Goal: Transaction & Acquisition: Purchase product/service

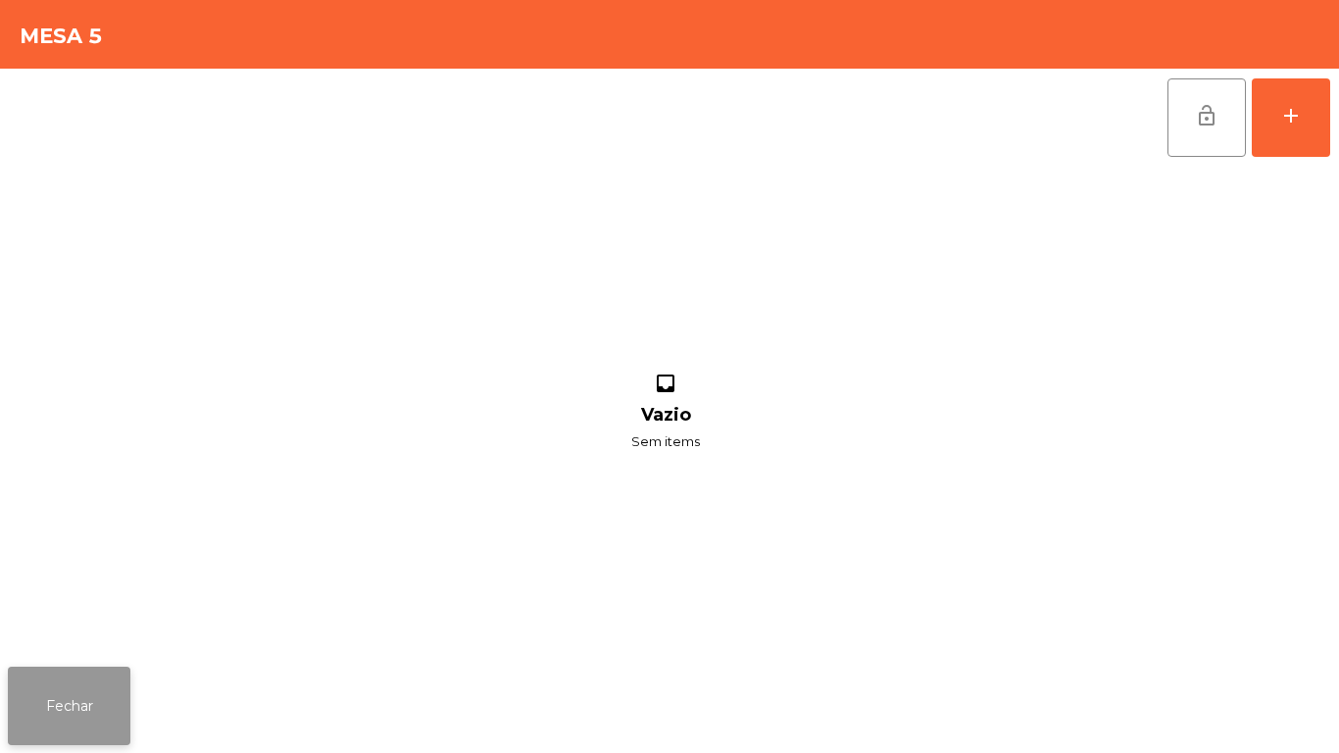
click at [77, 717] on button "Fechar" at bounding box center [69, 705] width 122 height 78
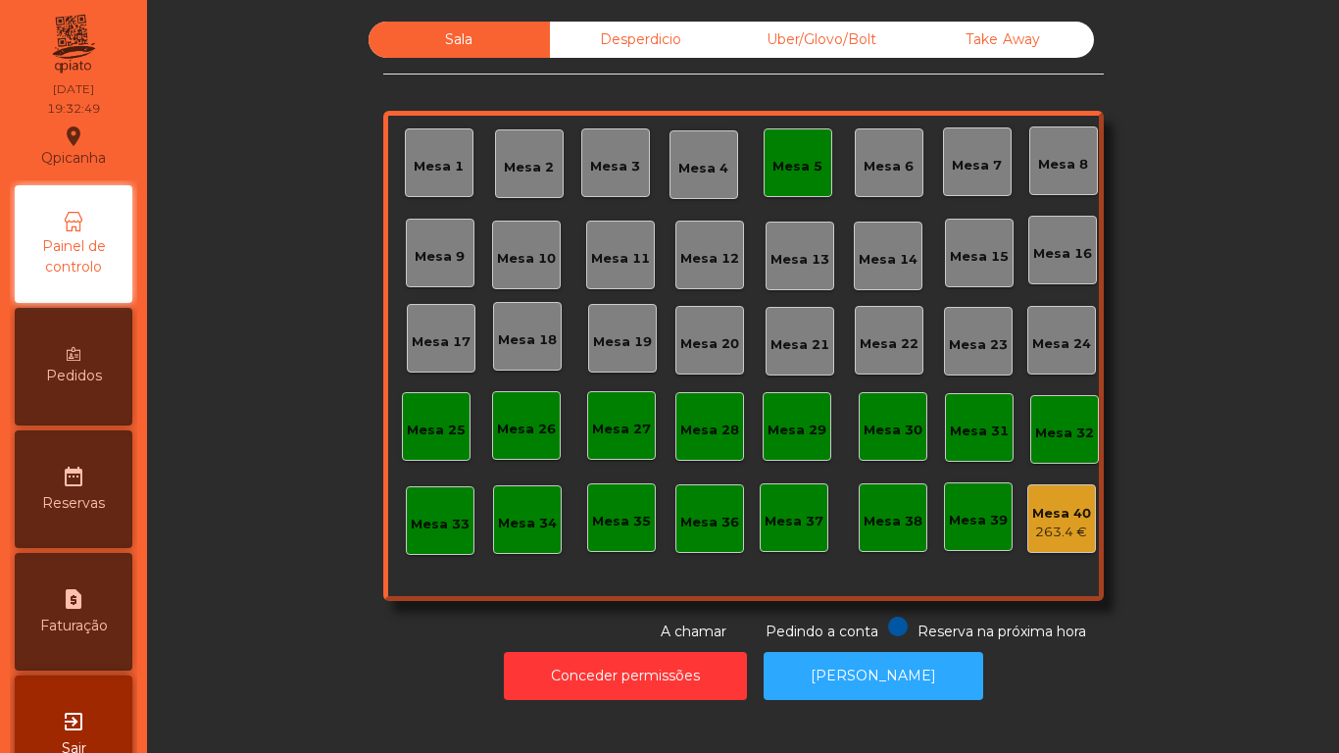
click at [772, 163] on div "Mesa 5" at bounding box center [797, 167] width 50 height 20
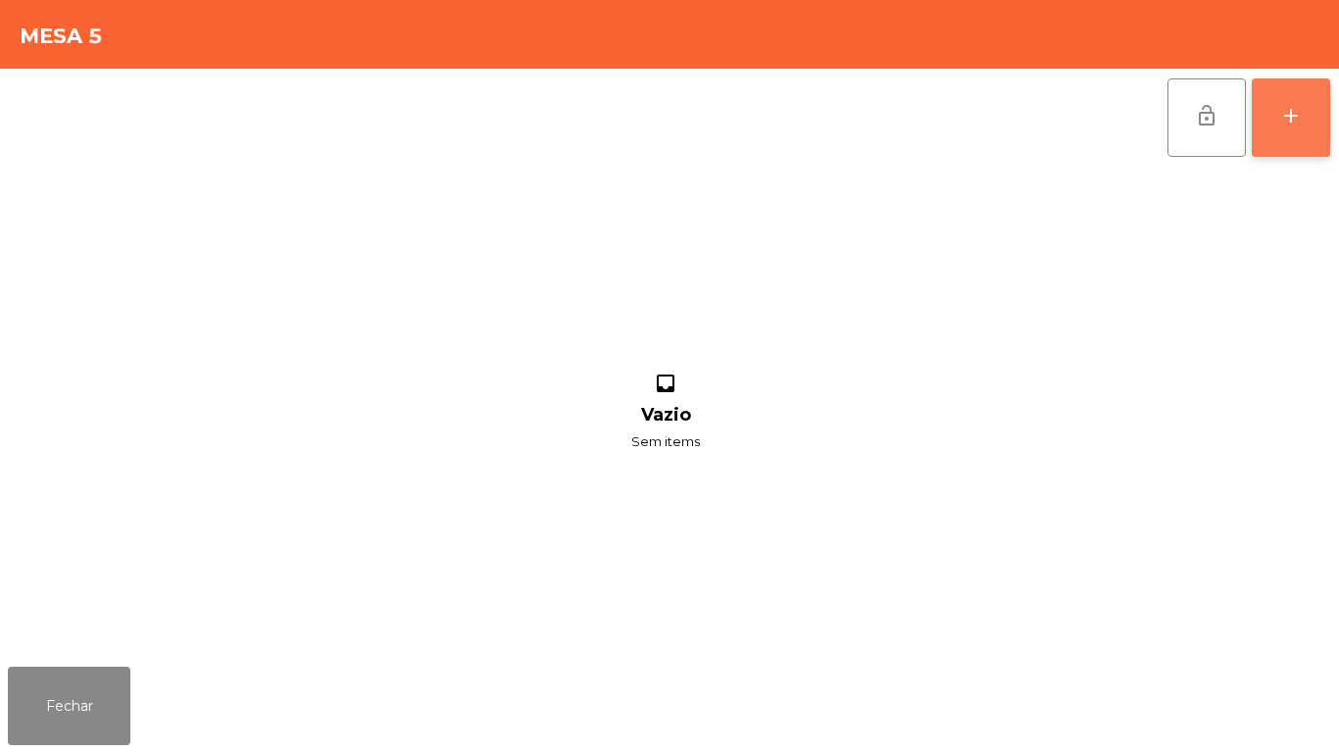
click at [1258, 126] on button "add" at bounding box center [1290, 117] width 78 height 78
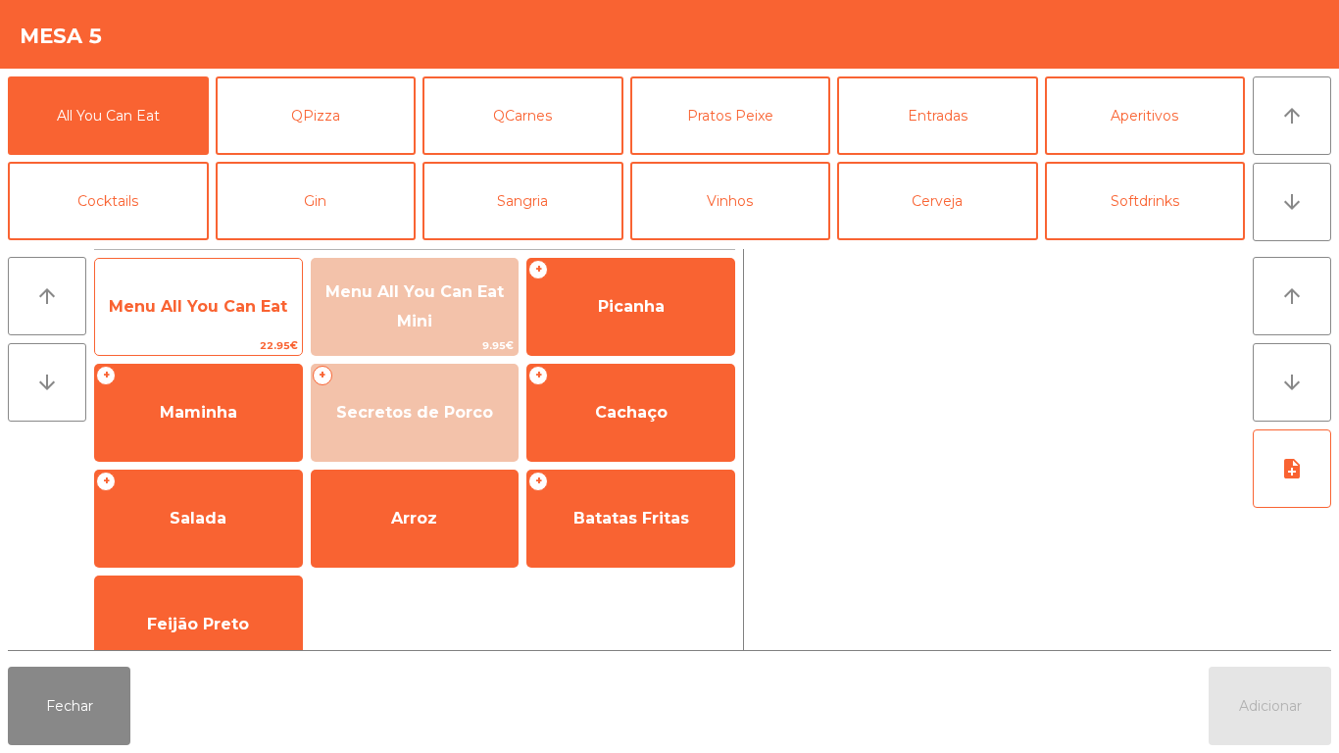
click at [223, 318] on span "Menu All You Can Eat" at bounding box center [198, 306] width 207 height 53
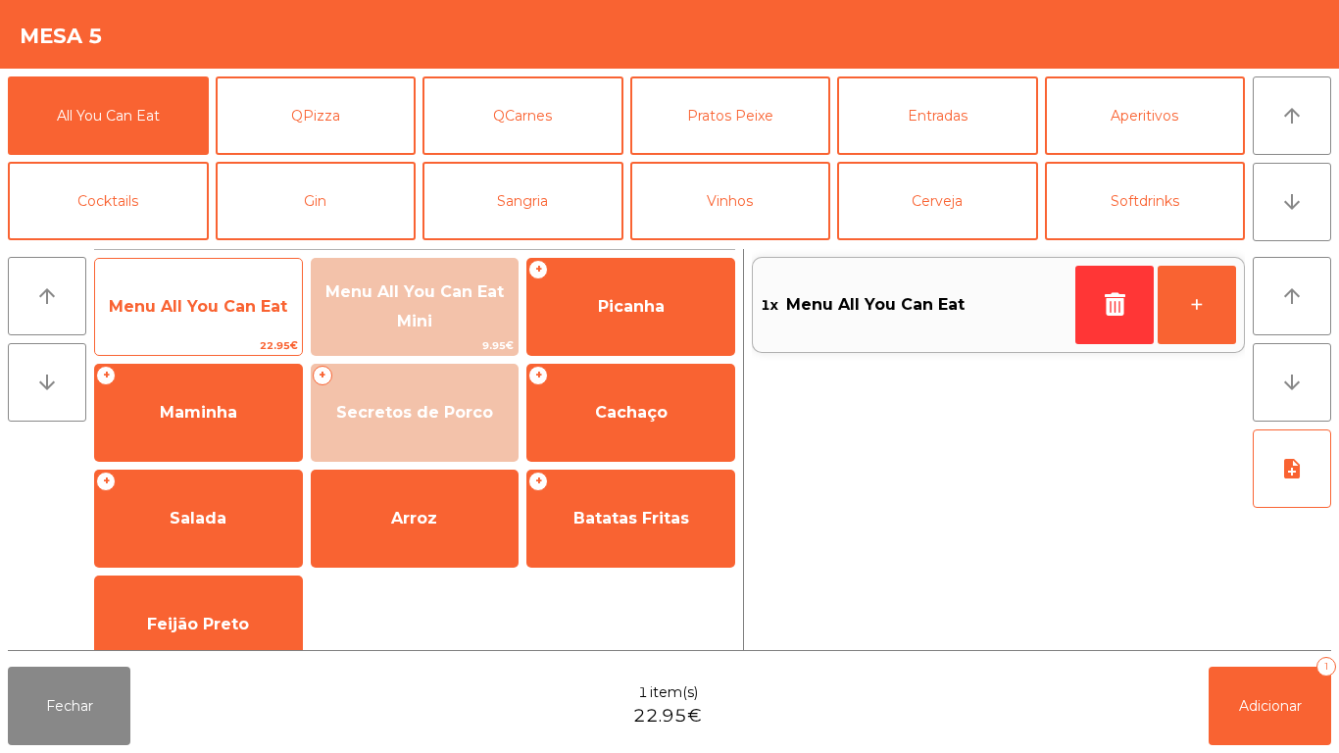
click at [218, 310] on span "Menu All You Can Eat" at bounding box center [198, 306] width 178 height 19
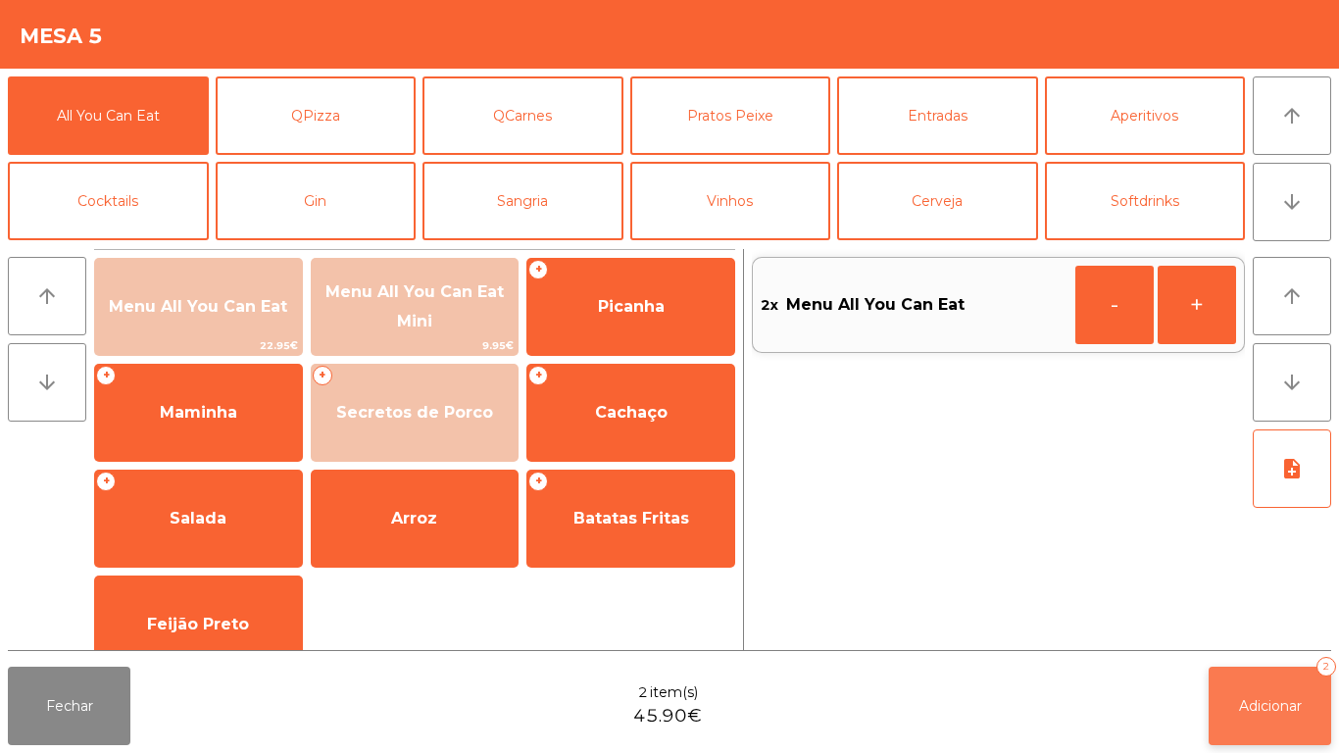
click at [1255, 705] on span "Adicionar" at bounding box center [1270, 706] width 63 height 18
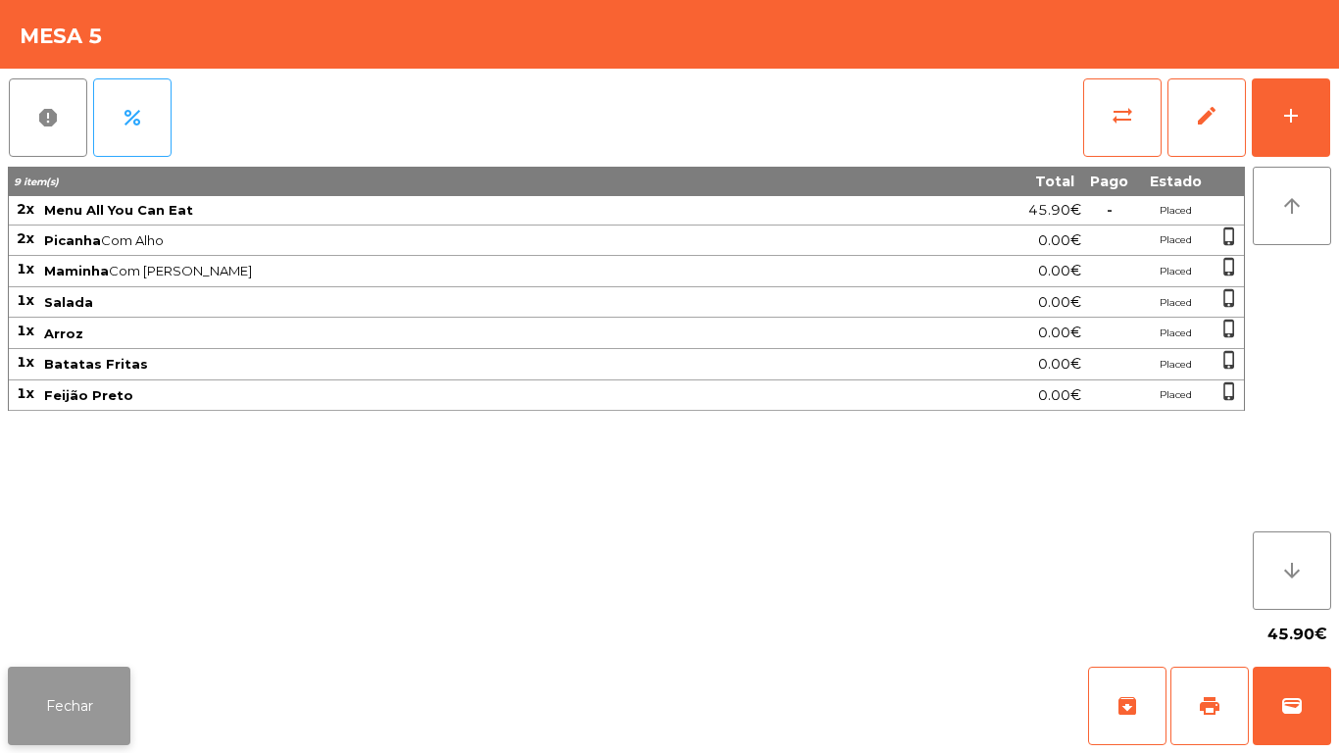
click at [85, 705] on button "Fechar" at bounding box center [69, 705] width 122 height 78
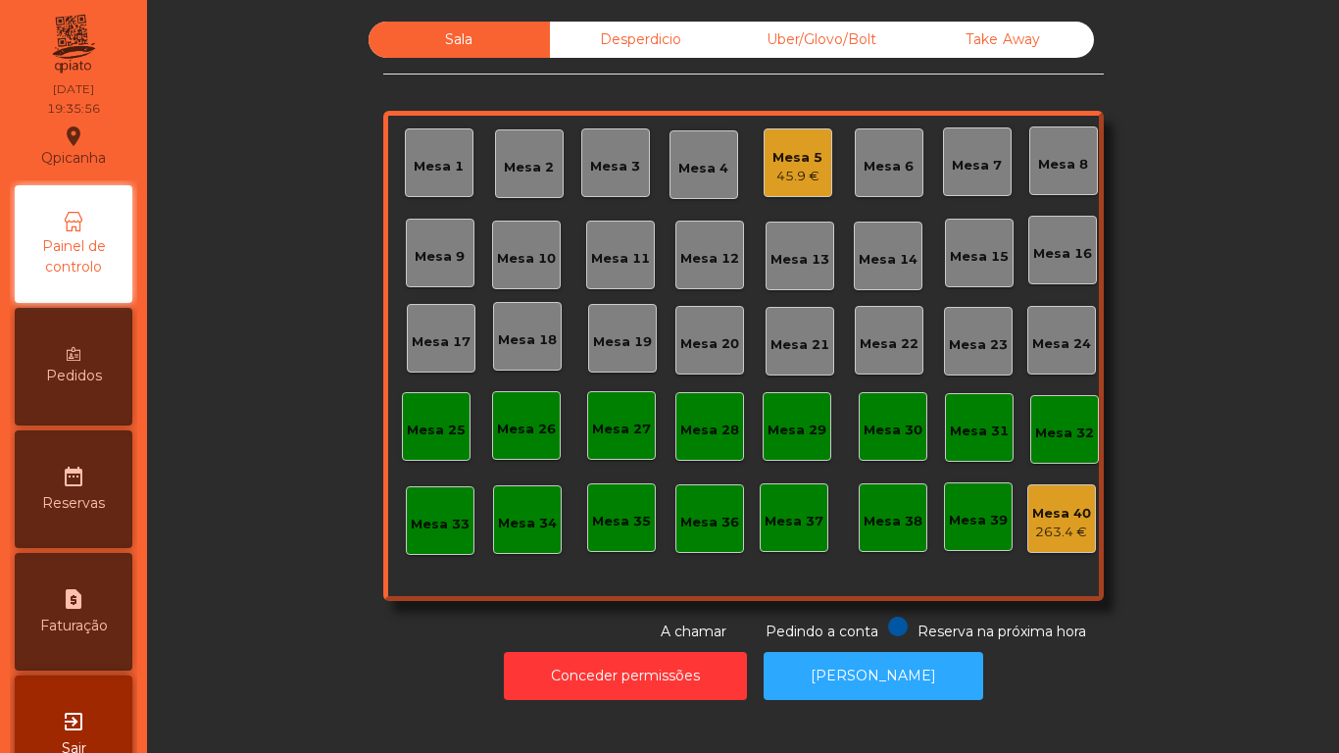
click at [783, 172] on div "45.9 €" at bounding box center [797, 177] width 50 height 20
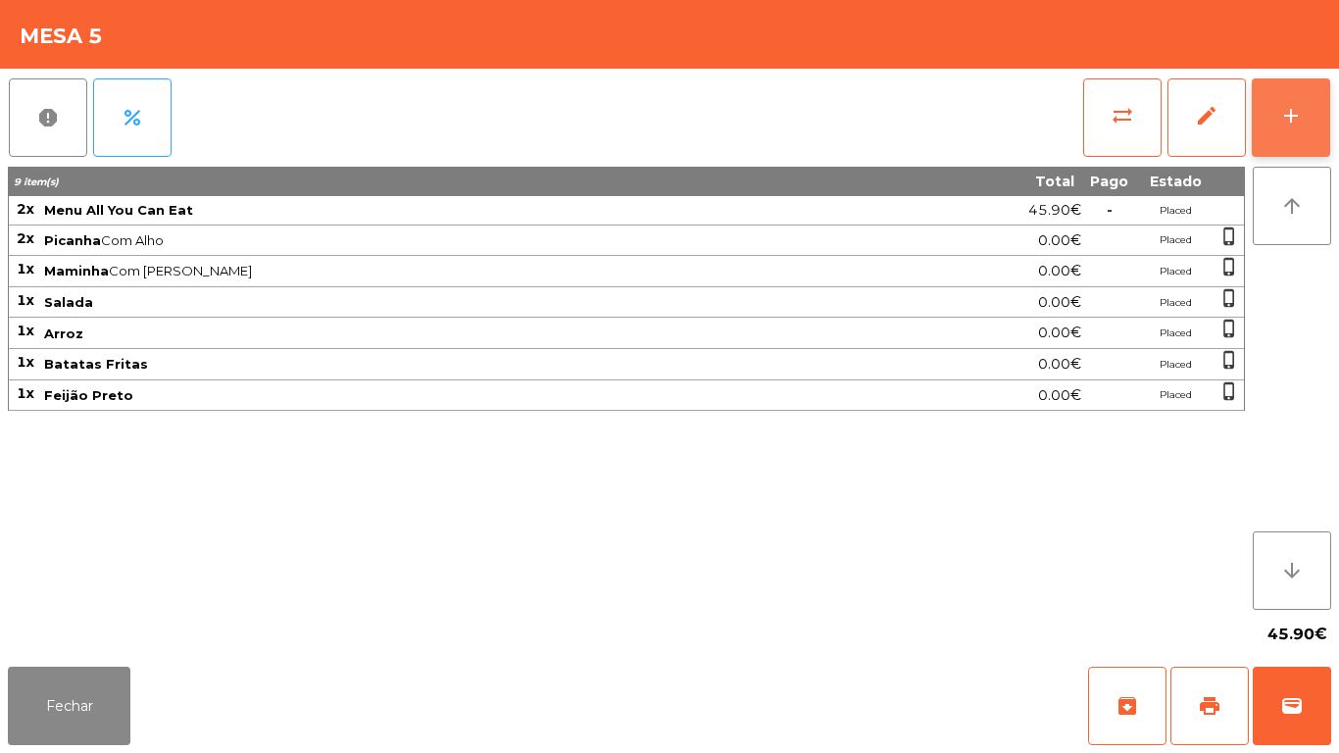
click at [1272, 131] on button "add" at bounding box center [1290, 117] width 78 height 78
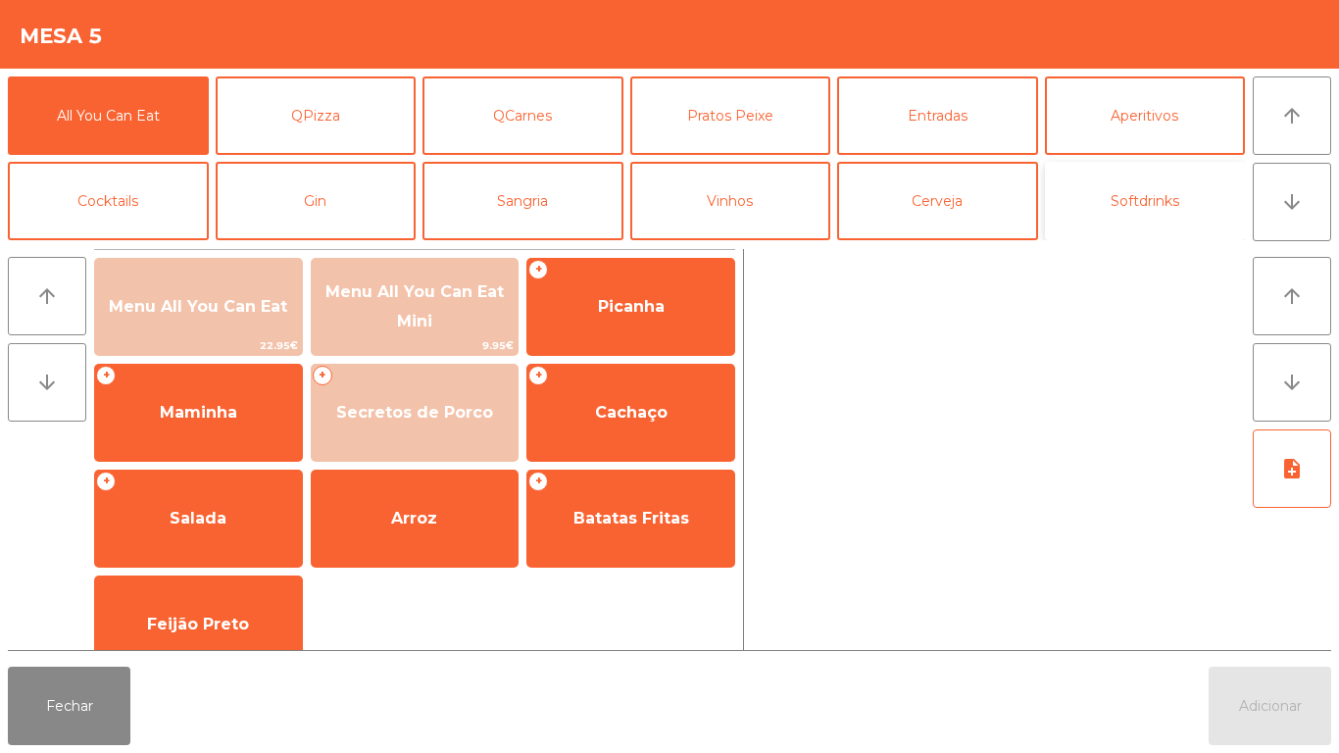
click at [1156, 213] on button "Softdrinks" at bounding box center [1145, 201] width 201 height 78
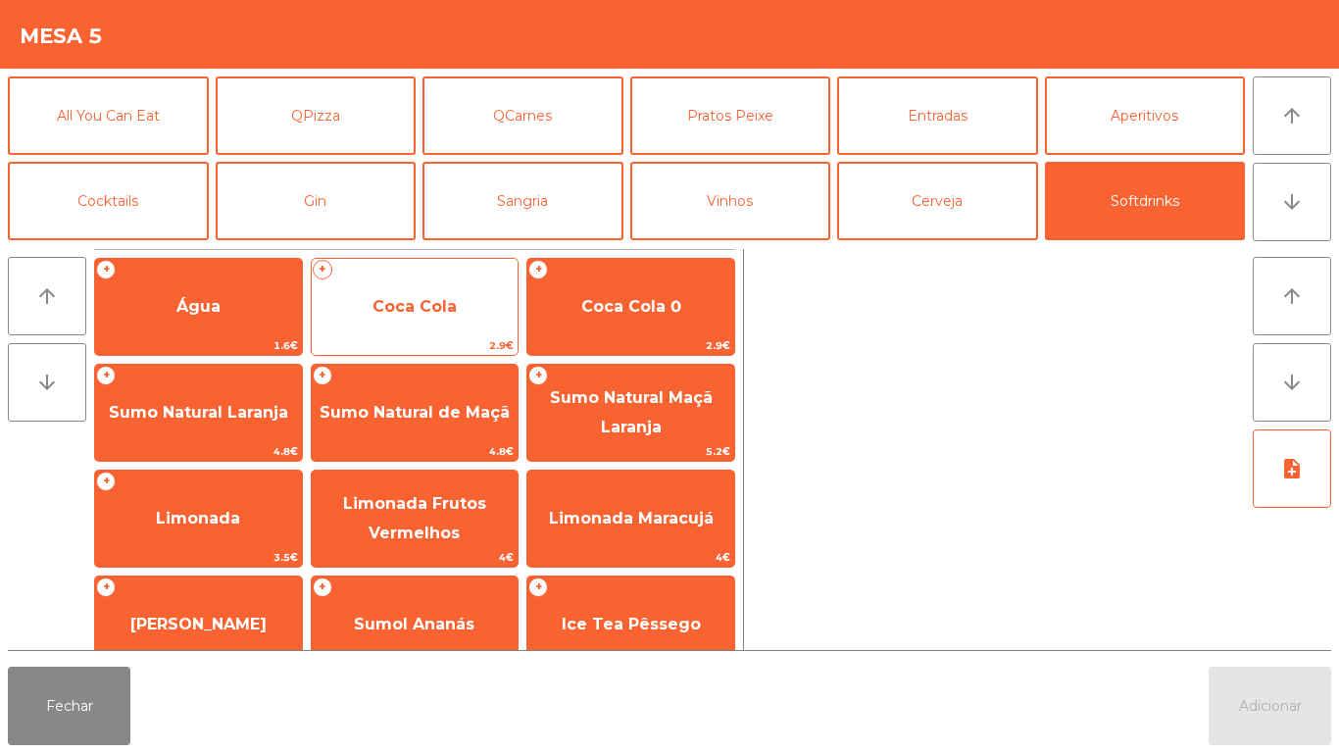
click at [432, 297] on span "Coca Cola" at bounding box center [414, 306] width 84 height 19
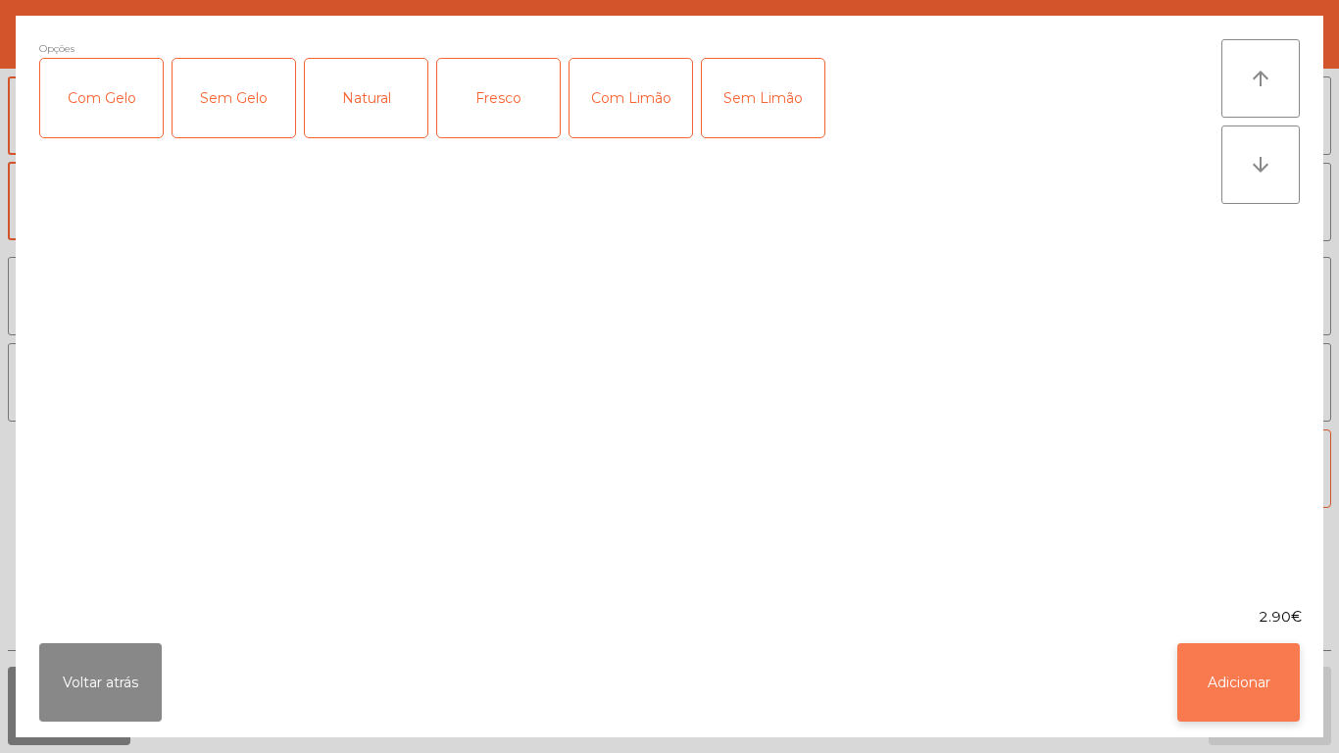
click at [1244, 674] on button "Adicionar" at bounding box center [1238, 682] width 122 height 78
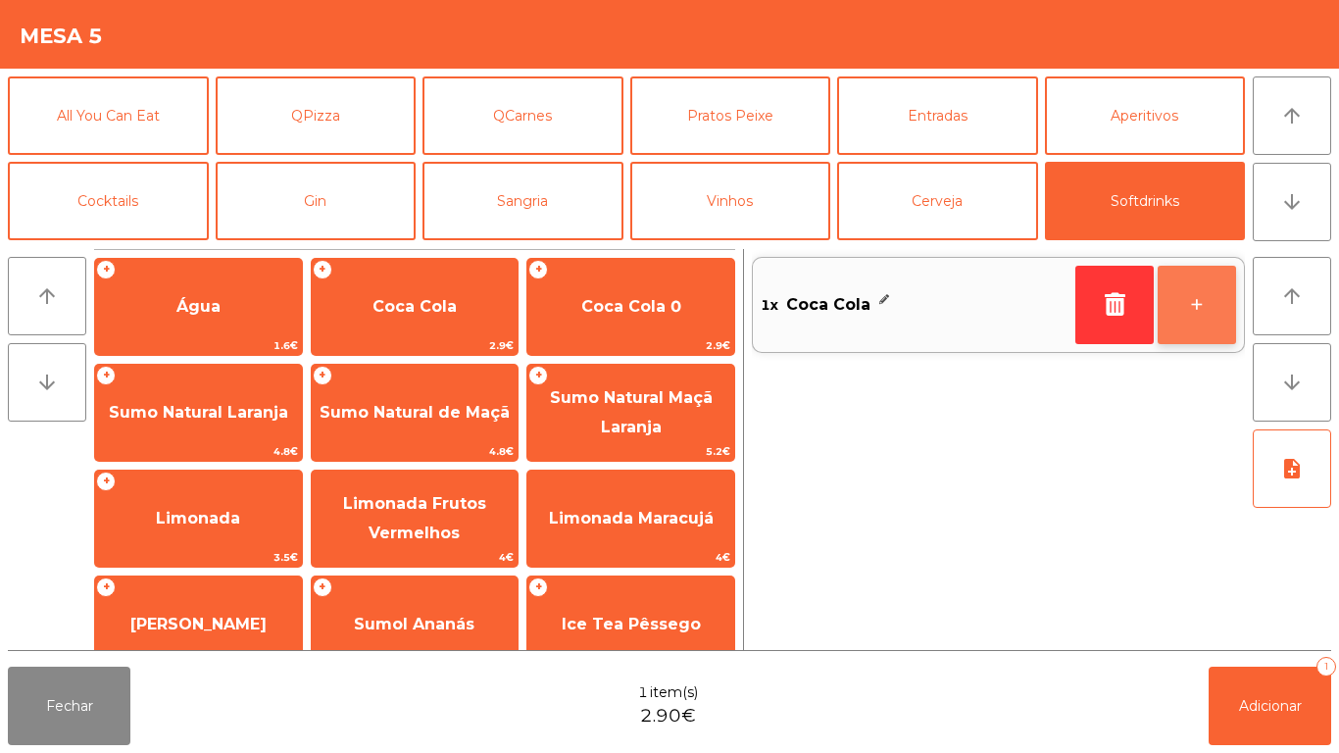
click at [1222, 341] on button "+" at bounding box center [1196, 305] width 78 height 78
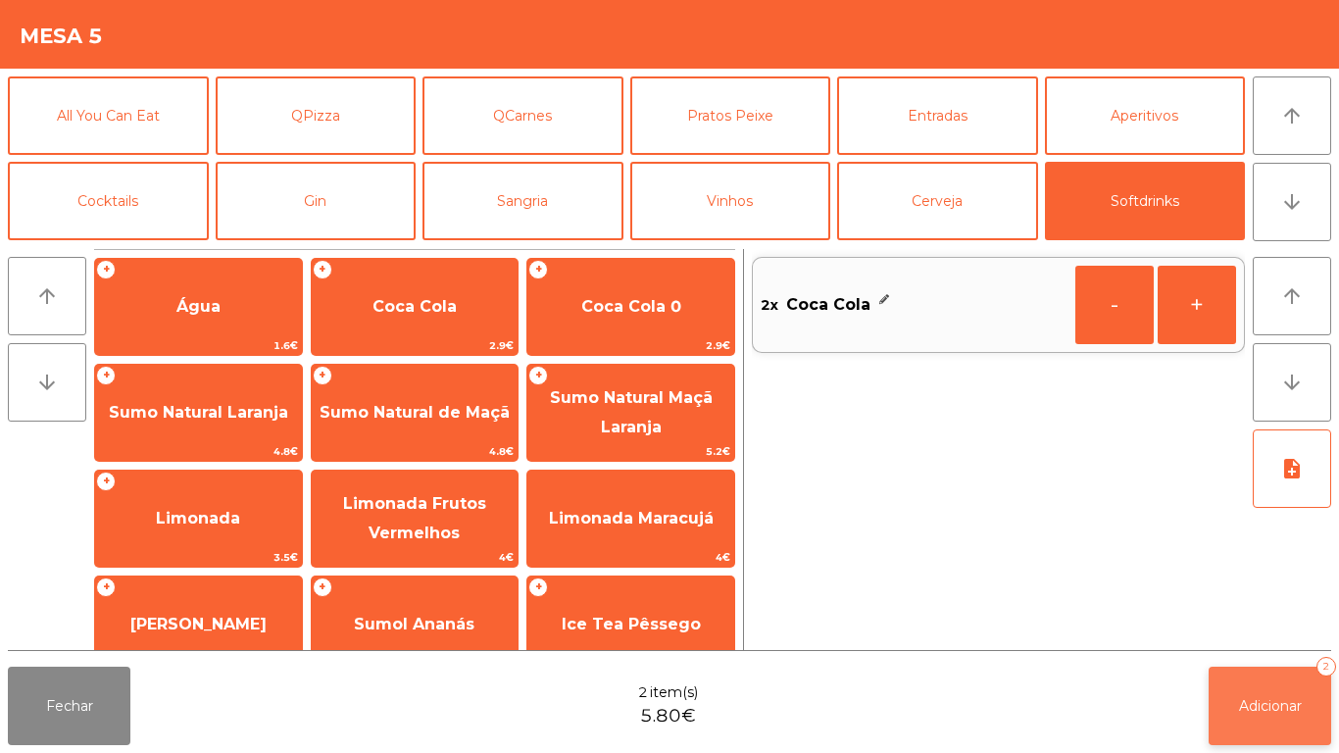
click at [1261, 686] on button "Adicionar 2" at bounding box center [1269, 705] width 122 height 78
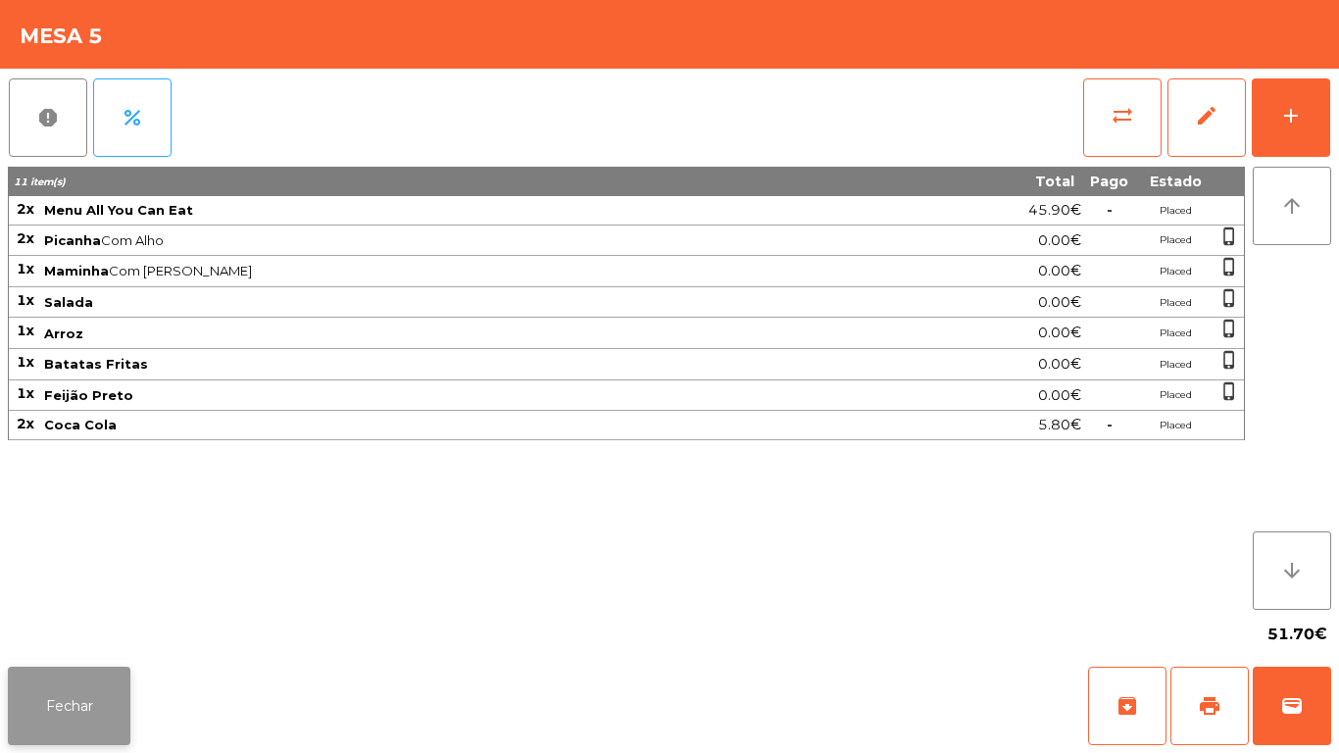
click at [89, 739] on button "Fechar" at bounding box center [69, 705] width 122 height 78
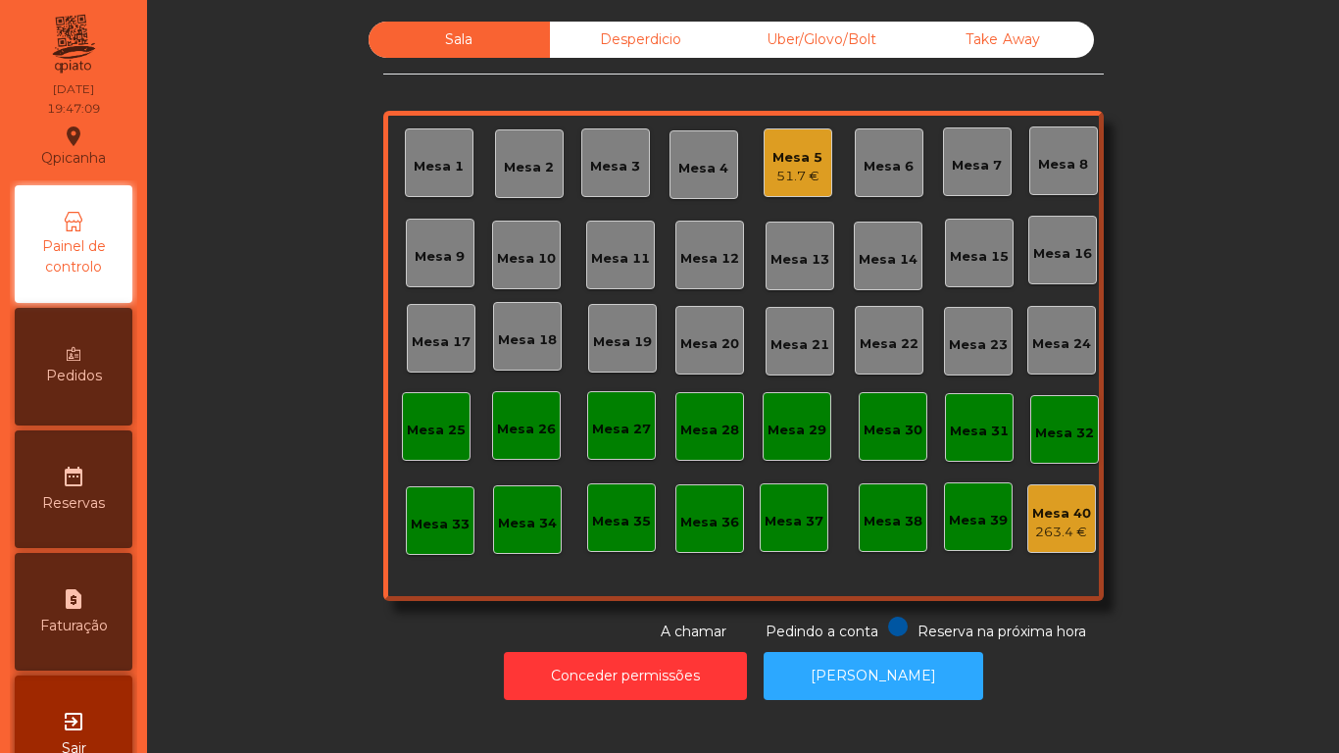
click at [535, 184] on div "Mesa 2" at bounding box center [529, 163] width 69 height 69
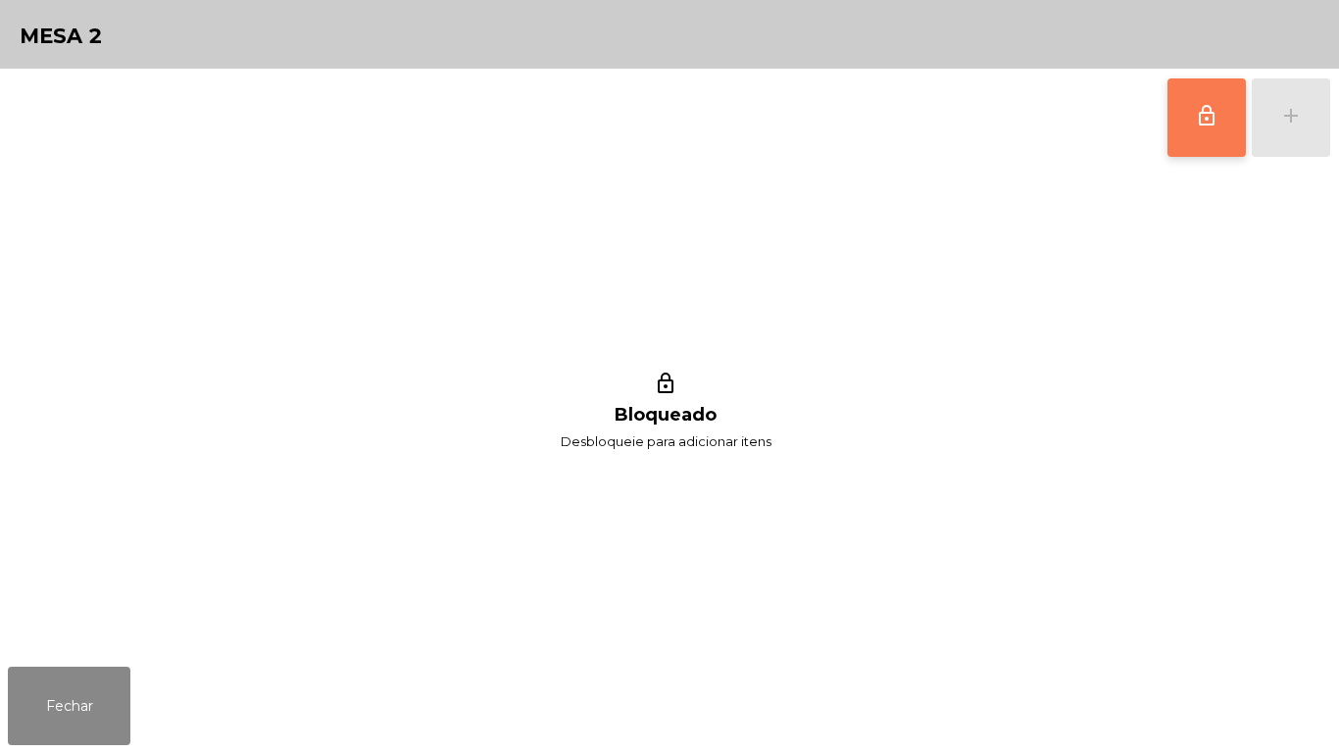
click at [1177, 116] on button "lock_outline" at bounding box center [1206, 117] width 78 height 78
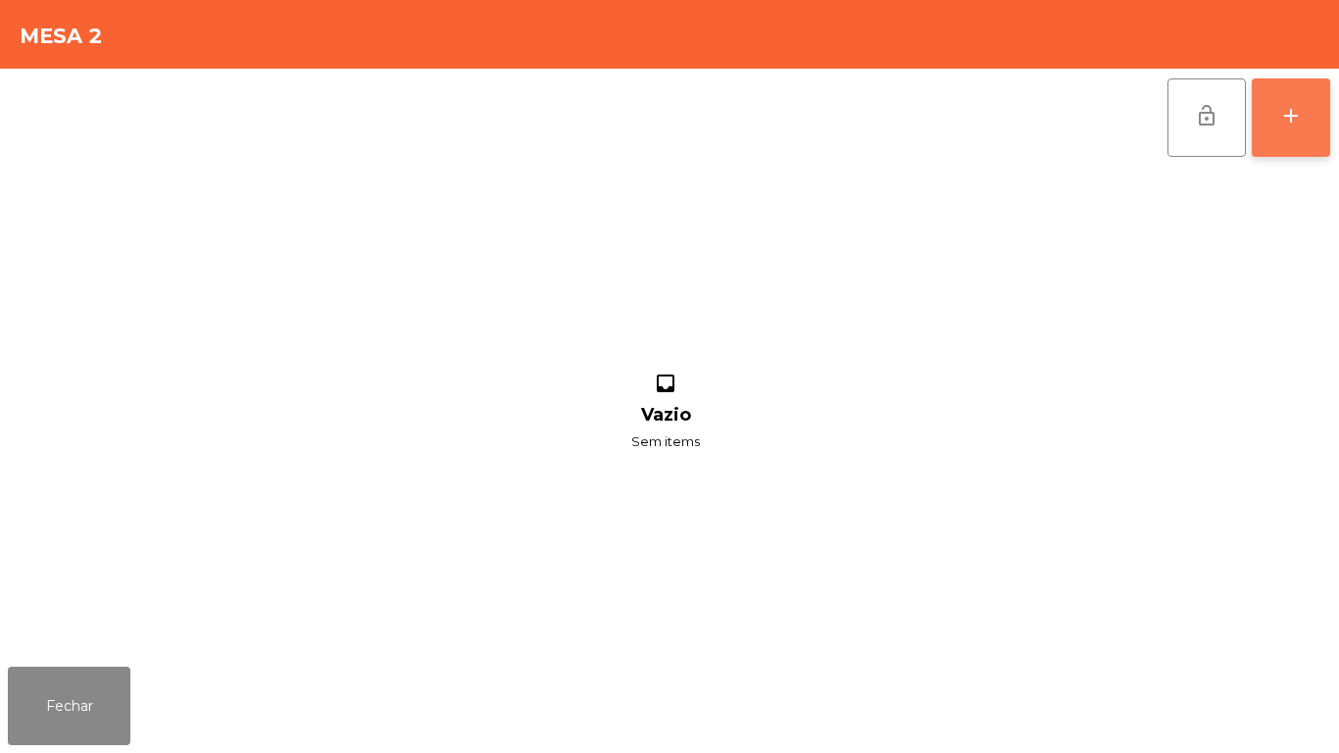
click at [1291, 138] on button "add" at bounding box center [1290, 117] width 78 height 78
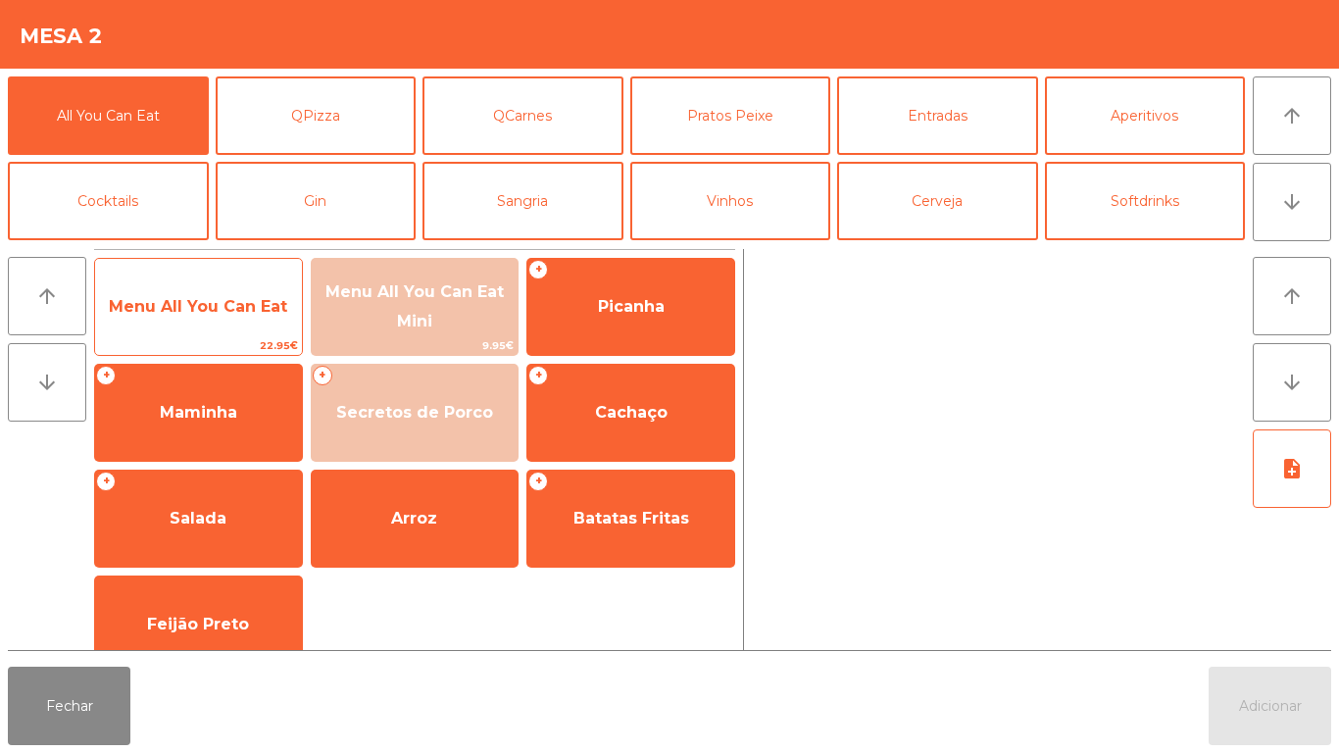
click at [232, 299] on span "Menu All You Can Eat" at bounding box center [198, 306] width 178 height 19
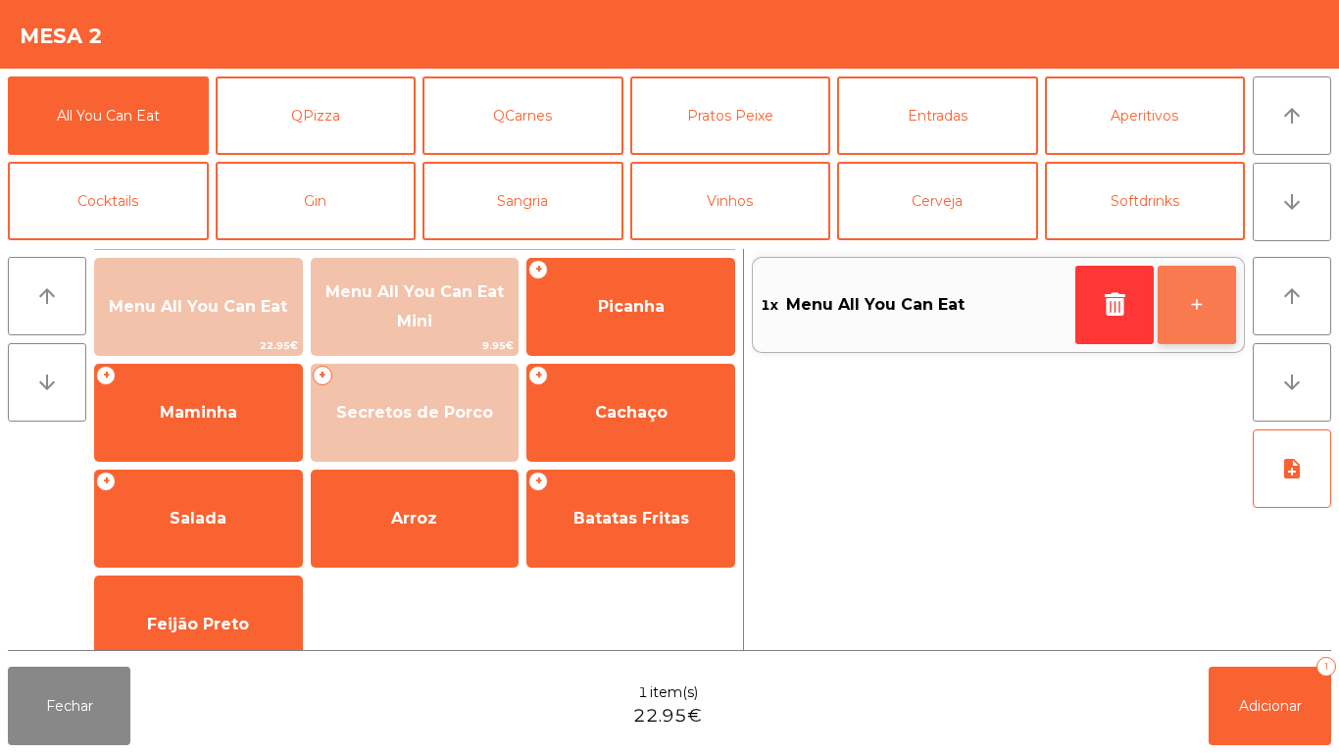
click at [1186, 320] on button "+" at bounding box center [1196, 305] width 78 height 78
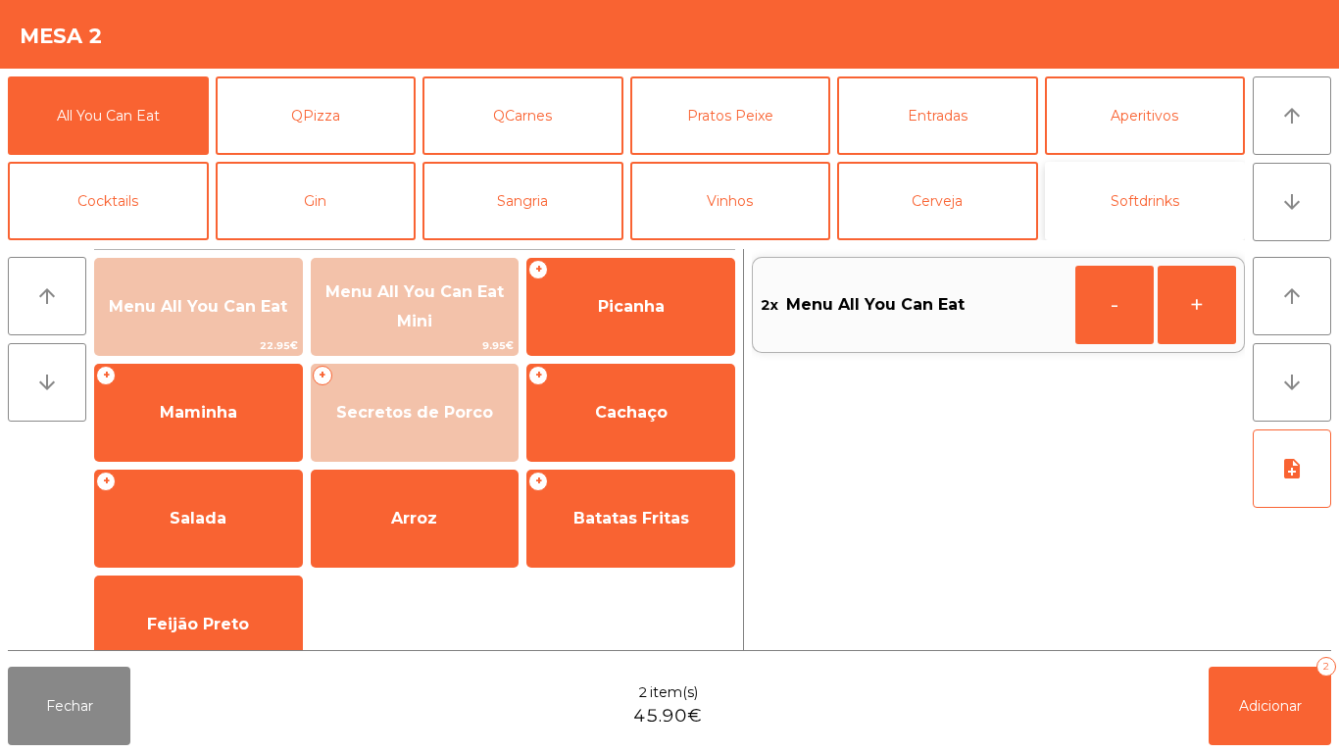
click at [1153, 200] on button "Softdrinks" at bounding box center [1145, 201] width 201 height 78
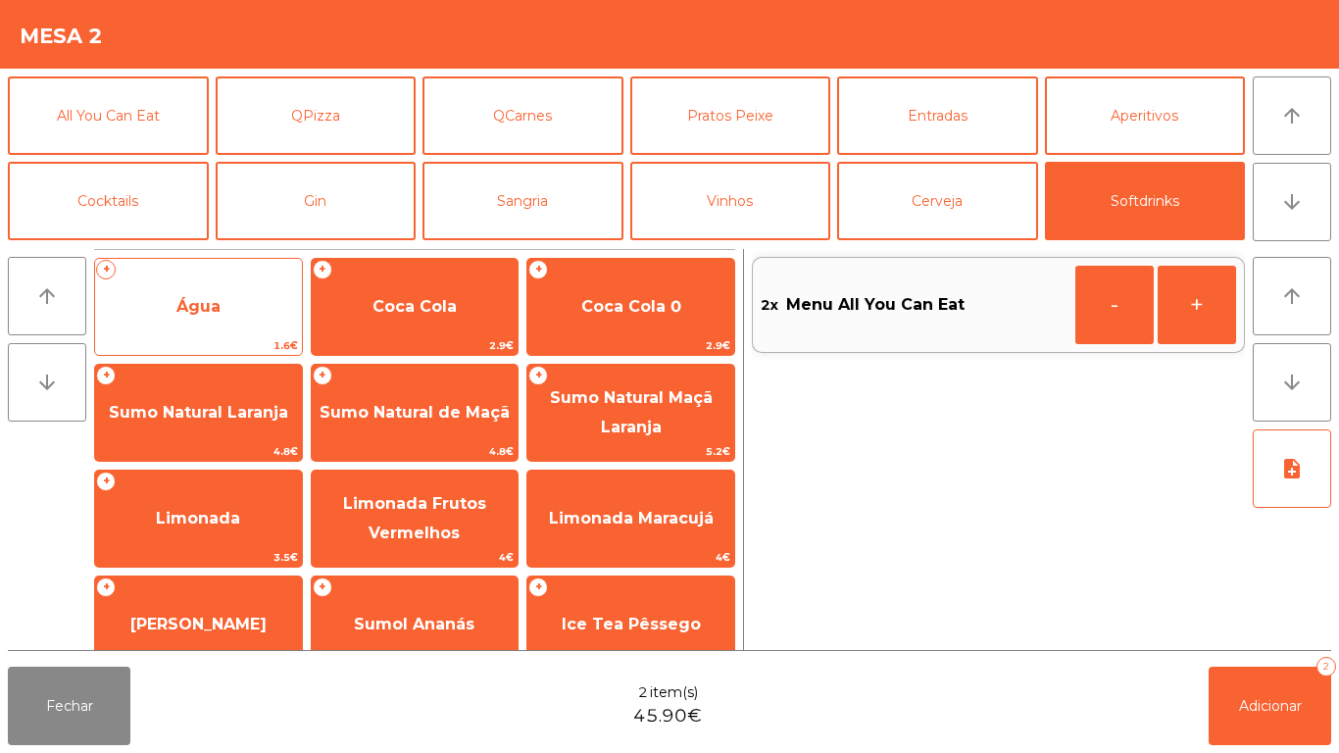
click at [234, 309] on span "Água" at bounding box center [198, 306] width 207 height 53
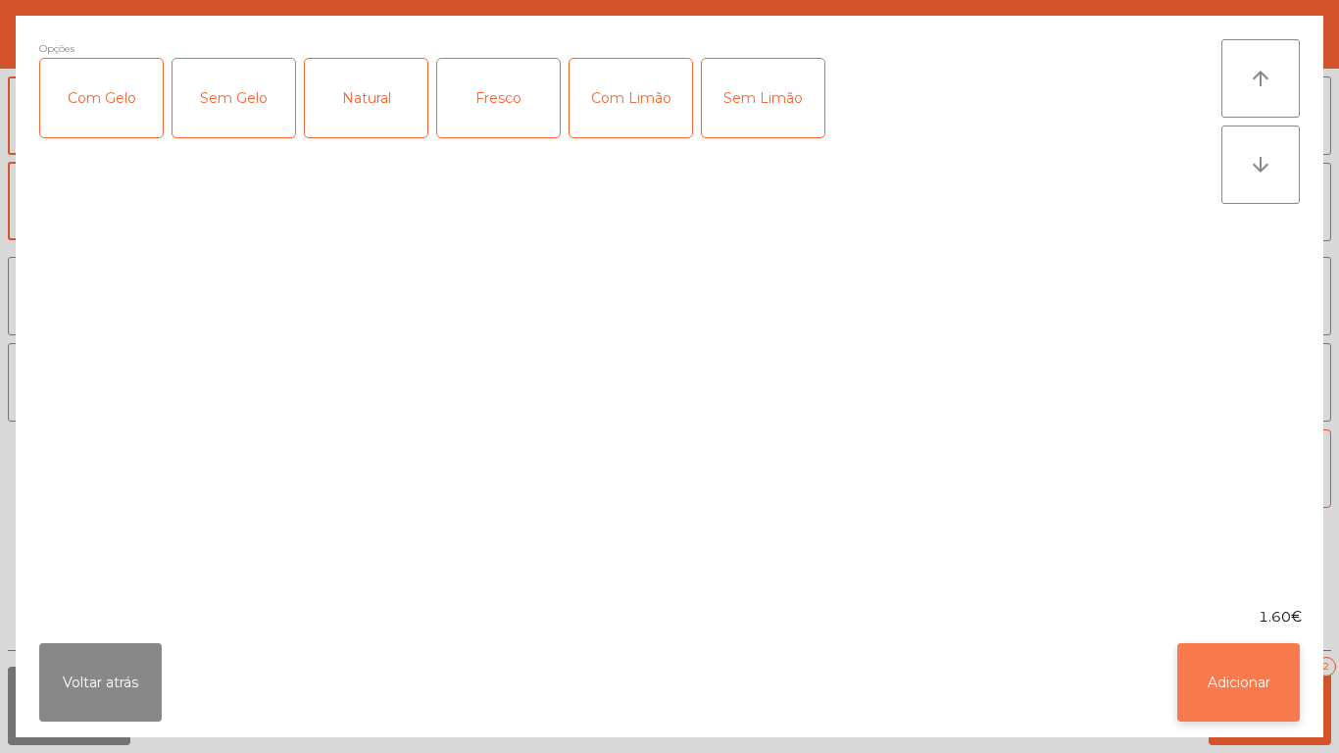
click at [1270, 700] on button "Adicionar" at bounding box center [1238, 682] width 122 height 78
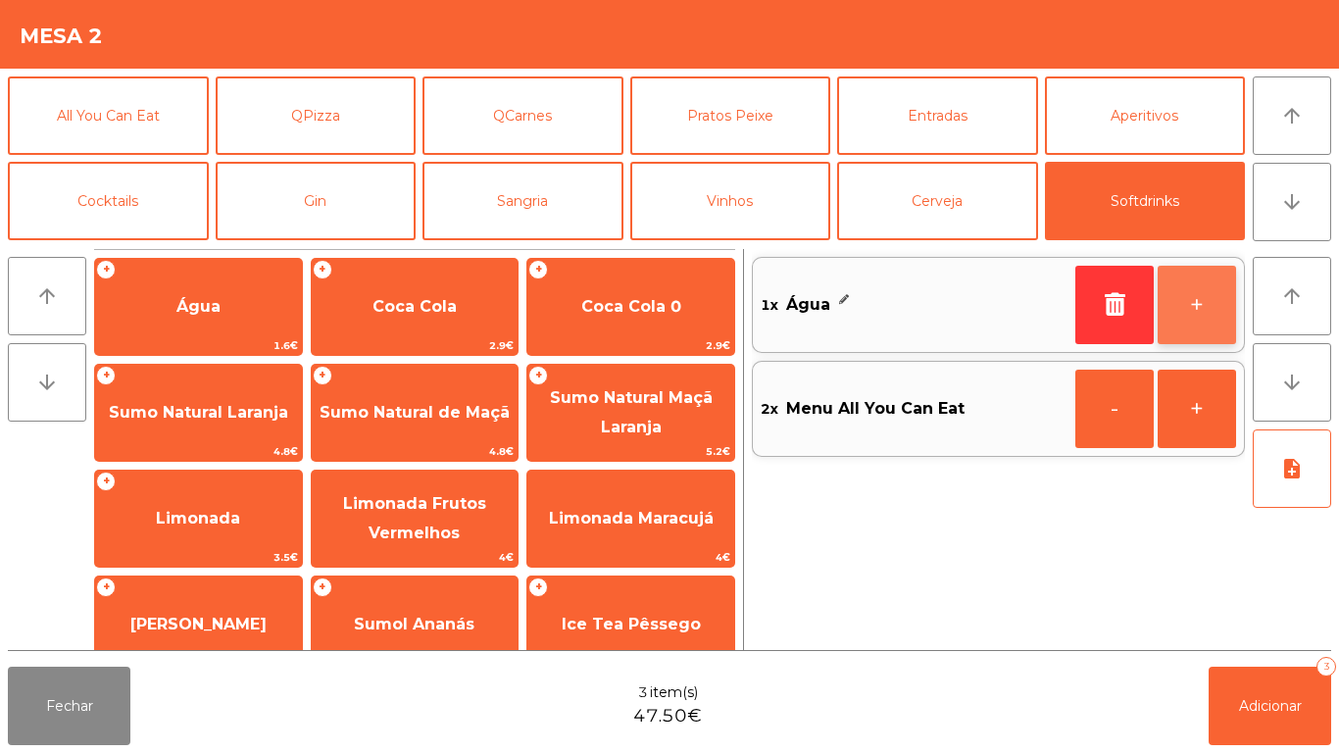
click at [1189, 308] on button "+" at bounding box center [1196, 305] width 78 height 78
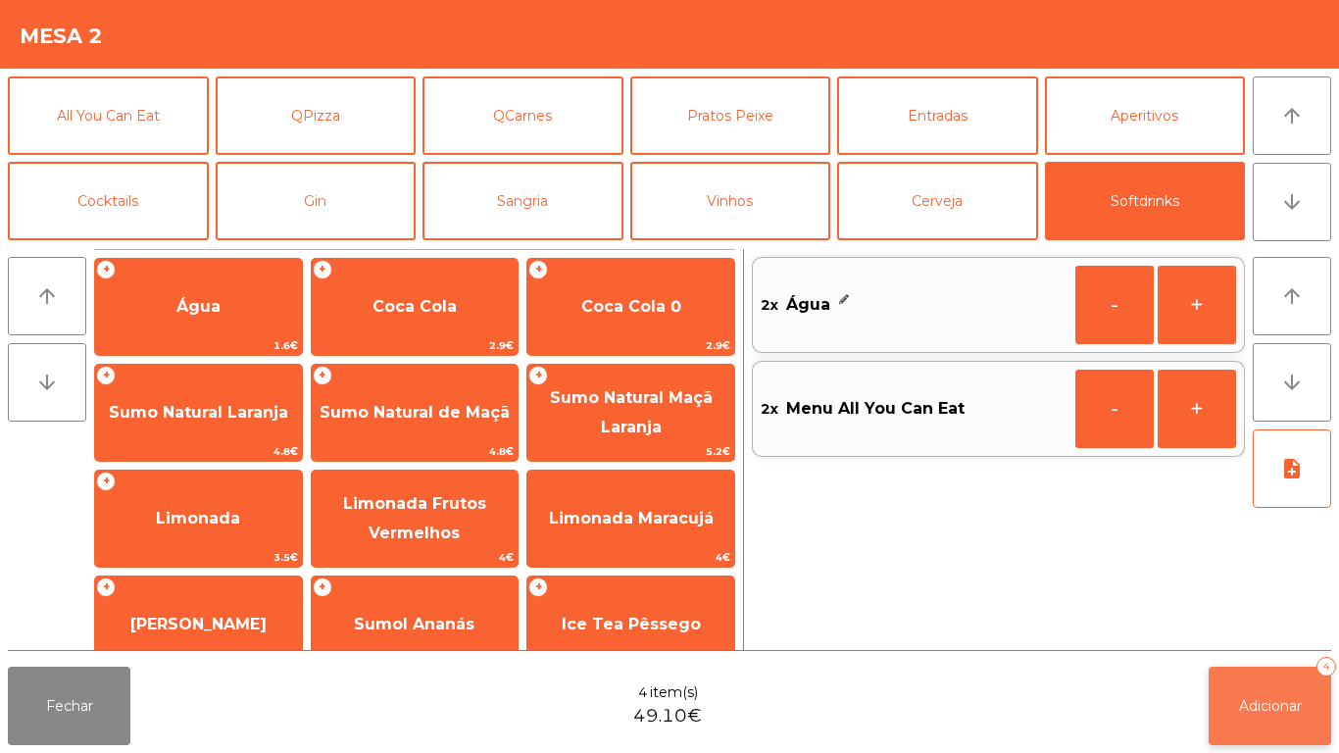
click at [1279, 693] on button "Adicionar 4" at bounding box center [1269, 705] width 122 height 78
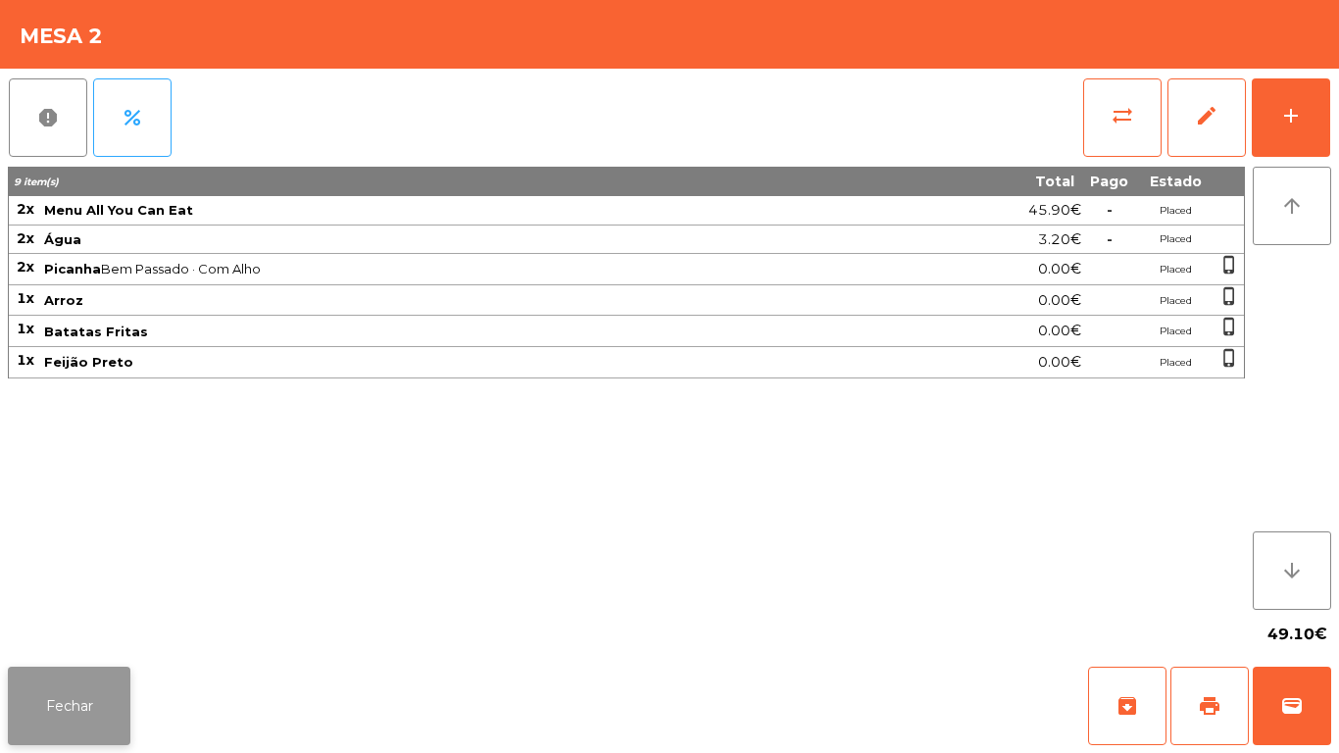
click at [71, 704] on button "Fechar" at bounding box center [69, 705] width 122 height 78
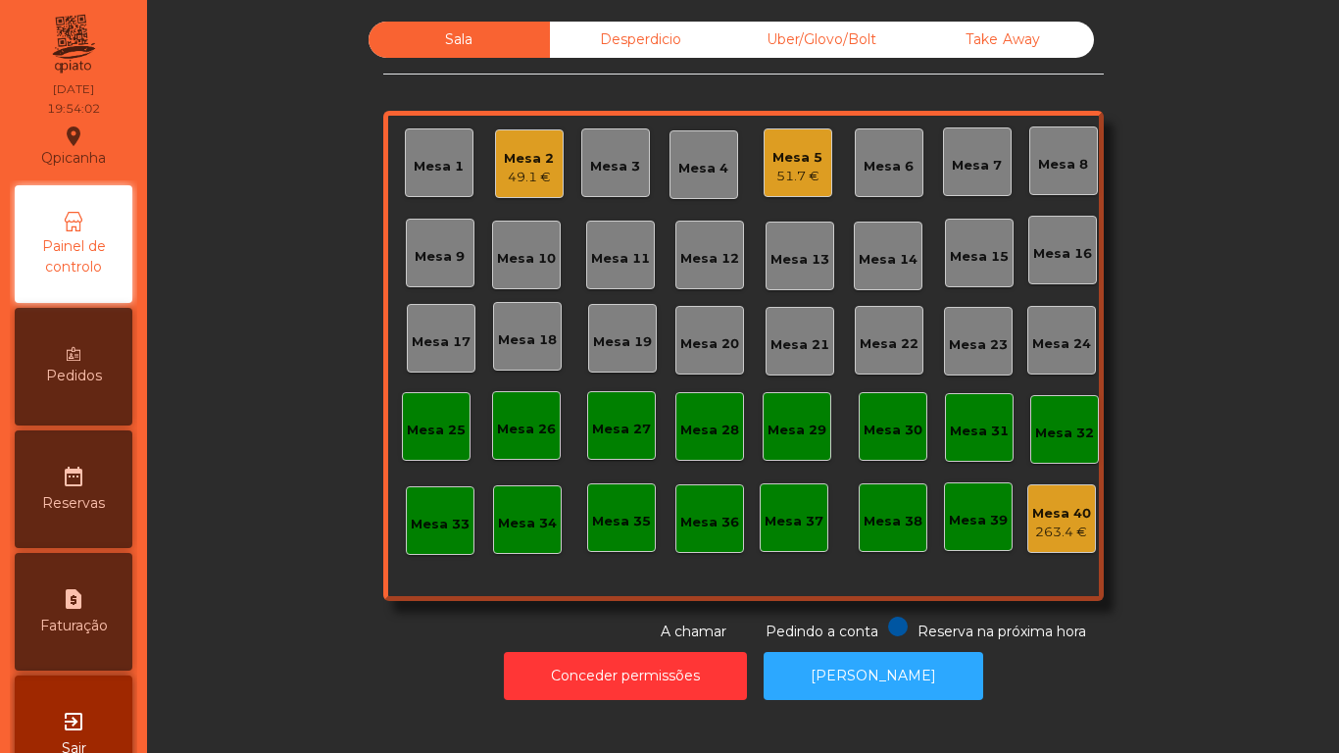
click at [617, 320] on div "Mesa 19" at bounding box center [622, 338] width 69 height 69
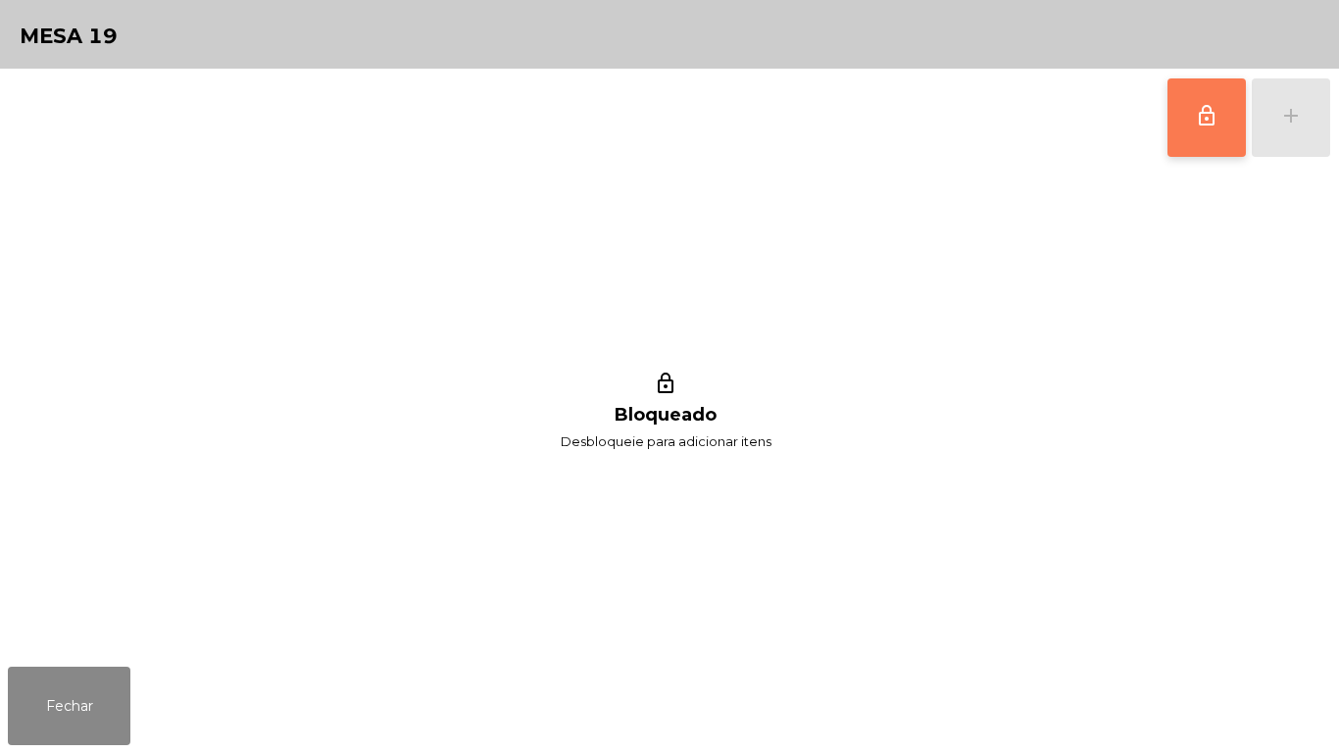
click at [1217, 139] on button "lock_outline" at bounding box center [1206, 117] width 78 height 78
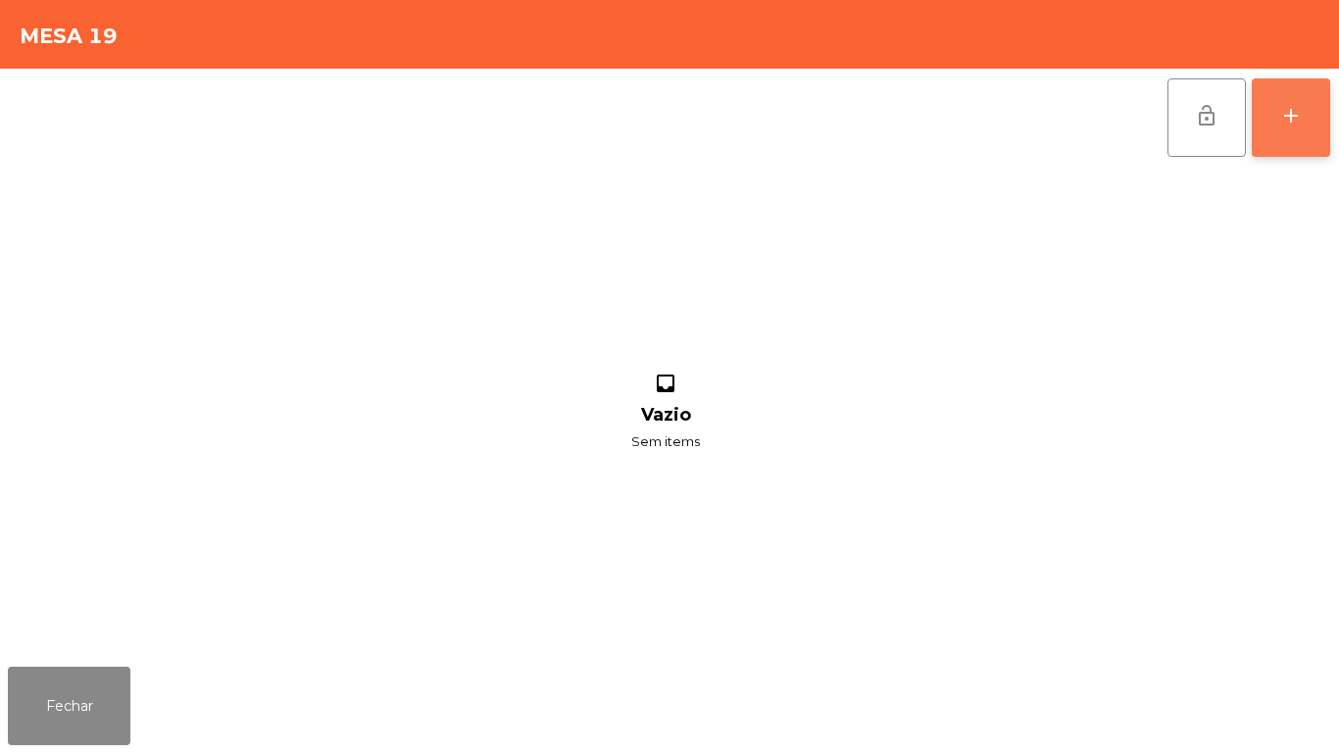
click at [1286, 105] on div "add" at bounding box center [1291, 116] width 24 height 24
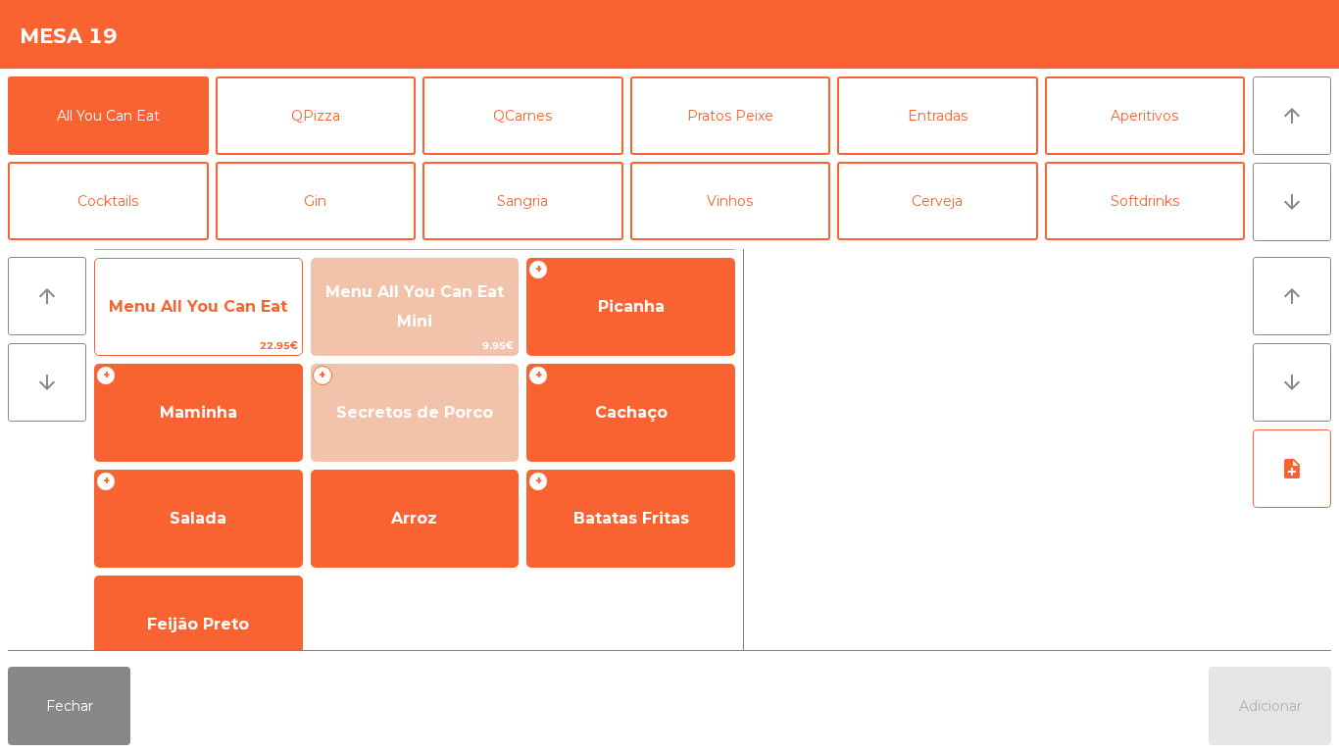
click at [260, 312] on span "Menu All You Can Eat" at bounding box center [198, 306] width 178 height 19
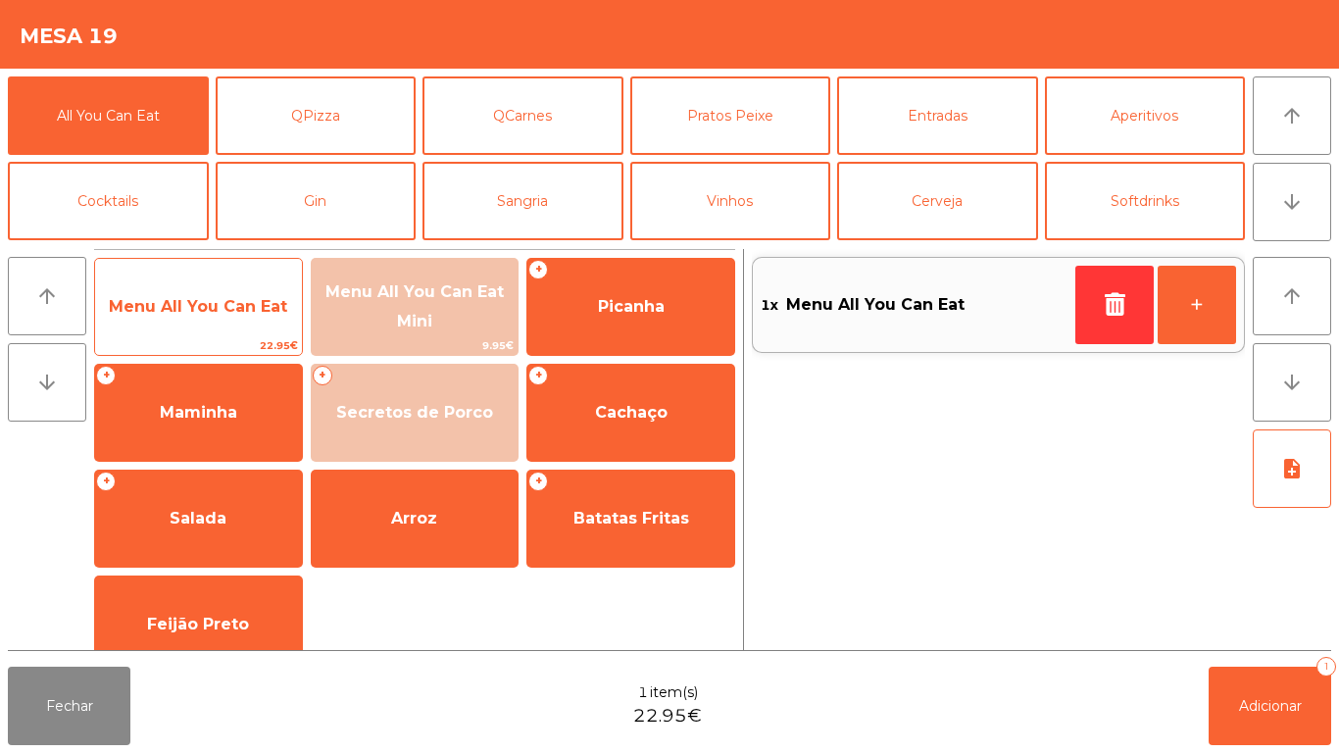
click at [250, 319] on span "Menu All You Can Eat" at bounding box center [198, 306] width 207 height 53
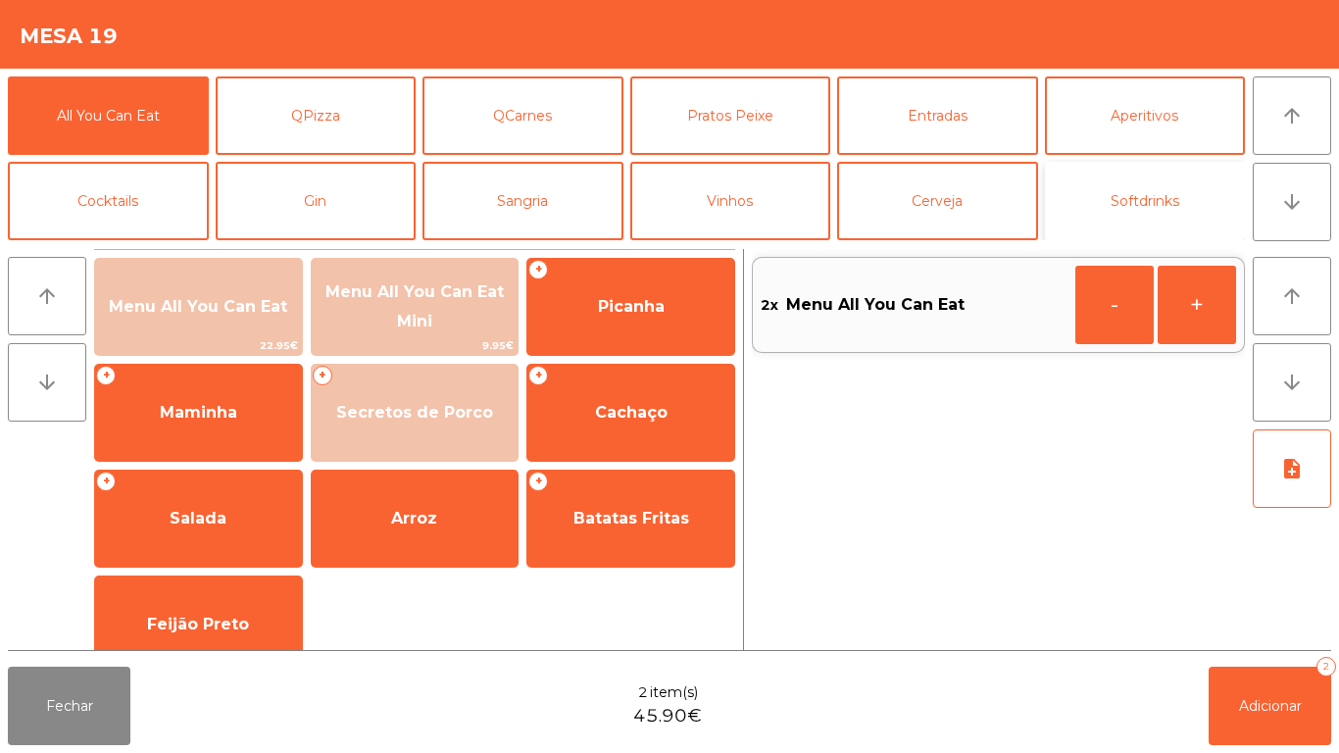
click at [1144, 203] on button "Softdrinks" at bounding box center [1145, 201] width 201 height 78
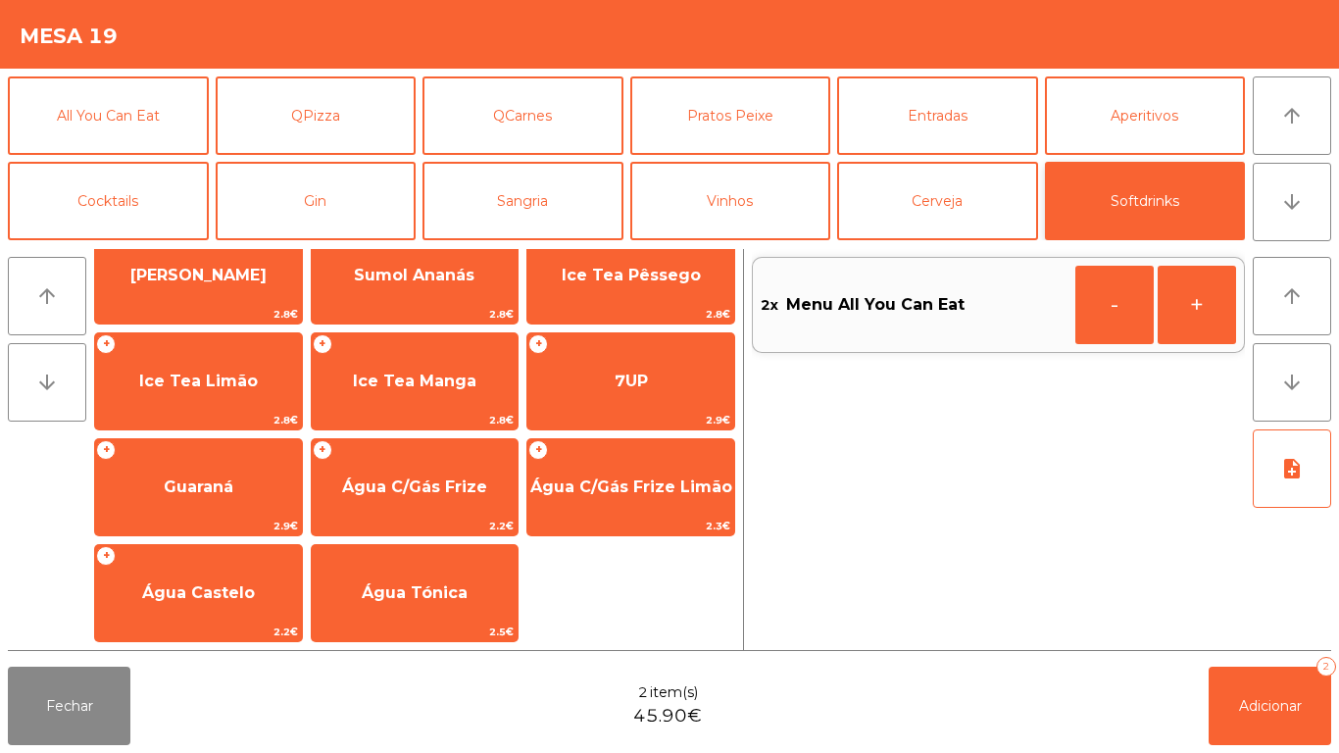
scroll to position [348, 0]
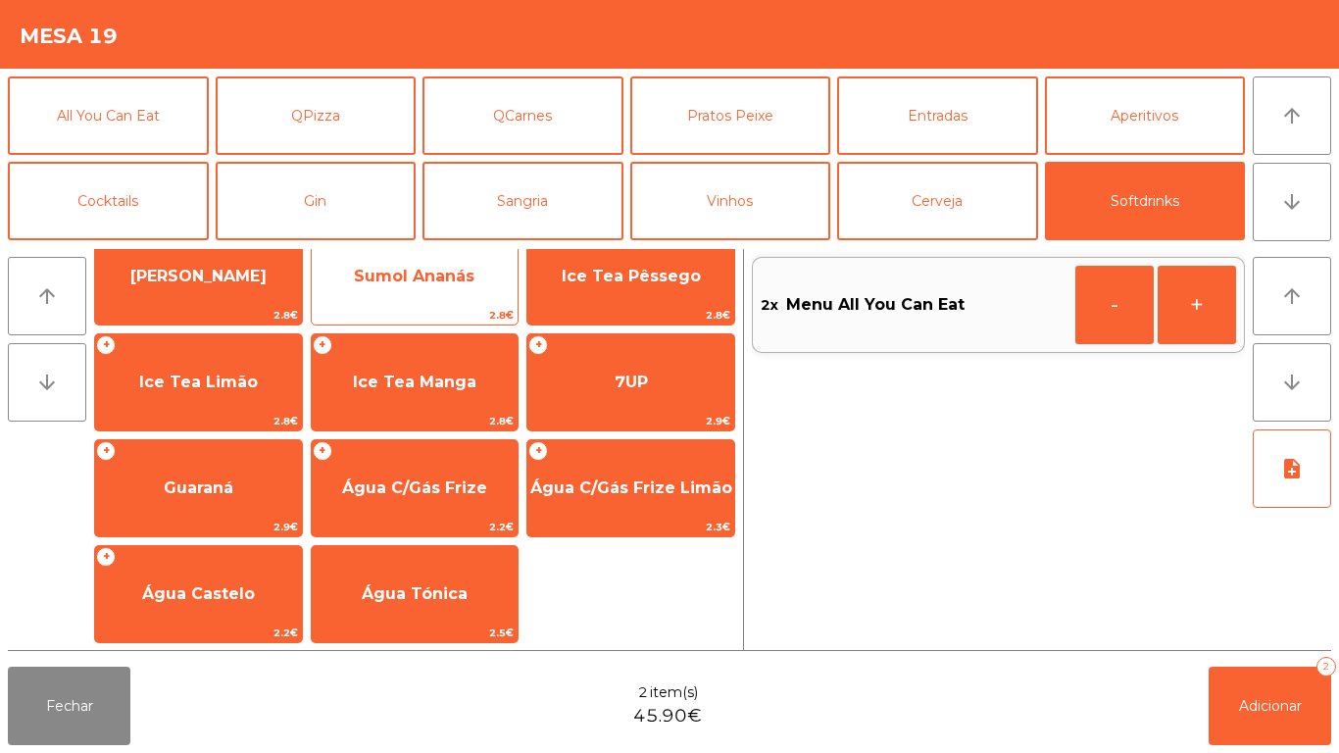
click at [450, 270] on span "Sumol Ananás" at bounding box center [414, 276] width 121 height 19
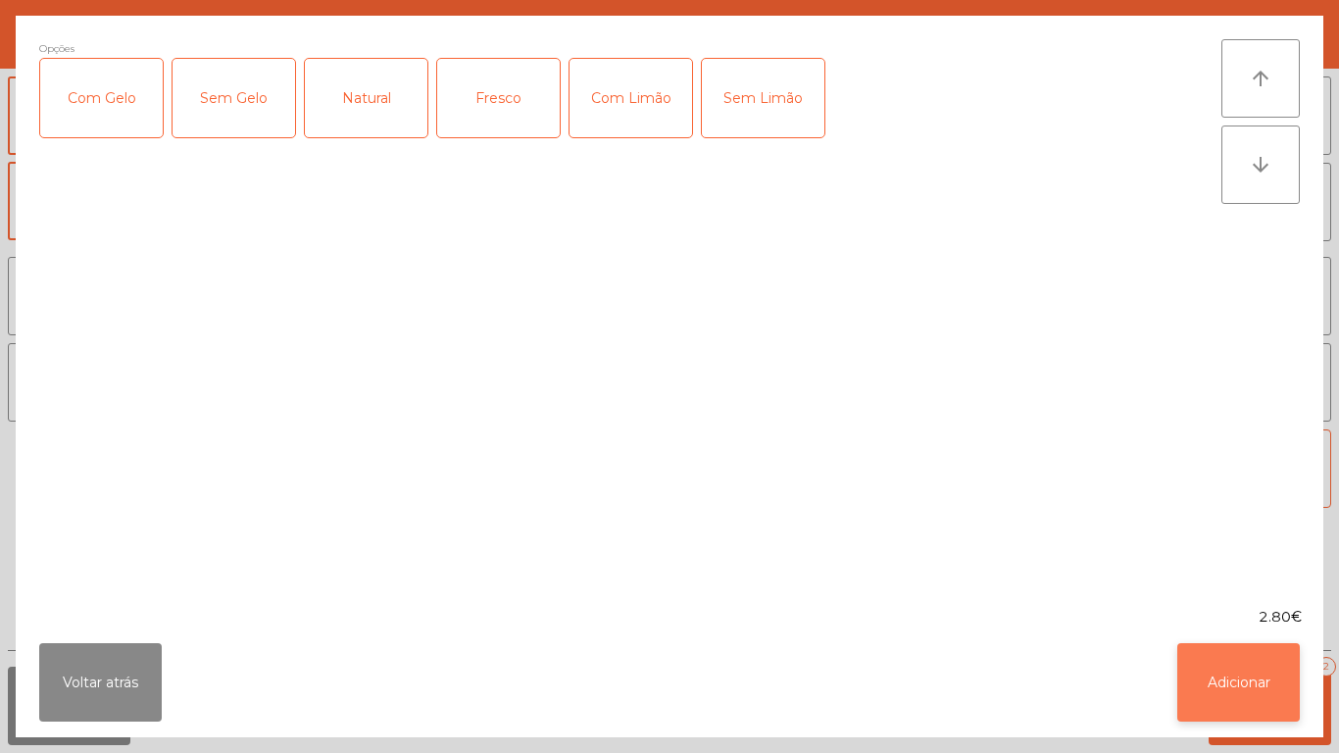
click at [1252, 691] on button "Adicionar" at bounding box center [1238, 682] width 122 height 78
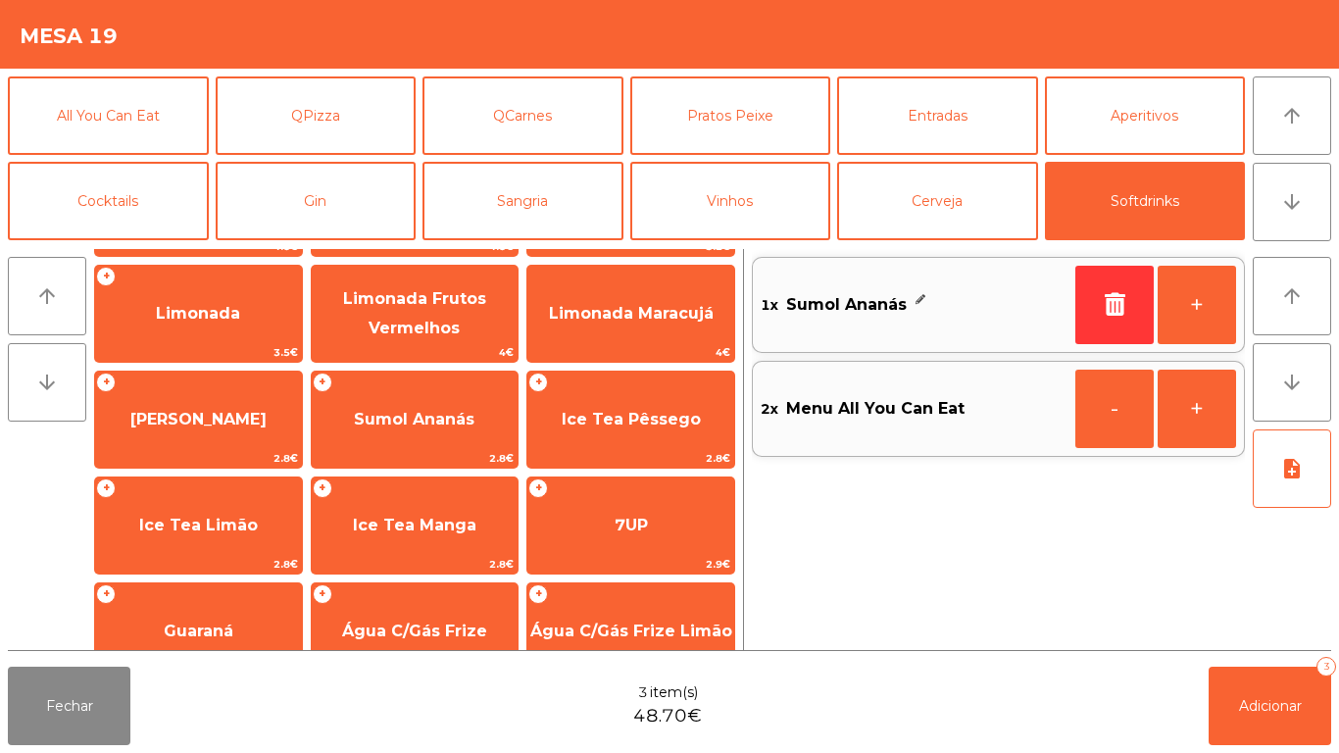
scroll to position [0, 0]
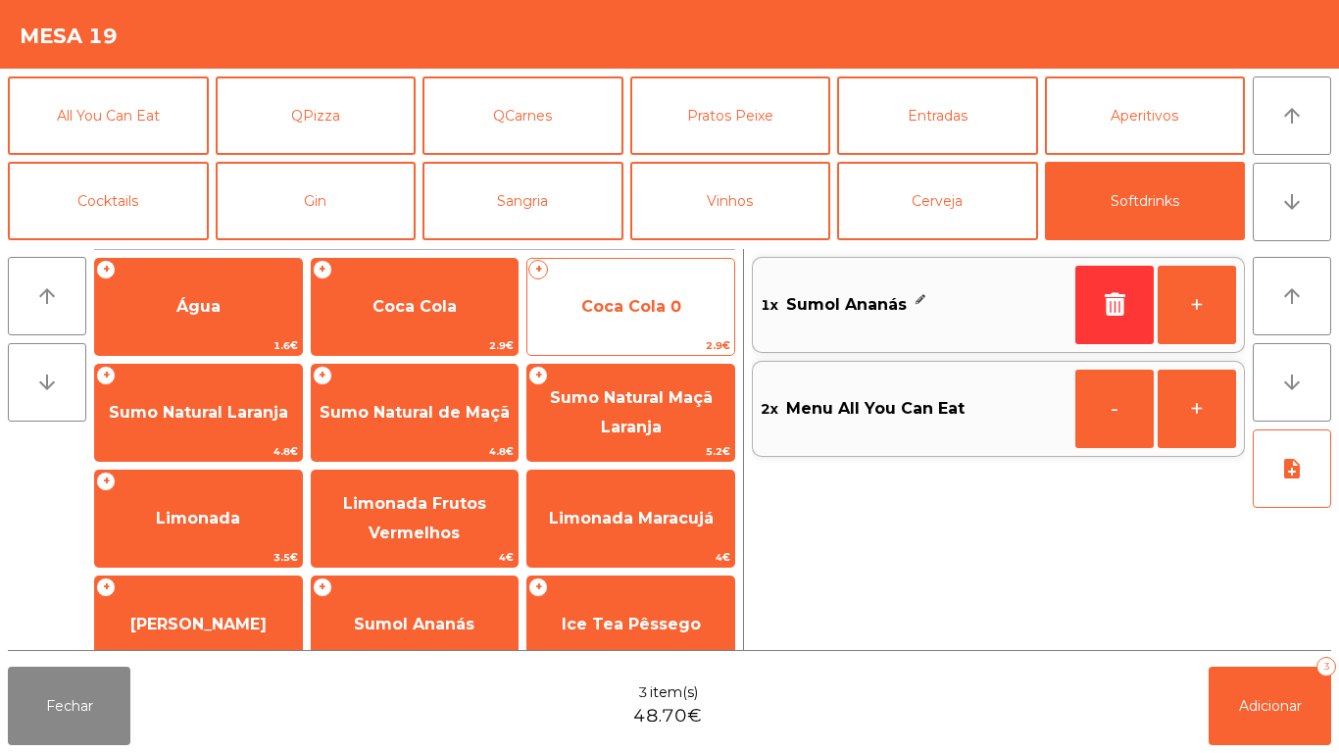
click at [643, 285] on span "Coca Cola 0" at bounding box center [630, 306] width 207 height 53
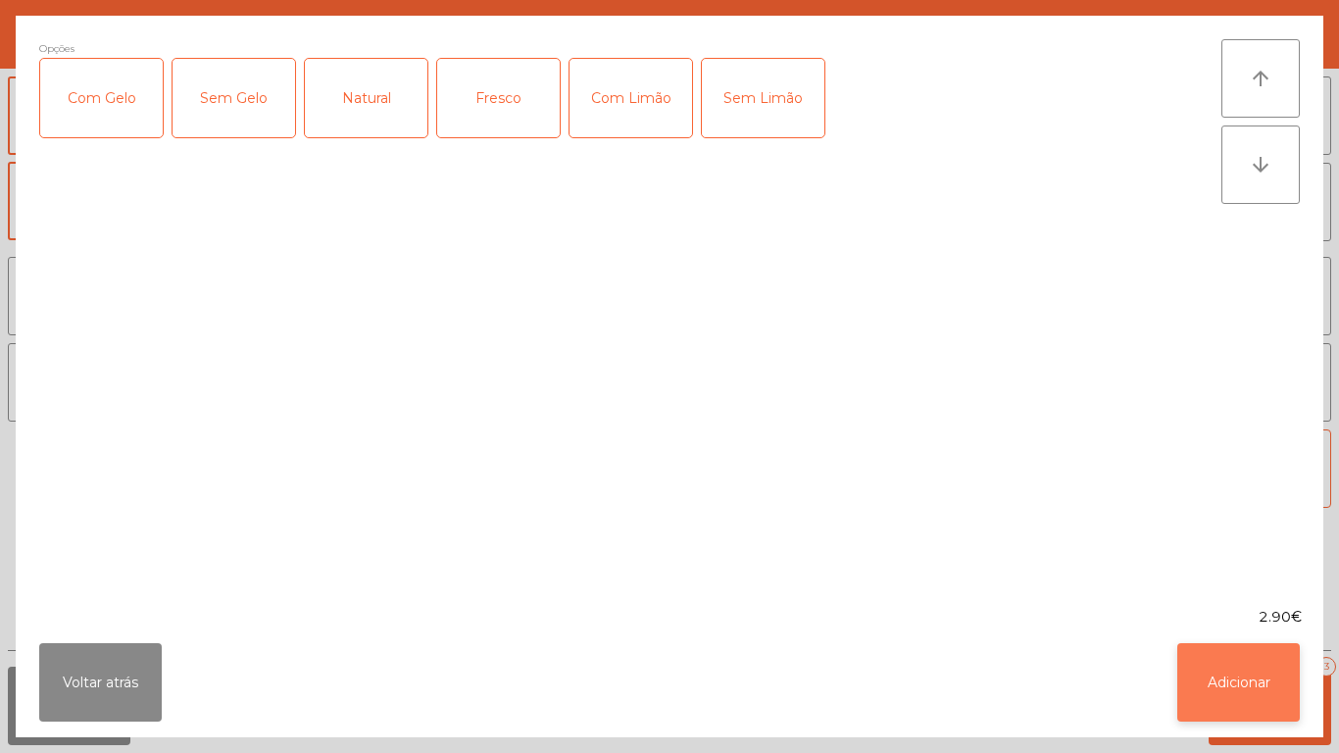
click at [1236, 663] on button "Adicionar" at bounding box center [1238, 682] width 122 height 78
click at [1280, 686] on button "Adicionar 3" at bounding box center [1269, 705] width 122 height 78
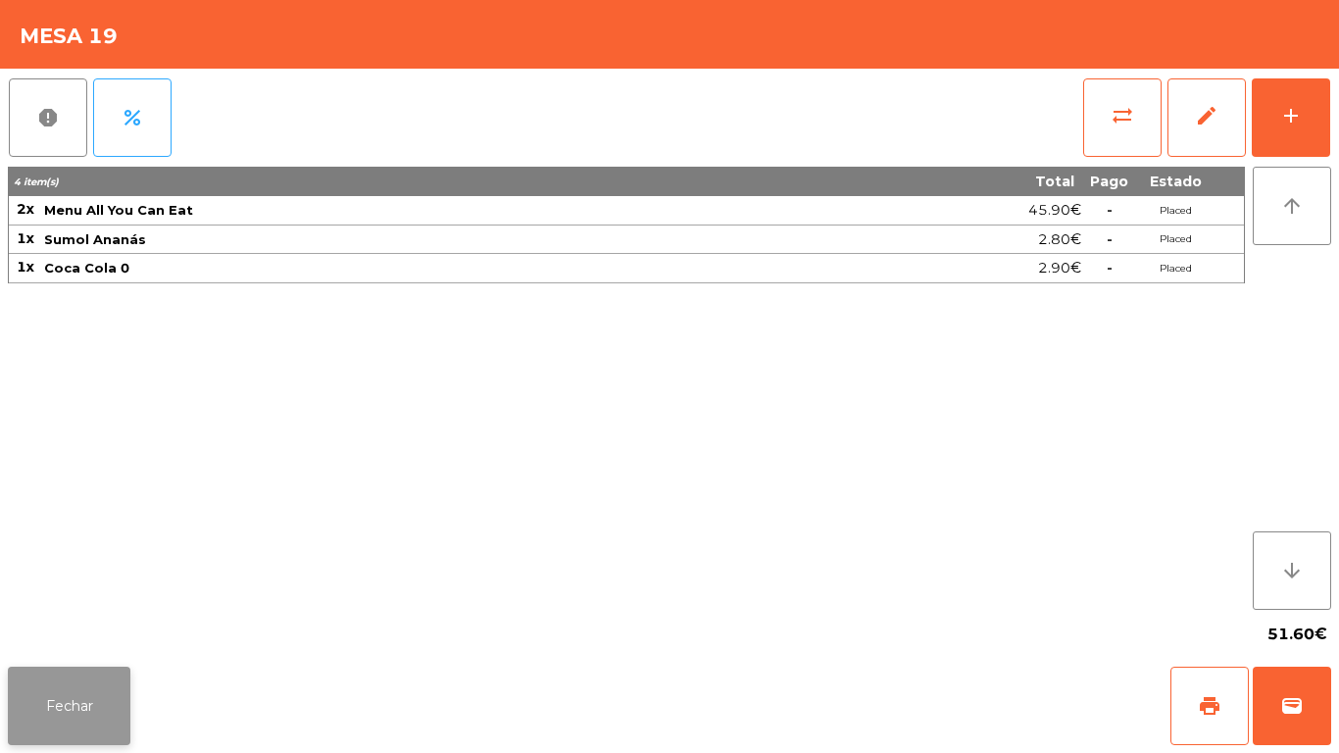
click at [88, 692] on button "Fechar" at bounding box center [69, 705] width 122 height 78
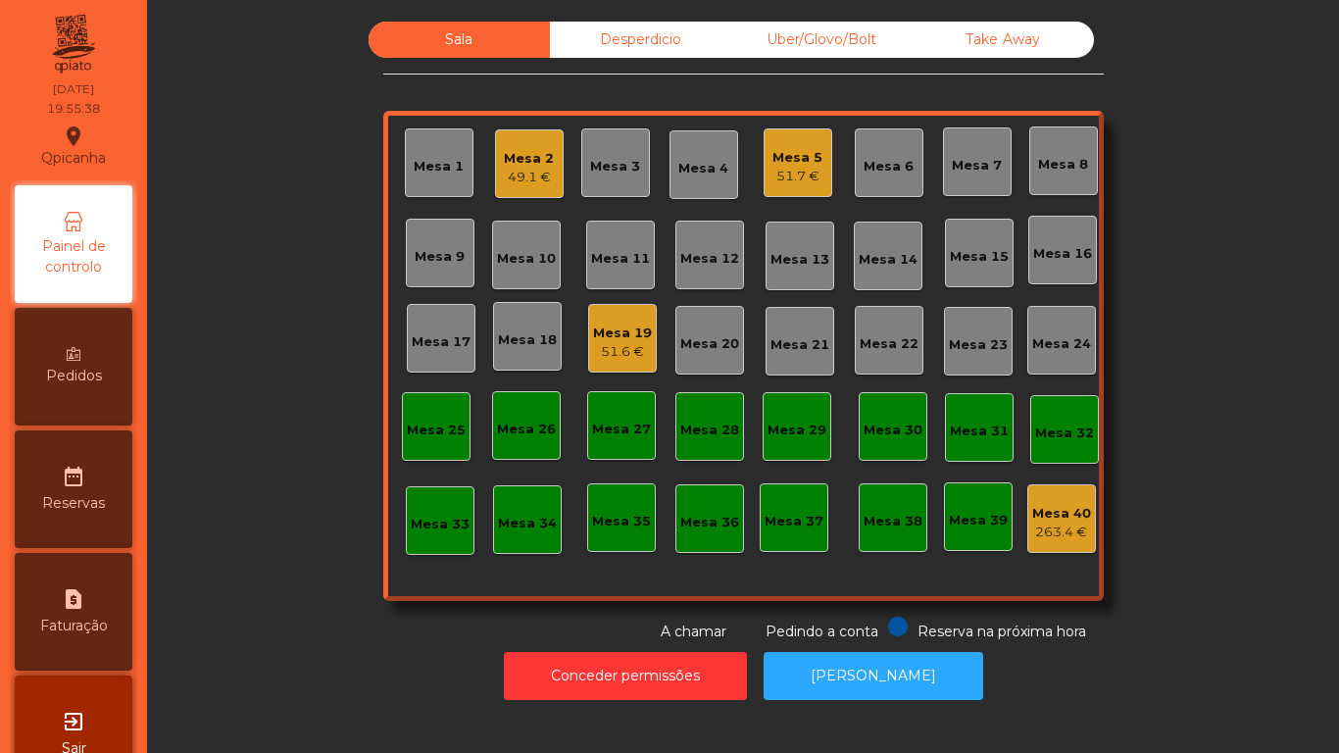
click at [543, 171] on div "49.1 €" at bounding box center [529, 178] width 50 height 20
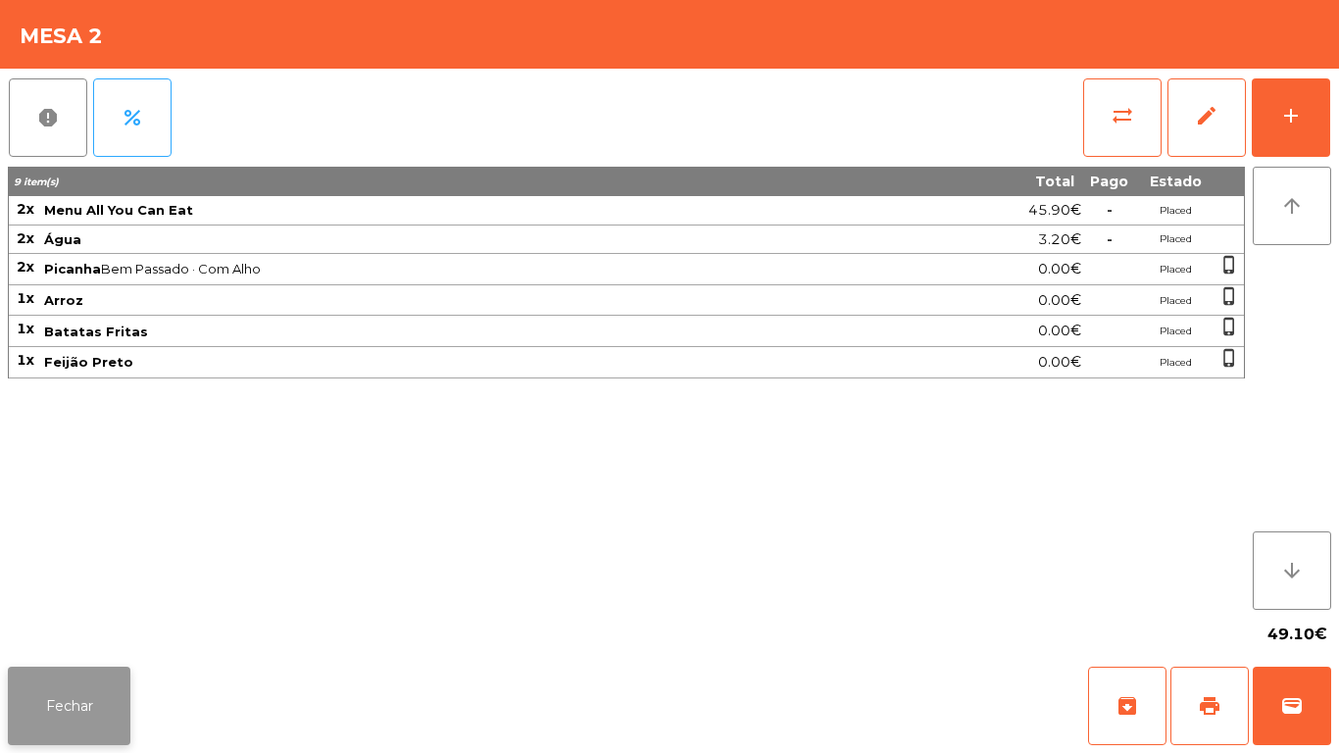
click at [84, 688] on button "Fechar" at bounding box center [69, 705] width 122 height 78
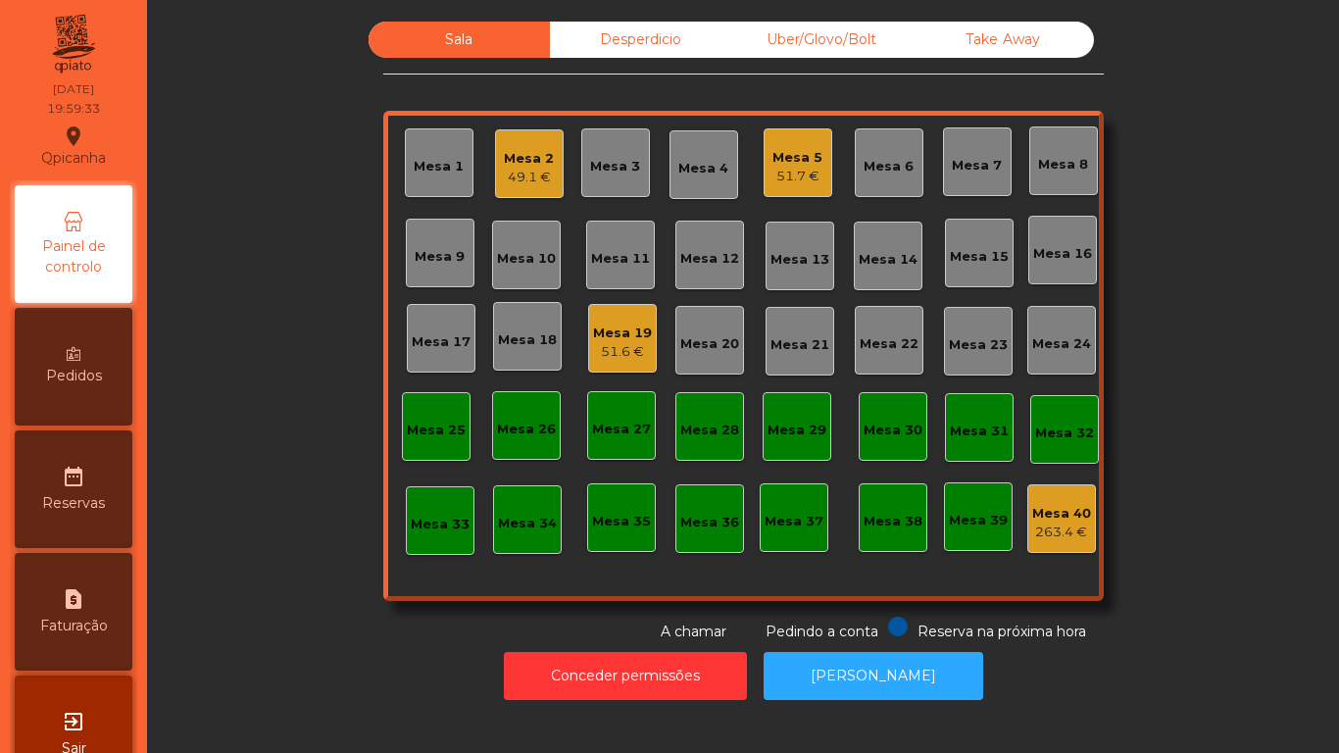
click at [534, 187] on div "Mesa 2 49.1 €" at bounding box center [529, 163] width 69 height 69
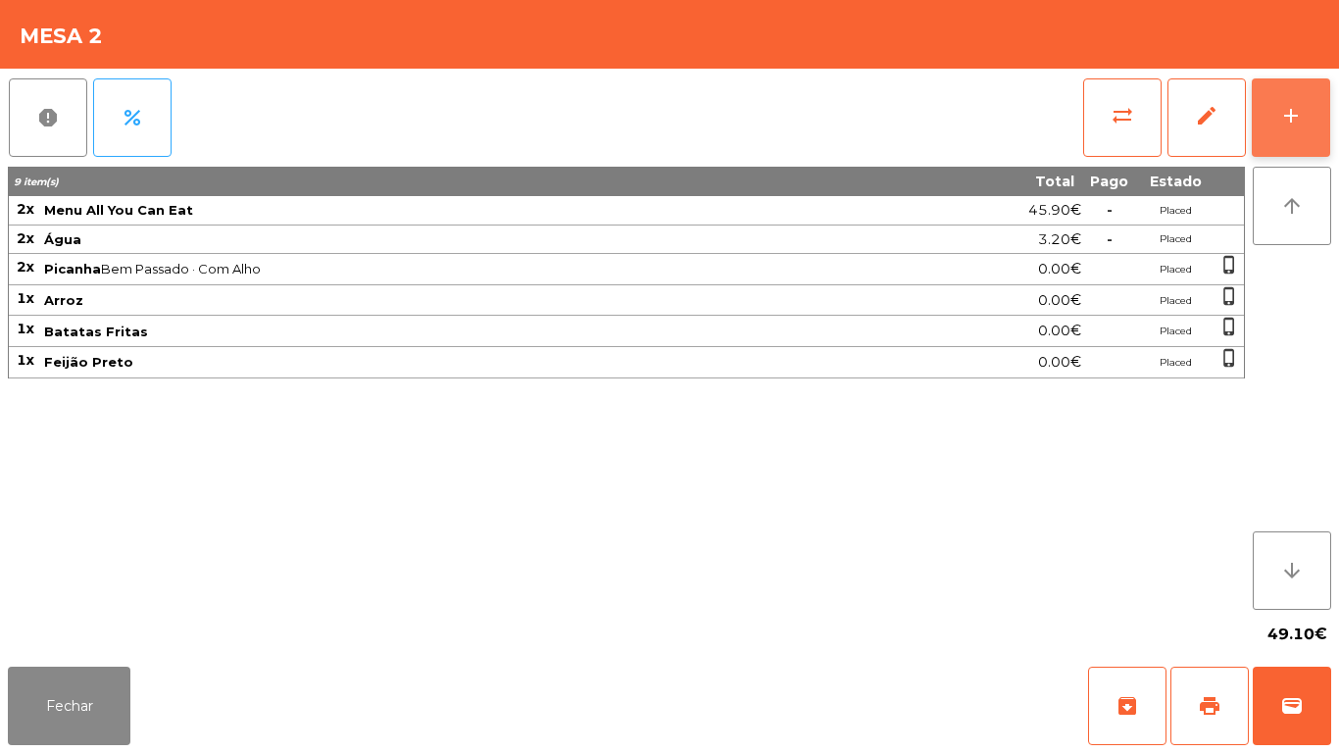
click at [1303, 119] on button "add" at bounding box center [1290, 117] width 78 height 78
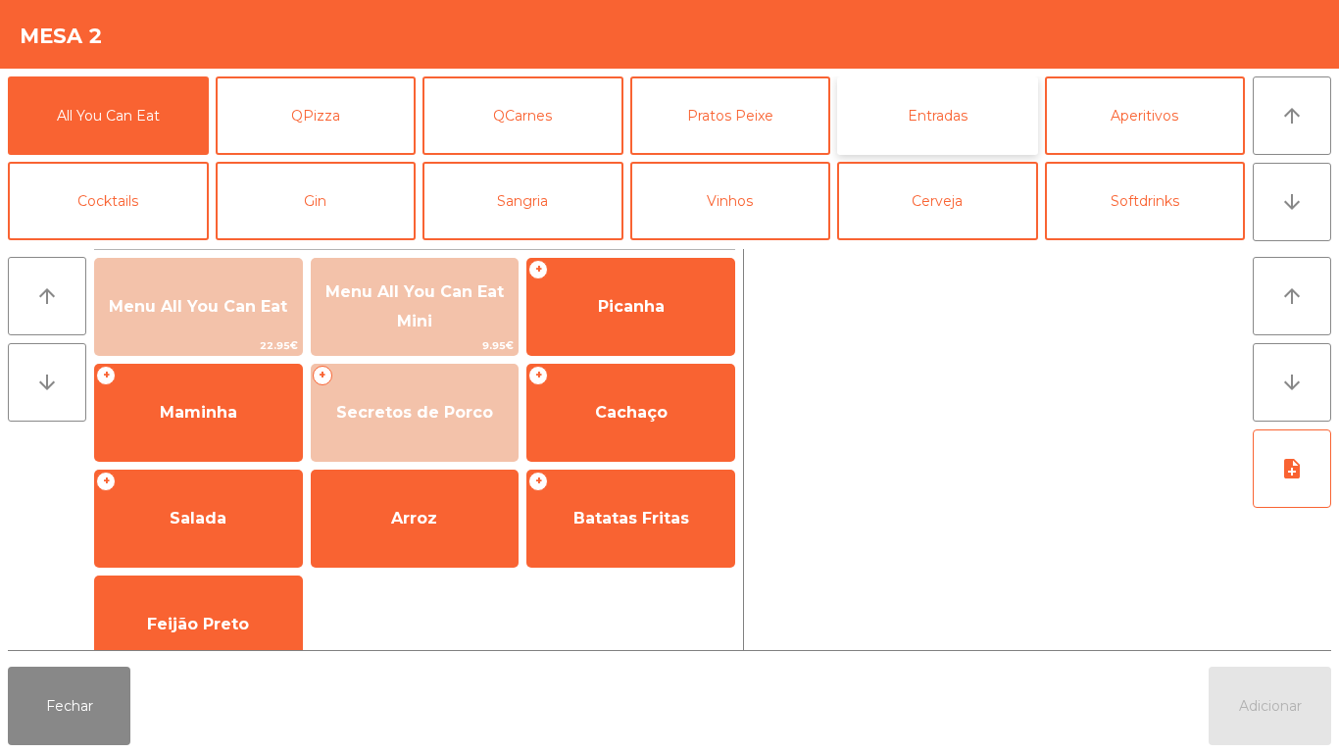
click at [936, 134] on button "Entradas" at bounding box center [937, 115] width 201 height 78
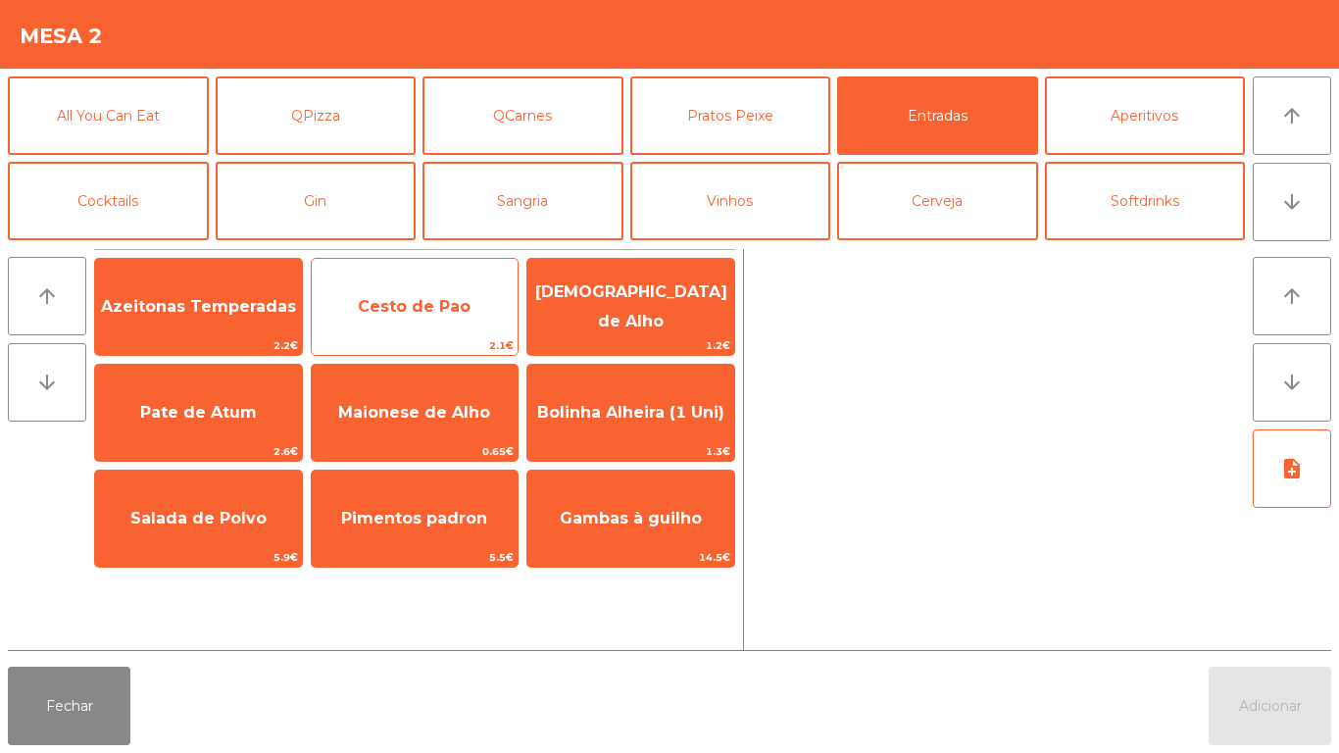
click at [411, 313] on span "Cesto de Pao" at bounding box center [414, 306] width 113 height 19
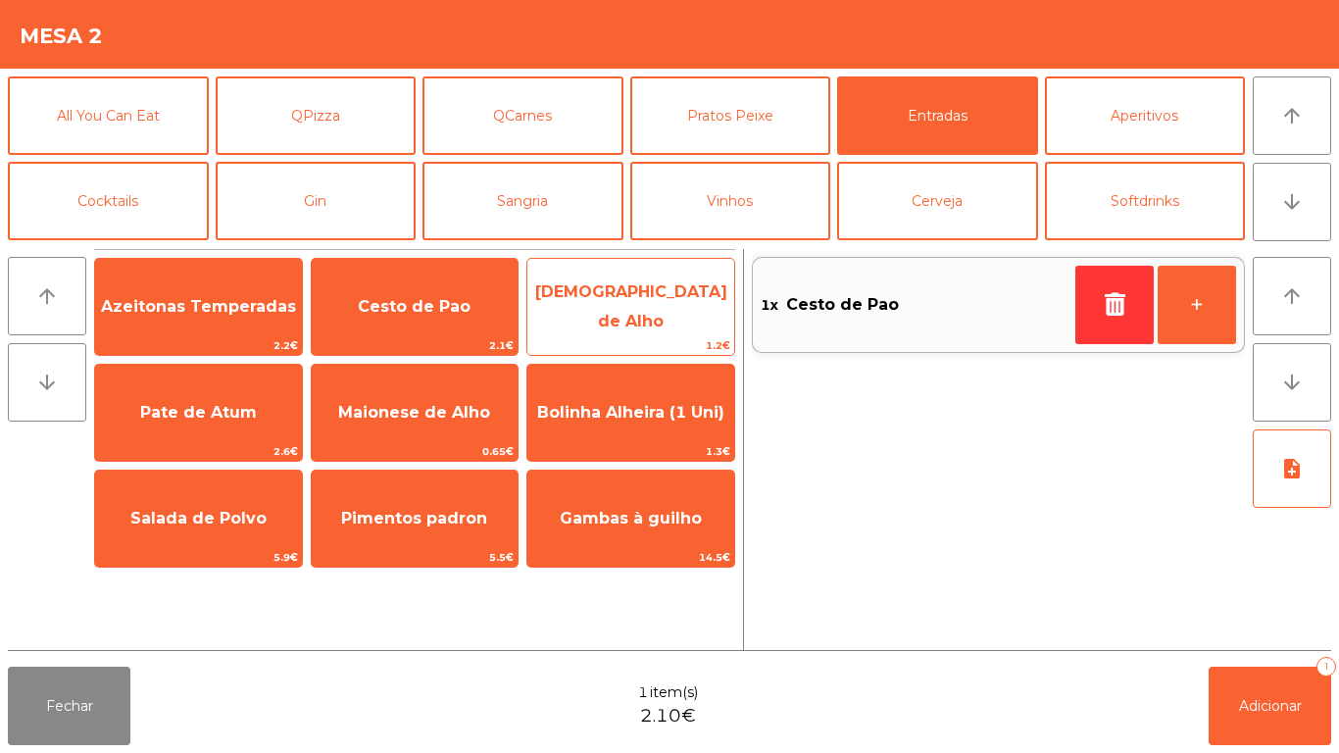
click at [642, 301] on span "[DEMOGRAPHIC_DATA] de Alho" at bounding box center [631, 306] width 192 height 48
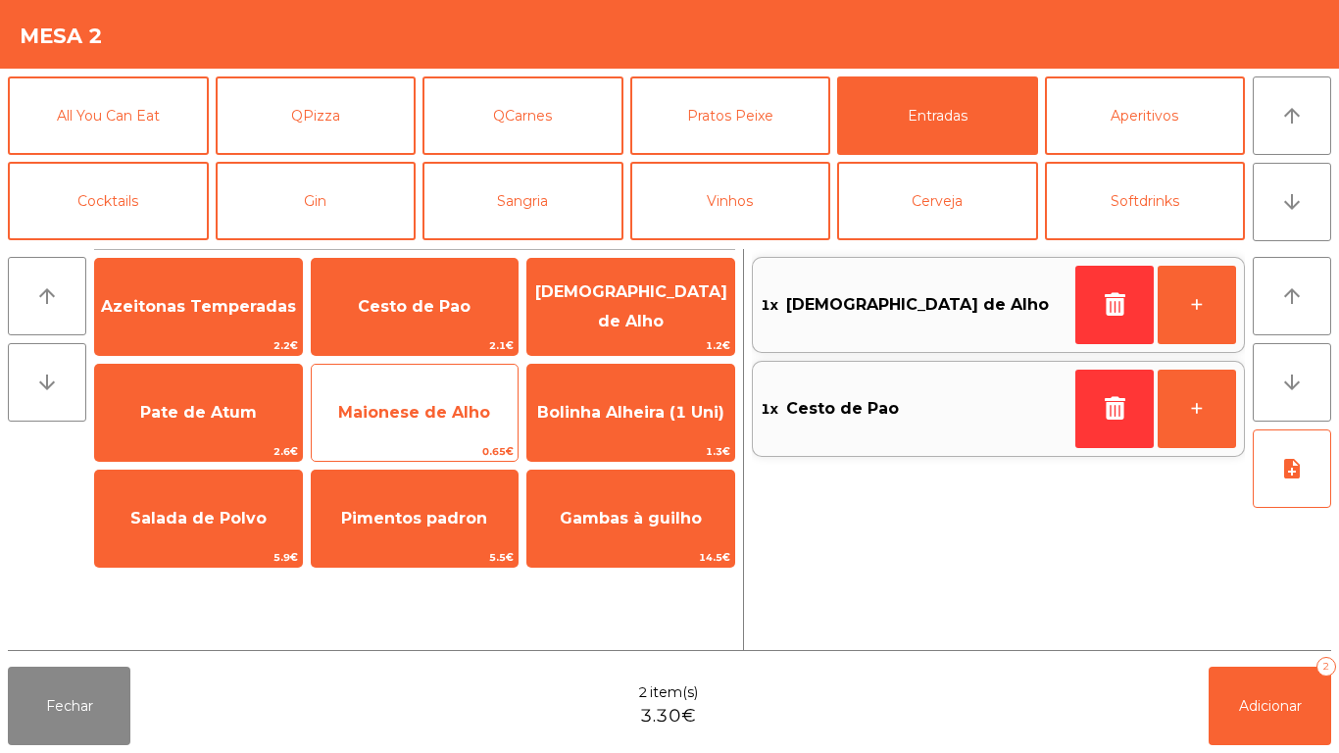
click at [432, 417] on span "Maionese de Alho" at bounding box center [414, 412] width 152 height 19
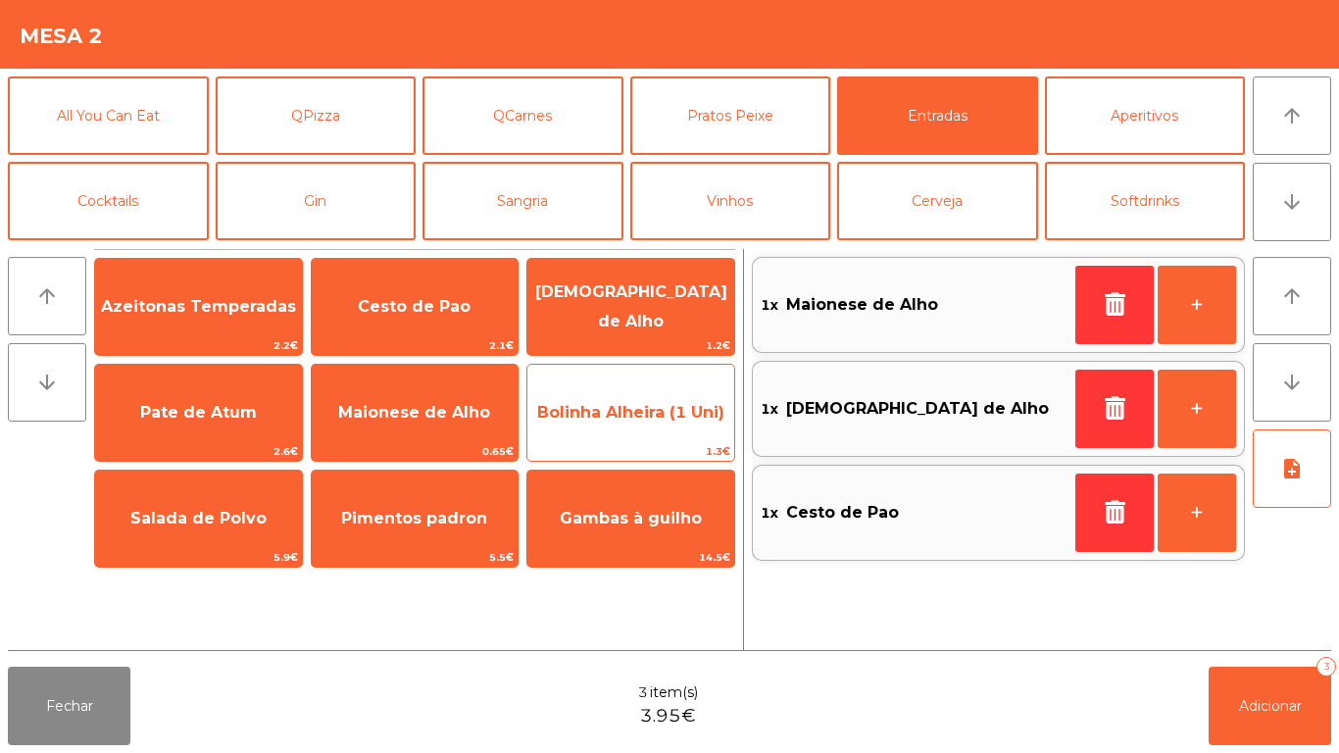
click at [642, 419] on span "Bolinha Alheira (1 Uni)" at bounding box center [630, 412] width 187 height 19
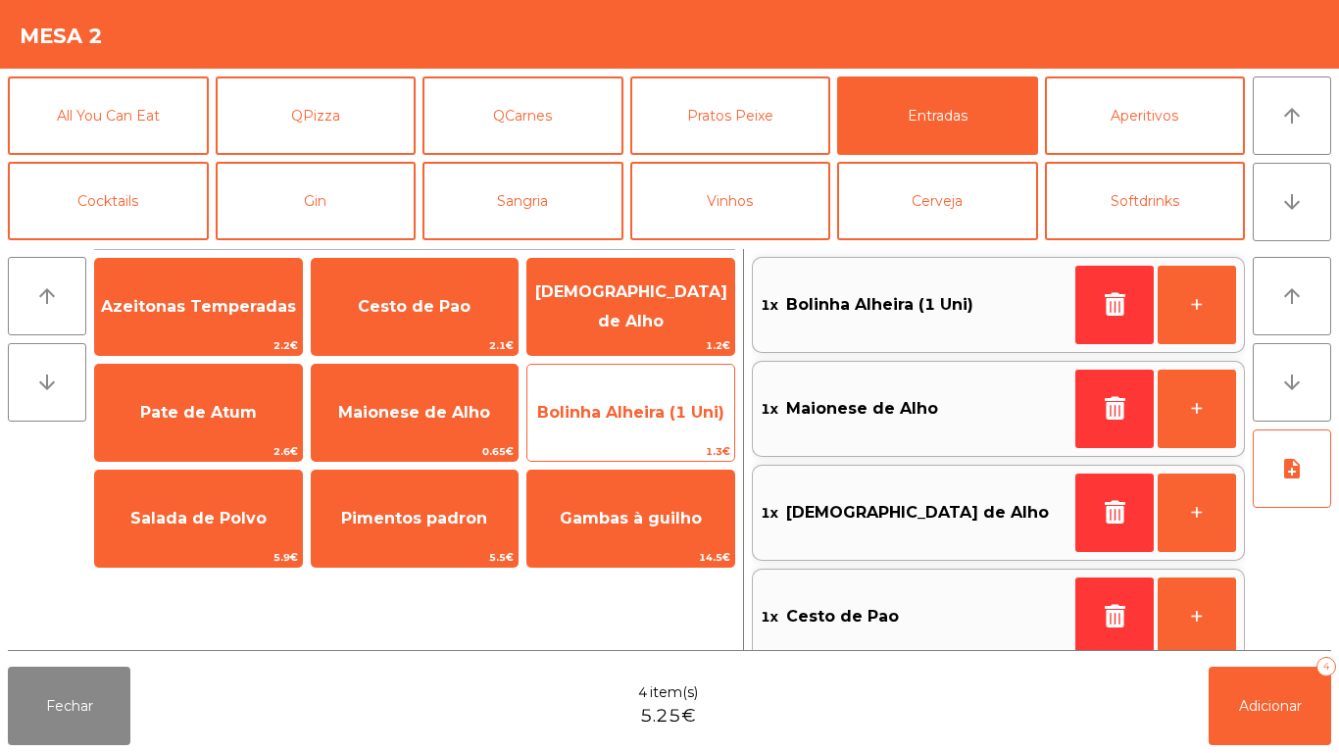
click at [646, 410] on span "Bolinha Alheira (1 Uni)" at bounding box center [630, 412] width 187 height 19
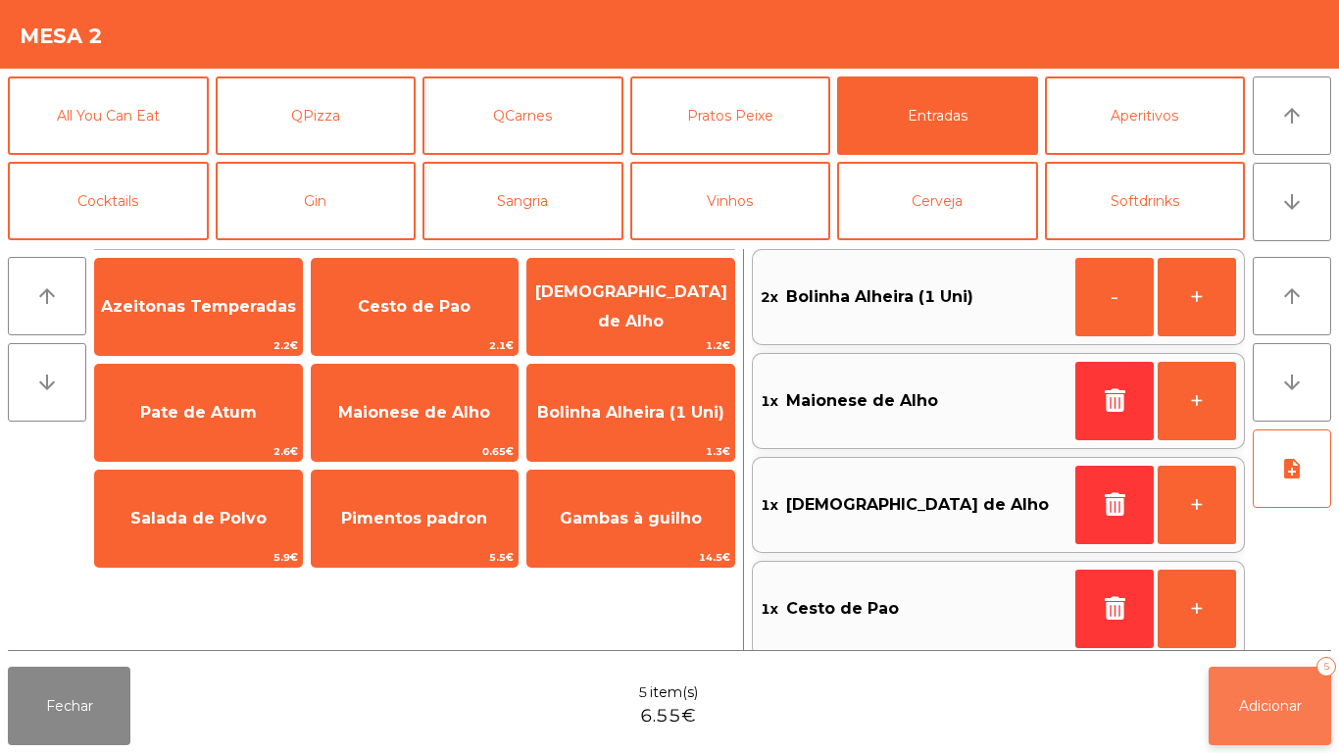
click at [1233, 701] on button "Adicionar 5" at bounding box center [1269, 705] width 122 height 78
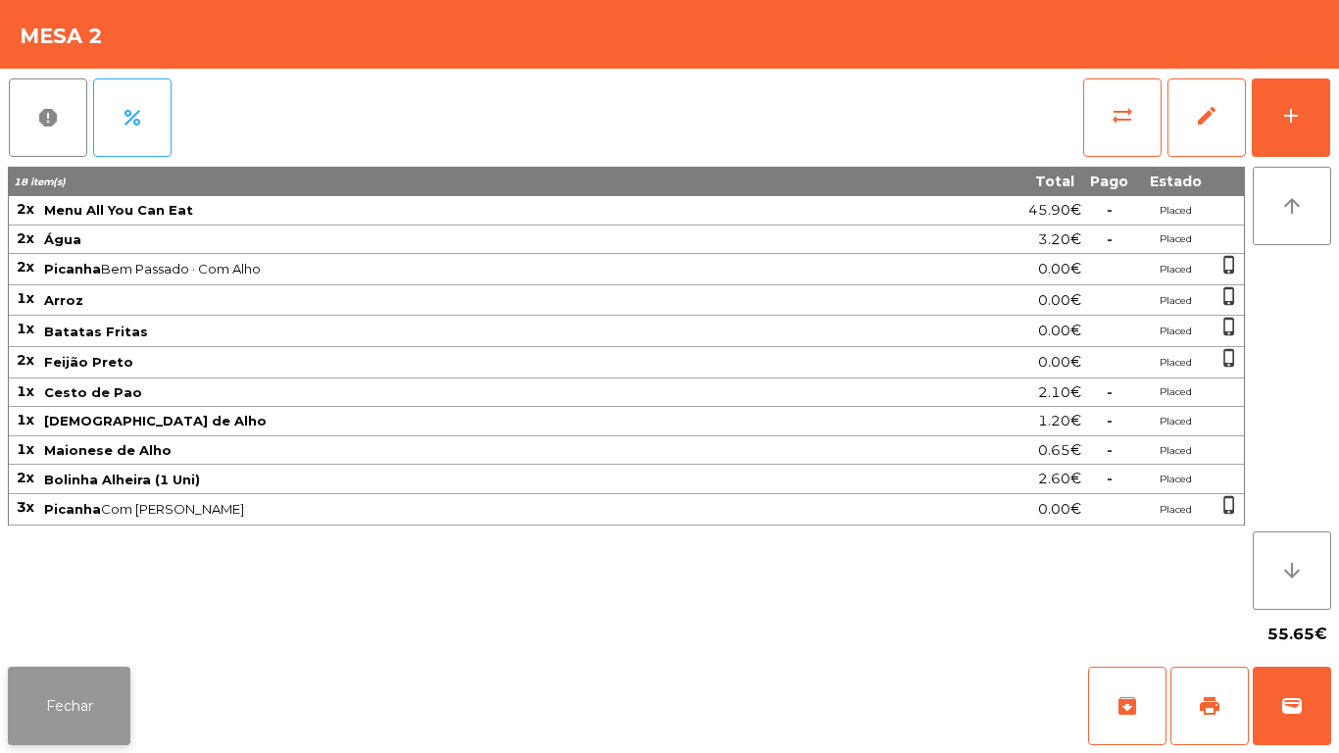
click at [91, 704] on button "Fechar" at bounding box center [69, 705] width 122 height 78
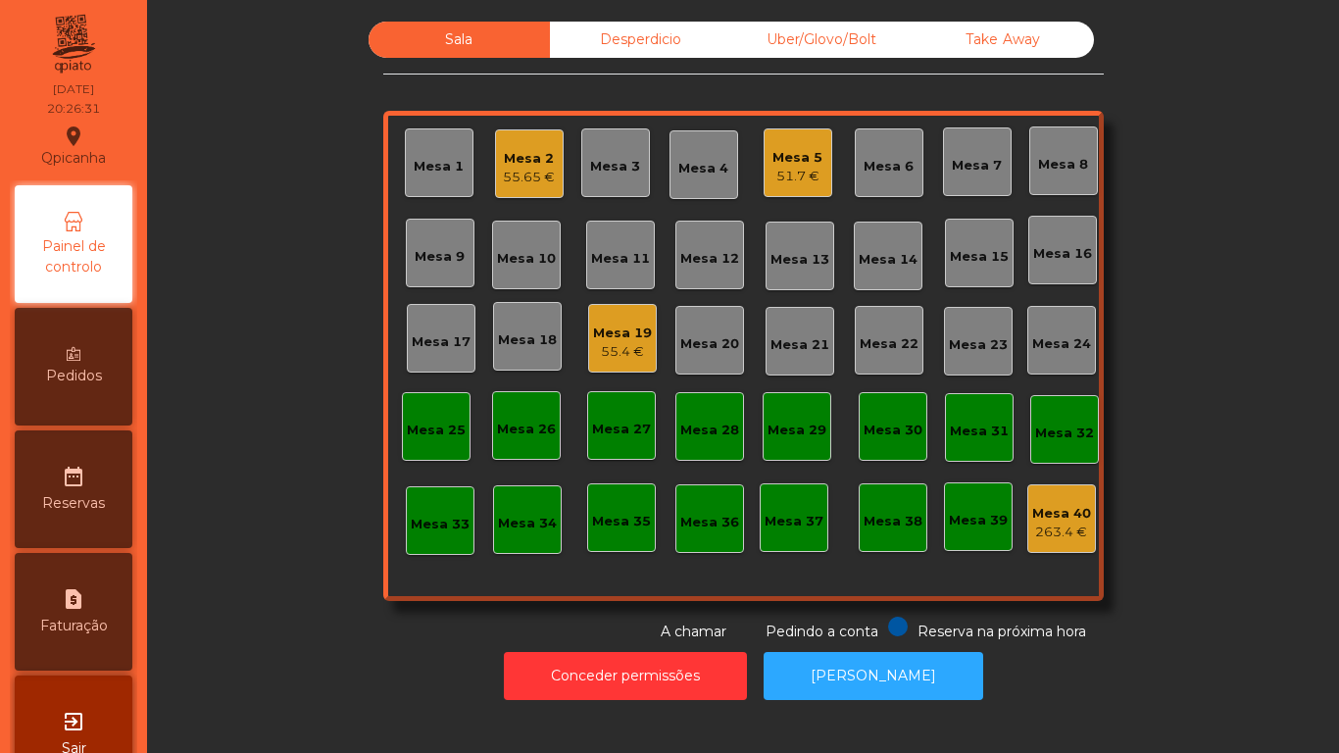
click at [457, 148] on div "Mesa 1" at bounding box center [439, 162] width 69 height 69
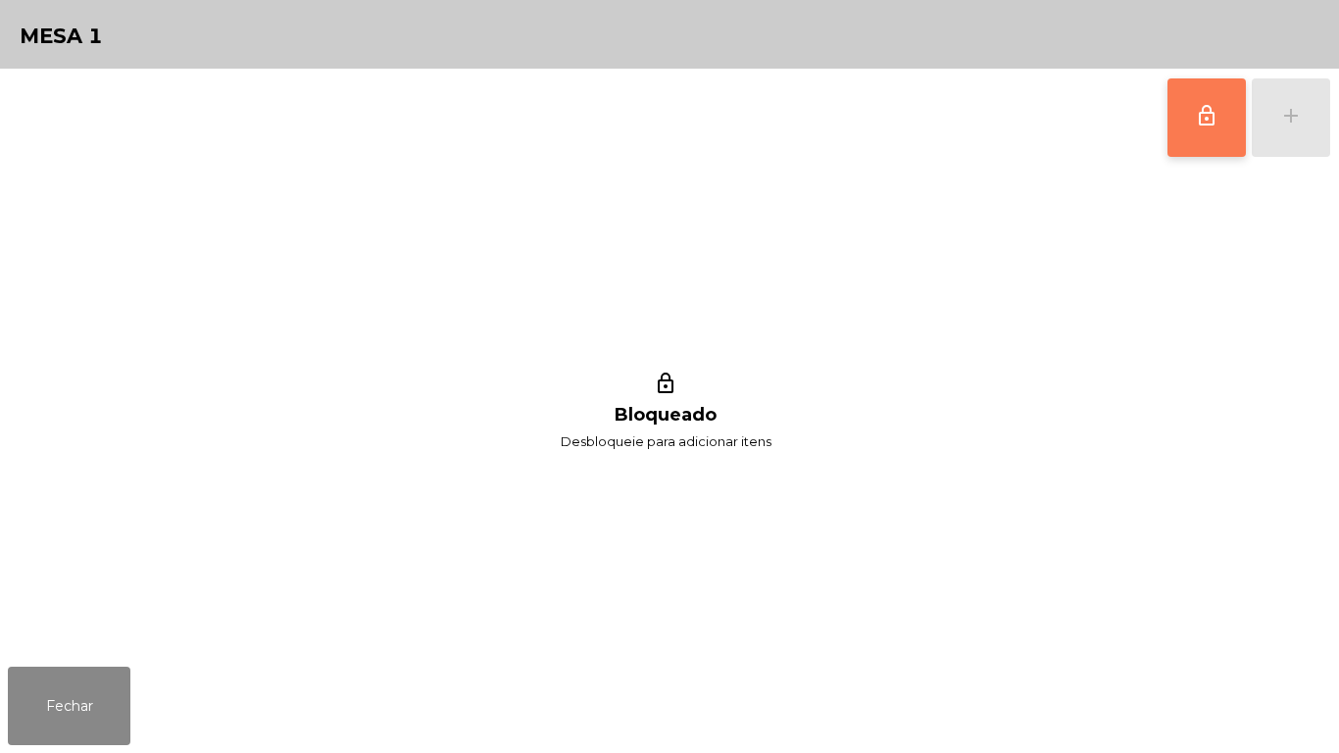
click at [1187, 124] on button "lock_outline" at bounding box center [1206, 117] width 78 height 78
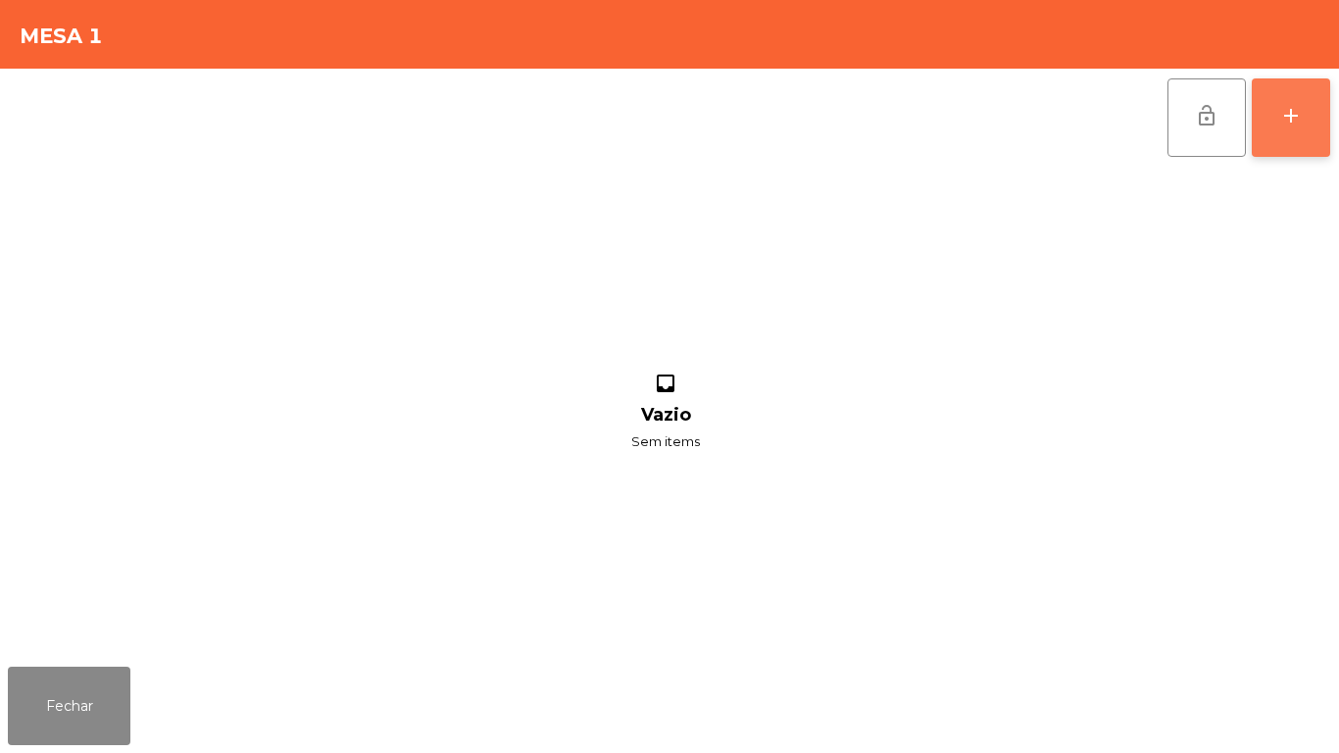
click at [1287, 122] on div "add" at bounding box center [1291, 116] width 24 height 24
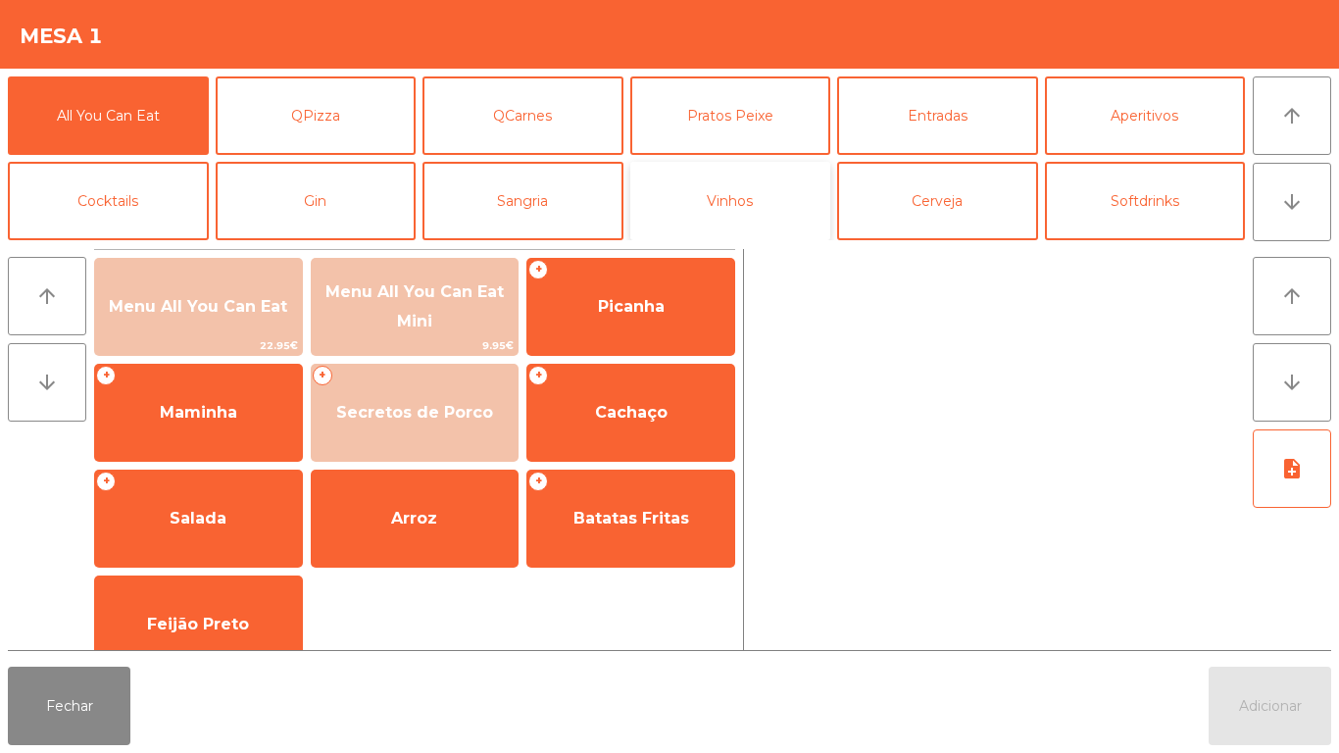
click at [765, 205] on button "Vinhos" at bounding box center [730, 201] width 201 height 78
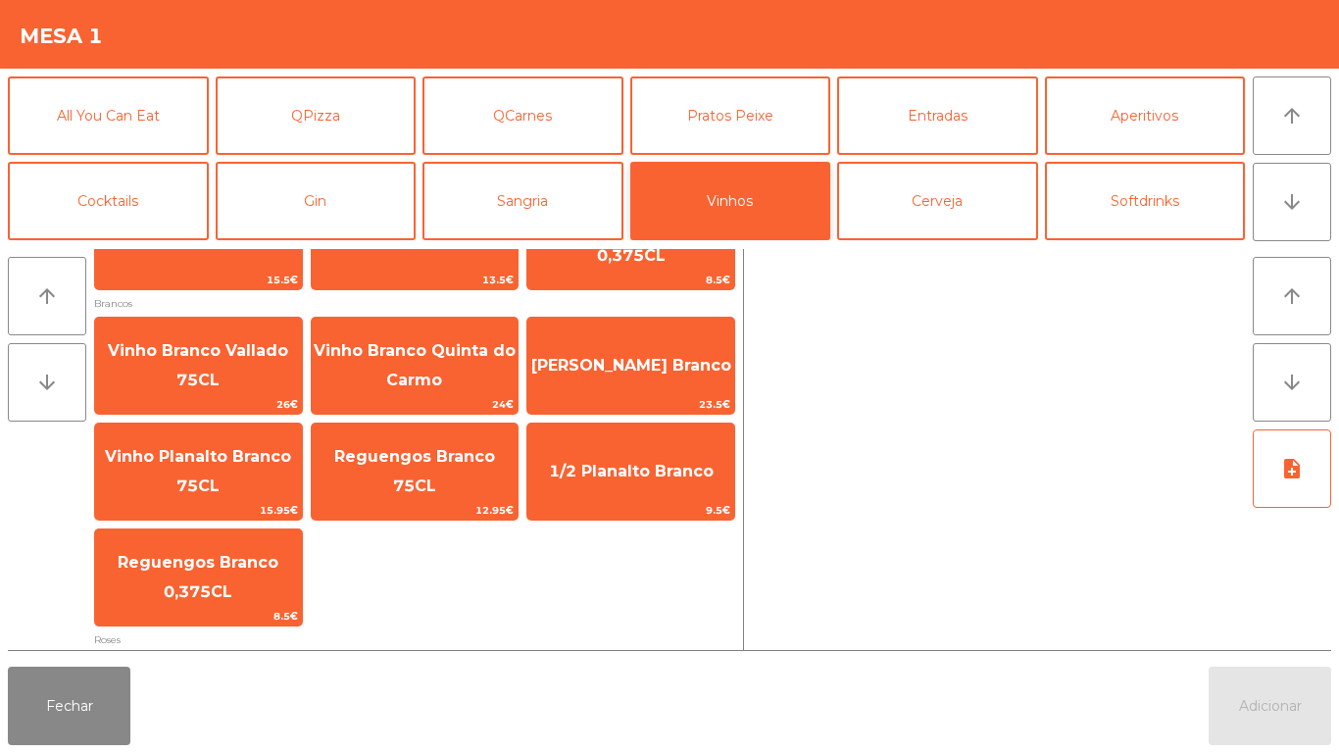
scroll to position [376, 0]
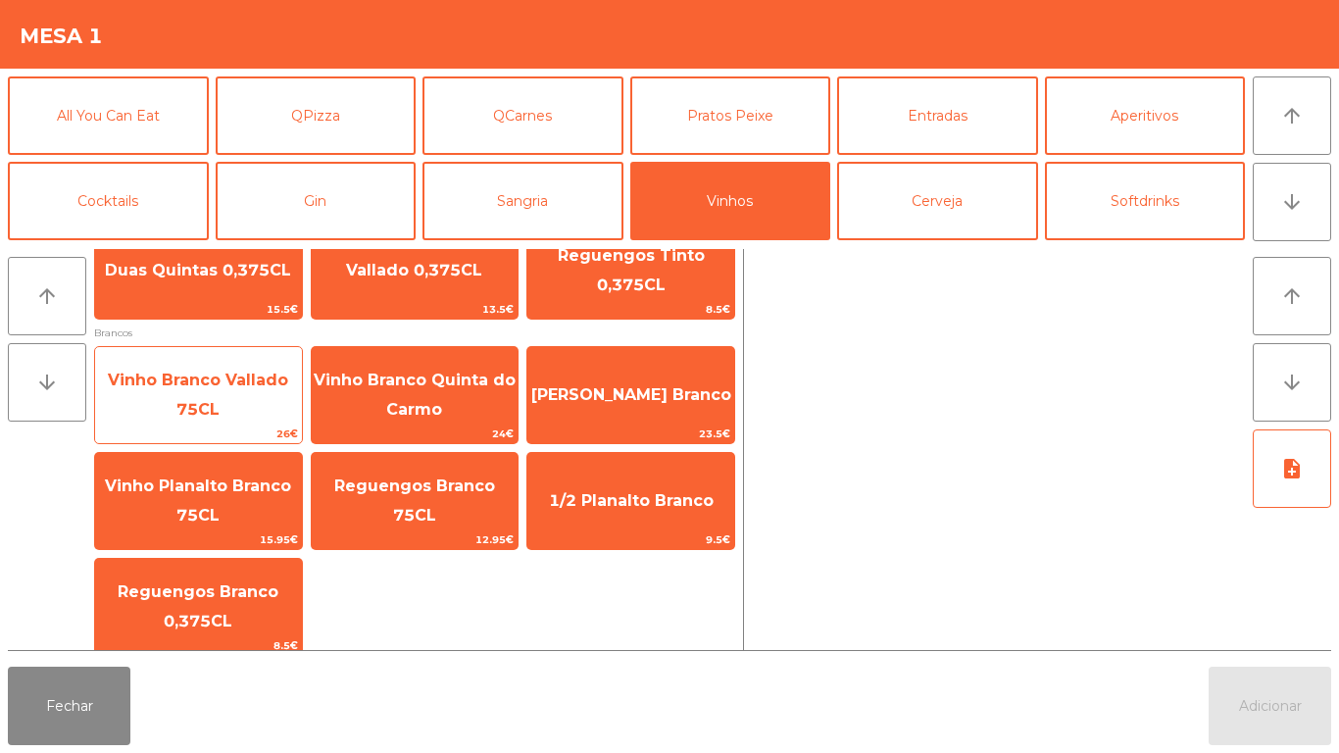
click at [266, 388] on span "Vinho Branco Vallado 75CL" at bounding box center [198, 394] width 180 height 48
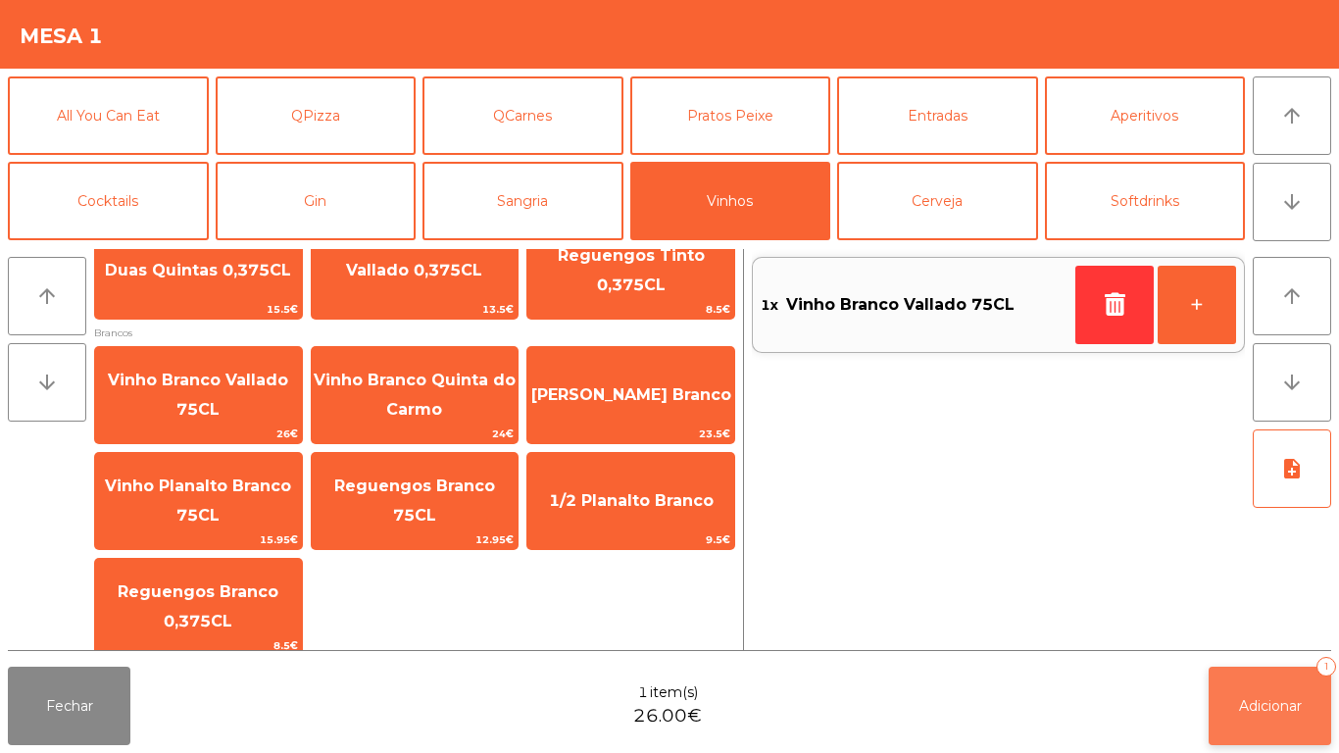
click at [1290, 697] on span "Adicionar" at bounding box center [1270, 706] width 63 height 18
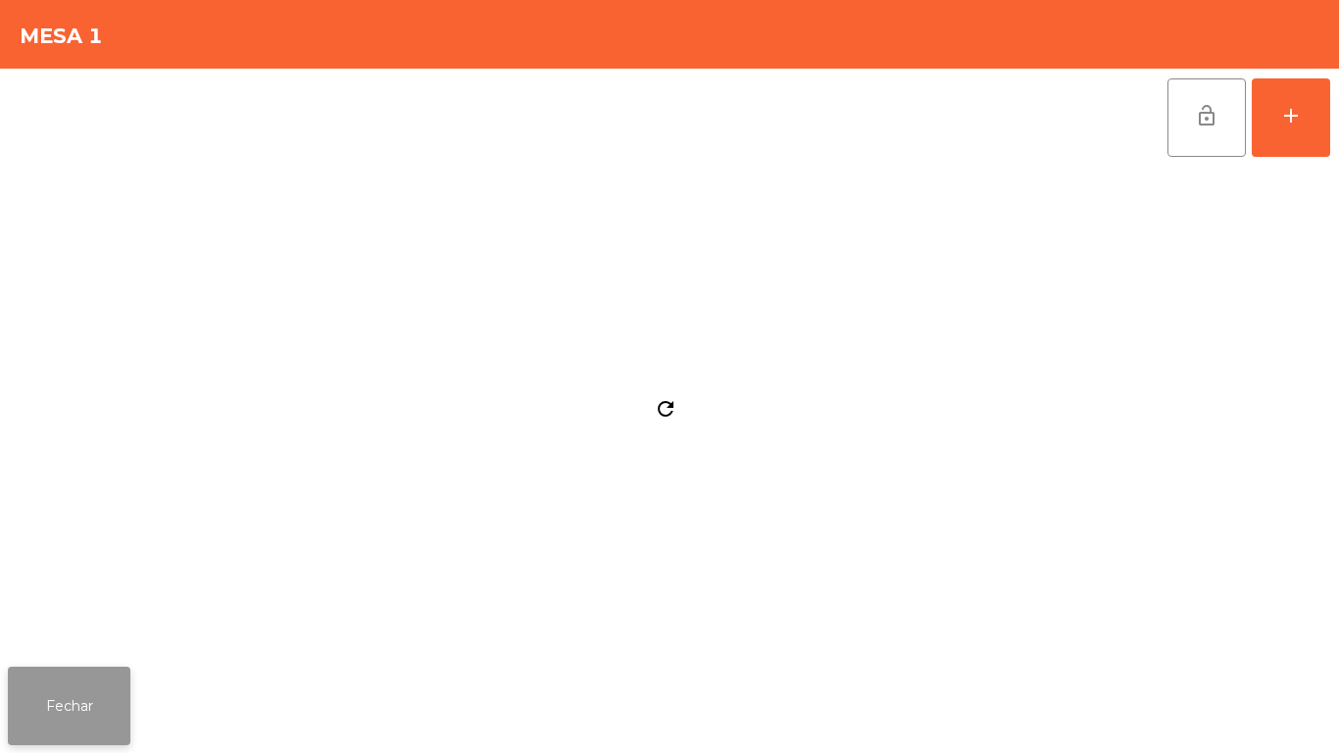
click at [60, 705] on button "Fechar" at bounding box center [69, 705] width 122 height 78
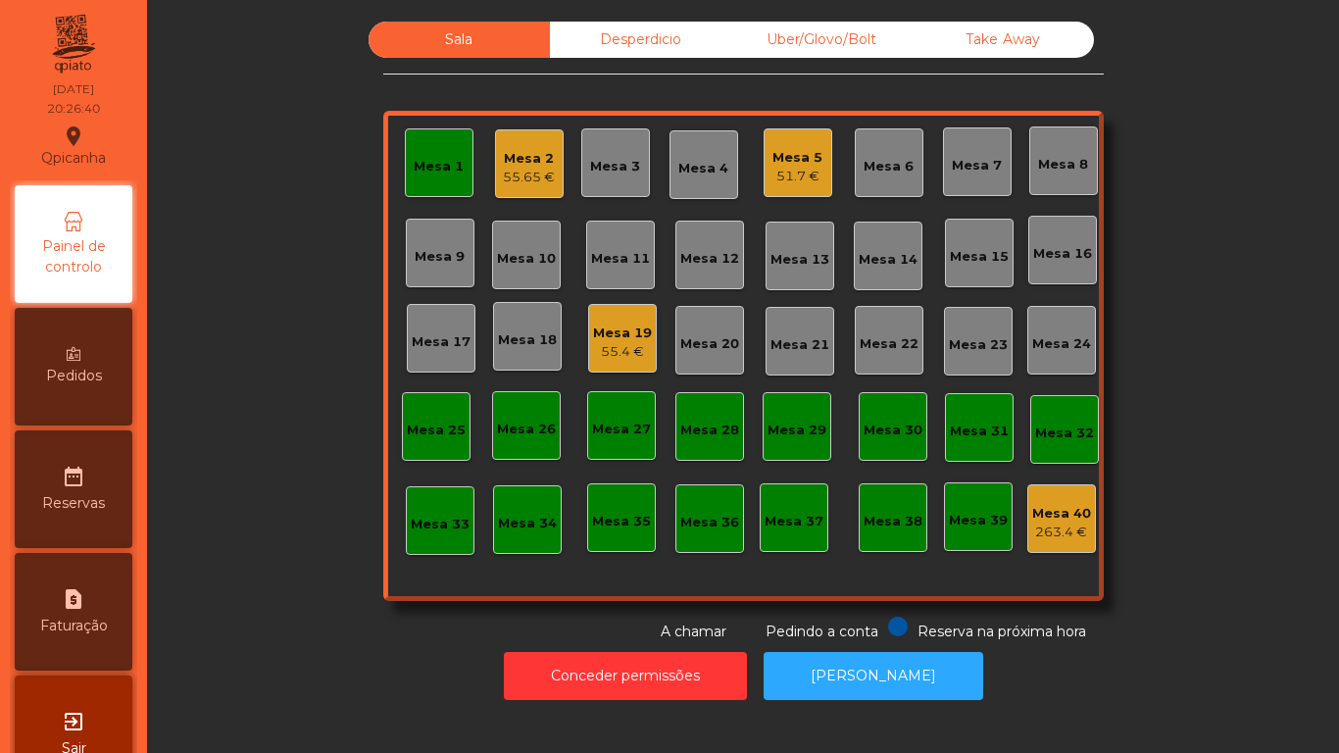
click at [435, 255] on div "Mesa 9" at bounding box center [440, 257] width 50 height 20
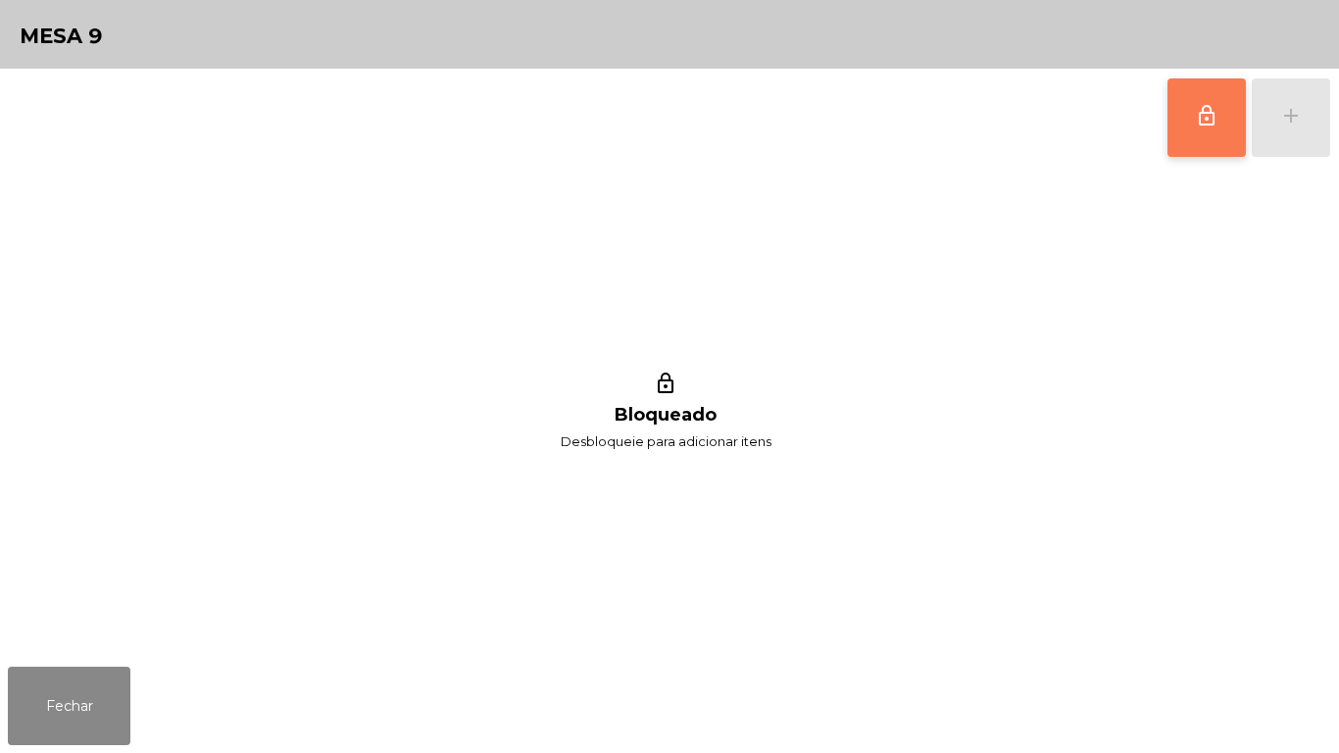
click at [1202, 118] on span "lock_outline" at bounding box center [1207, 116] width 24 height 24
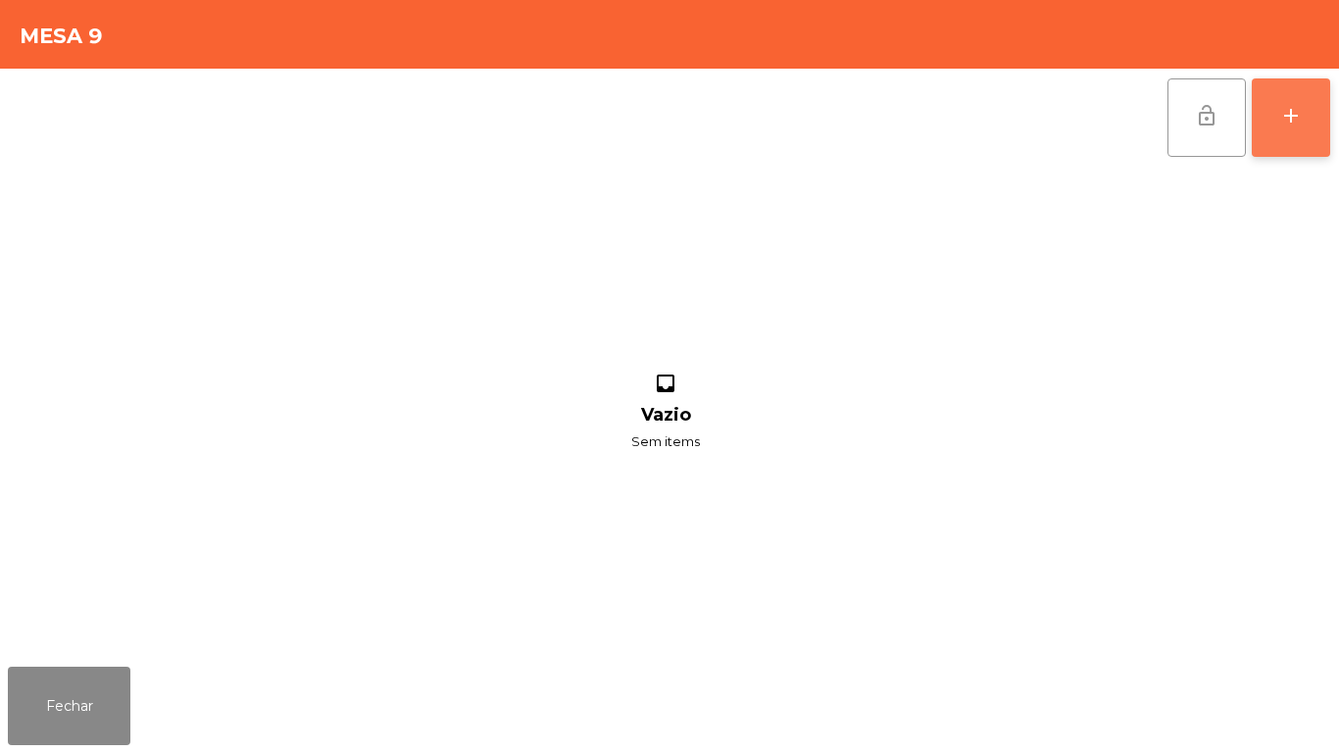
click at [1287, 115] on div "add" at bounding box center [1291, 116] width 24 height 24
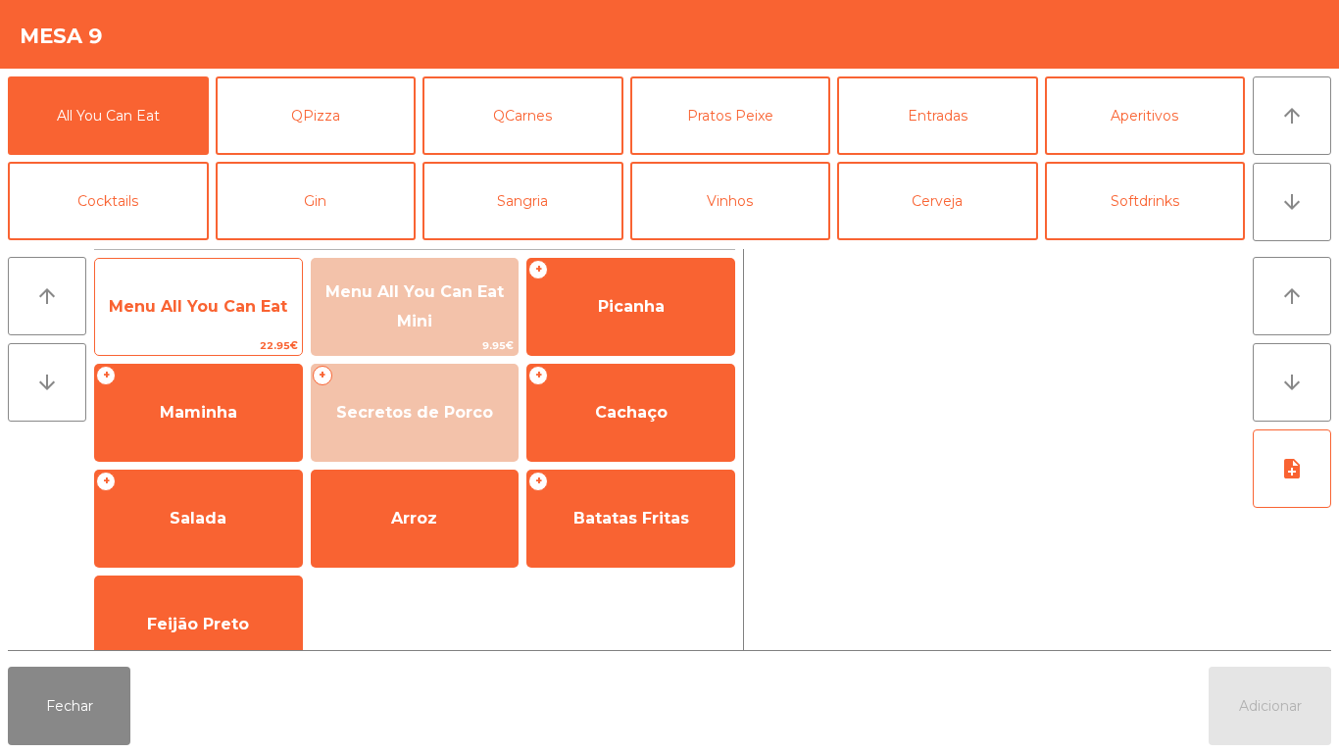
click at [179, 303] on span "Menu All You Can Eat" at bounding box center [198, 306] width 178 height 19
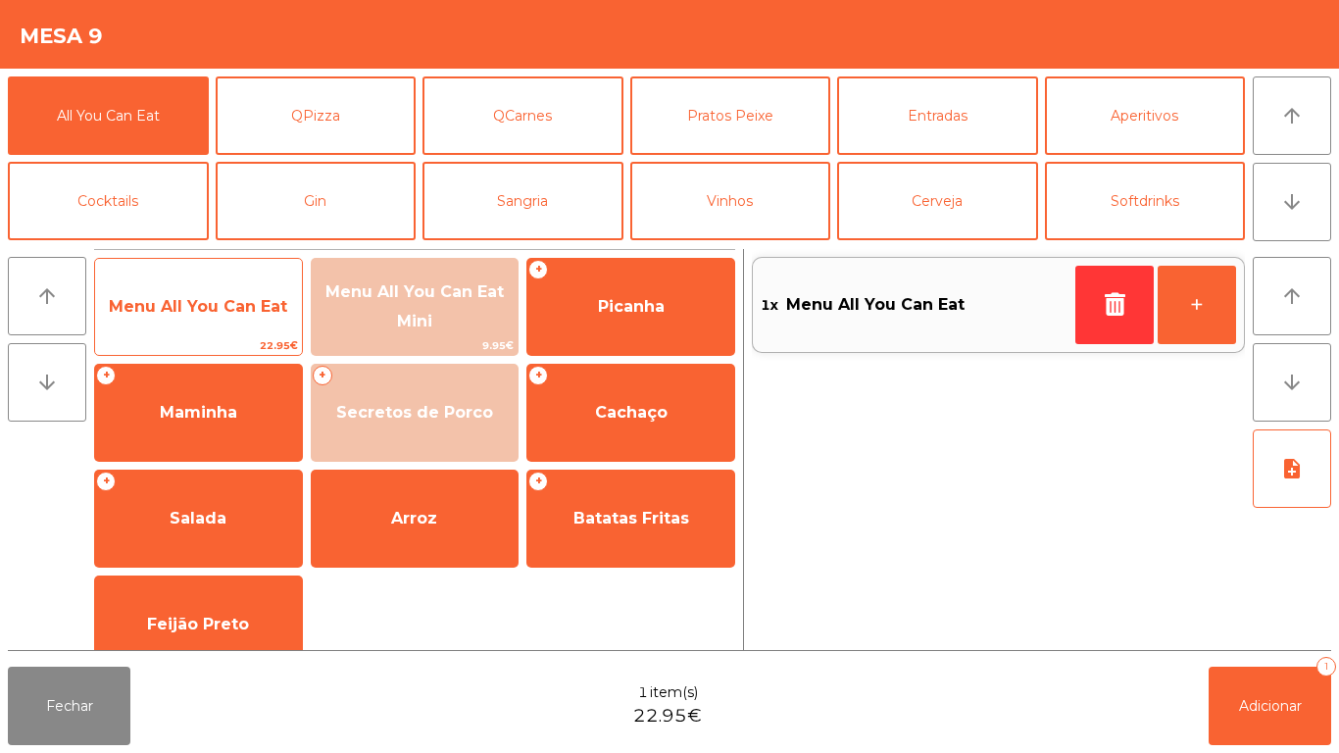
click at [165, 294] on span "Menu All You Can Eat" at bounding box center [198, 306] width 207 height 53
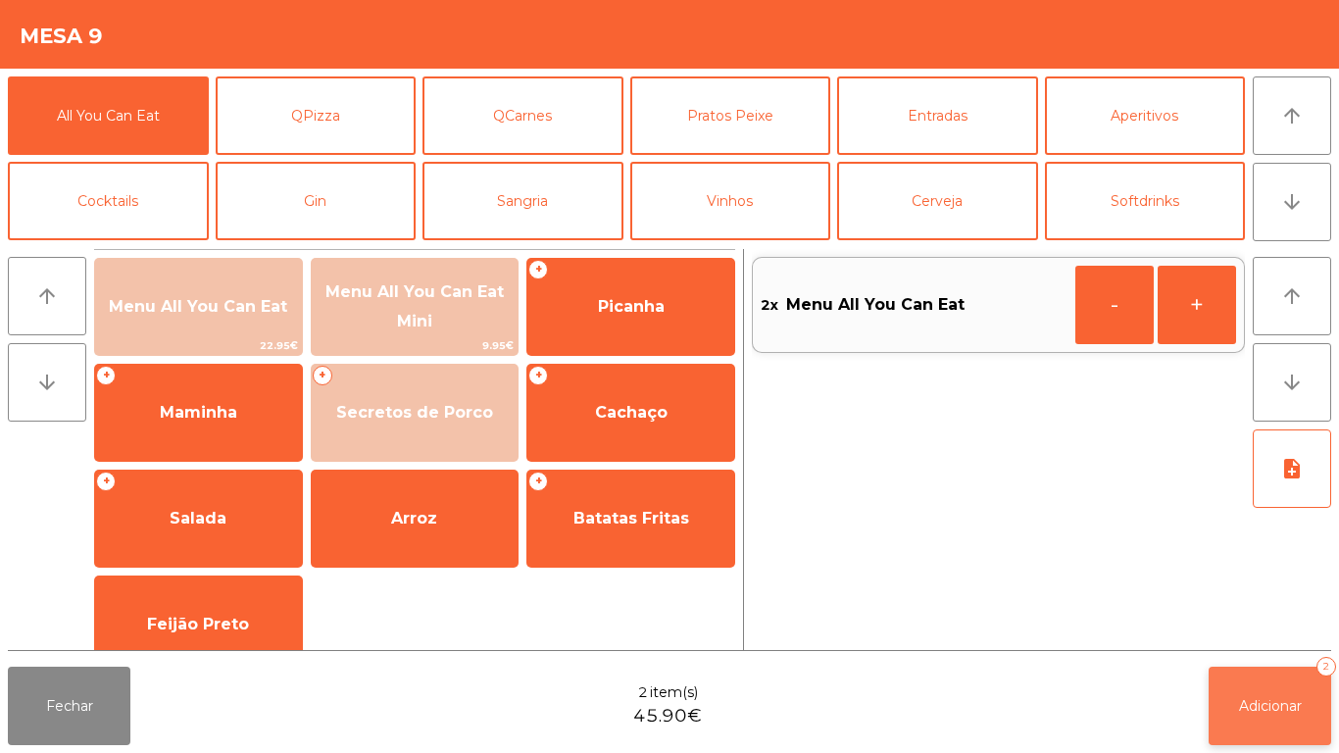
click at [1275, 690] on button "Adicionar 2" at bounding box center [1269, 705] width 122 height 78
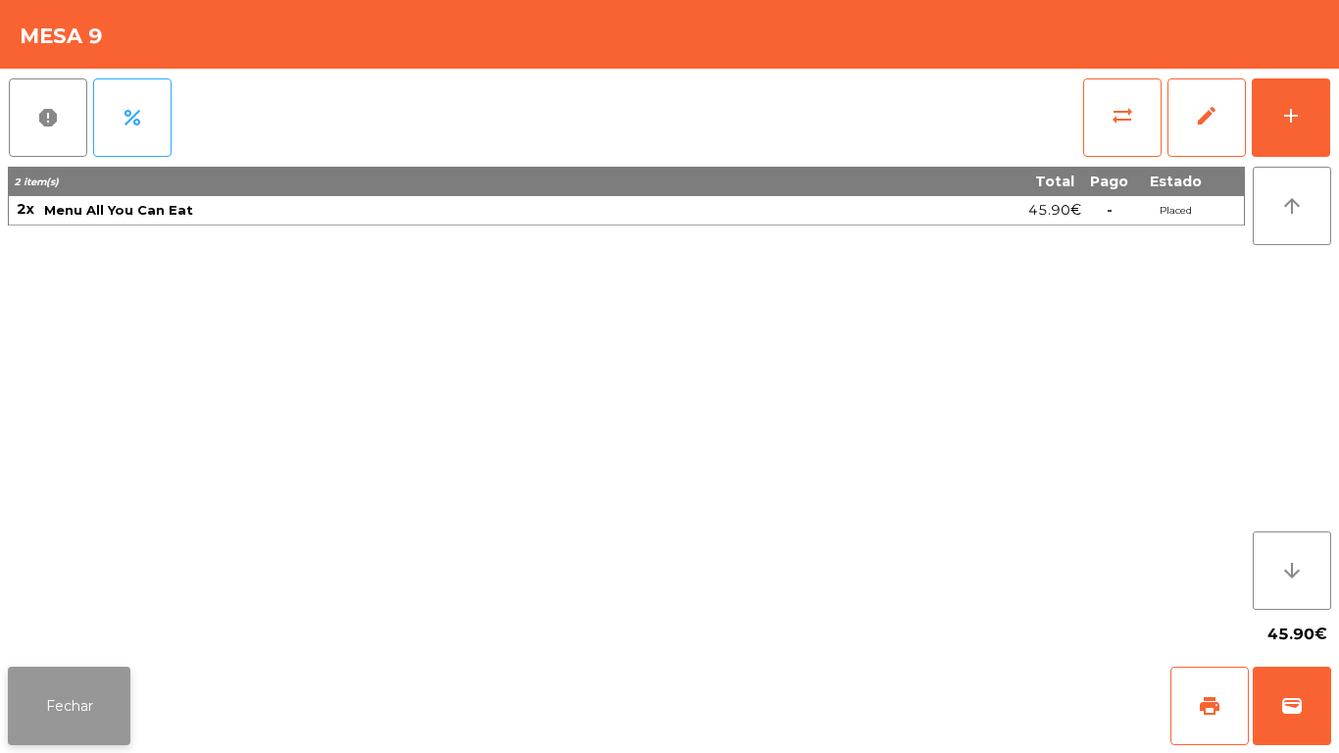
click at [99, 696] on button "Fechar" at bounding box center [69, 705] width 122 height 78
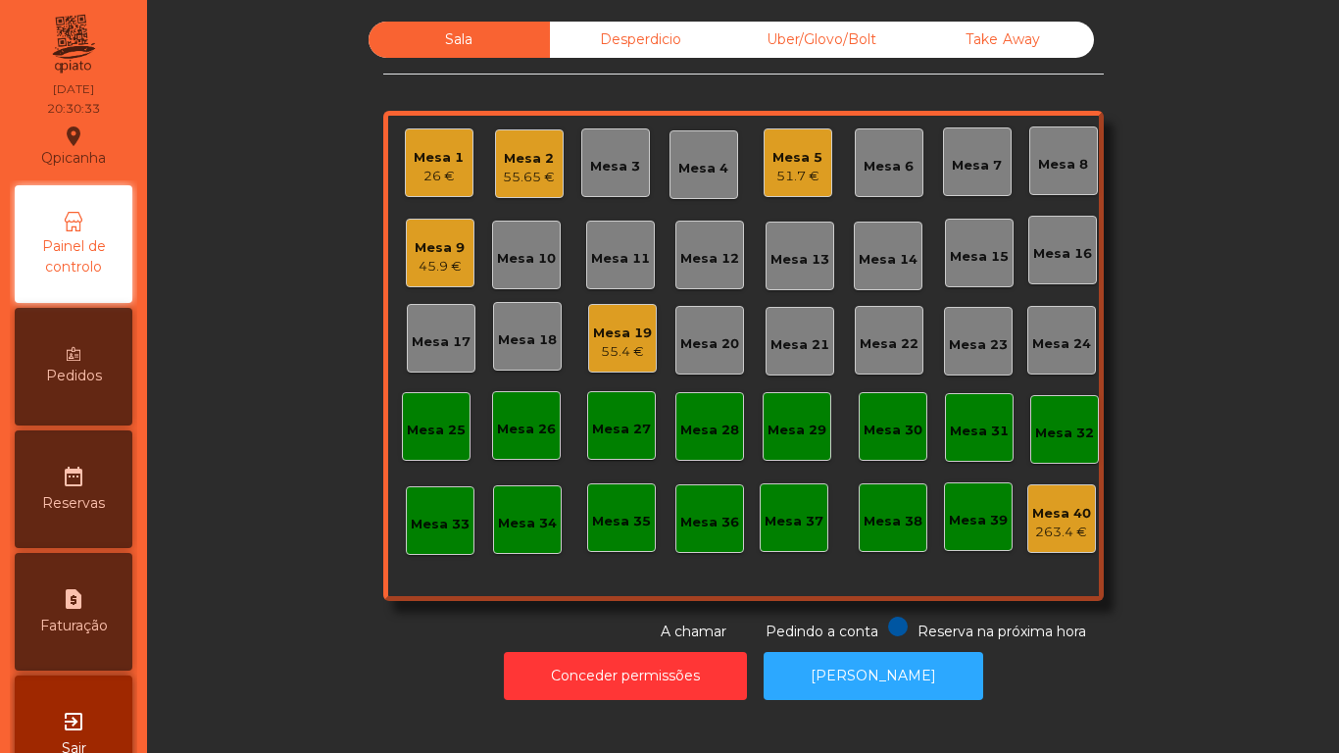
click at [446, 164] on div "Mesa 1" at bounding box center [439, 158] width 50 height 20
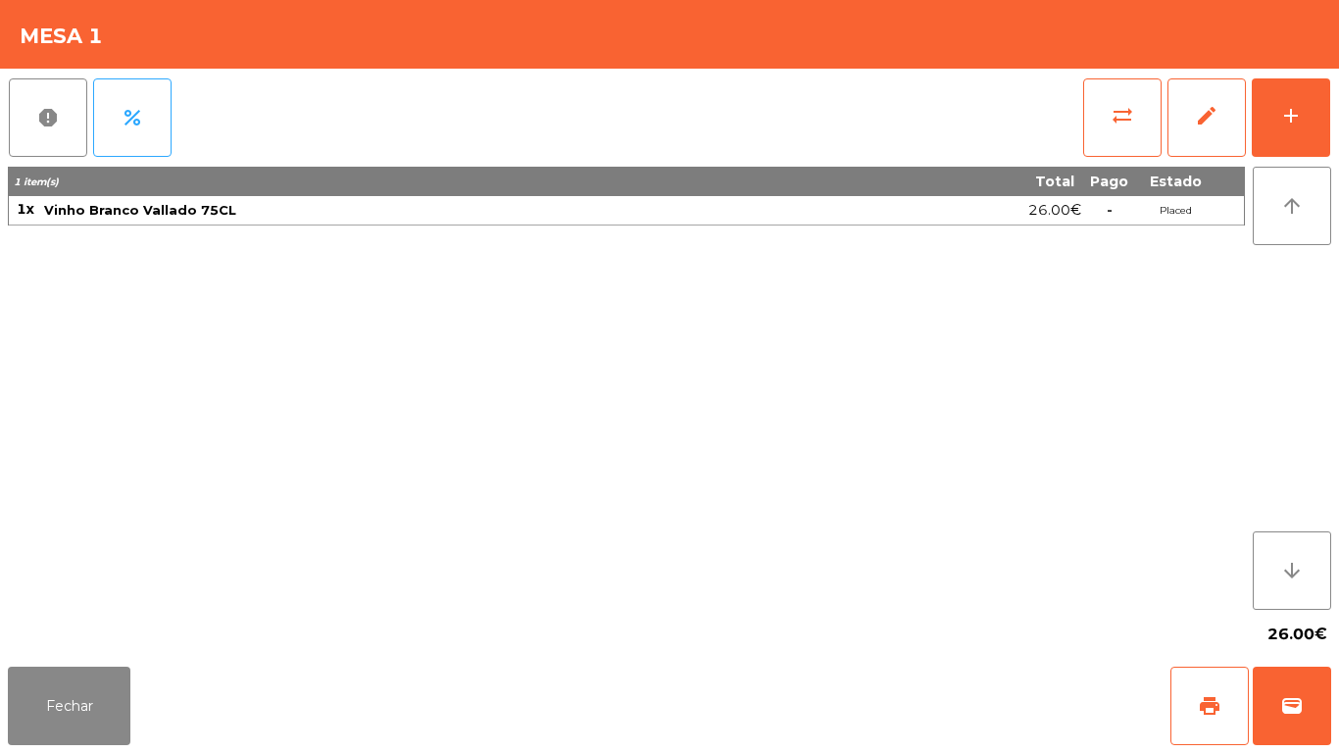
click at [1338, 124] on div "report percent sync_alt edit add 1 item(s) Total Pago Estado 1x Vinho Branco Va…" at bounding box center [669, 364] width 1339 height 590
click at [1293, 114] on div "add" at bounding box center [1291, 116] width 24 height 24
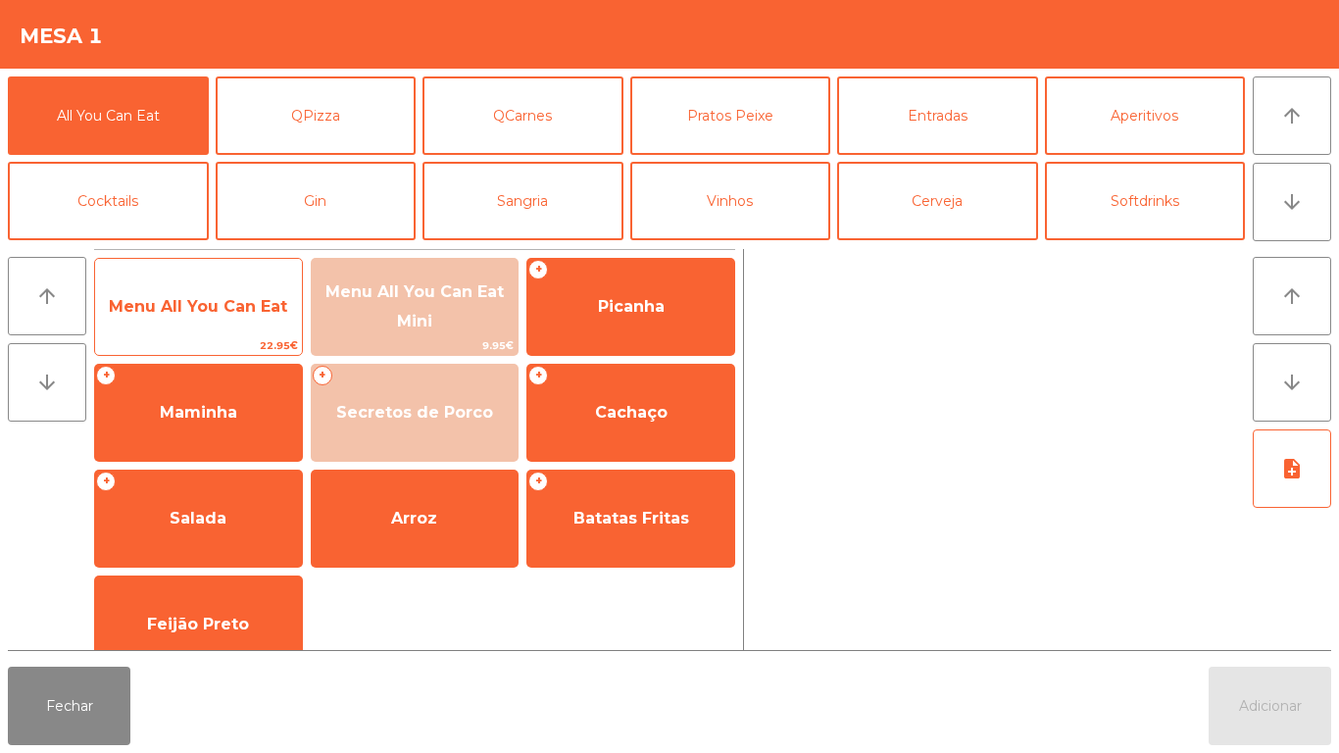
click at [225, 285] on span "Menu All You Can Eat" at bounding box center [198, 306] width 207 height 53
click at [229, 297] on span "Menu All You Can Eat" at bounding box center [198, 306] width 178 height 19
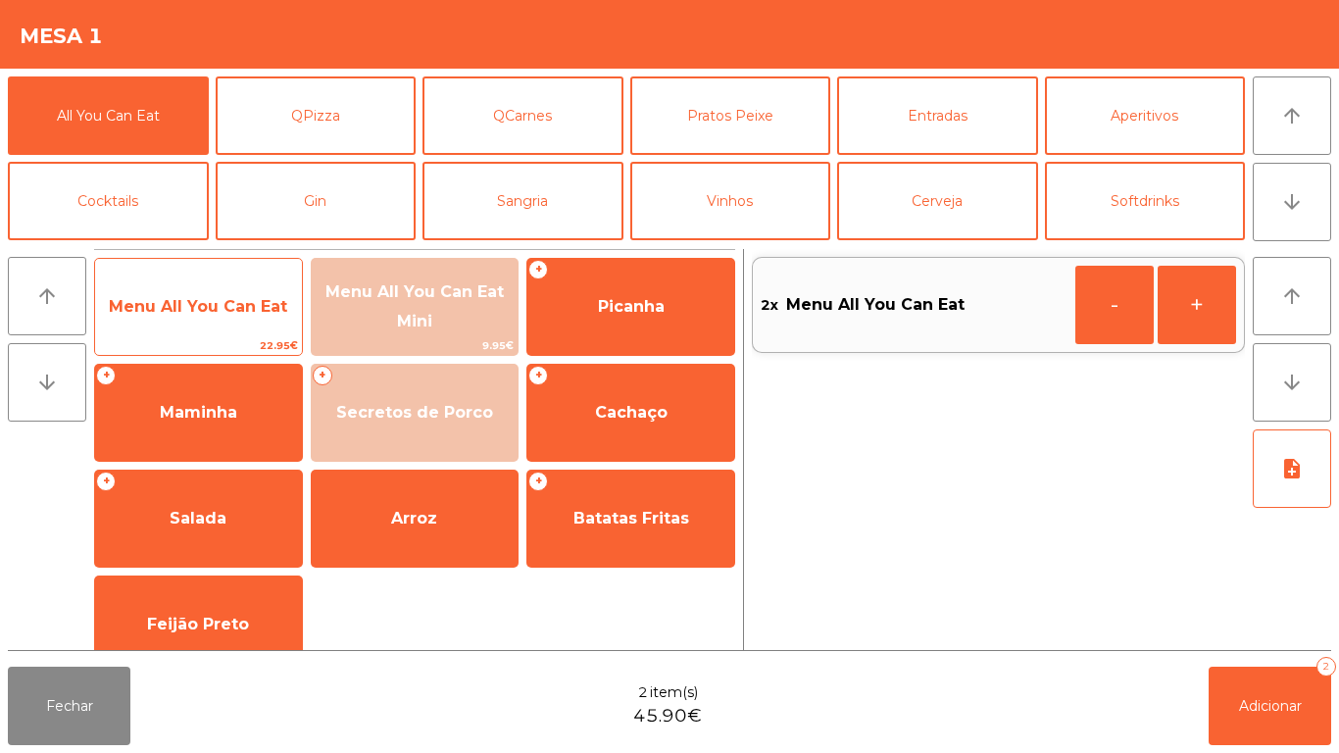
click at [231, 297] on span "Menu All You Can Eat" at bounding box center [198, 306] width 178 height 19
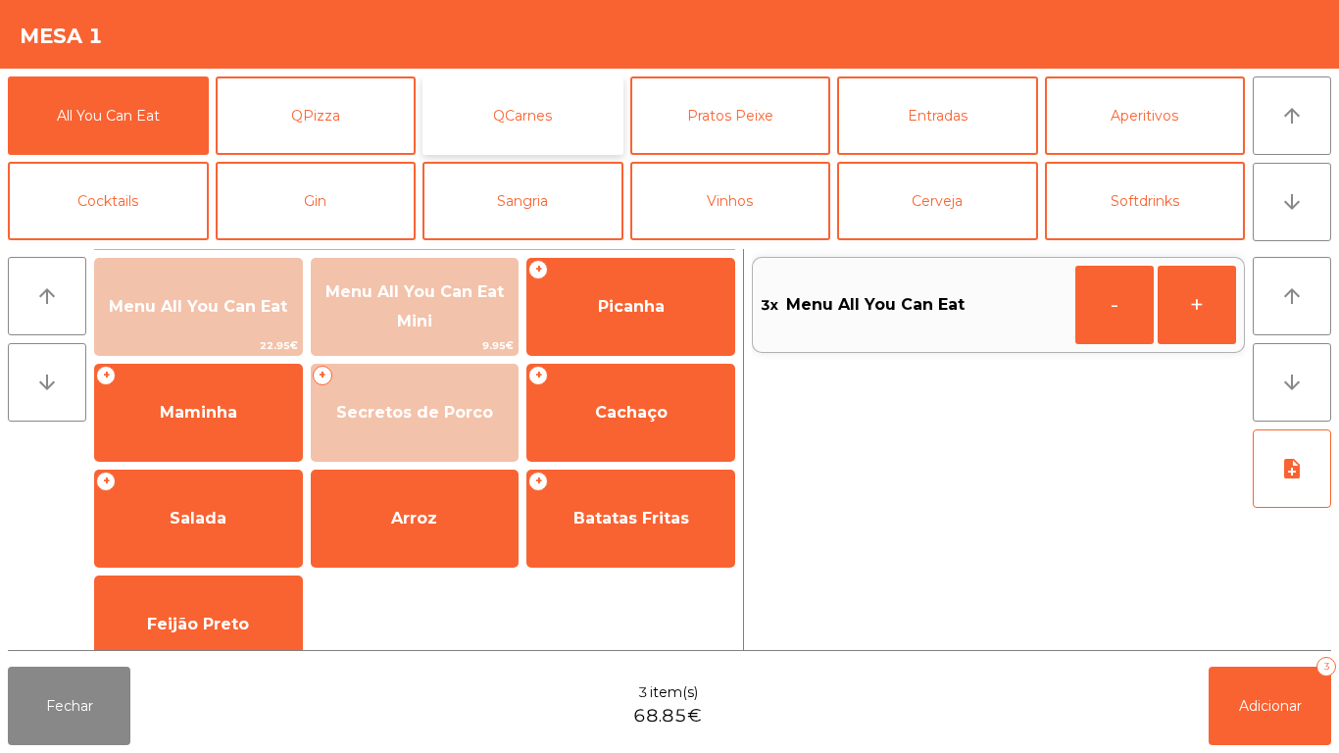
click at [561, 113] on button "QCarnes" at bounding box center [522, 115] width 201 height 78
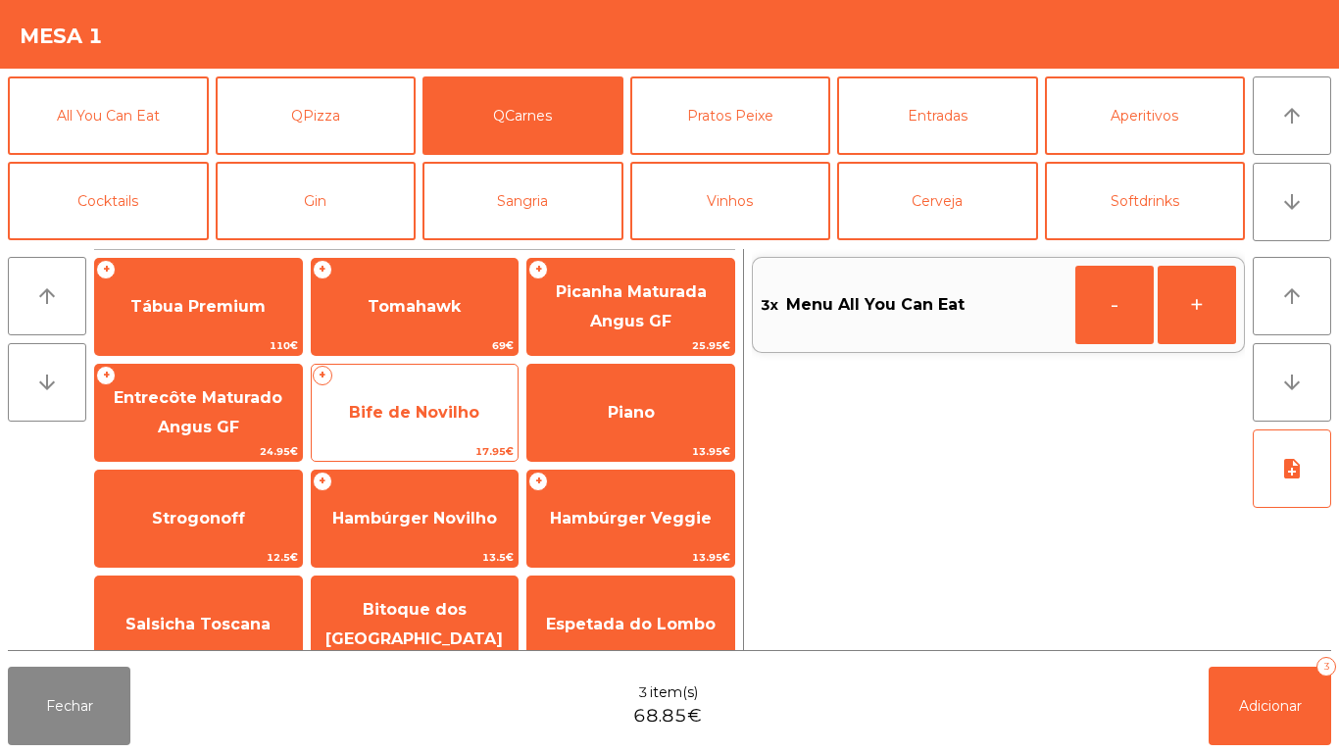
click at [446, 388] on span "Bife de Novilho" at bounding box center [415, 412] width 207 height 53
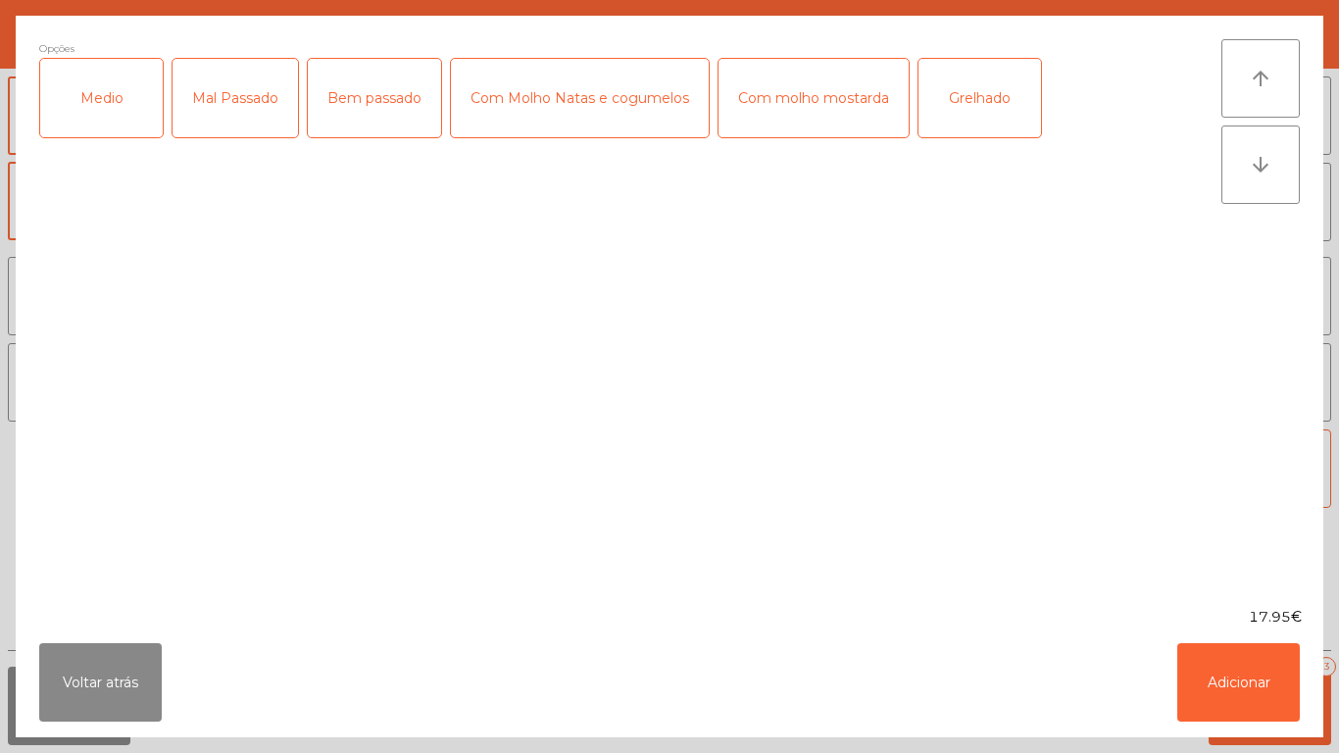
click at [126, 110] on div "Medio" at bounding box center [101, 98] width 122 height 78
click at [135, 102] on div "Medio" at bounding box center [101, 98] width 122 height 78
click at [269, 90] on div "Mal Passado" at bounding box center [234, 98] width 125 height 78
click at [596, 113] on div "Com Molho Natas e cogumelos" at bounding box center [580, 98] width 258 height 78
click at [1219, 707] on button "Adicionar" at bounding box center [1238, 682] width 122 height 78
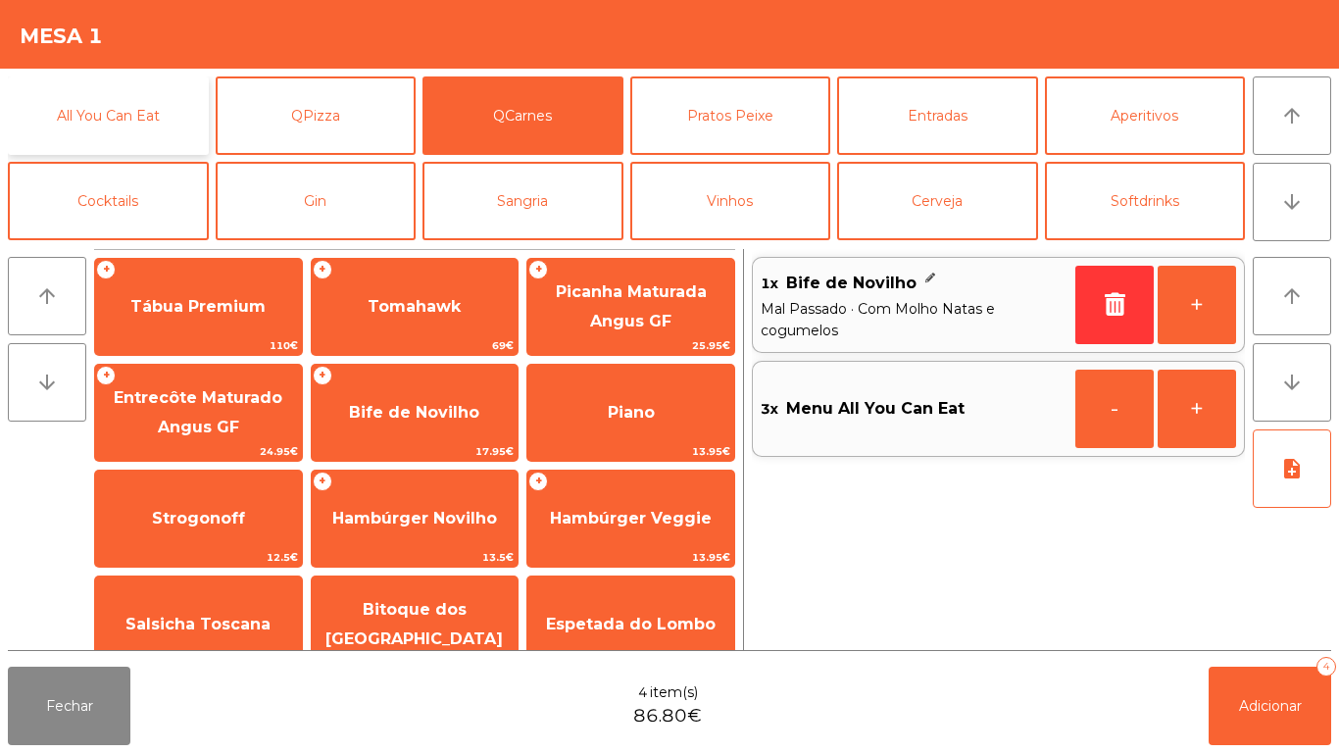
click at [130, 101] on button "All You Can Eat" at bounding box center [108, 115] width 201 height 78
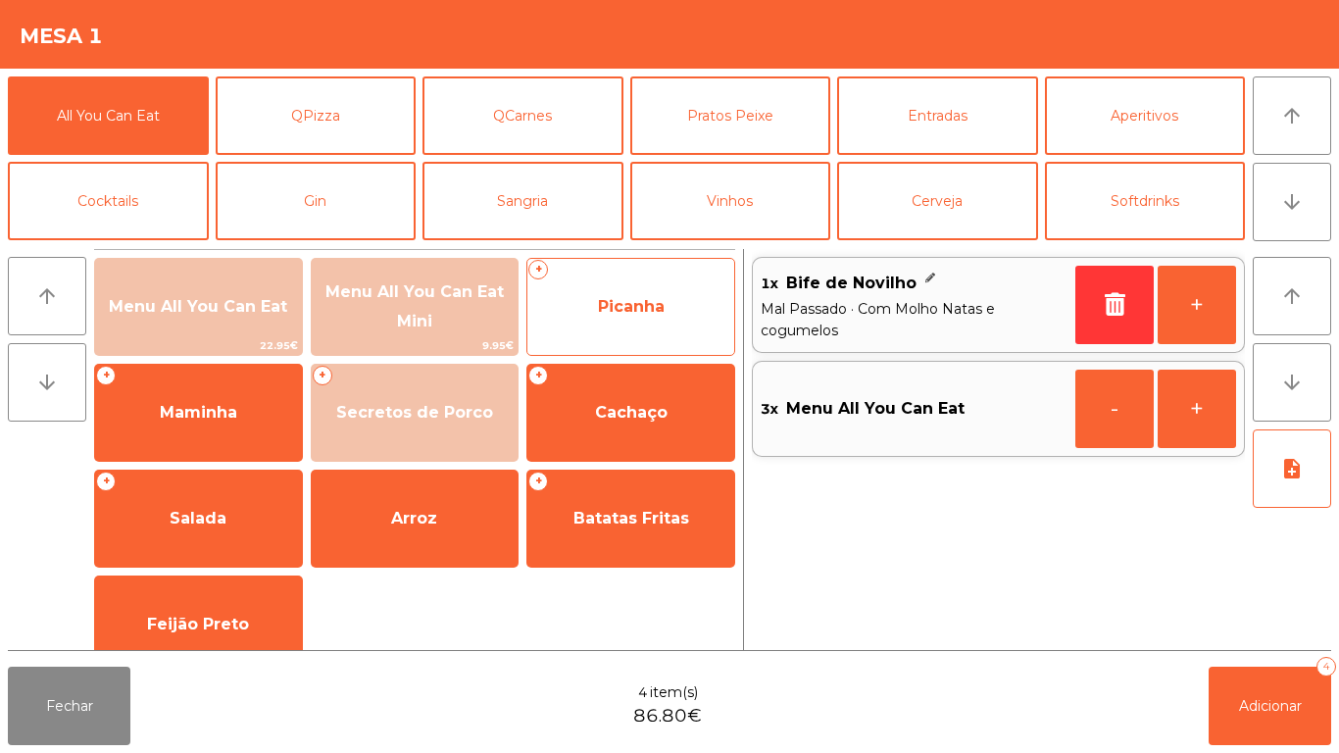
click at [654, 295] on span "Picanha" at bounding box center [630, 306] width 207 height 53
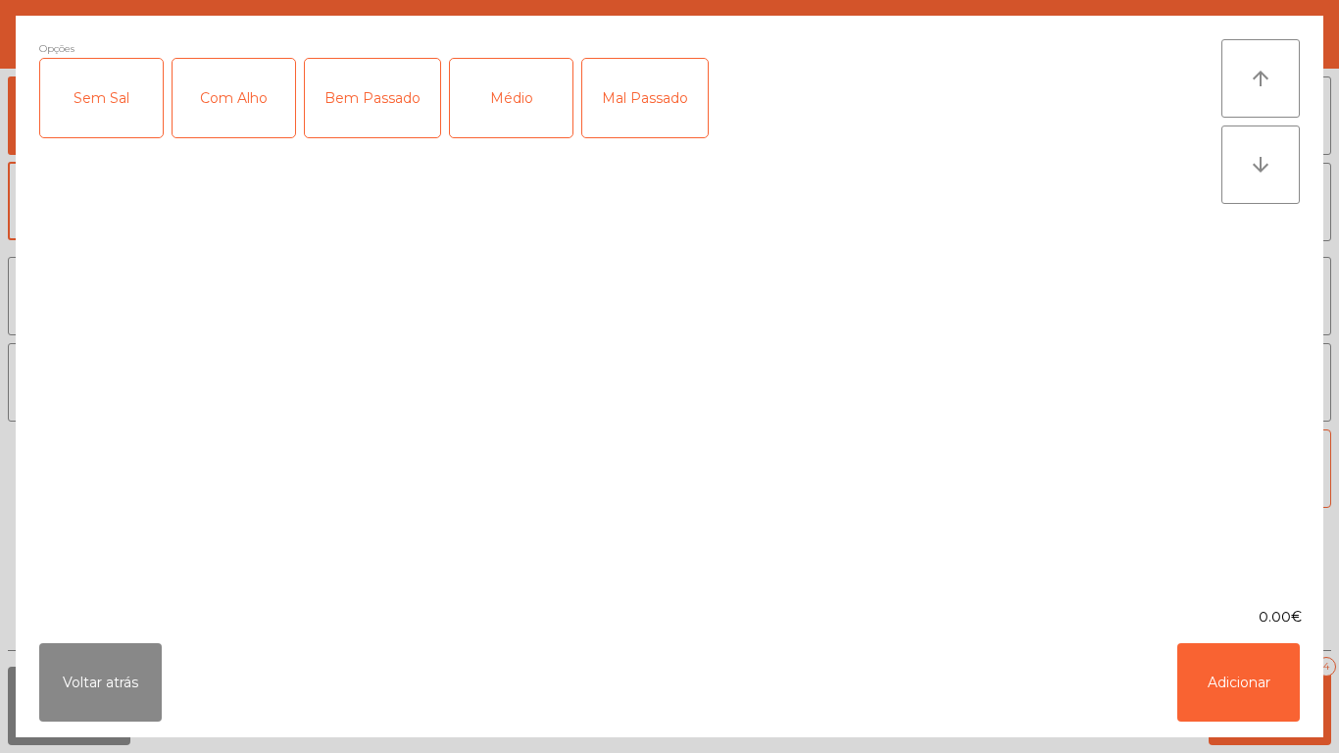
click at [517, 94] on div "Médio" at bounding box center [511, 98] width 122 height 78
click at [251, 106] on div "Com Alho" at bounding box center [233, 98] width 122 height 78
click at [1191, 671] on button "Adicionar" at bounding box center [1238, 682] width 122 height 78
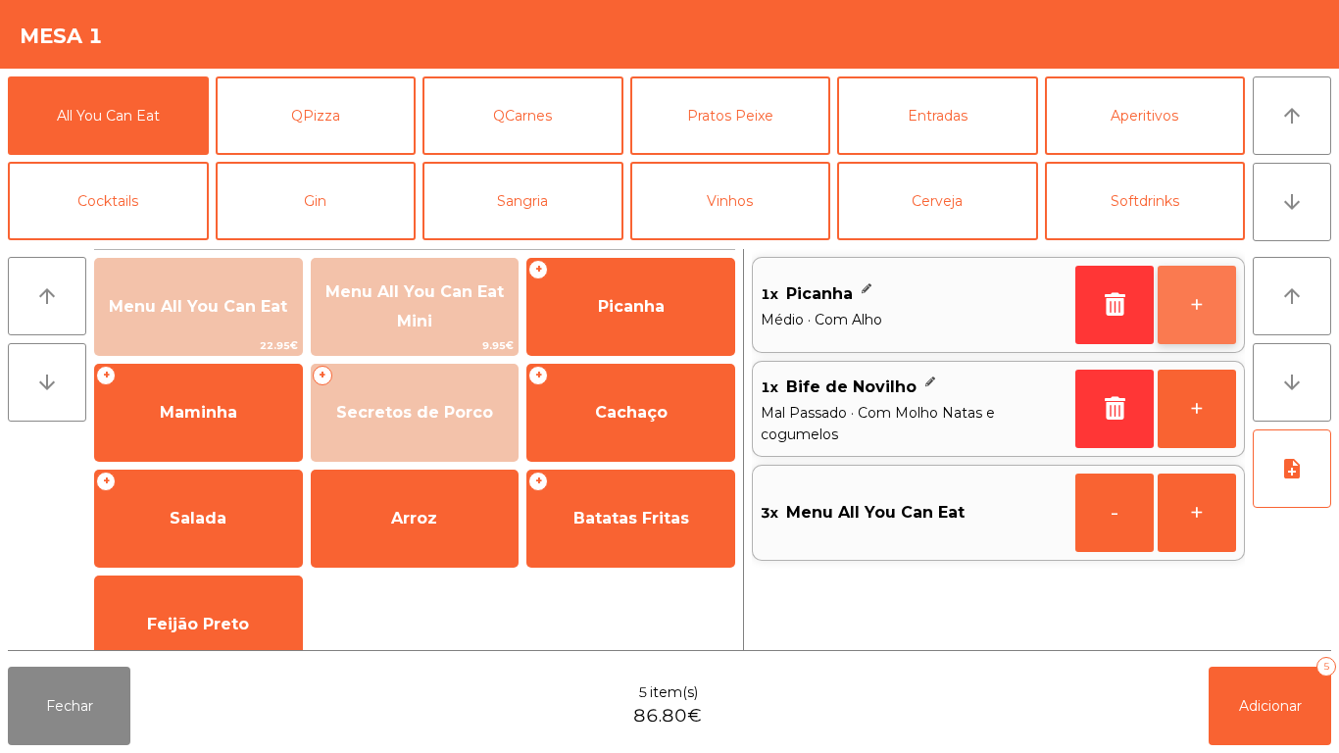
click at [1186, 325] on button "+" at bounding box center [1196, 305] width 78 height 78
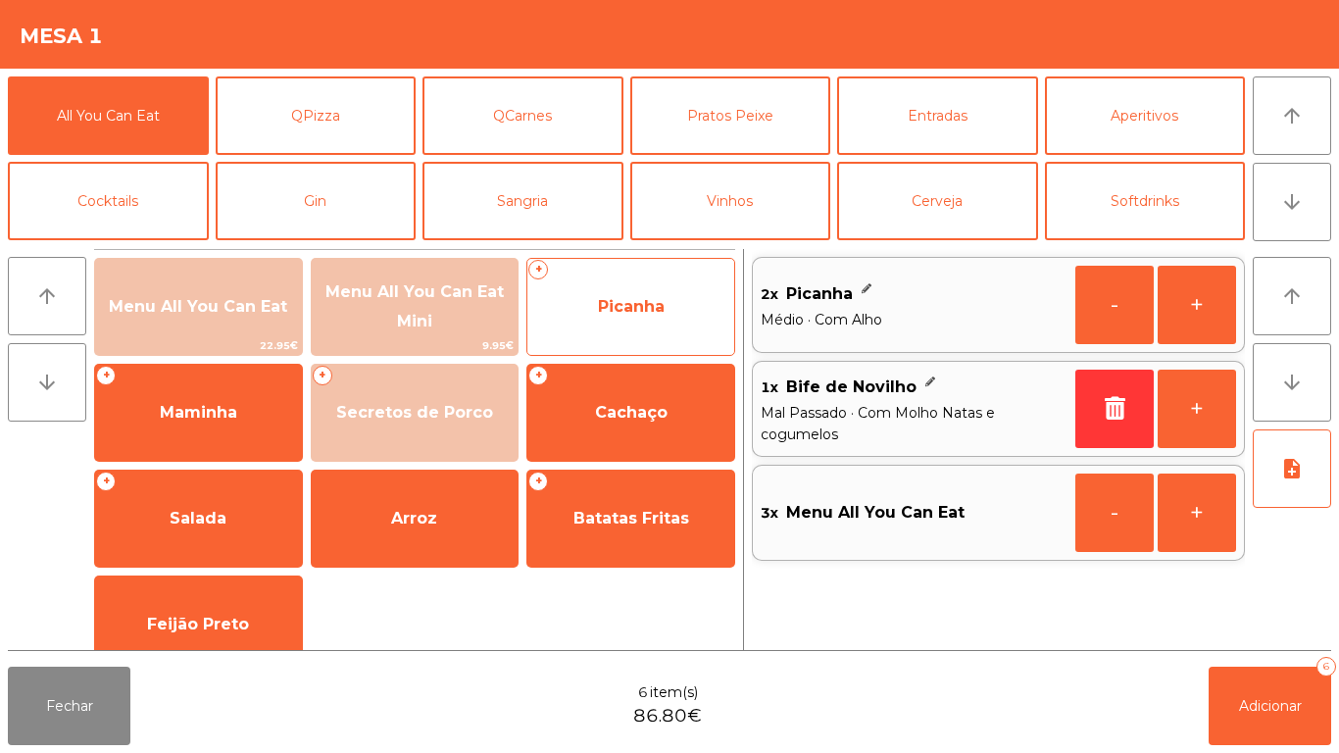
click at [636, 299] on span "Picanha" at bounding box center [631, 306] width 67 height 19
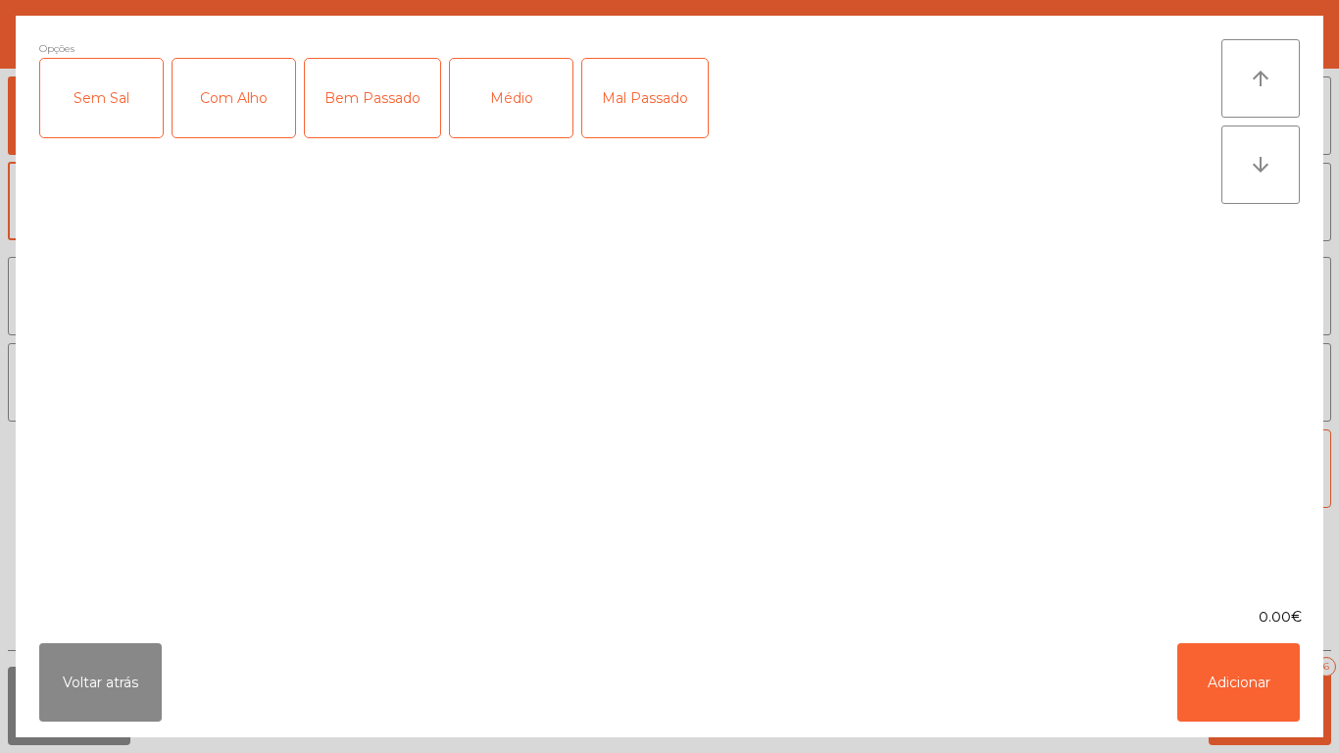
click at [230, 101] on div "Com Alho" at bounding box center [233, 98] width 122 height 78
click at [641, 103] on div "Mal Passado" at bounding box center [644, 98] width 125 height 78
click at [1210, 706] on button "Adicionar" at bounding box center [1238, 682] width 122 height 78
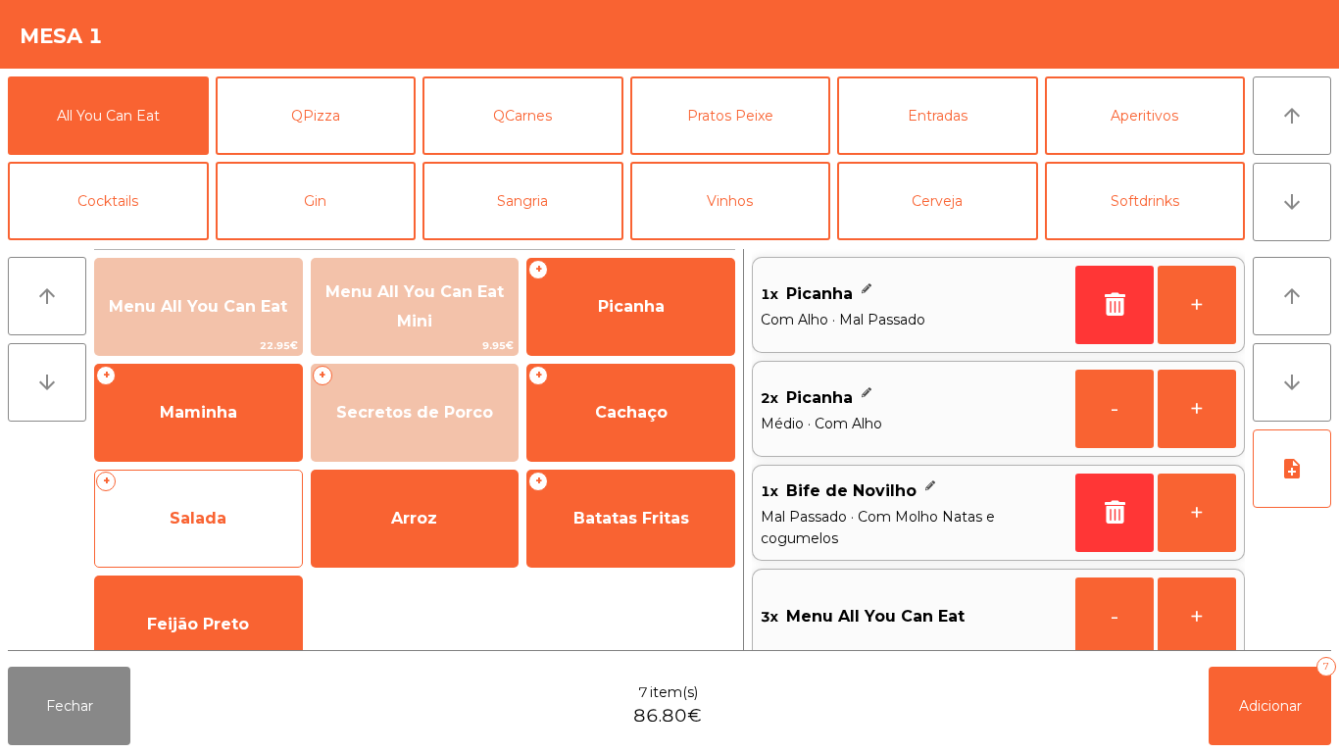
click at [221, 515] on span "Salada" at bounding box center [198, 518] width 57 height 19
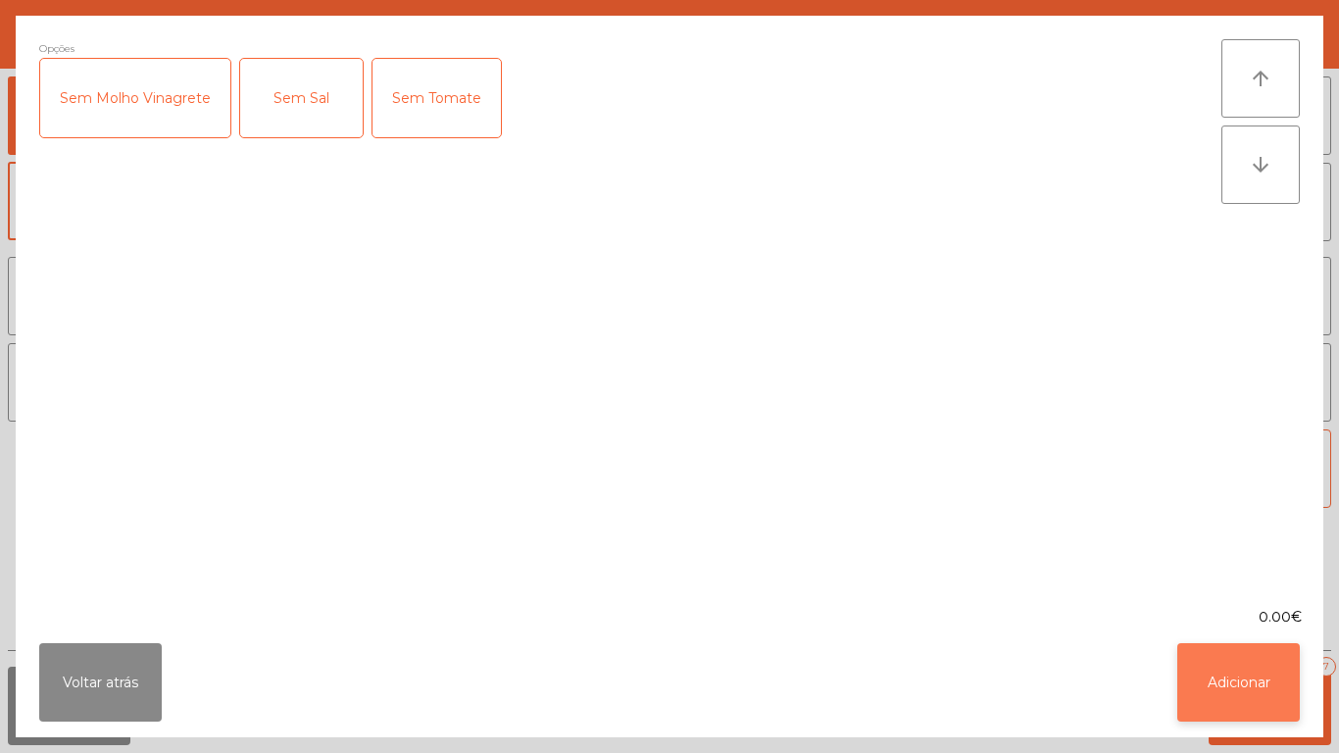
click at [1254, 688] on button "Adicionar" at bounding box center [1238, 682] width 122 height 78
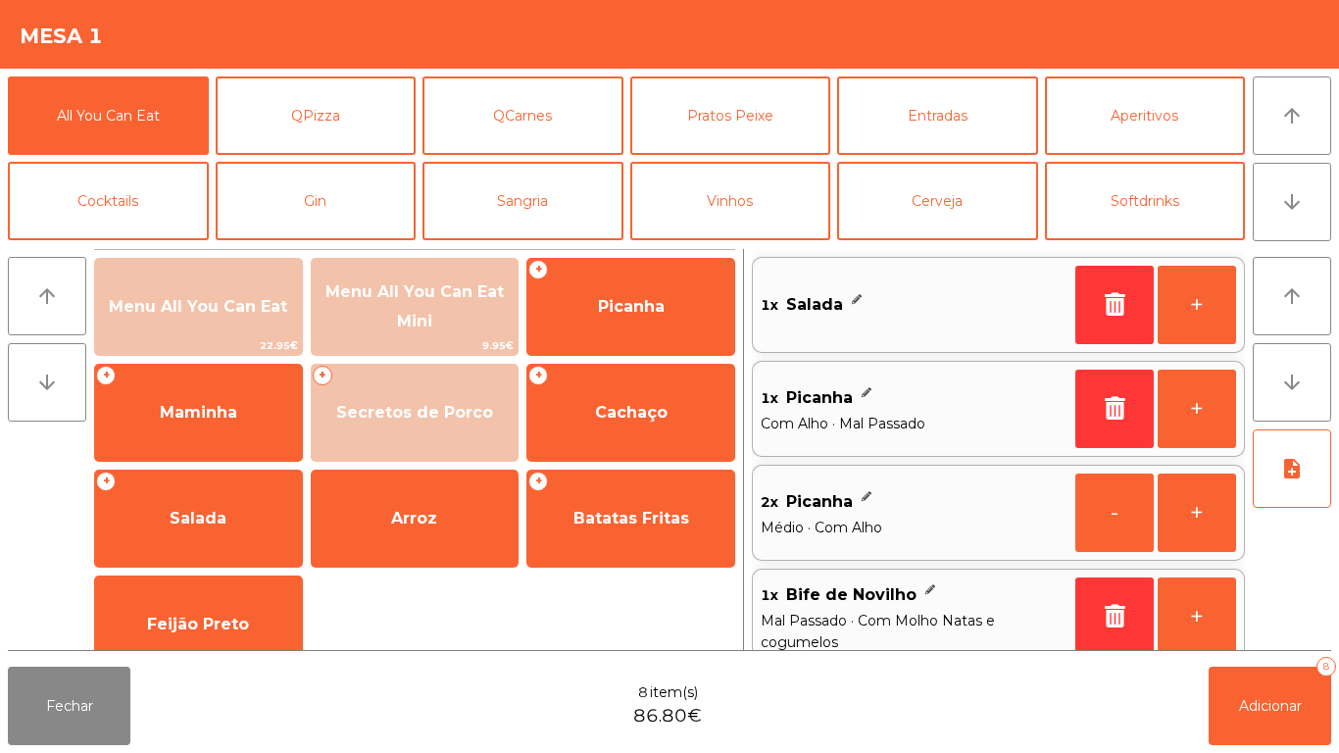
scroll to position [8, 0]
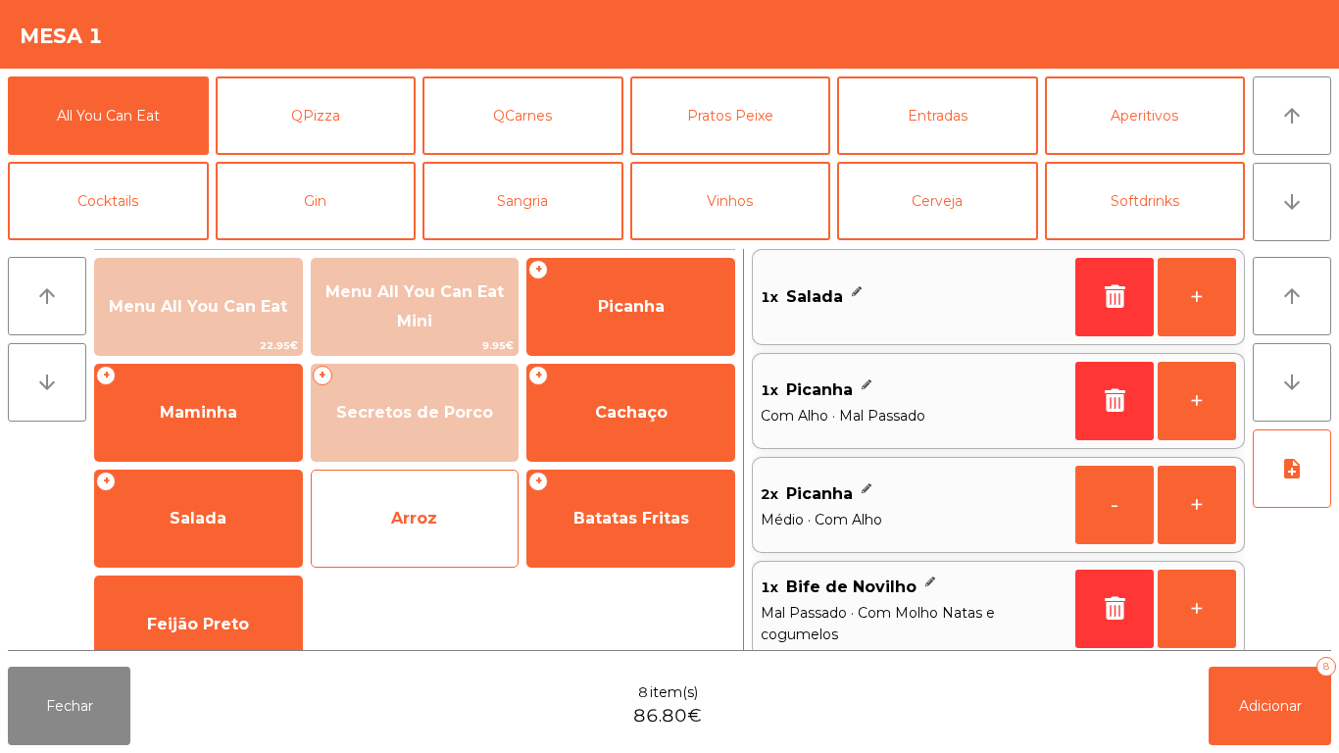
click at [433, 521] on span "Arroz" at bounding box center [414, 518] width 46 height 19
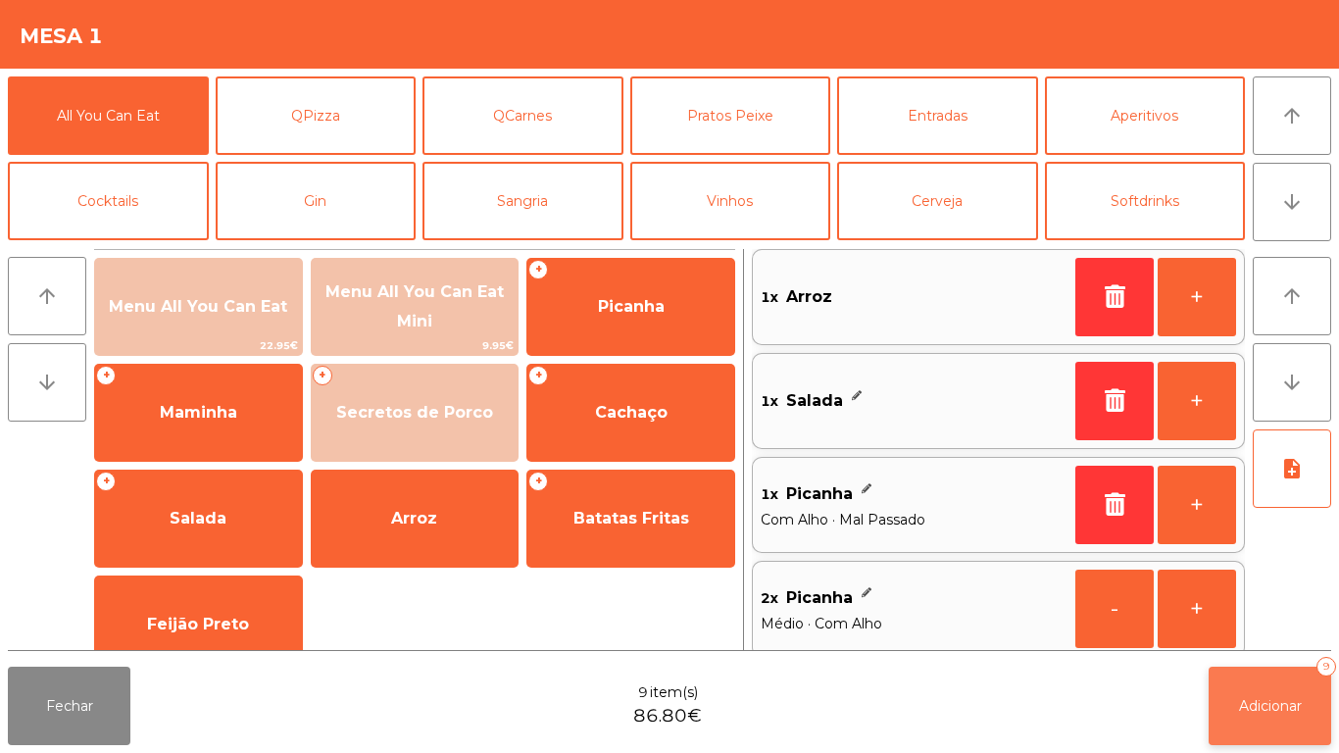
click at [1278, 698] on span "Adicionar" at bounding box center [1270, 706] width 63 height 18
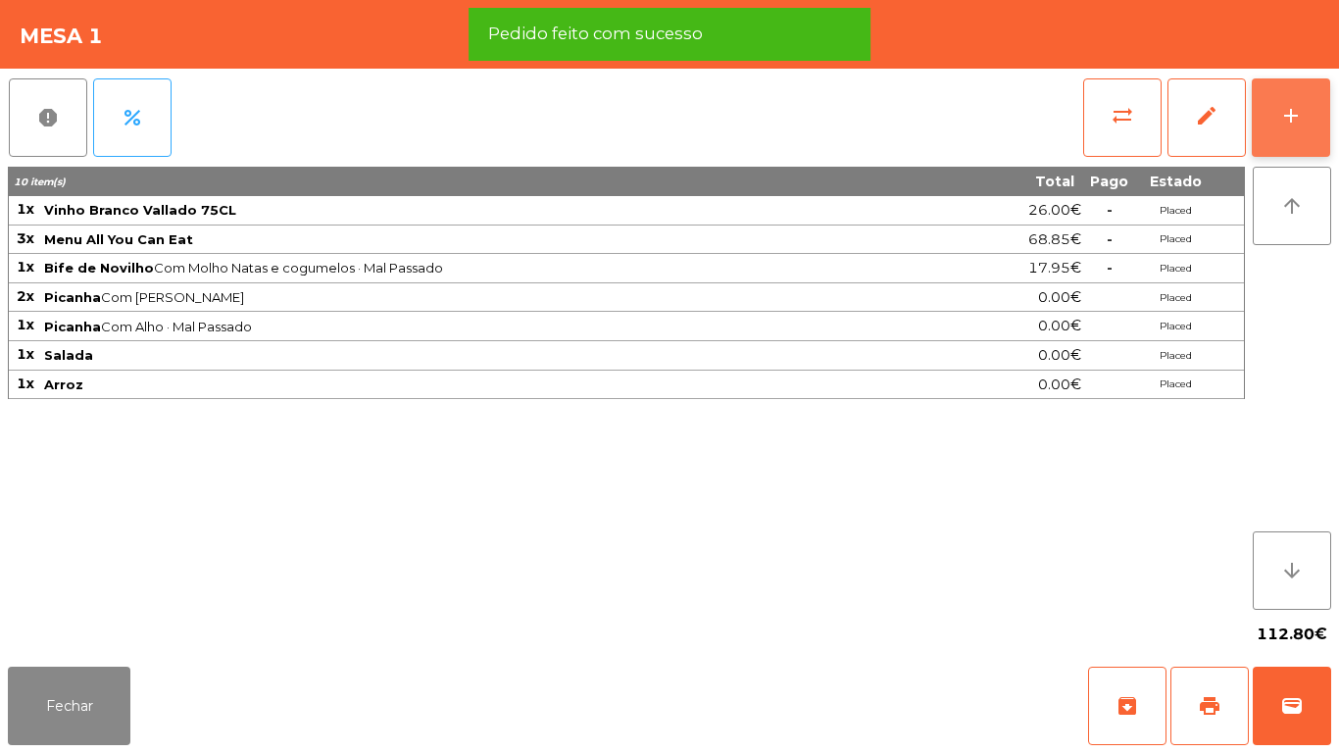
click at [1273, 114] on button "add" at bounding box center [1290, 117] width 78 height 78
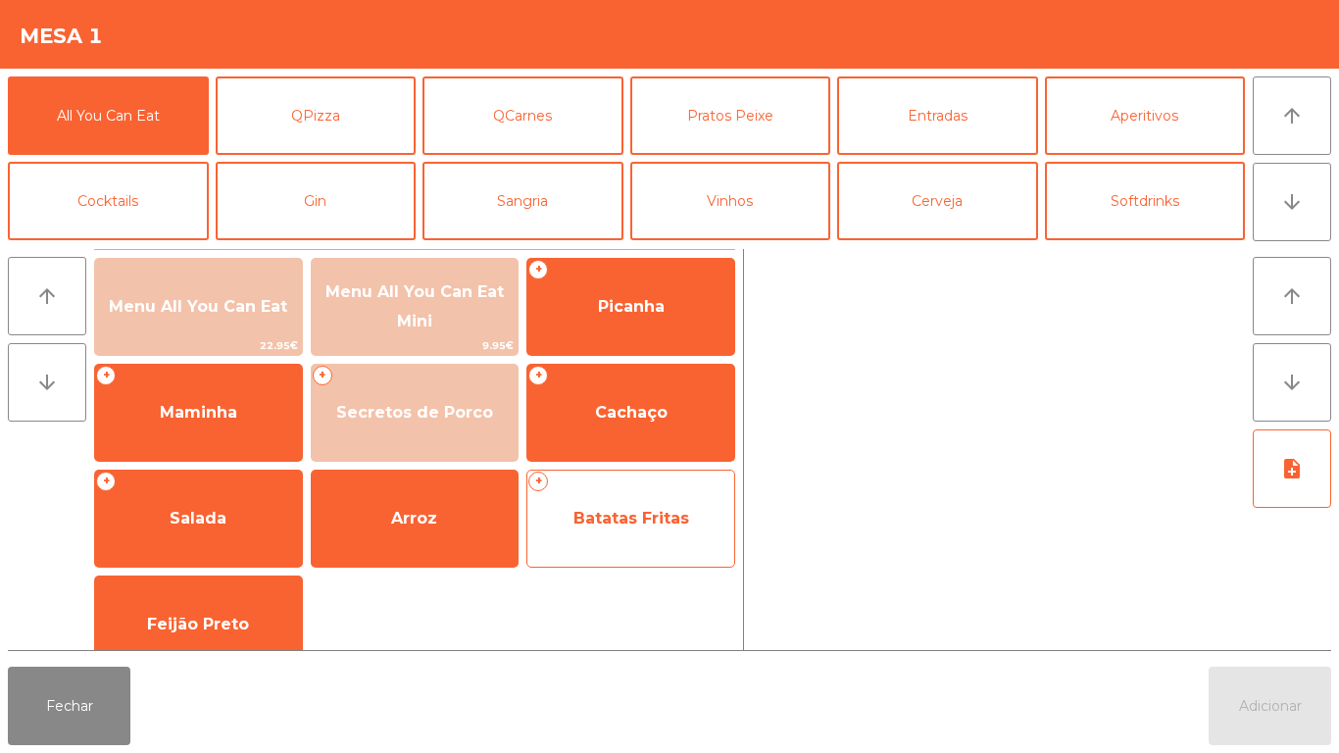
click at [637, 512] on span "Batatas Fritas" at bounding box center [631, 518] width 116 height 19
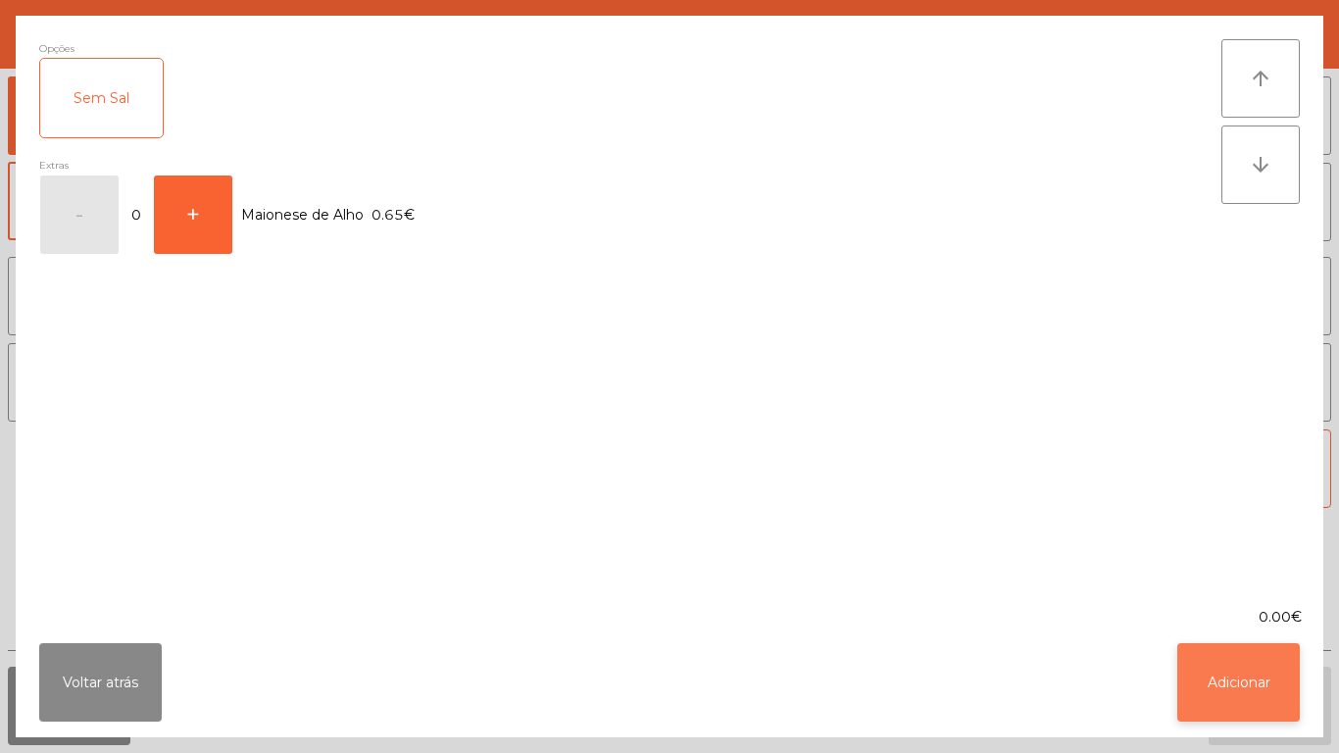
click at [1267, 669] on button "Adicionar" at bounding box center [1238, 682] width 122 height 78
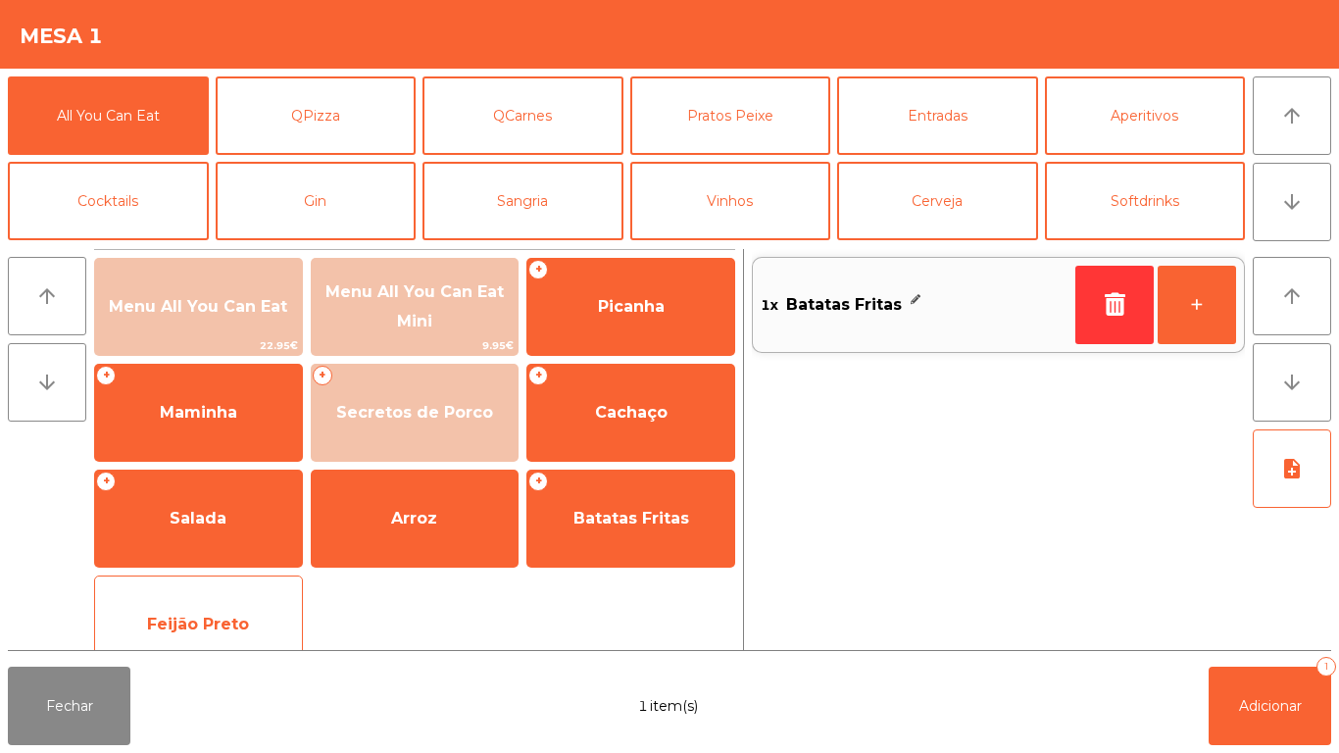
click at [254, 596] on div "Feijão Preto" at bounding box center [198, 624] width 209 height 98
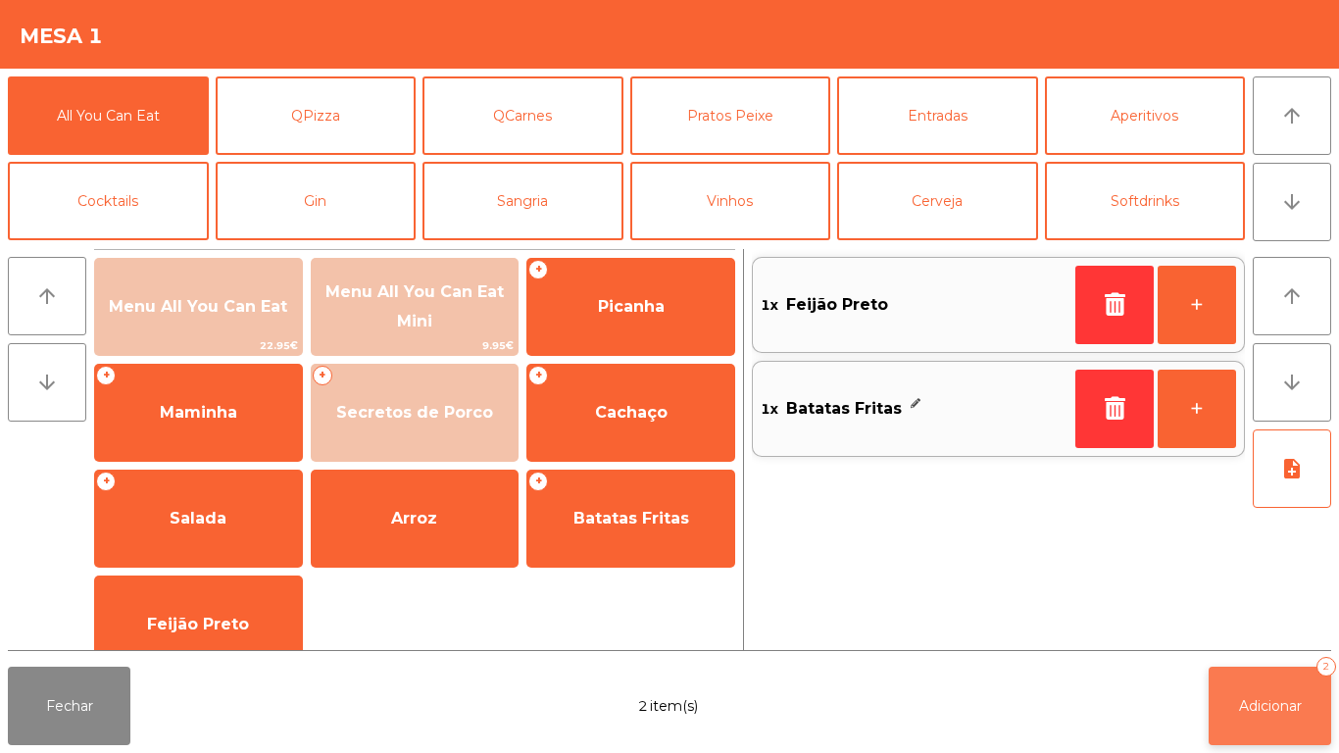
click at [1287, 703] on span "Adicionar" at bounding box center [1270, 706] width 63 height 18
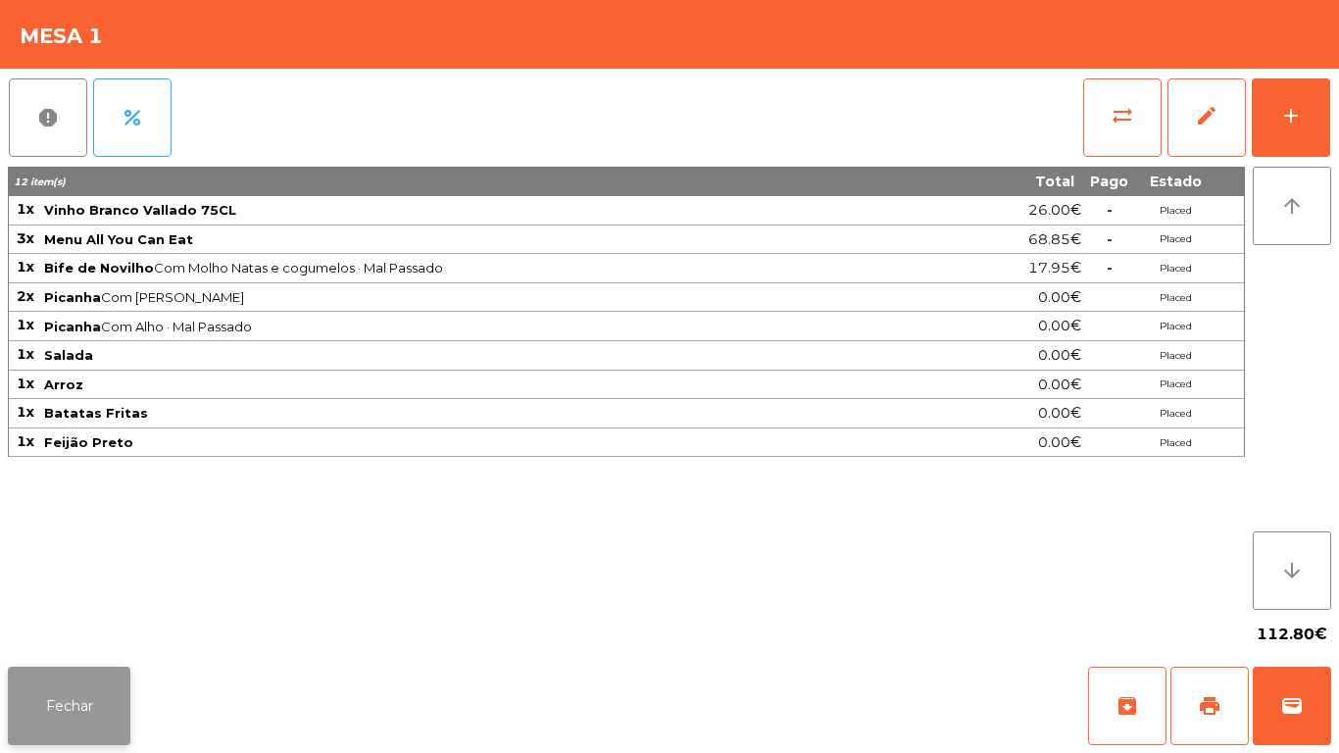
click at [44, 700] on button "Fechar" at bounding box center [69, 705] width 122 height 78
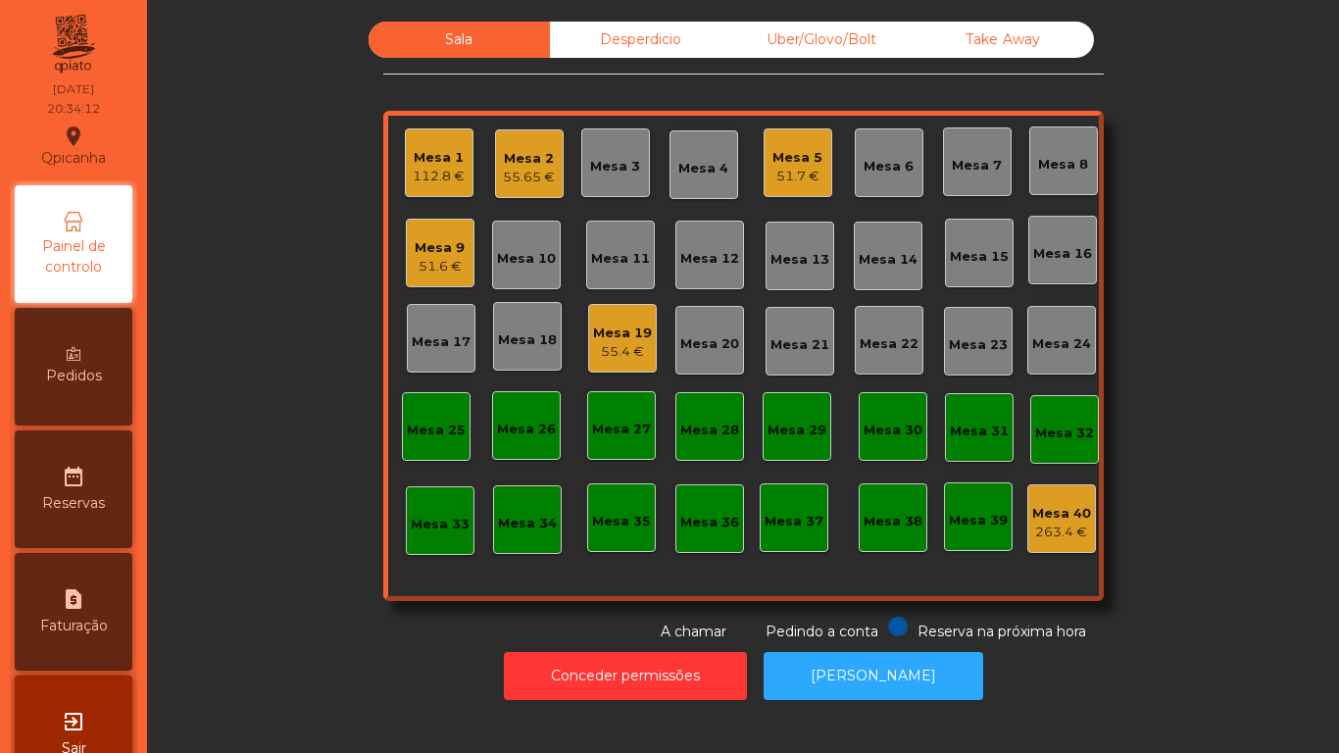
click at [615, 277] on div "Mesa 11" at bounding box center [620, 254] width 69 height 69
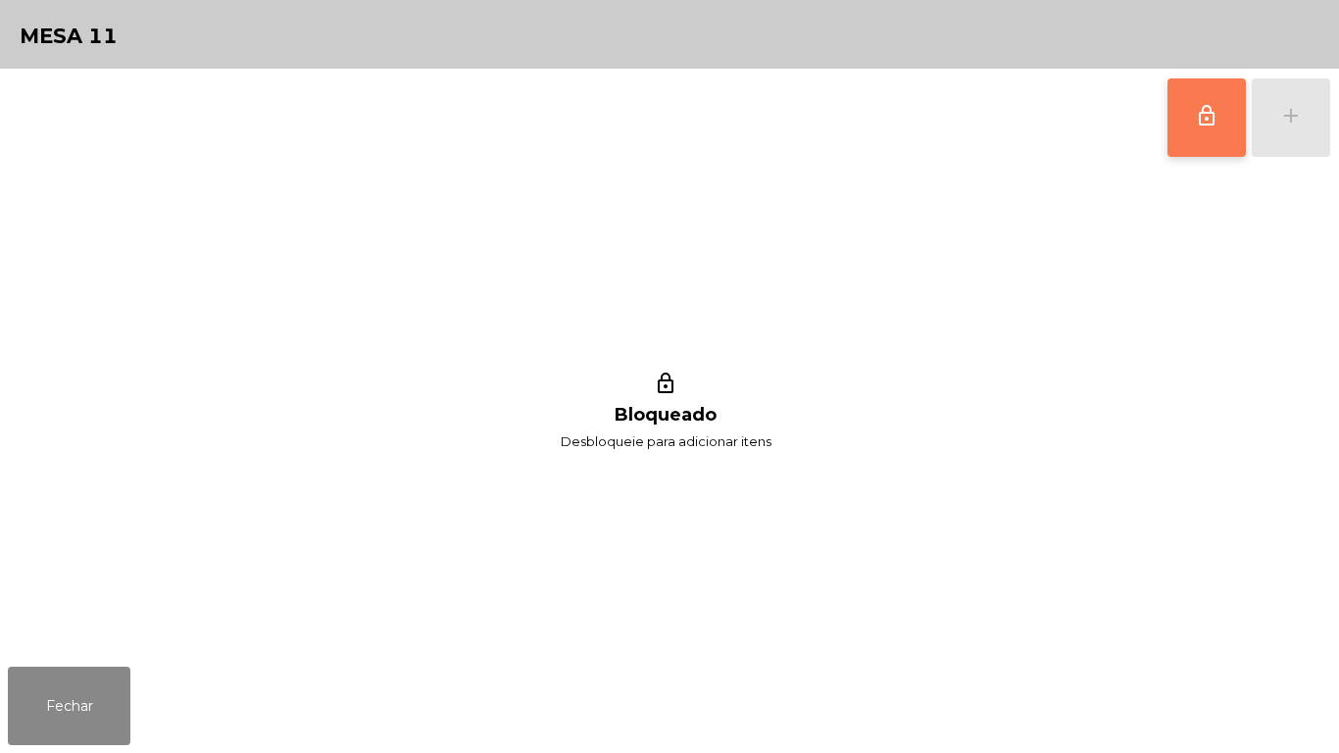
click at [1183, 105] on button "lock_outline" at bounding box center [1206, 117] width 78 height 78
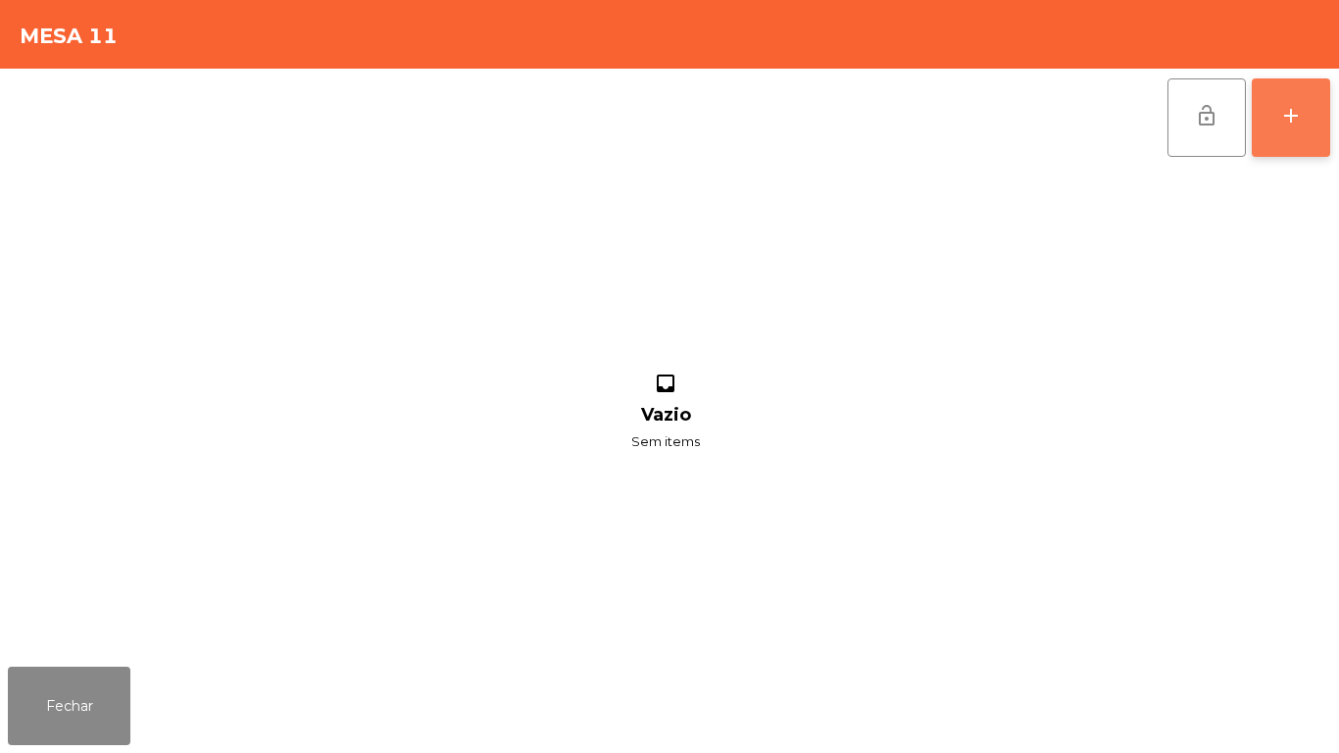
click at [1277, 129] on button "add" at bounding box center [1290, 117] width 78 height 78
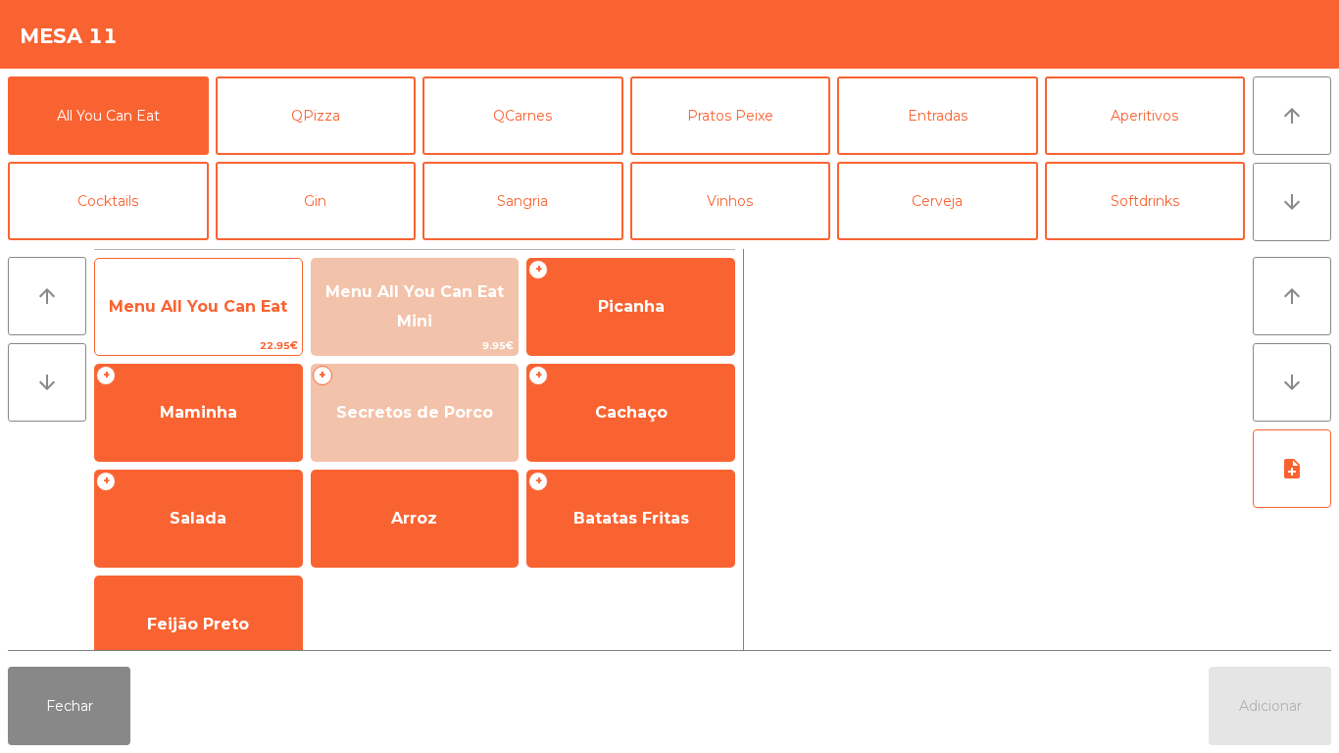
click at [219, 307] on span "Menu All You Can Eat" at bounding box center [198, 306] width 178 height 19
click at [222, 312] on span "Menu All You Can Eat" at bounding box center [198, 306] width 178 height 19
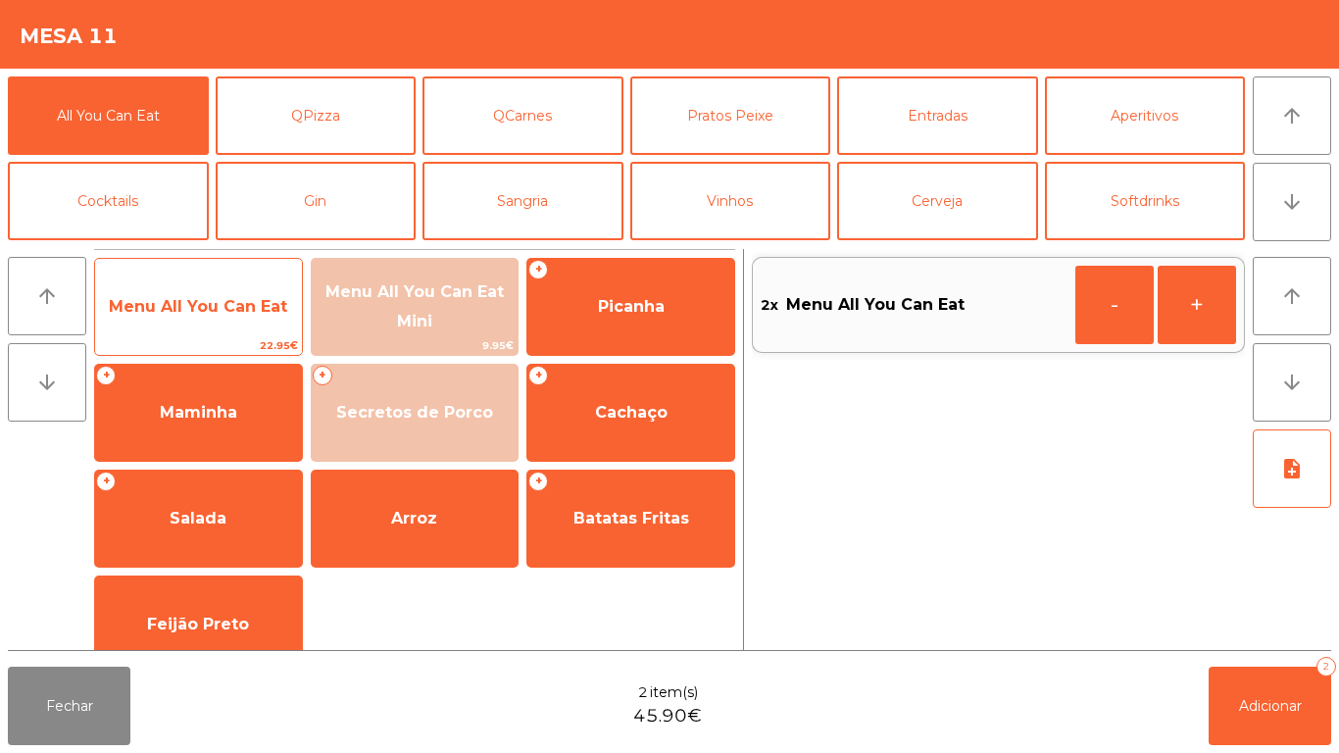
click at [235, 295] on span "Menu All You Can Eat" at bounding box center [198, 306] width 207 height 53
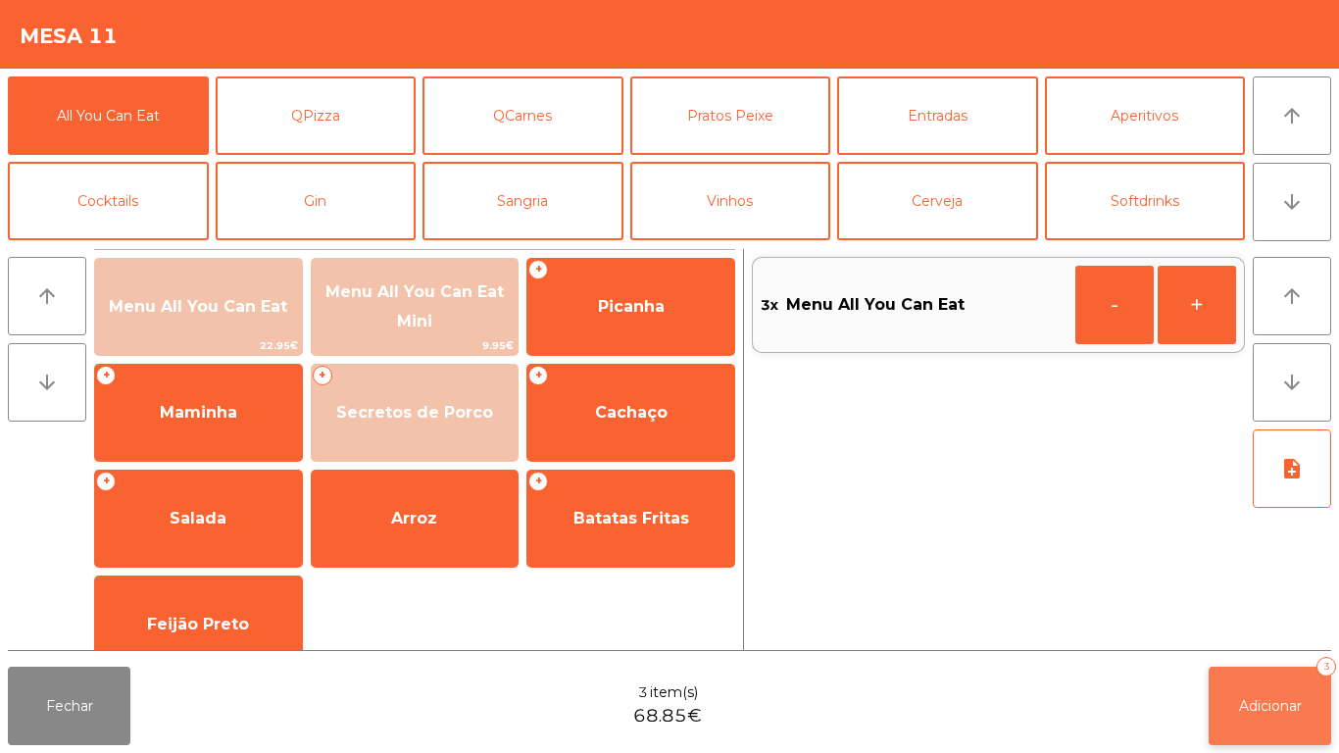
click at [1245, 697] on span "Adicionar" at bounding box center [1270, 706] width 63 height 18
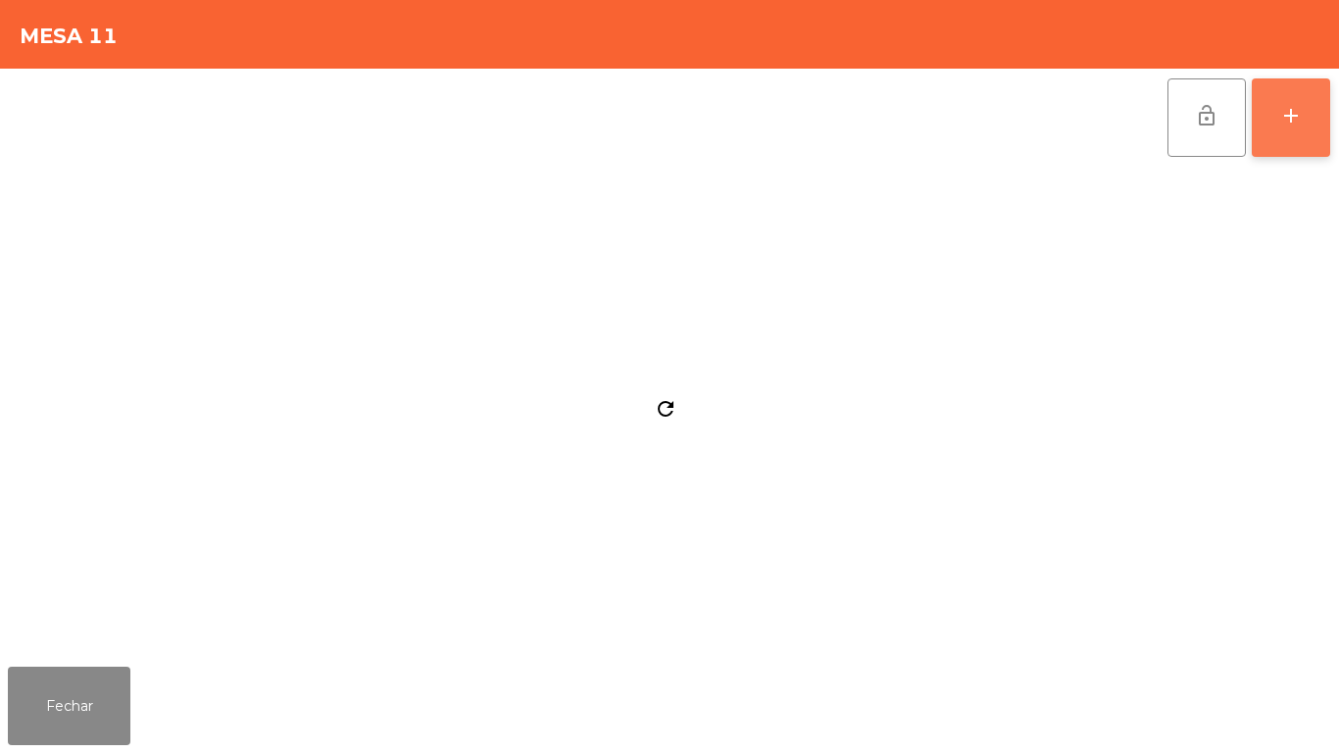
click at [1290, 135] on button "add" at bounding box center [1290, 117] width 78 height 78
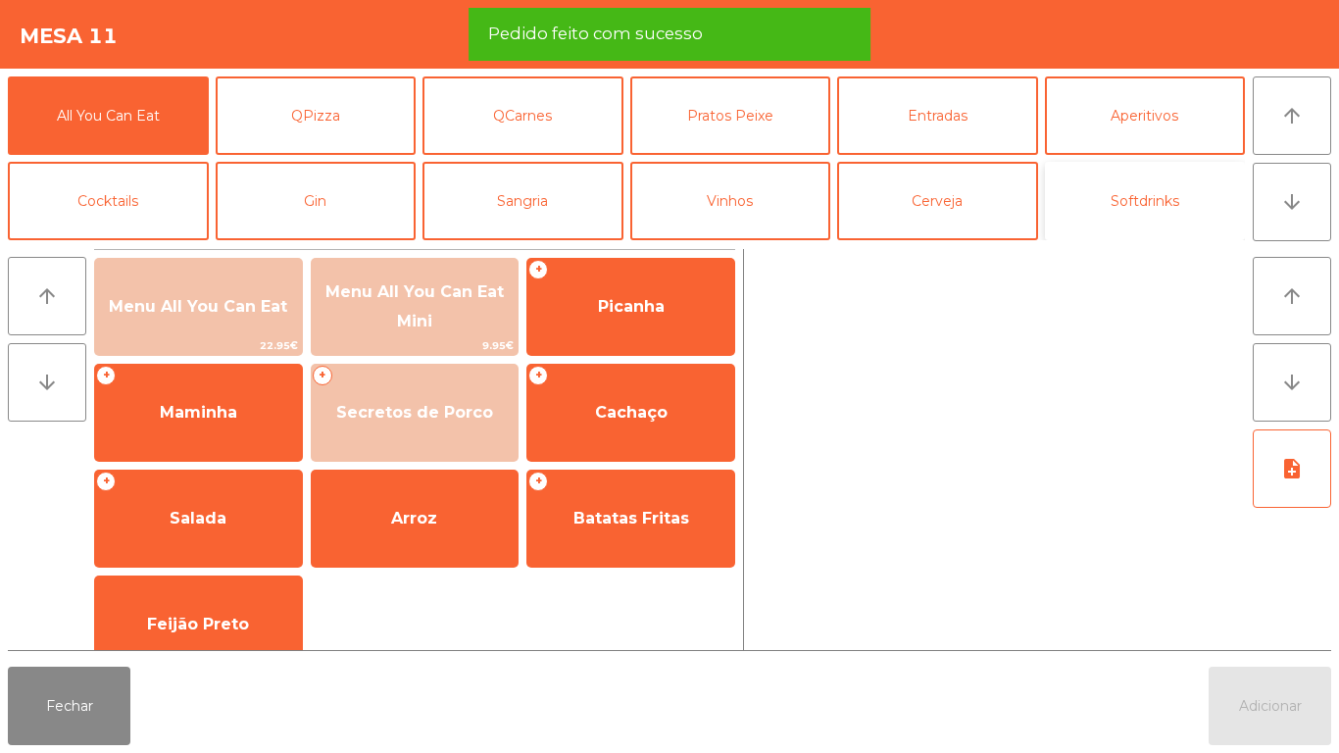
click at [1147, 214] on button "Softdrinks" at bounding box center [1145, 201] width 201 height 78
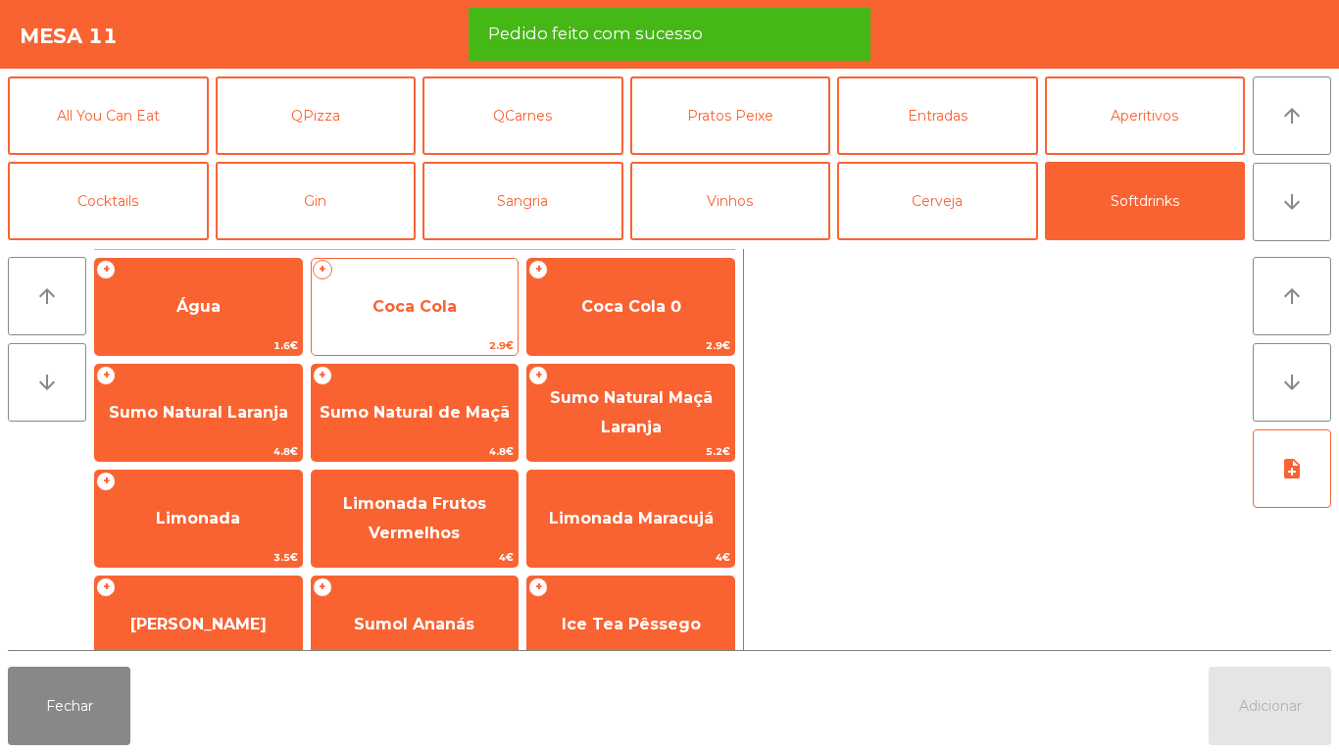
click at [436, 309] on span "Coca Cola" at bounding box center [414, 306] width 84 height 19
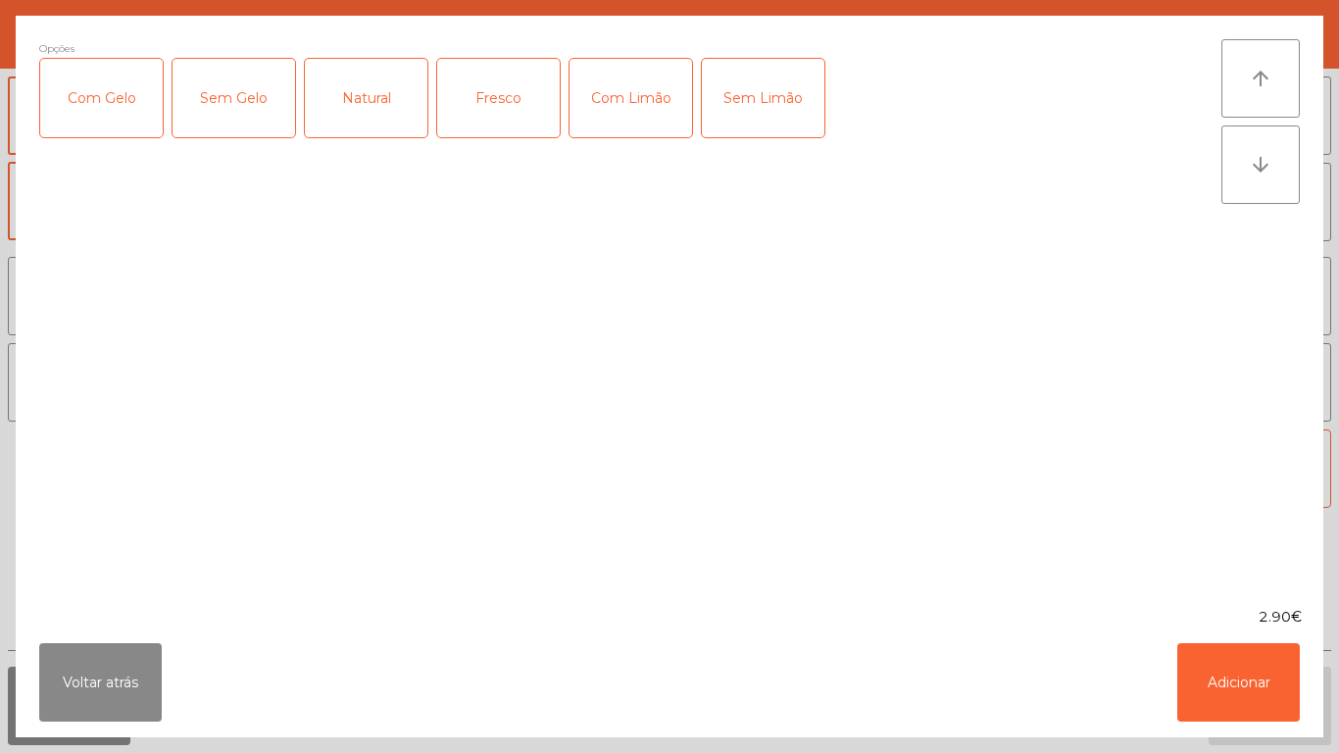
click at [113, 106] on div "Com Gelo" at bounding box center [101, 98] width 122 height 78
click at [1257, 686] on button "Adicionar" at bounding box center [1238, 682] width 122 height 78
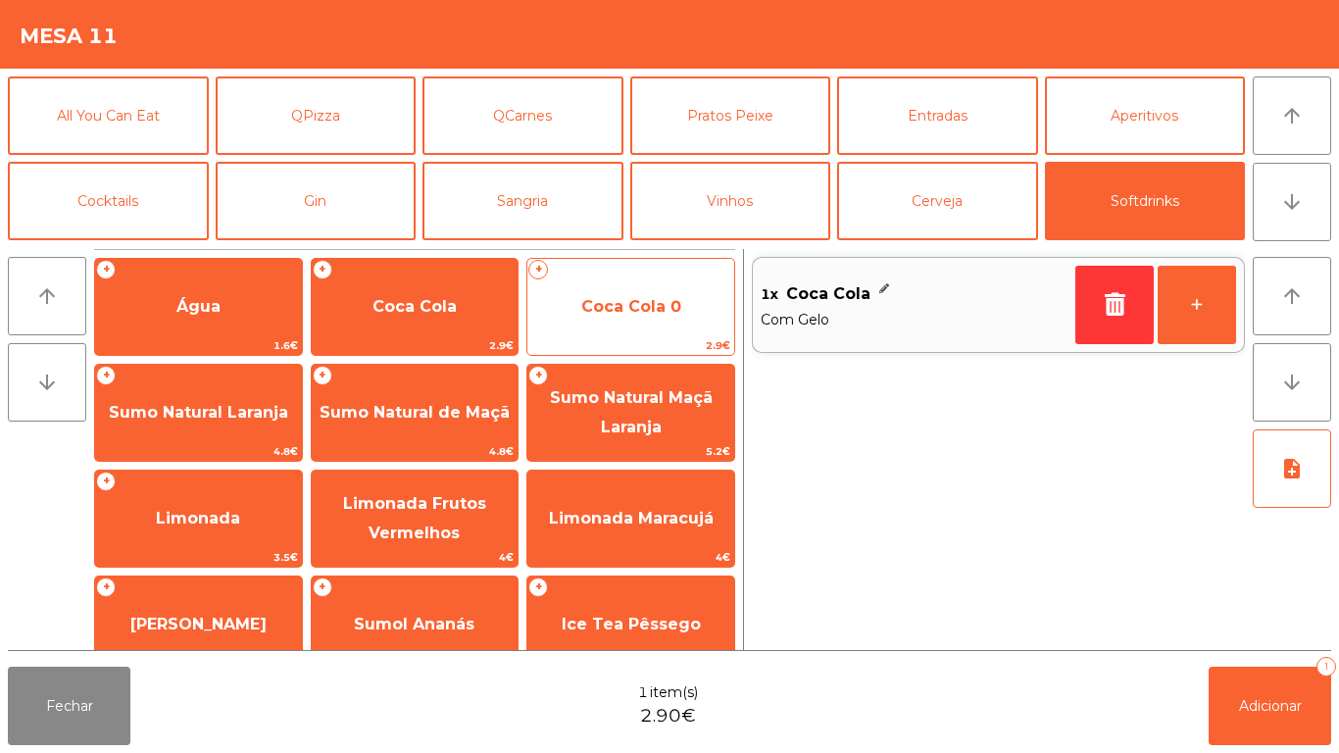
click at [685, 312] on span "Coca Cola 0" at bounding box center [630, 306] width 207 height 53
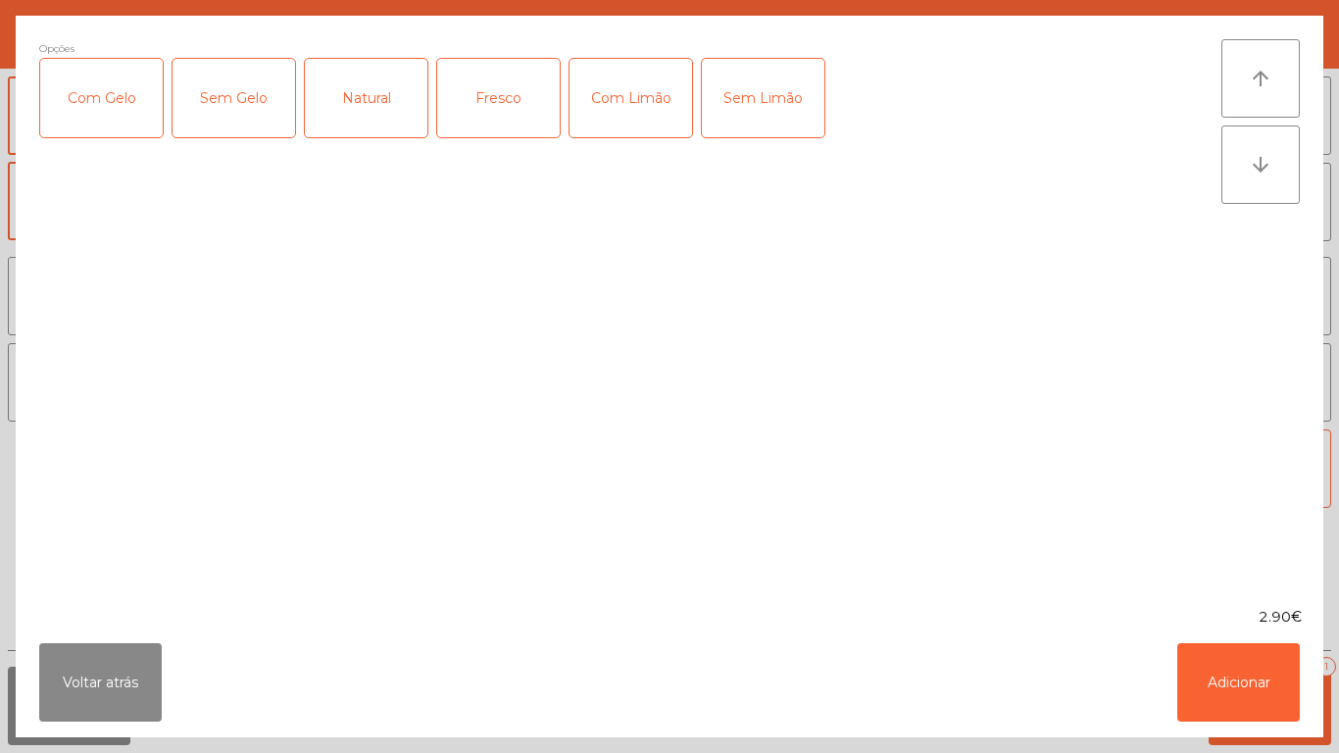
click at [107, 92] on div "Com Gelo" at bounding box center [101, 98] width 122 height 78
click at [1241, 669] on button "Adicionar" at bounding box center [1238, 682] width 122 height 78
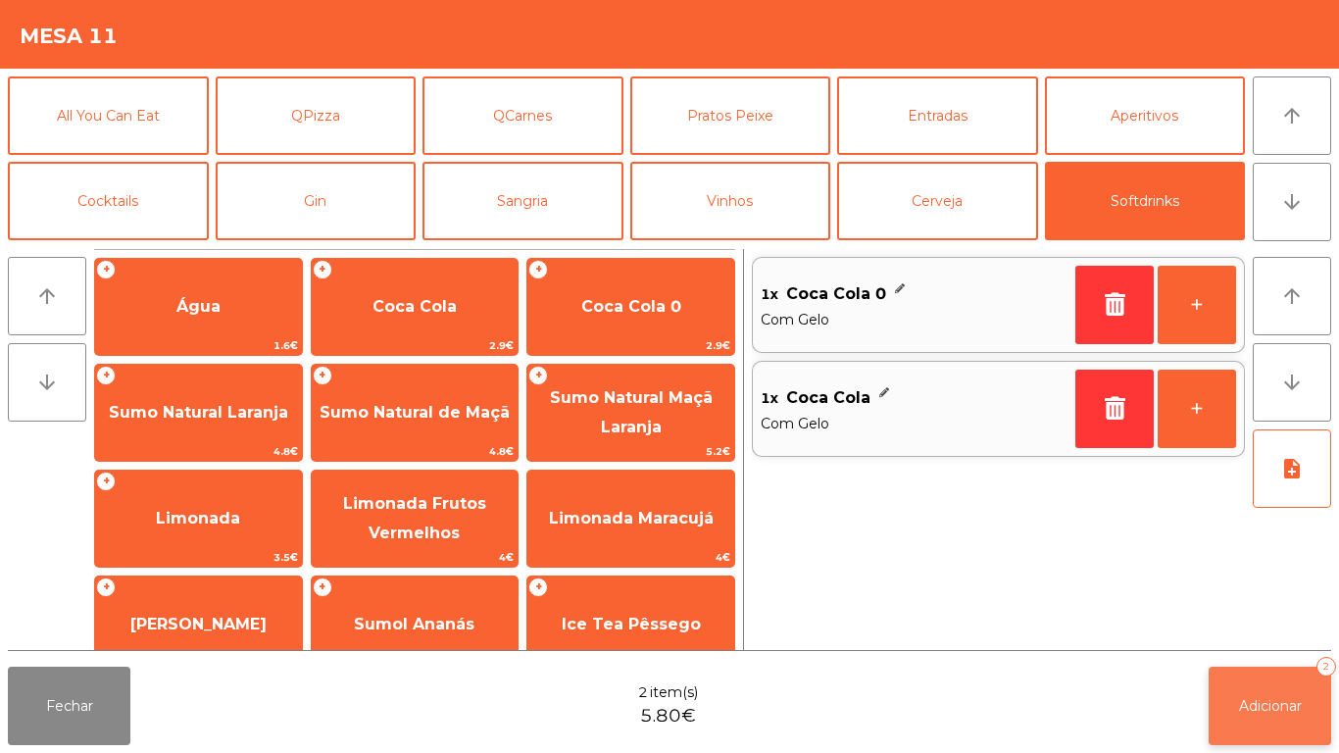
click at [1271, 703] on span "Adicionar" at bounding box center [1270, 706] width 63 height 18
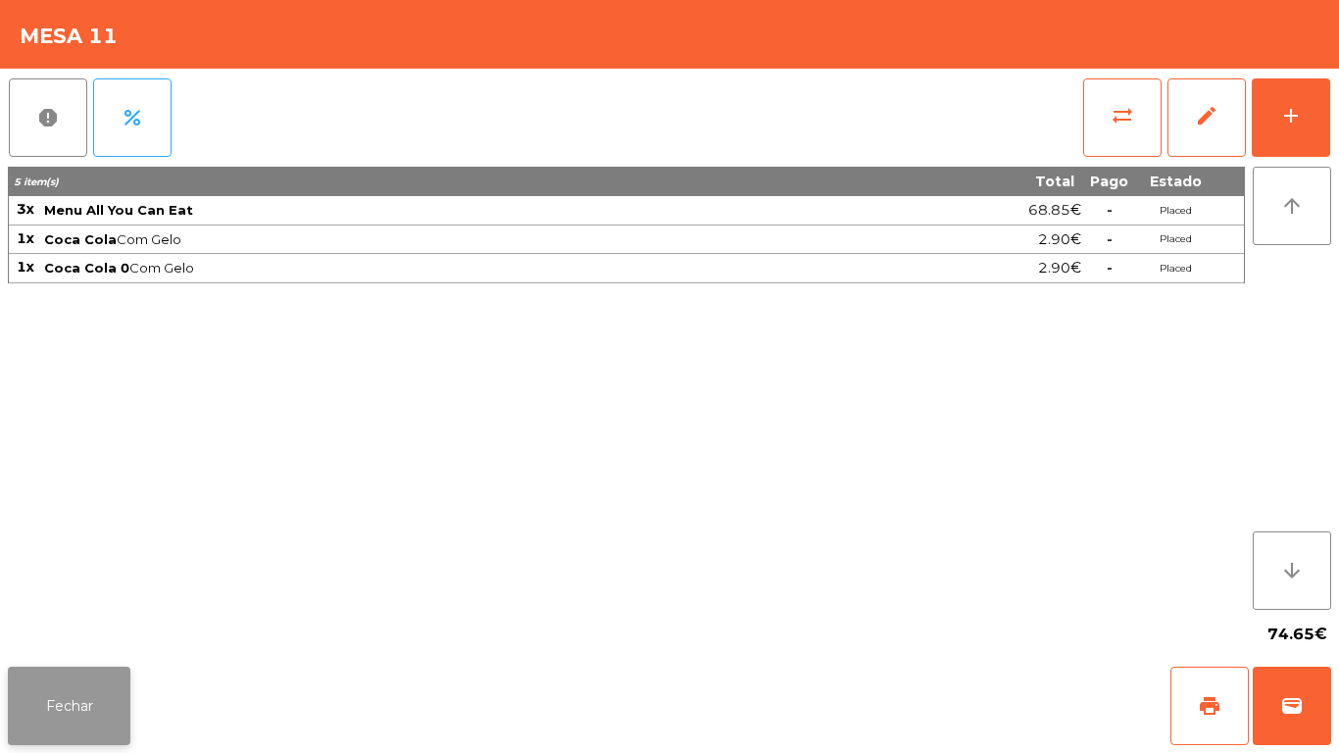
click at [78, 705] on button "Fechar" at bounding box center [69, 705] width 122 height 78
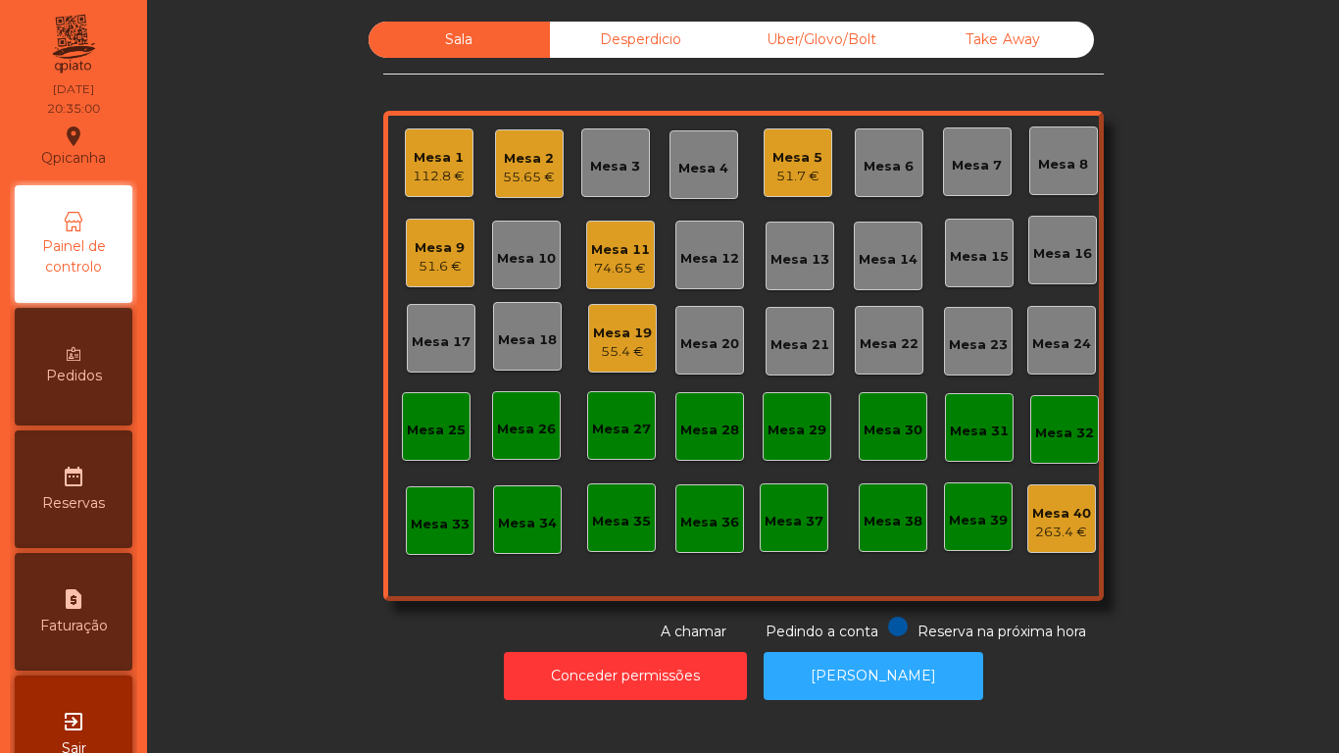
click at [536, 178] on div "55.65 €" at bounding box center [529, 178] width 52 height 20
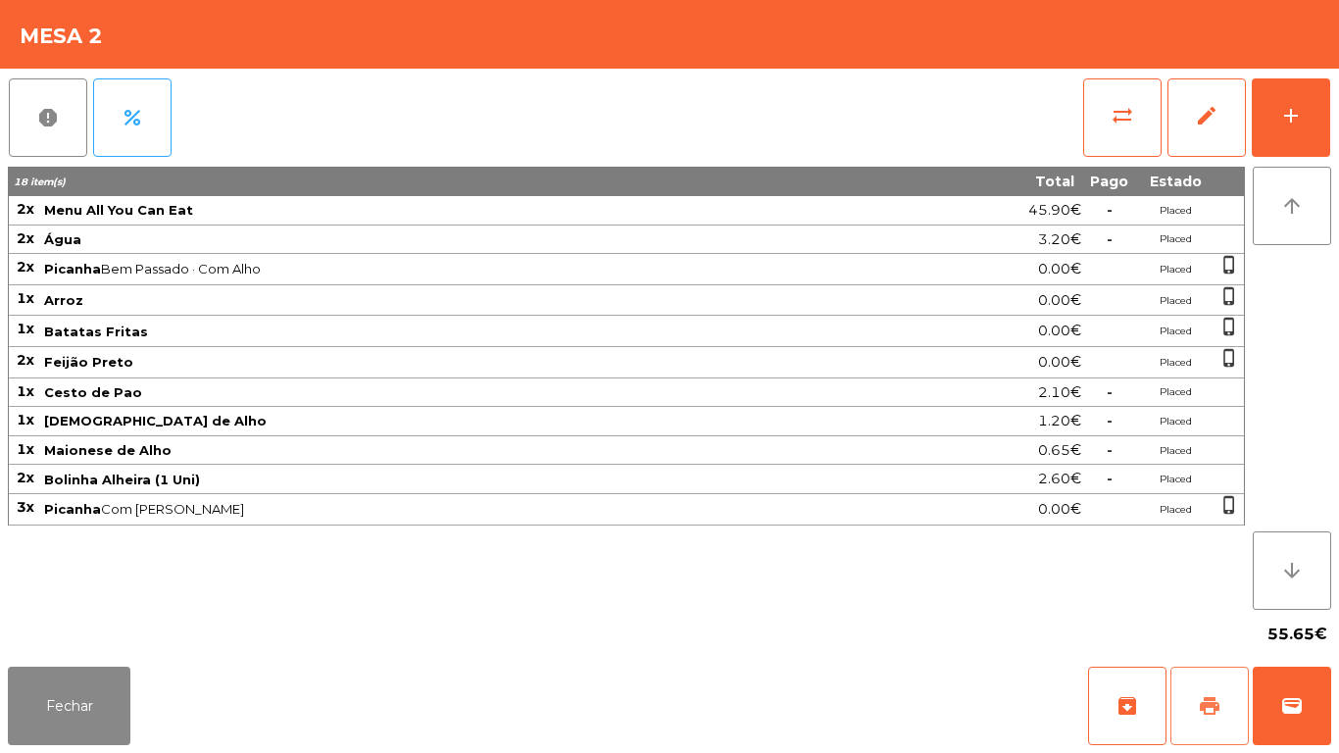
click at [1217, 676] on button "print" at bounding box center [1209, 705] width 78 height 78
click at [102, 707] on button "Fechar" at bounding box center [69, 705] width 122 height 78
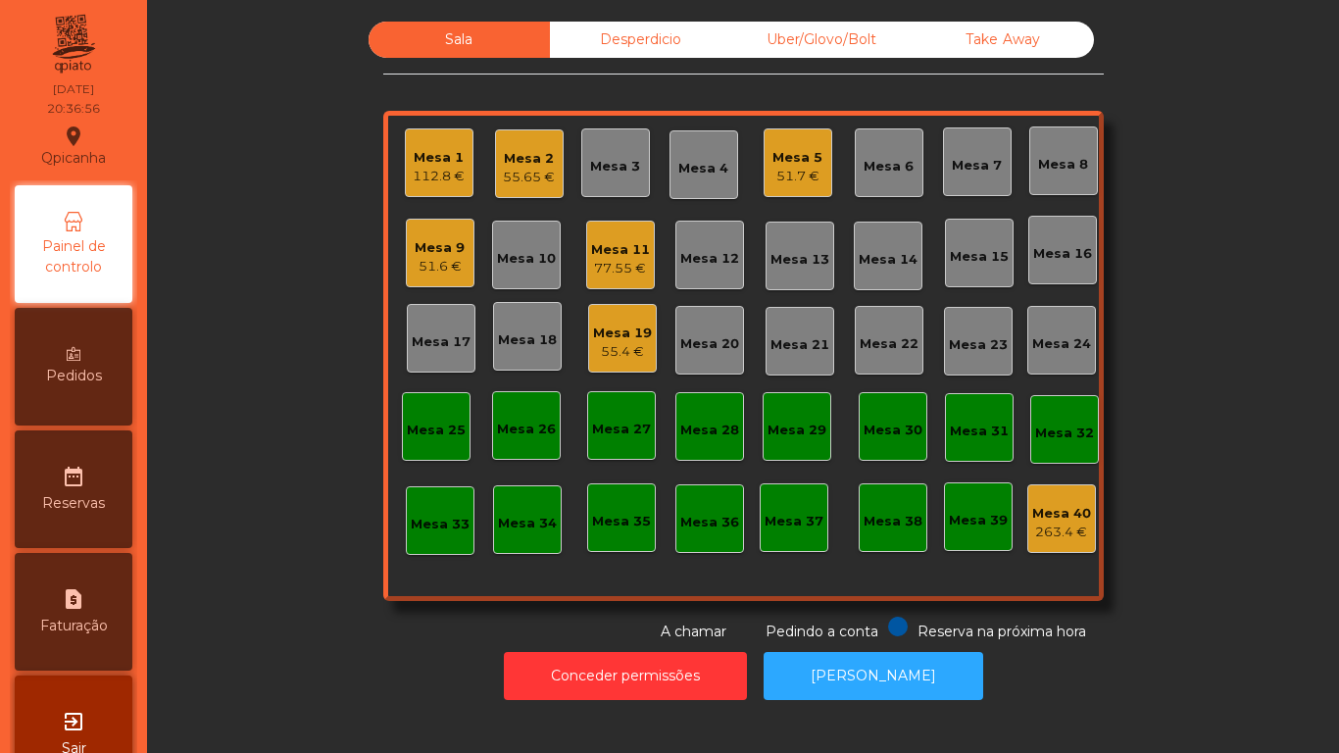
click at [534, 169] on div "55.65 €" at bounding box center [529, 178] width 52 height 20
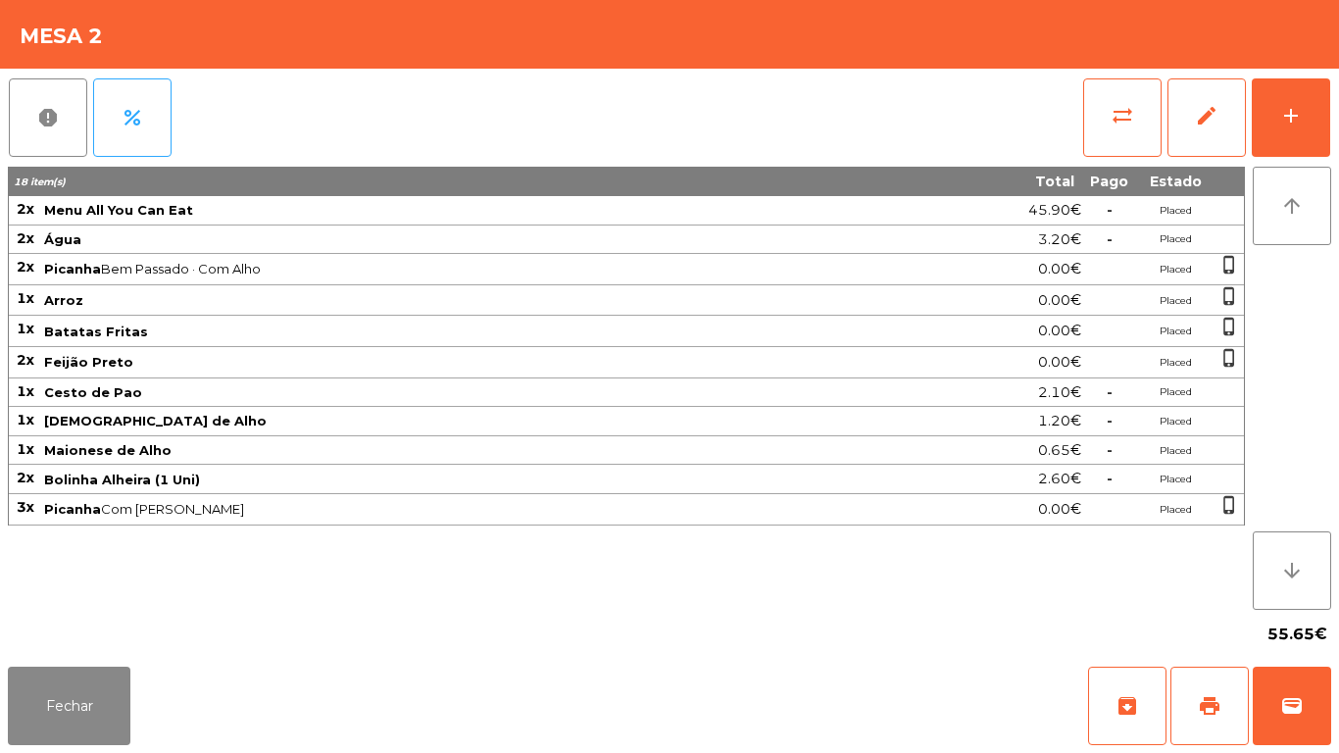
click at [1331, 710] on div "Fechar archive print wallet" at bounding box center [669, 706] width 1339 height 94
click at [1287, 691] on button "wallet" at bounding box center [1291, 705] width 78 height 78
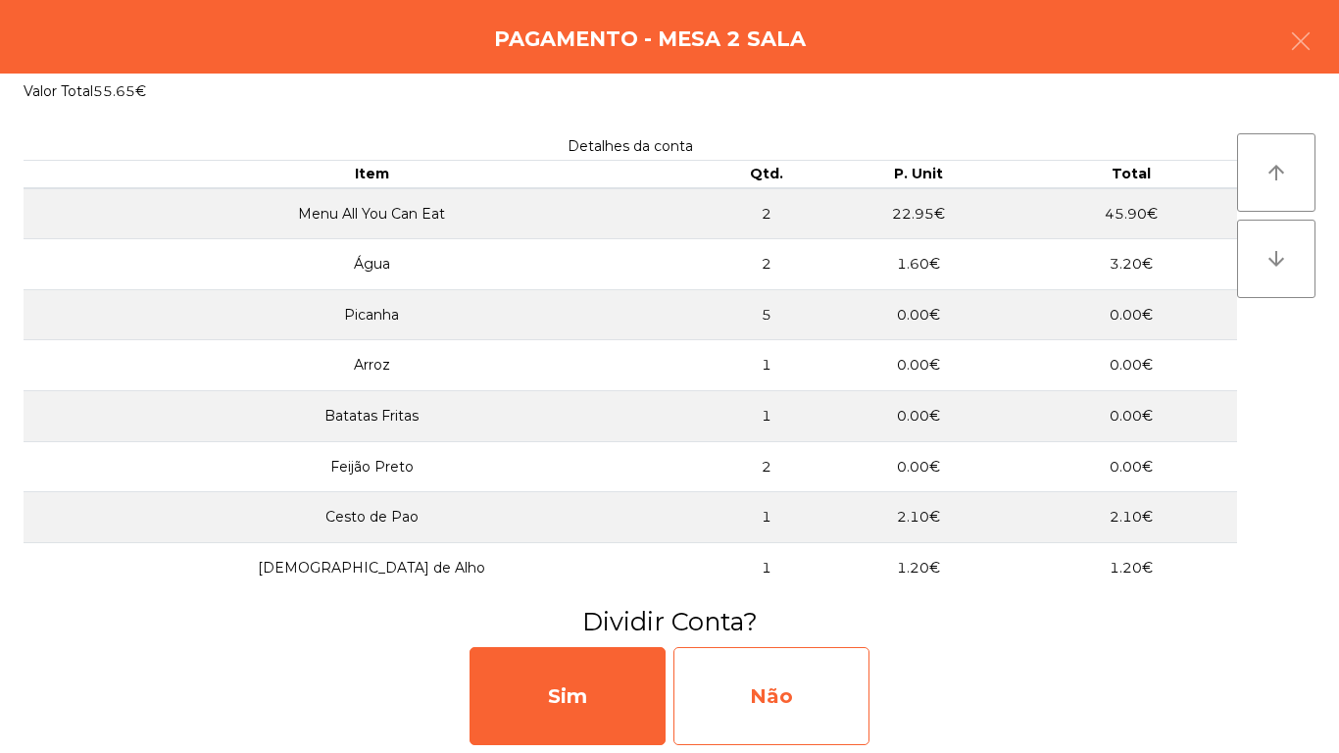
click at [794, 683] on div "Não" at bounding box center [771, 696] width 196 height 98
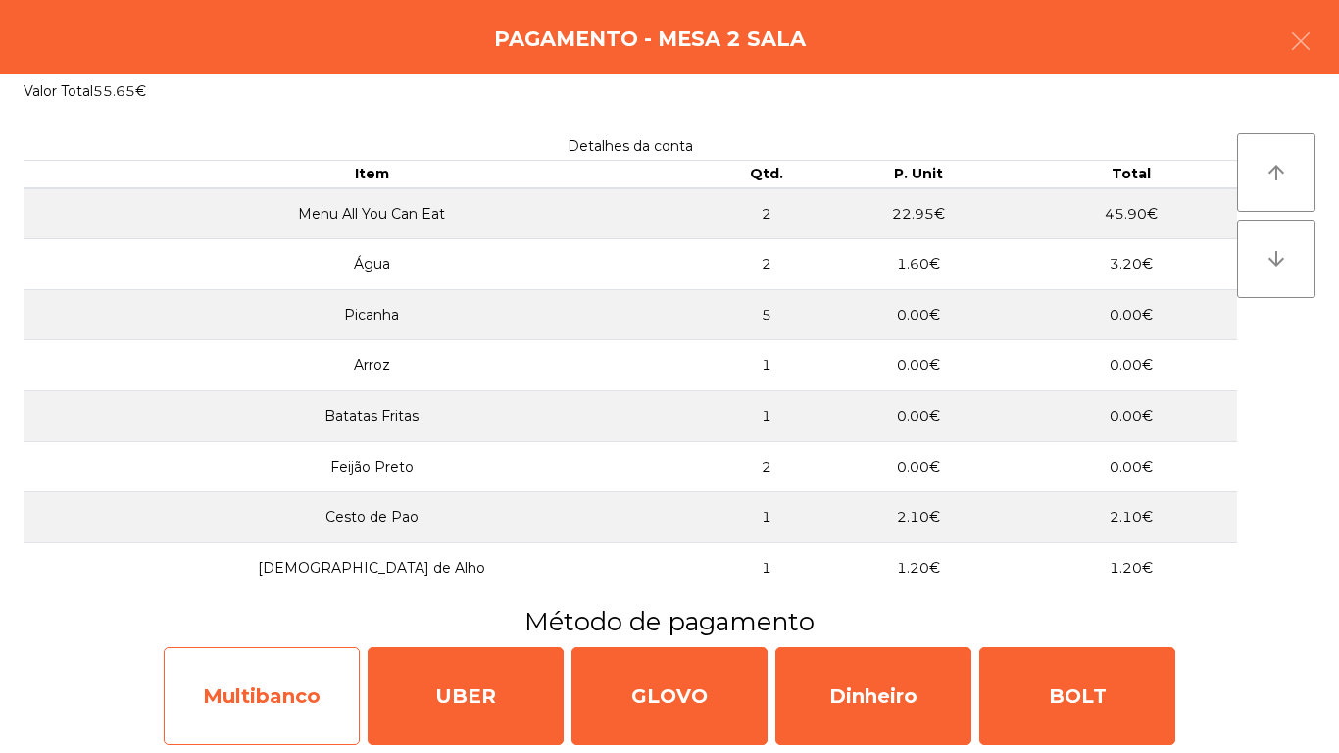
click at [293, 681] on div "Multibanco" at bounding box center [262, 696] width 196 height 98
select select "**"
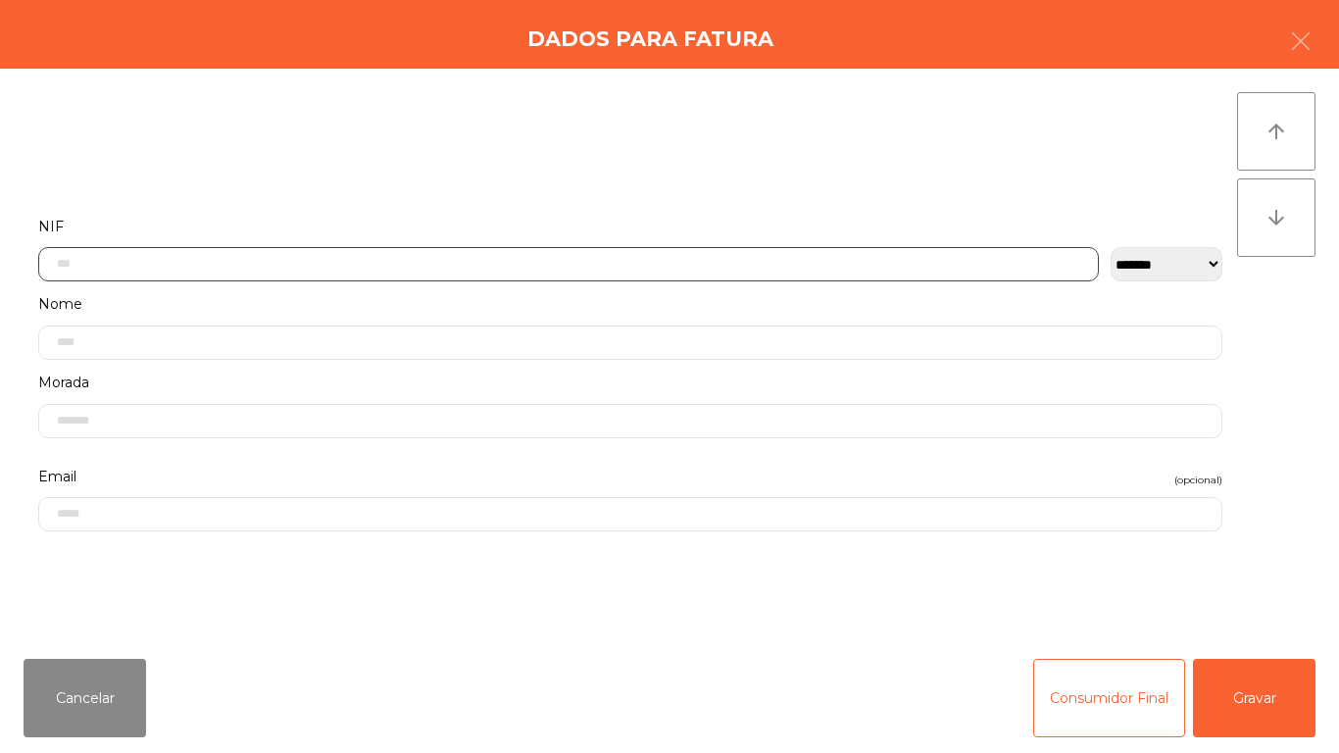
click at [352, 263] on input "text" at bounding box center [568, 264] width 1060 height 34
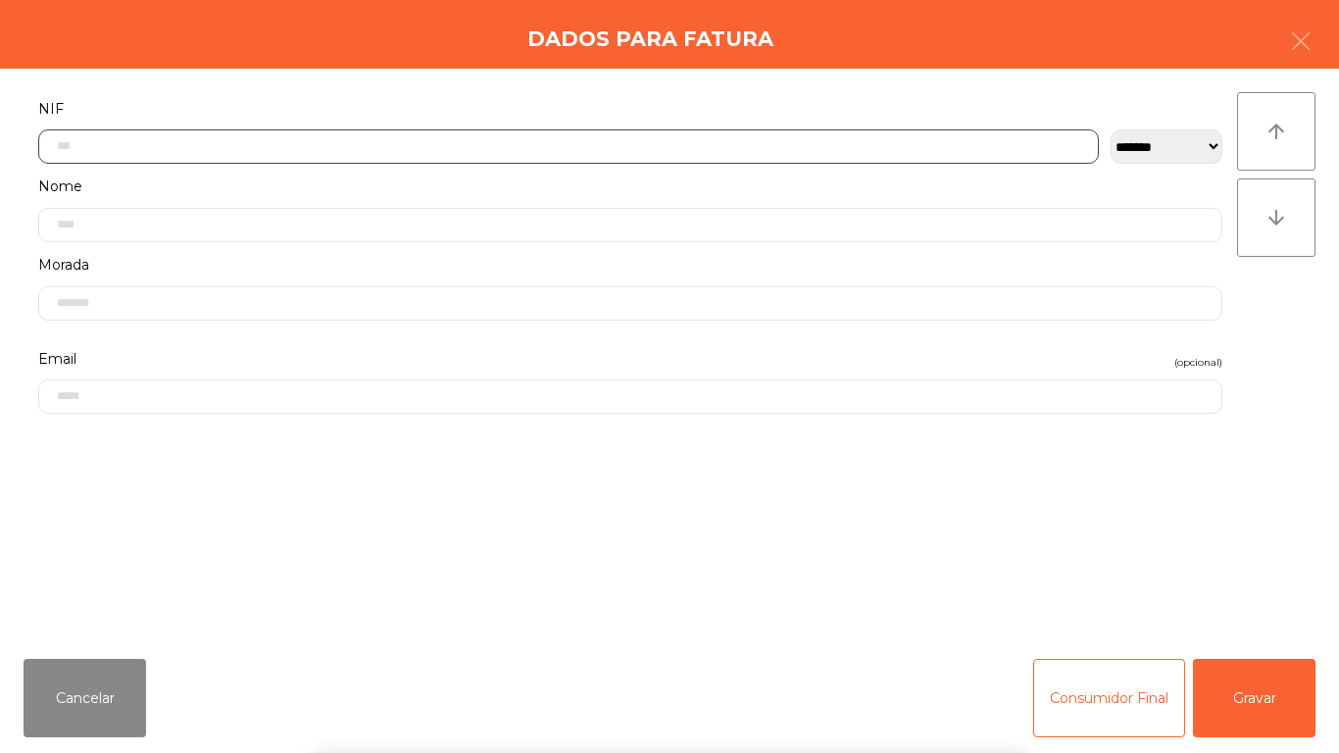
scroll to position [120, 0]
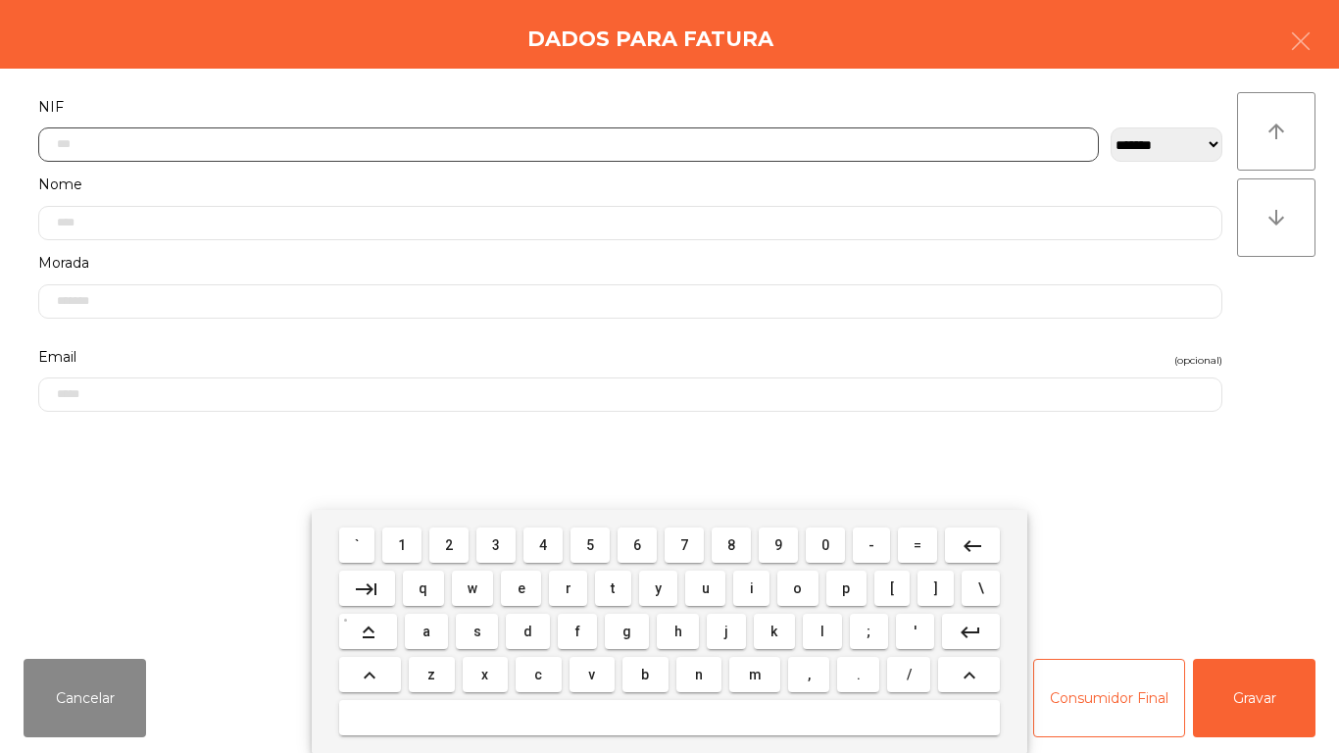
click at [448, 539] on span "2" at bounding box center [449, 545] width 8 height 16
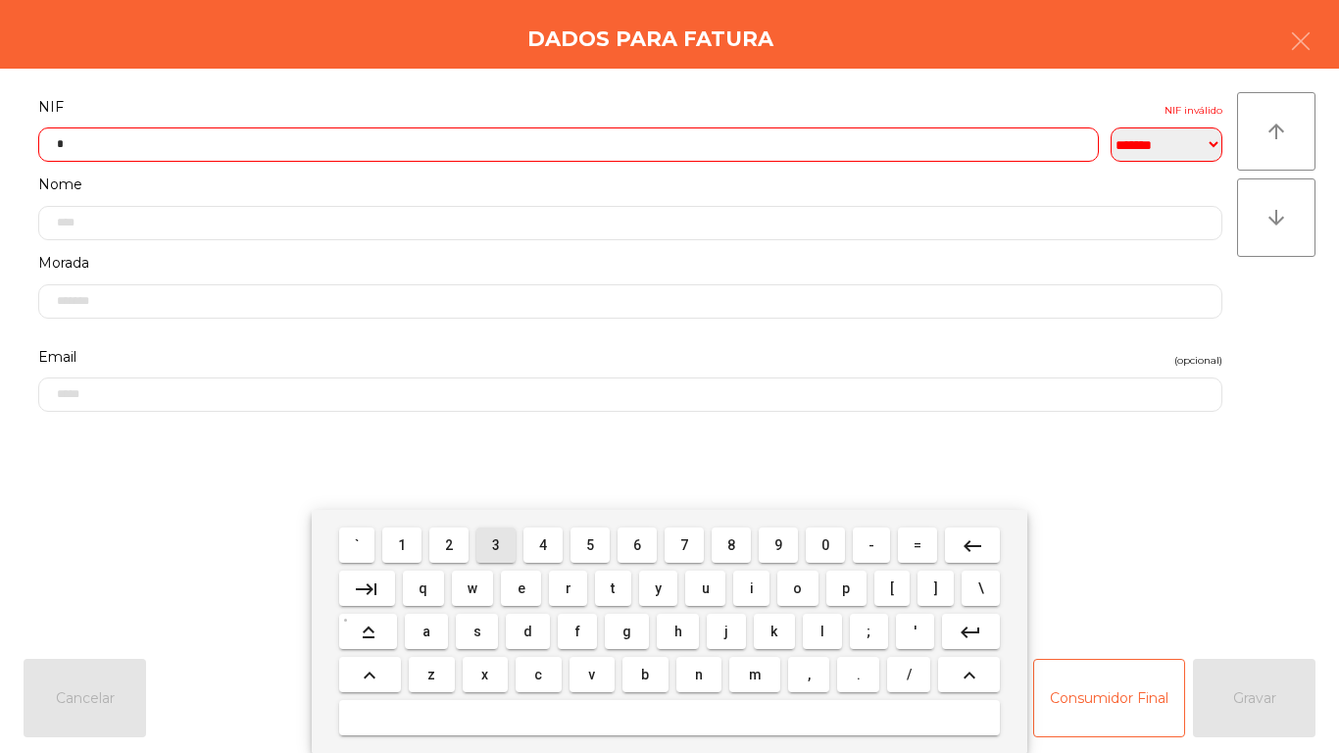
click at [500, 546] on span "3" at bounding box center [496, 545] width 8 height 16
click at [403, 544] on span "1" at bounding box center [402, 545] width 8 height 16
click at [778, 544] on span "9" at bounding box center [778, 545] width 8 height 16
click at [634, 539] on span "6" at bounding box center [637, 545] width 8 height 16
click at [591, 542] on span "5" at bounding box center [590, 545] width 8 height 16
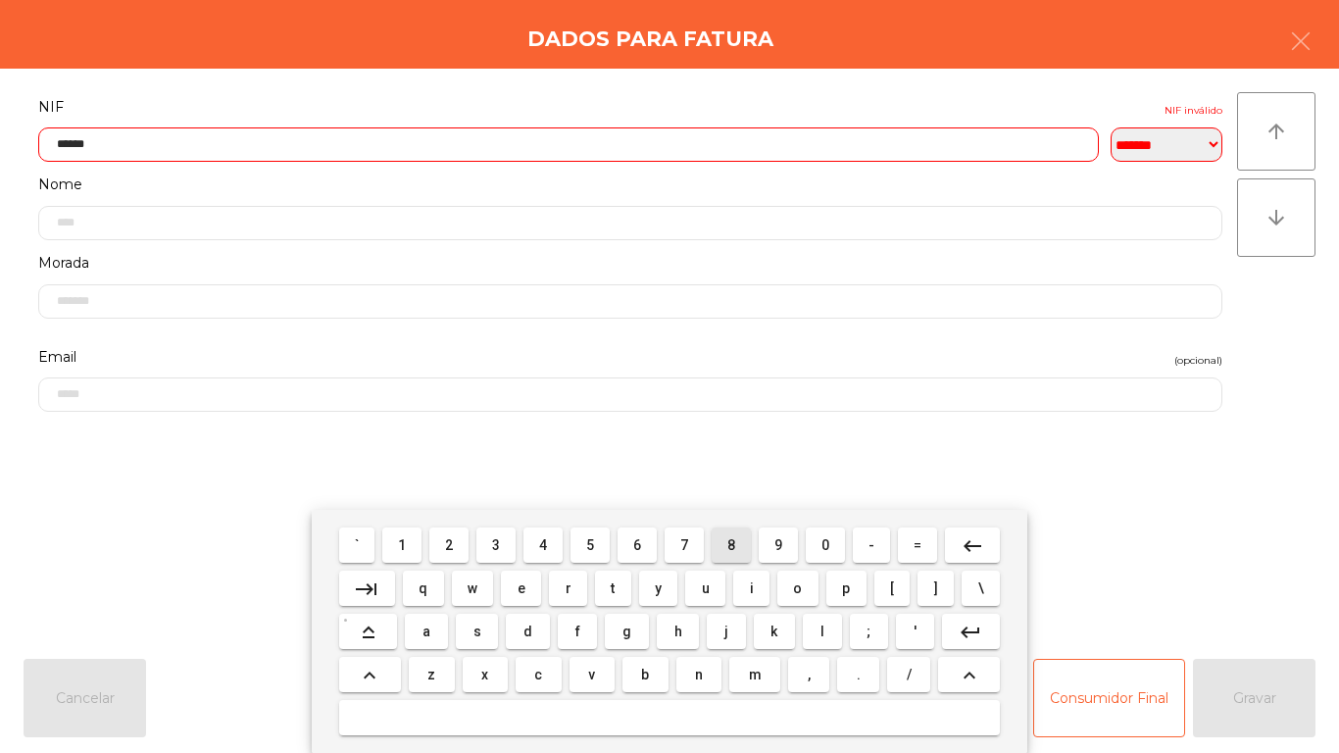
click at [731, 543] on span "8" at bounding box center [731, 545] width 8 height 16
click at [780, 551] on span "9" at bounding box center [778, 545] width 8 height 16
click at [500, 546] on span "3" at bounding box center [496, 545] width 8 height 16
type input "*********"
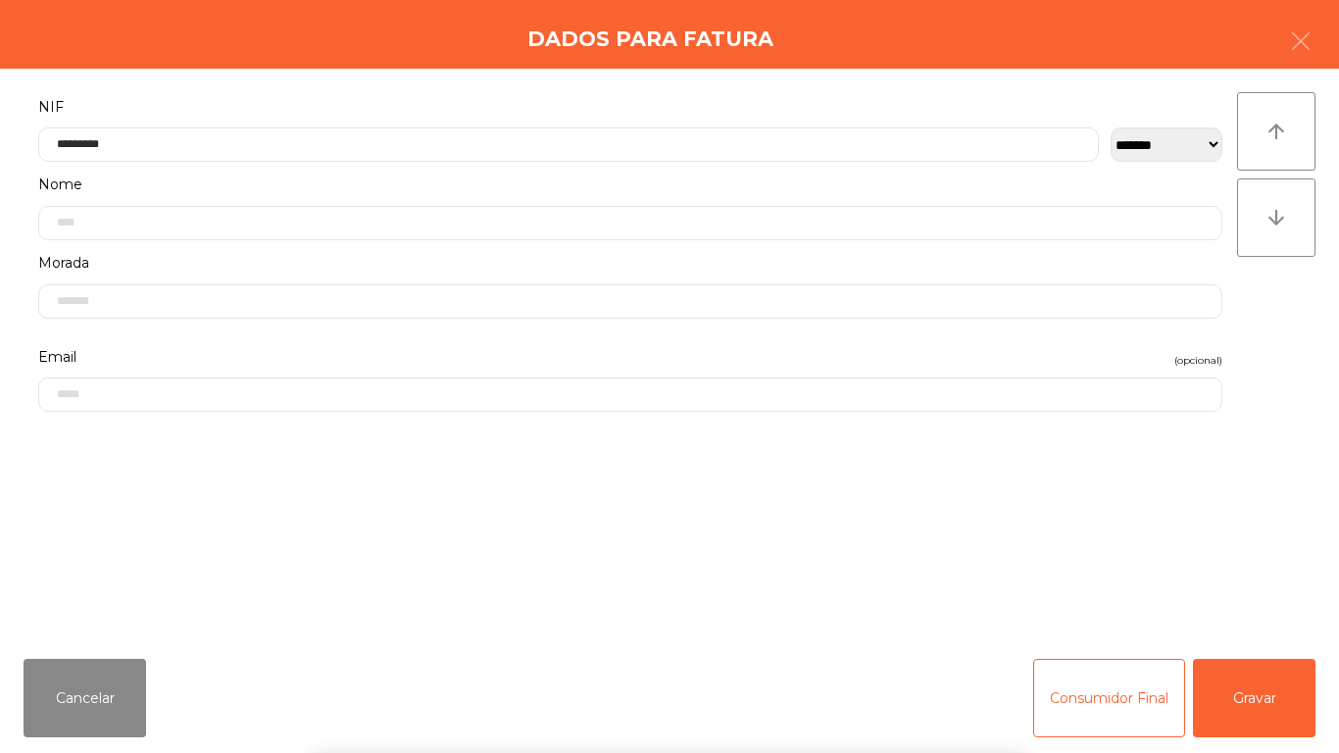
click at [1251, 699] on div "` 1 2 3 4 5 6 7 8 9 0 - = keyboard_backspace keyboard_tab q w e r t y u i o p […" at bounding box center [669, 631] width 1339 height 243
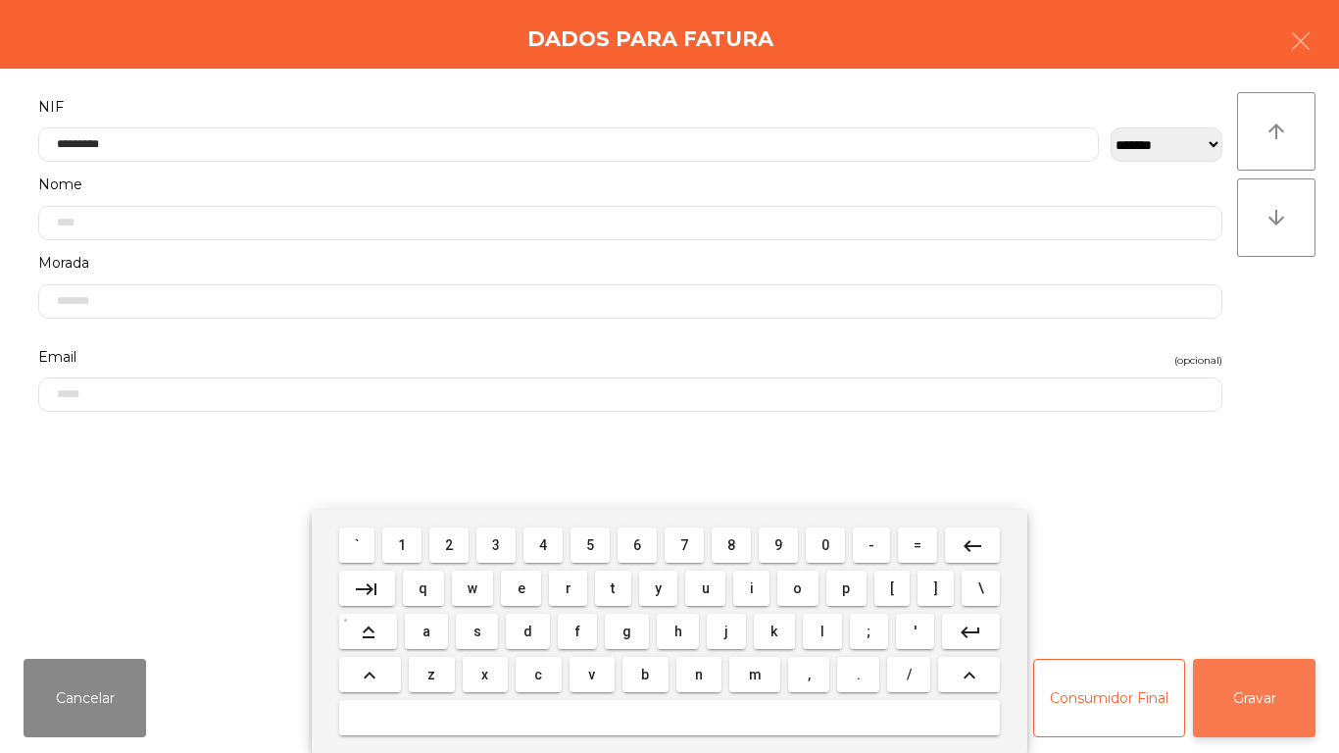
click at [1266, 700] on button "Gravar" at bounding box center [1254, 698] width 122 height 78
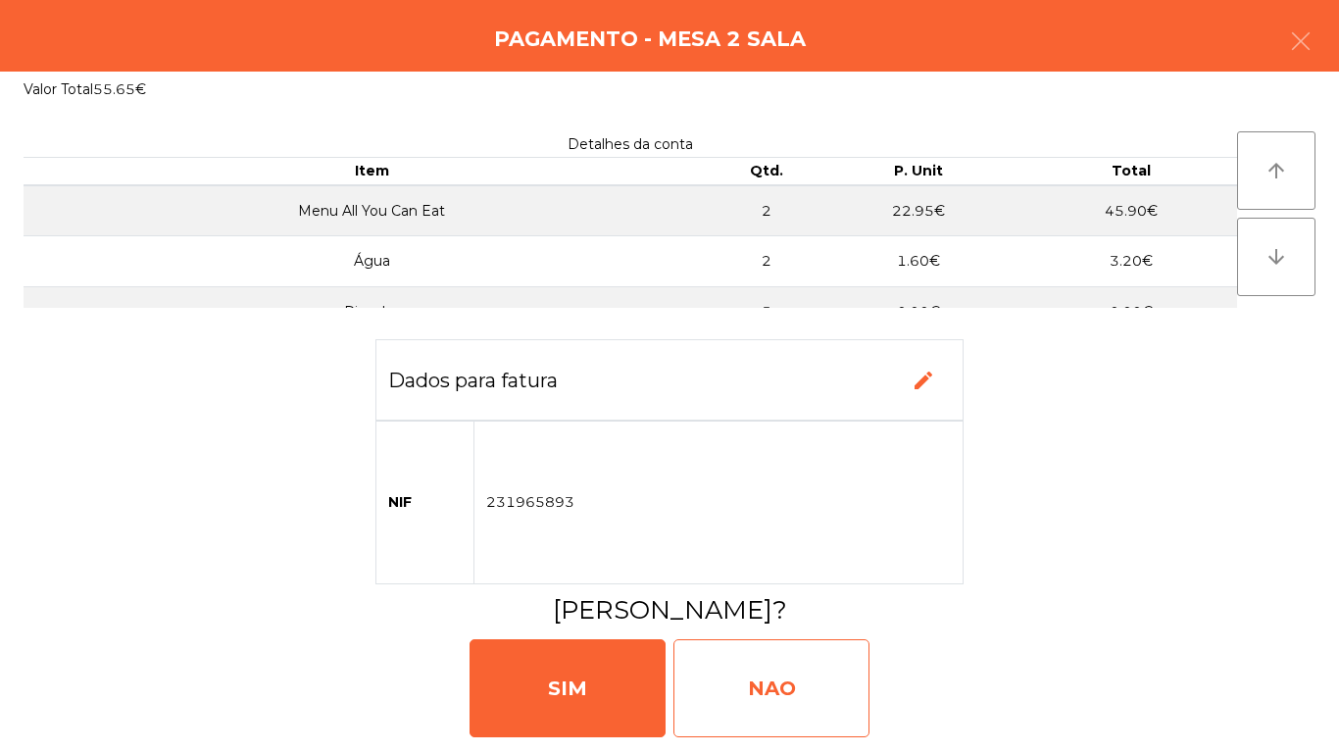
click at [805, 673] on div "NAO" at bounding box center [771, 688] width 196 height 98
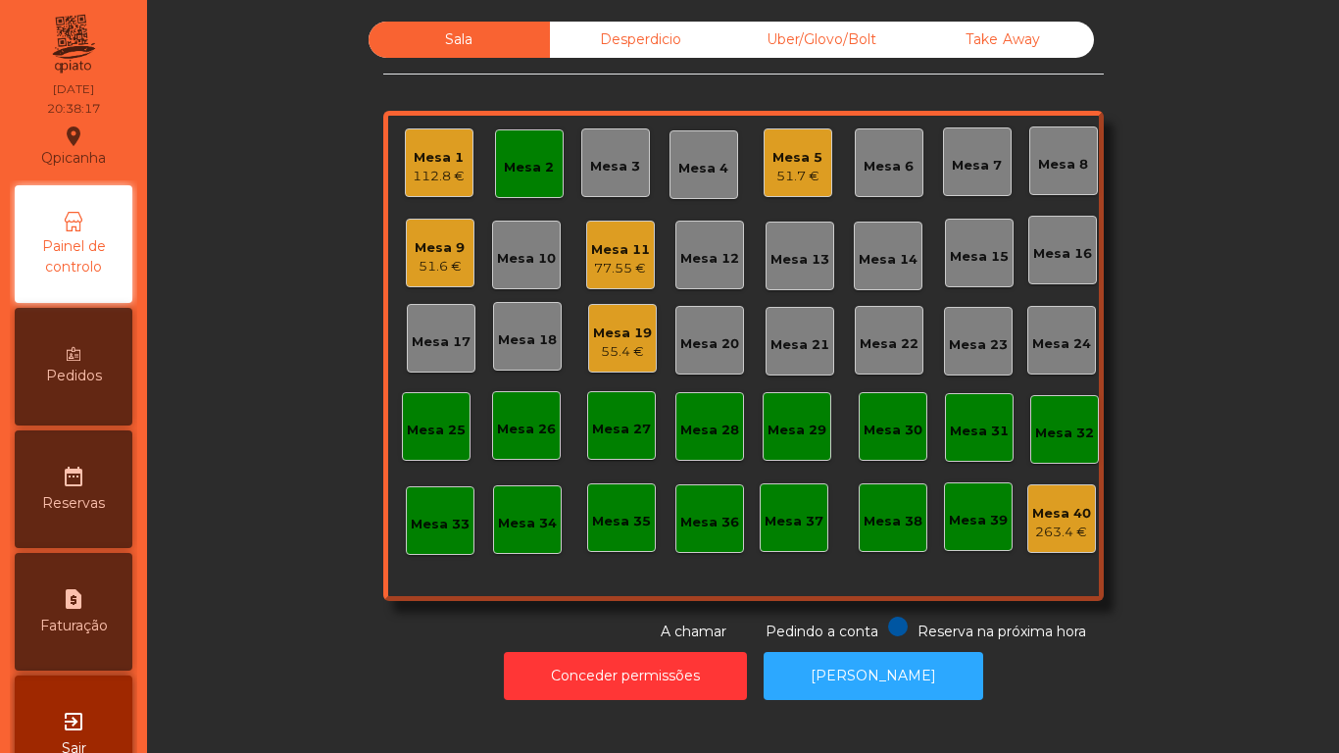
click at [440, 162] on div "Mesa 1" at bounding box center [439, 158] width 52 height 20
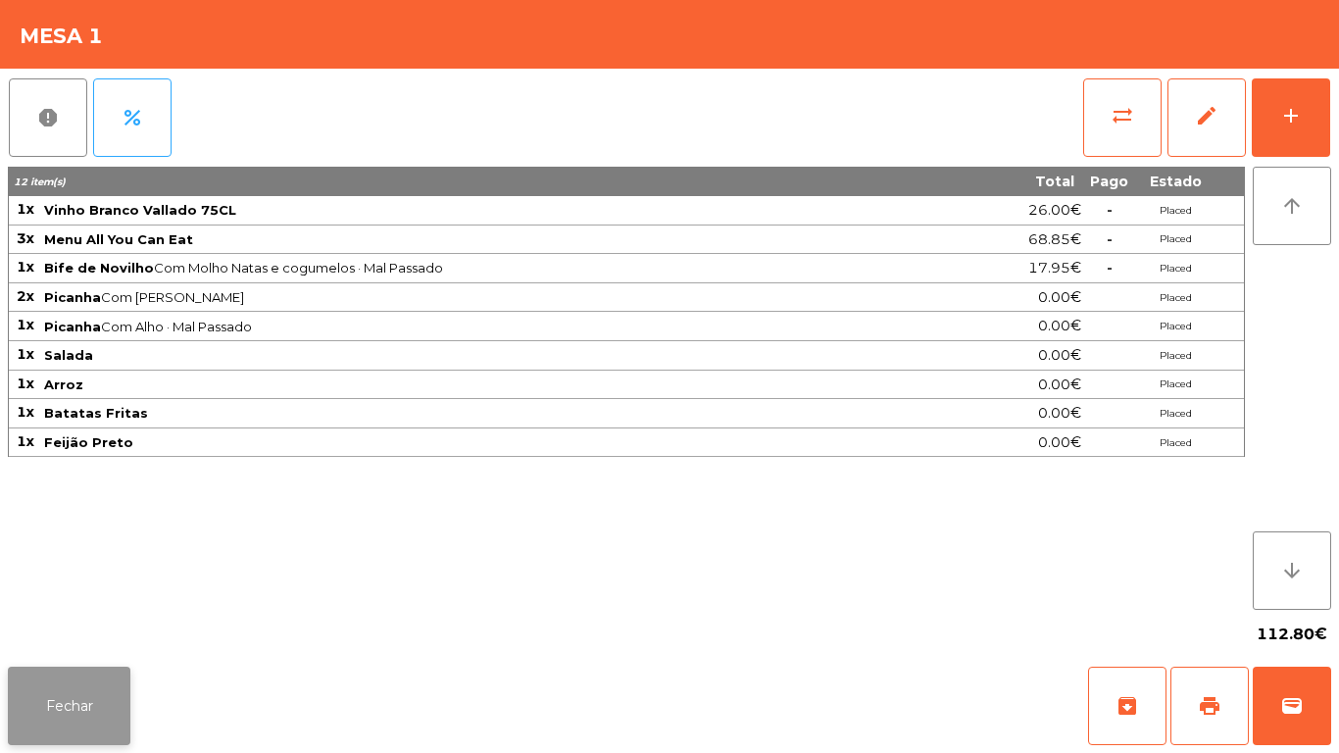
click at [63, 679] on button "Fechar" at bounding box center [69, 705] width 122 height 78
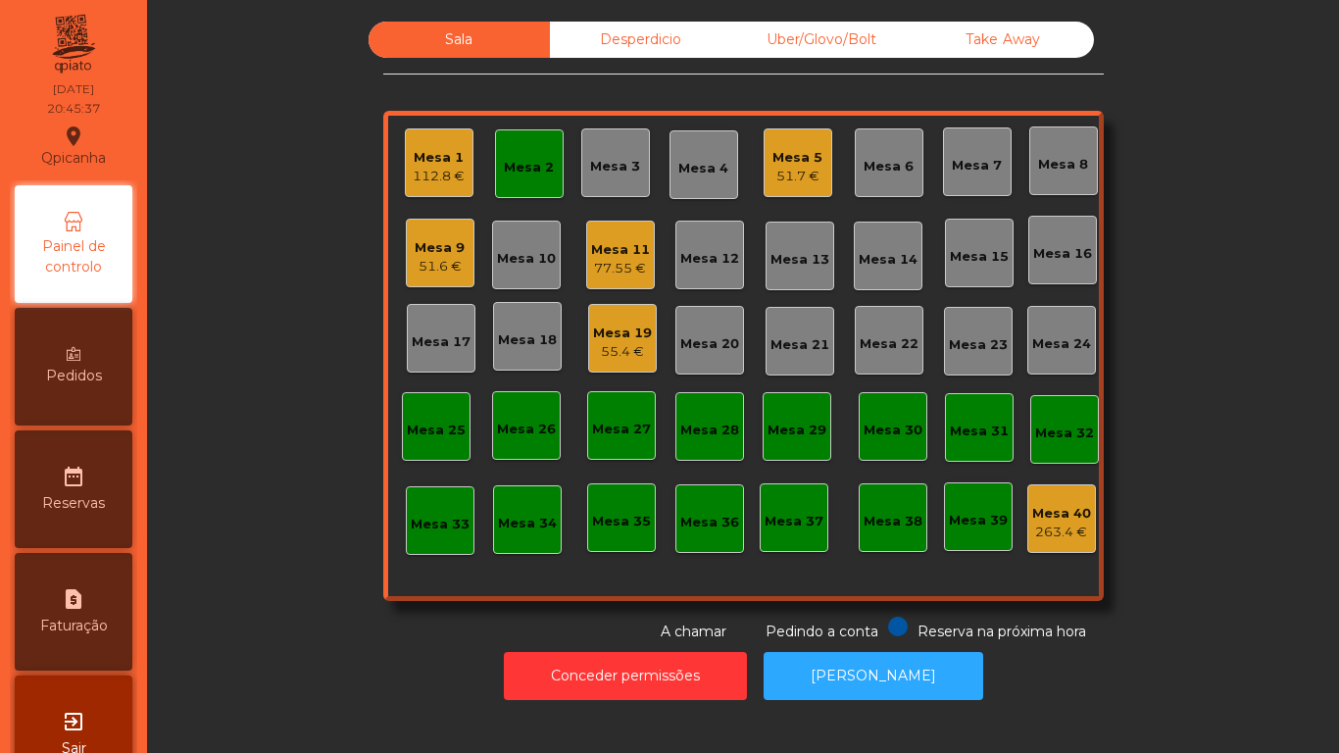
click at [786, 180] on div "51.7 €" at bounding box center [797, 177] width 50 height 20
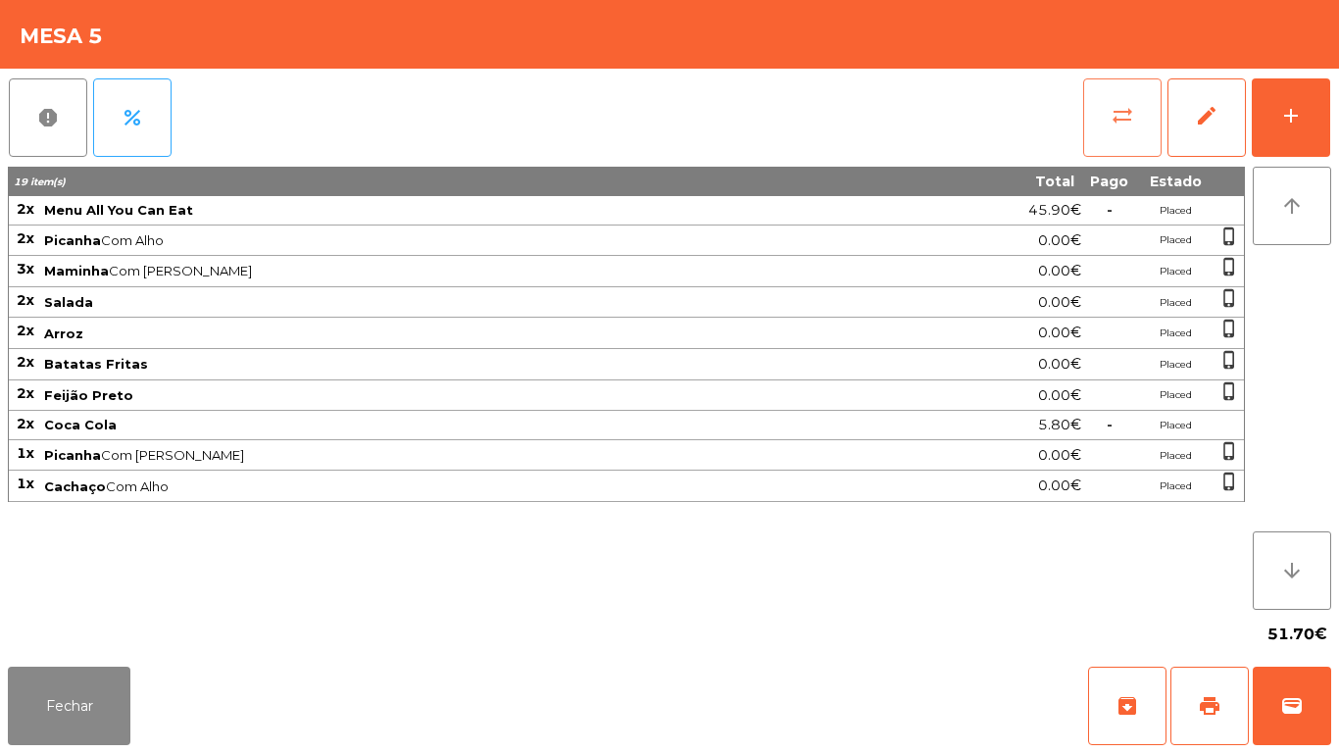
click at [1117, 116] on span "sync_alt" at bounding box center [1122, 116] width 24 height 24
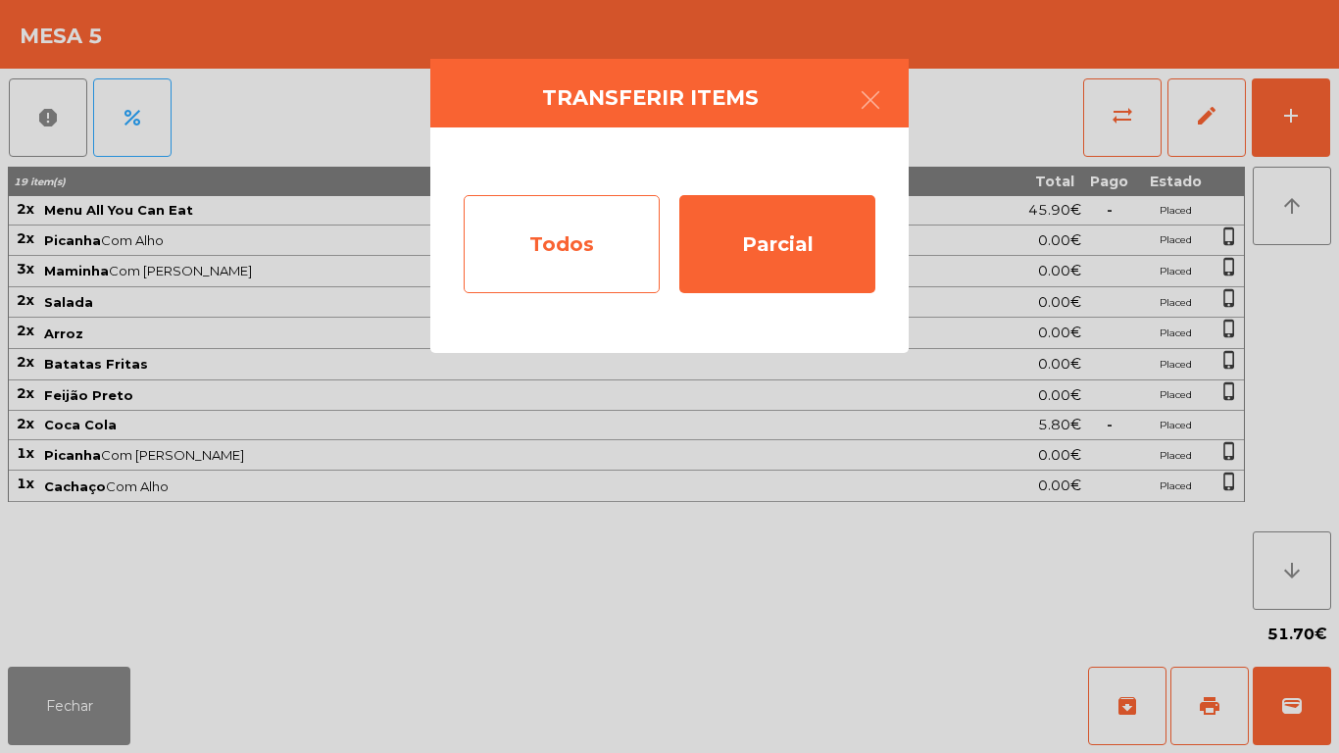
click at [567, 226] on div "Todos" at bounding box center [562, 244] width 196 height 98
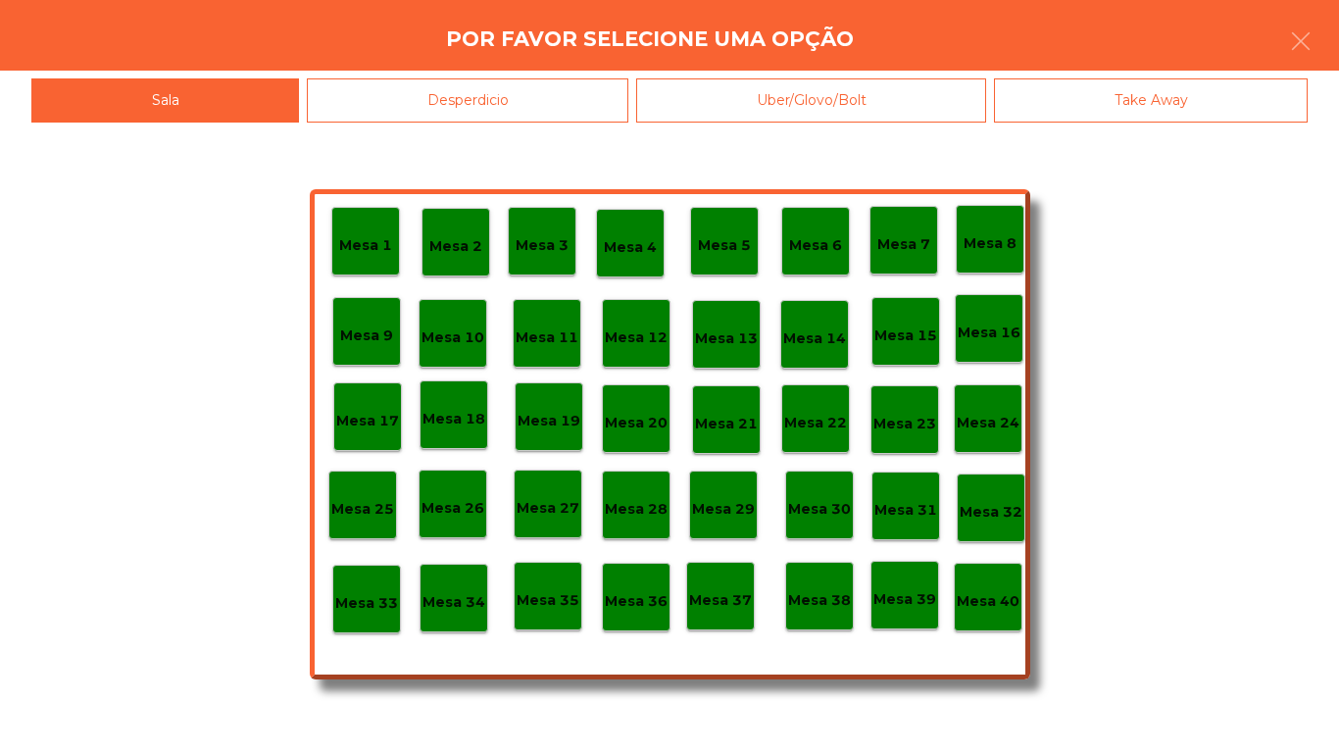
click at [981, 599] on p "Mesa 40" at bounding box center [987, 601] width 63 height 23
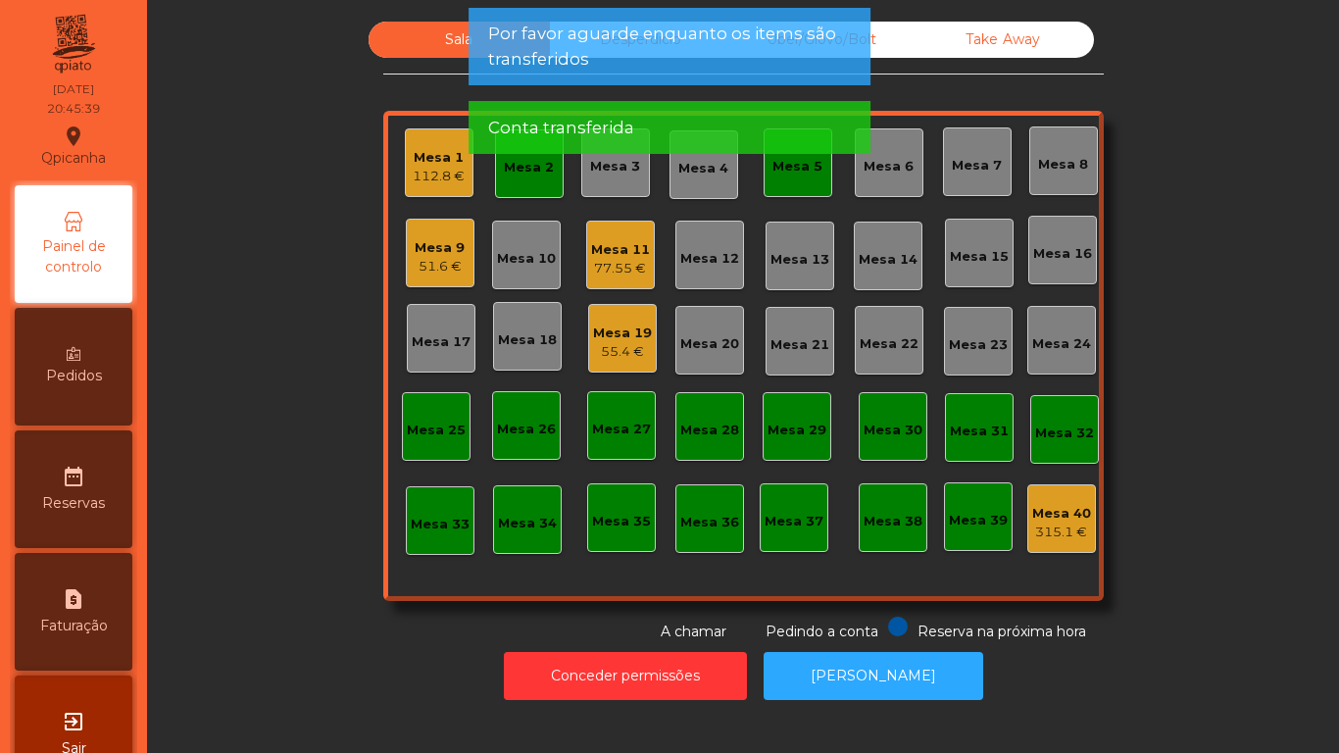
click at [798, 170] on app-alert "Por favor aguarde enquanto os items são transferidos Conta transferida" at bounding box center [669, 89] width 402 height 162
click at [802, 178] on div "Mesa 5" at bounding box center [797, 162] width 69 height 69
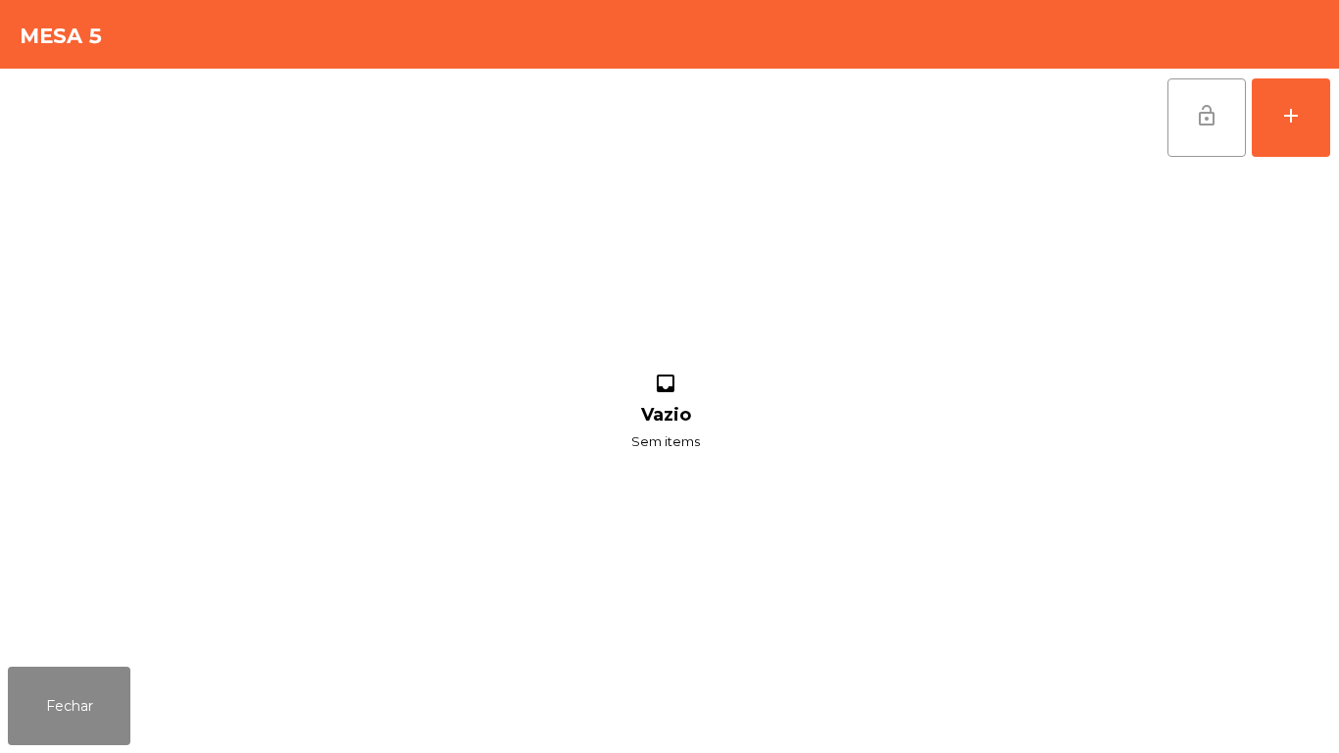
click at [1192, 117] on button "lock_open" at bounding box center [1206, 117] width 78 height 78
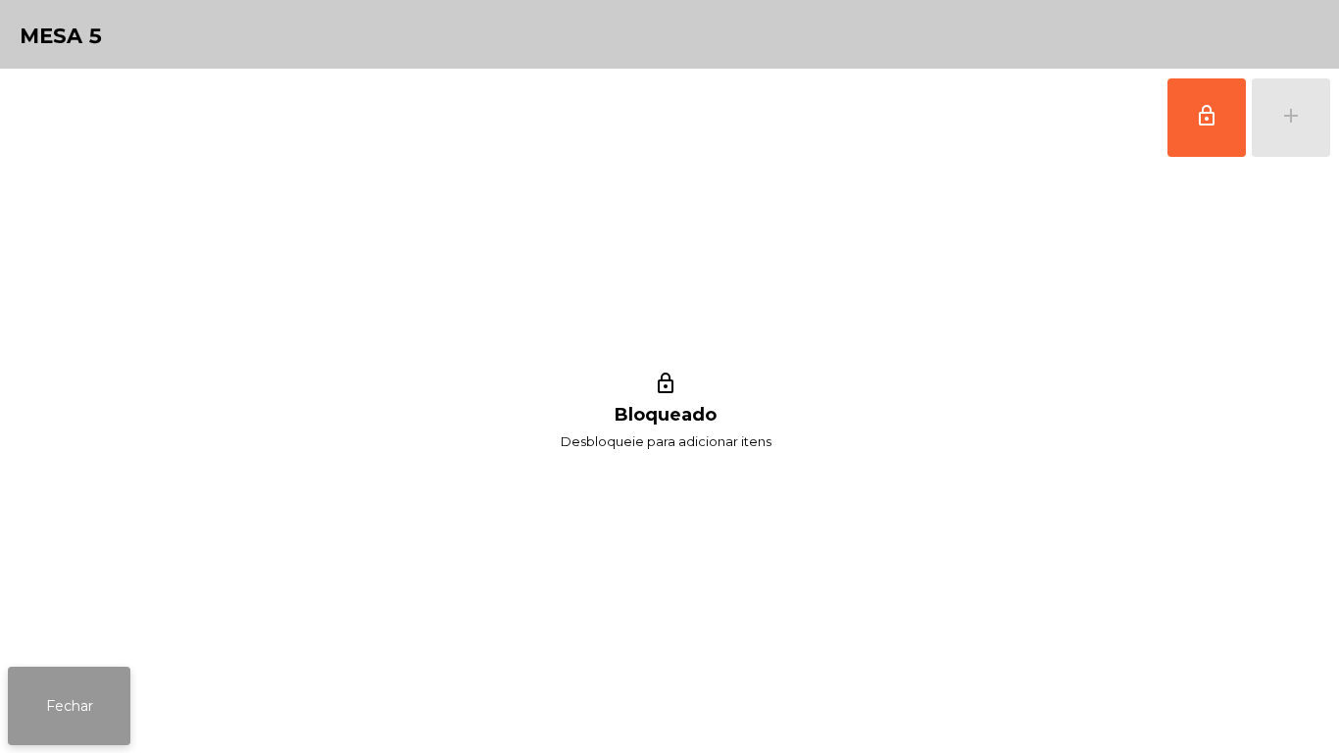
click at [100, 683] on button "Fechar" at bounding box center [69, 705] width 122 height 78
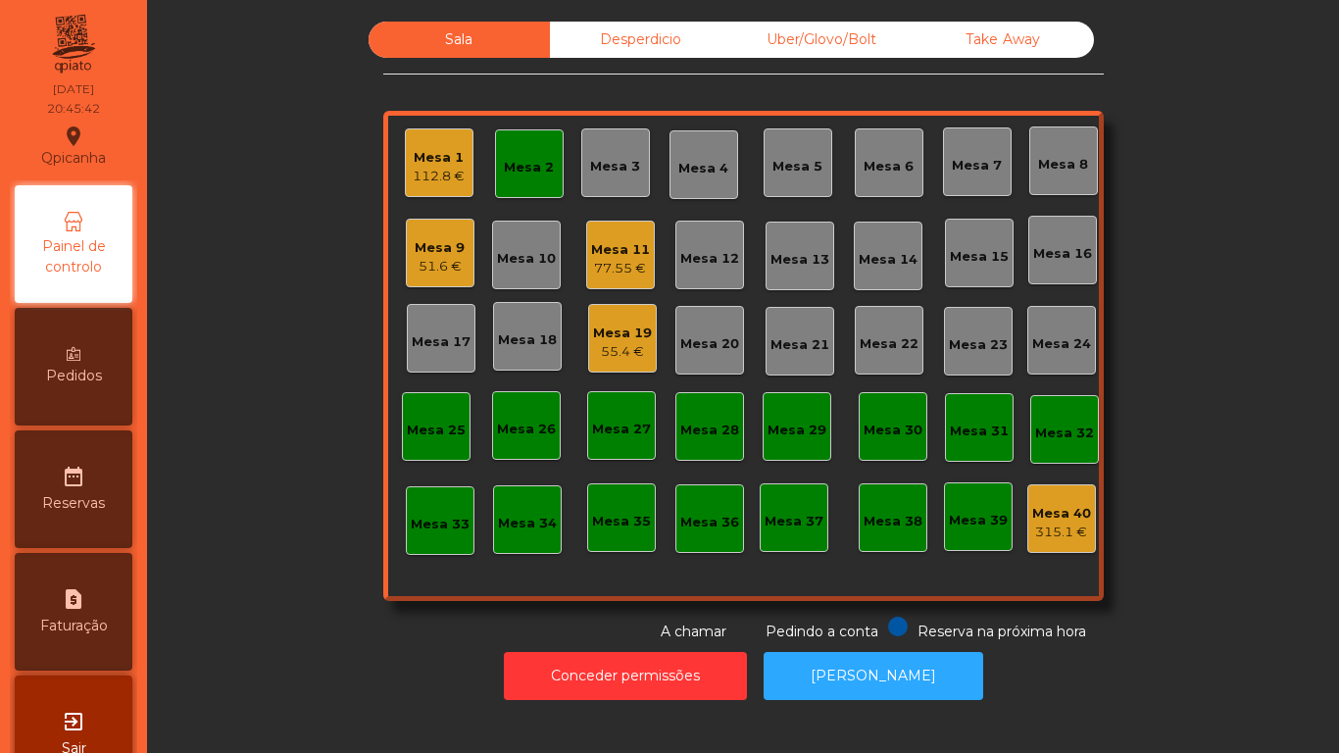
click at [519, 177] on div "Mesa 2" at bounding box center [529, 163] width 69 height 69
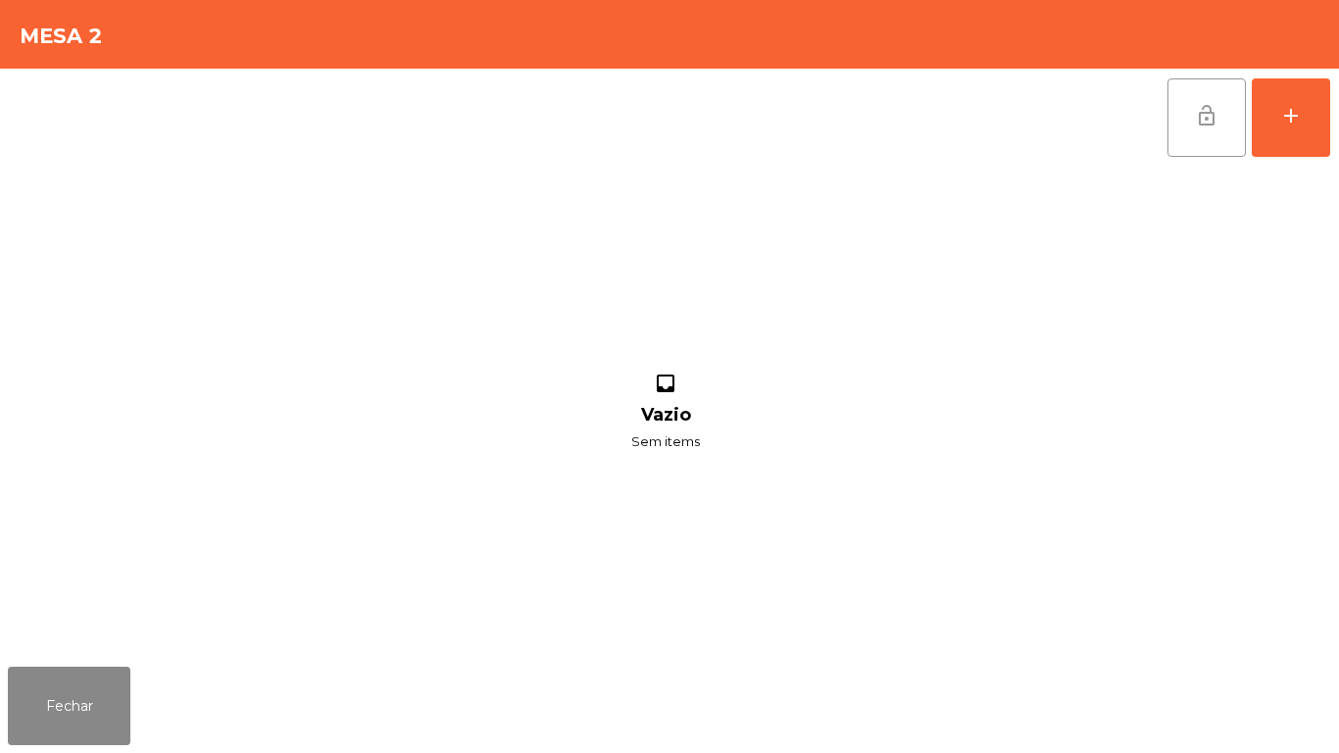
click at [1186, 133] on button "lock_open" at bounding box center [1206, 117] width 78 height 78
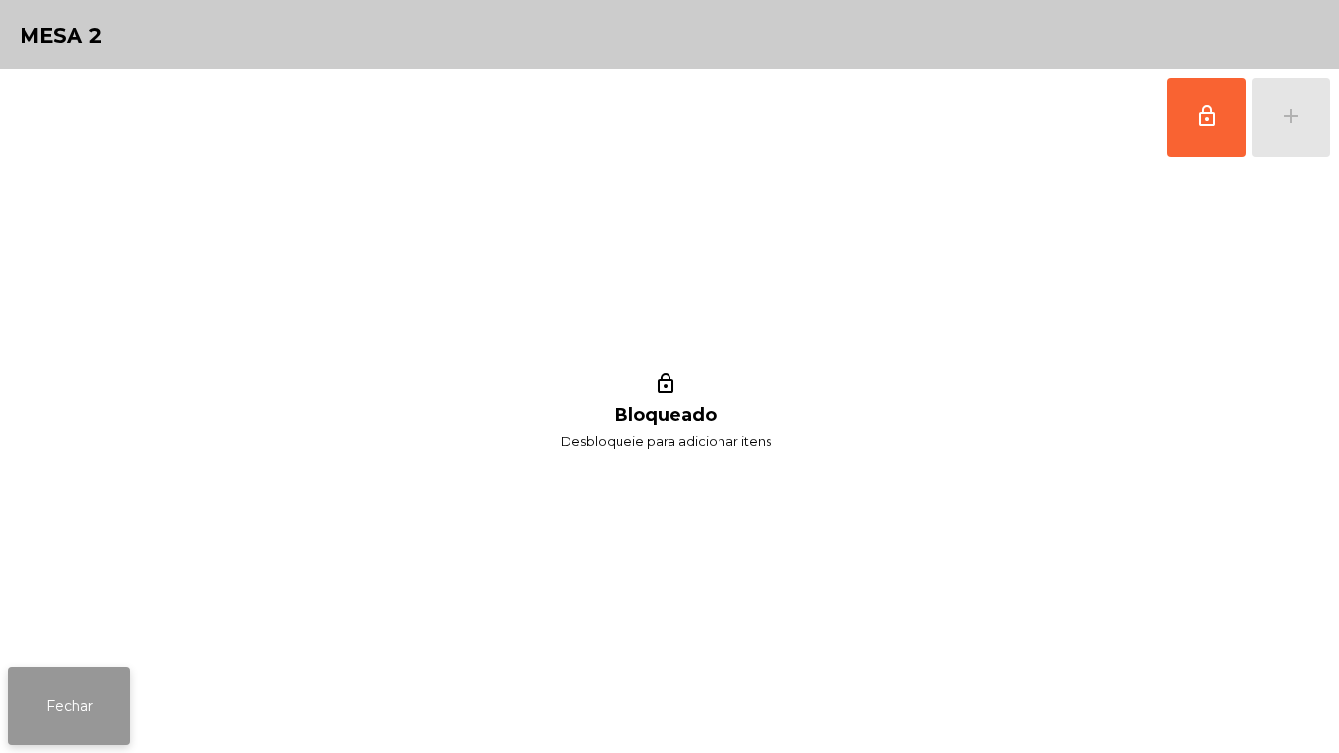
click at [97, 703] on button "Fechar" at bounding box center [69, 705] width 122 height 78
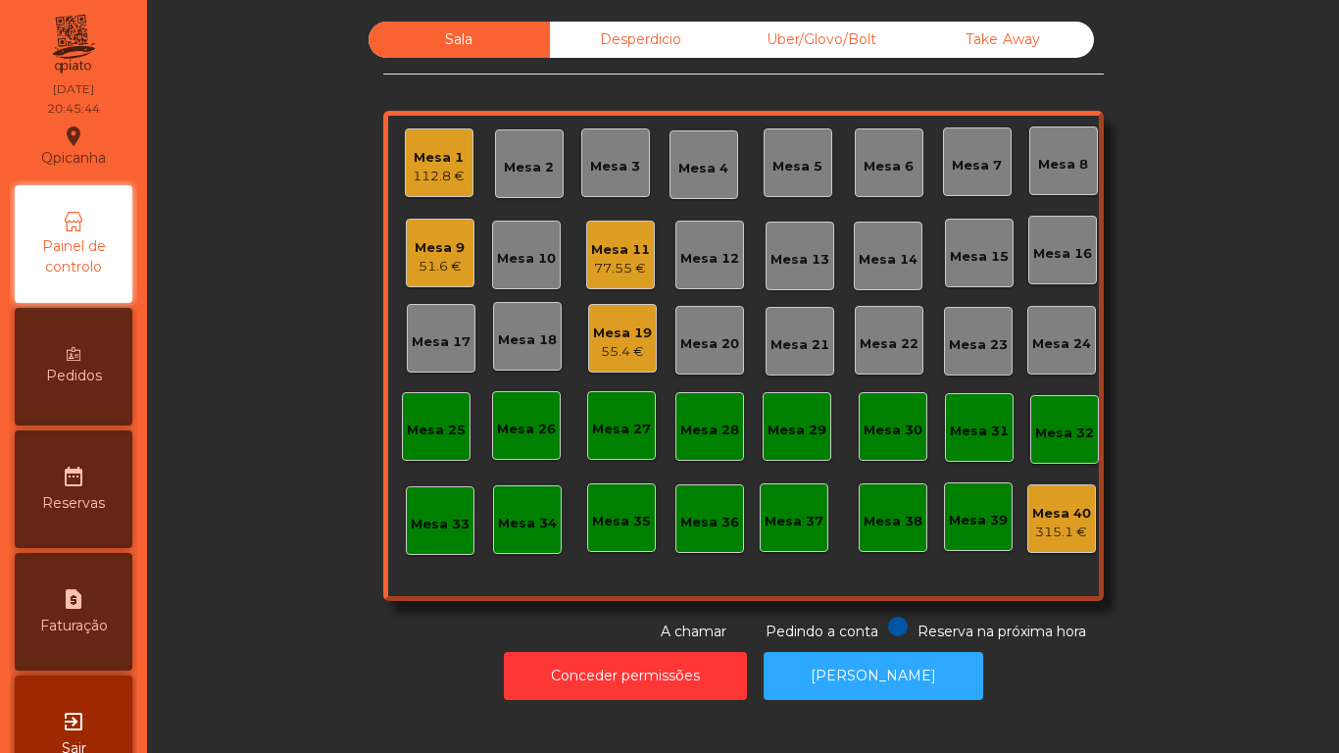
click at [629, 250] on div "Mesa 11" at bounding box center [620, 250] width 59 height 20
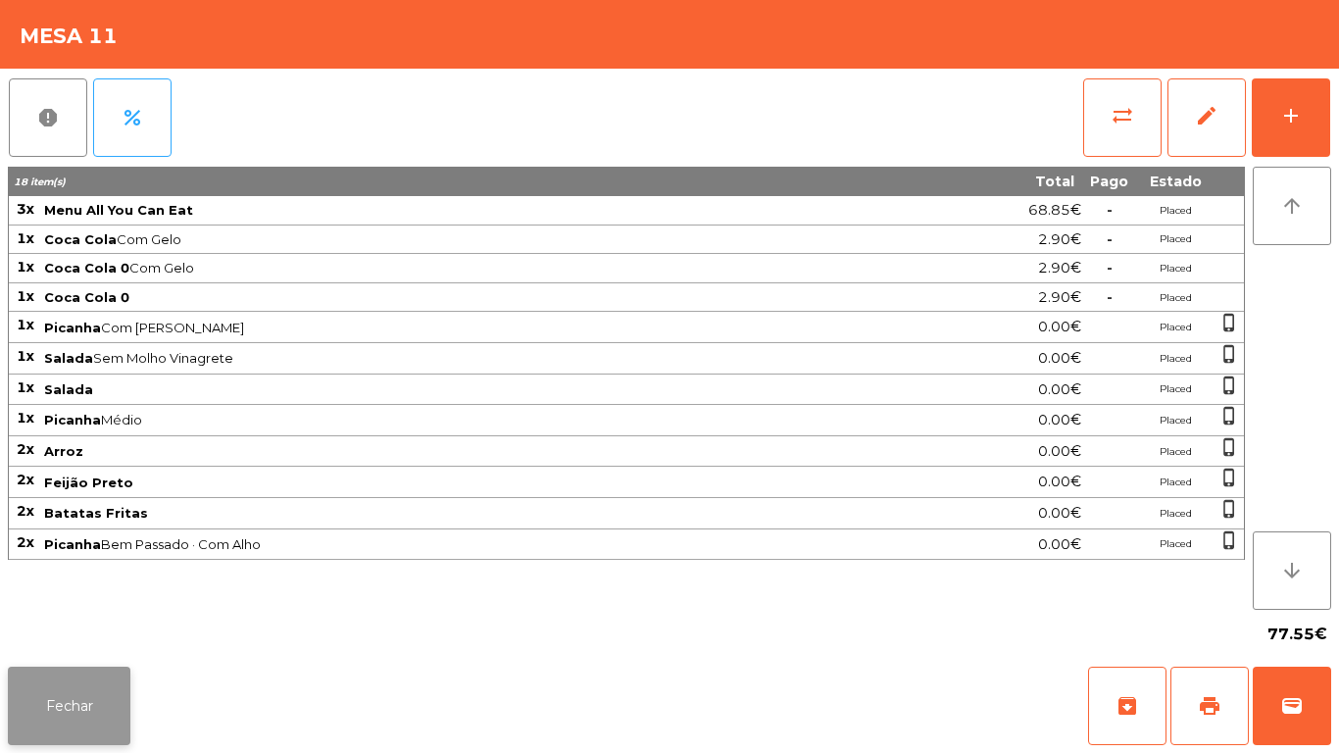
click at [110, 709] on button "Fechar" at bounding box center [69, 705] width 122 height 78
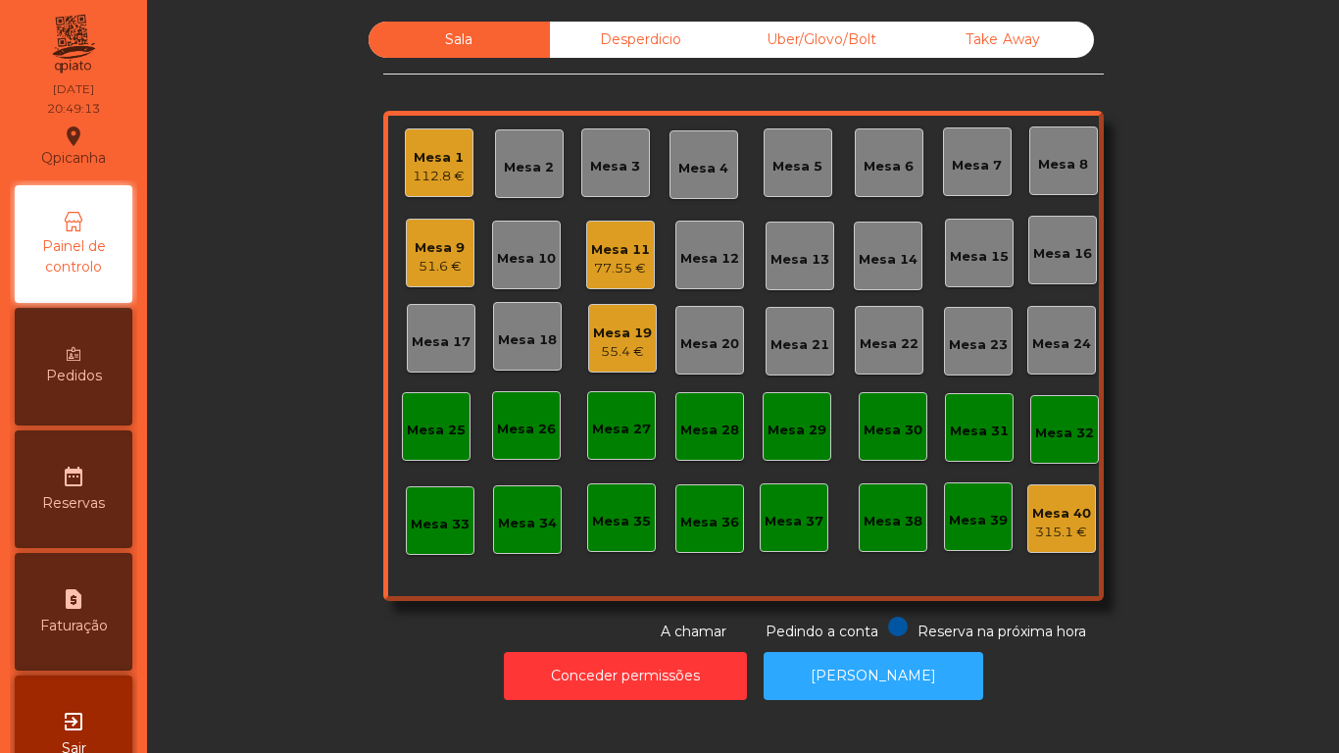
click at [550, 180] on div "Mesa 2" at bounding box center [529, 163] width 69 height 69
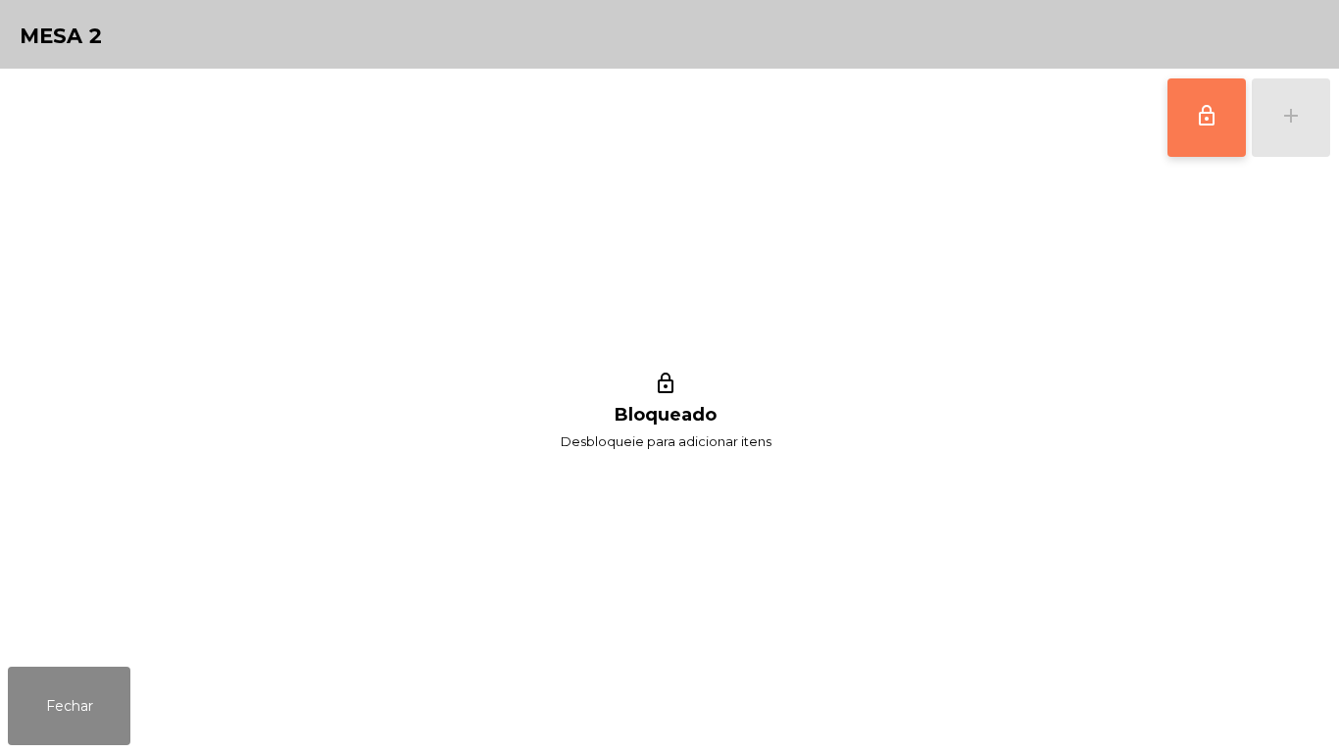
click at [1208, 117] on span "lock_outline" at bounding box center [1207, 116] width 24 height 24
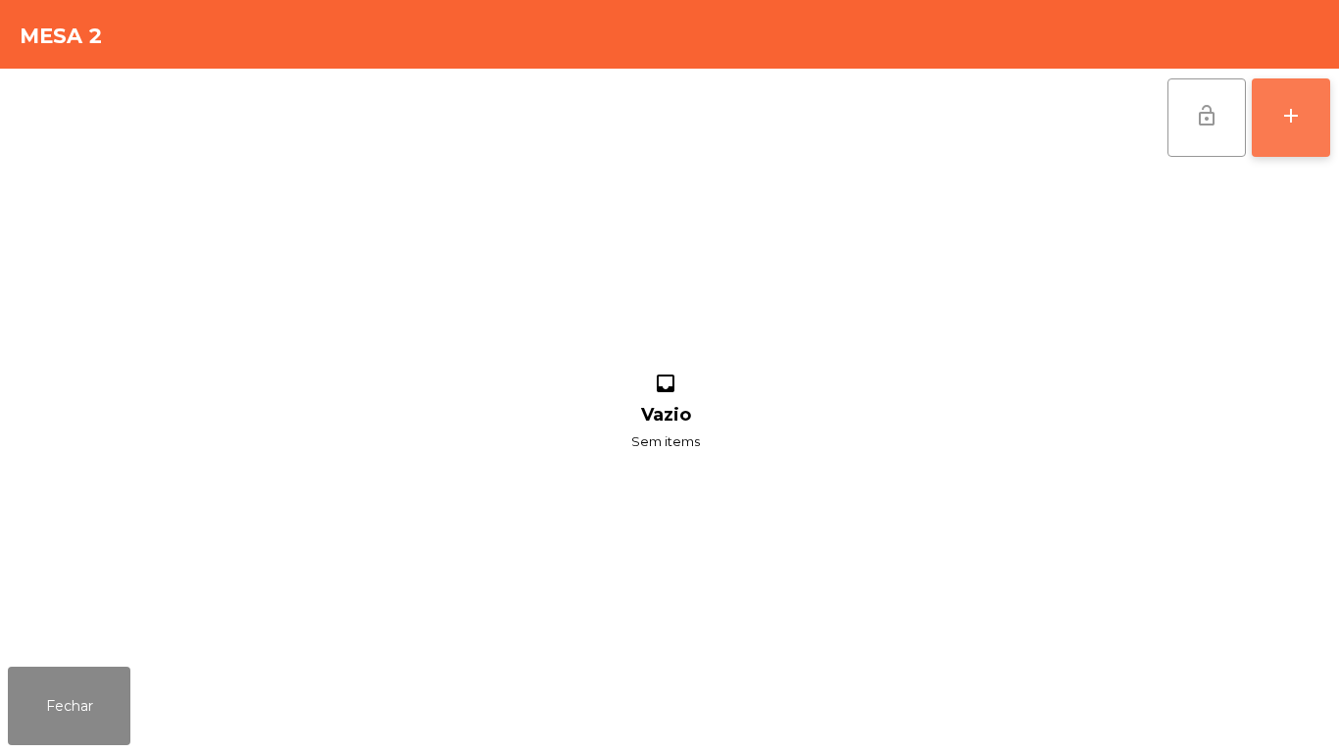
click at [1287, 126] on div "add" at bounding box center [1291, 116] width 24 height 24
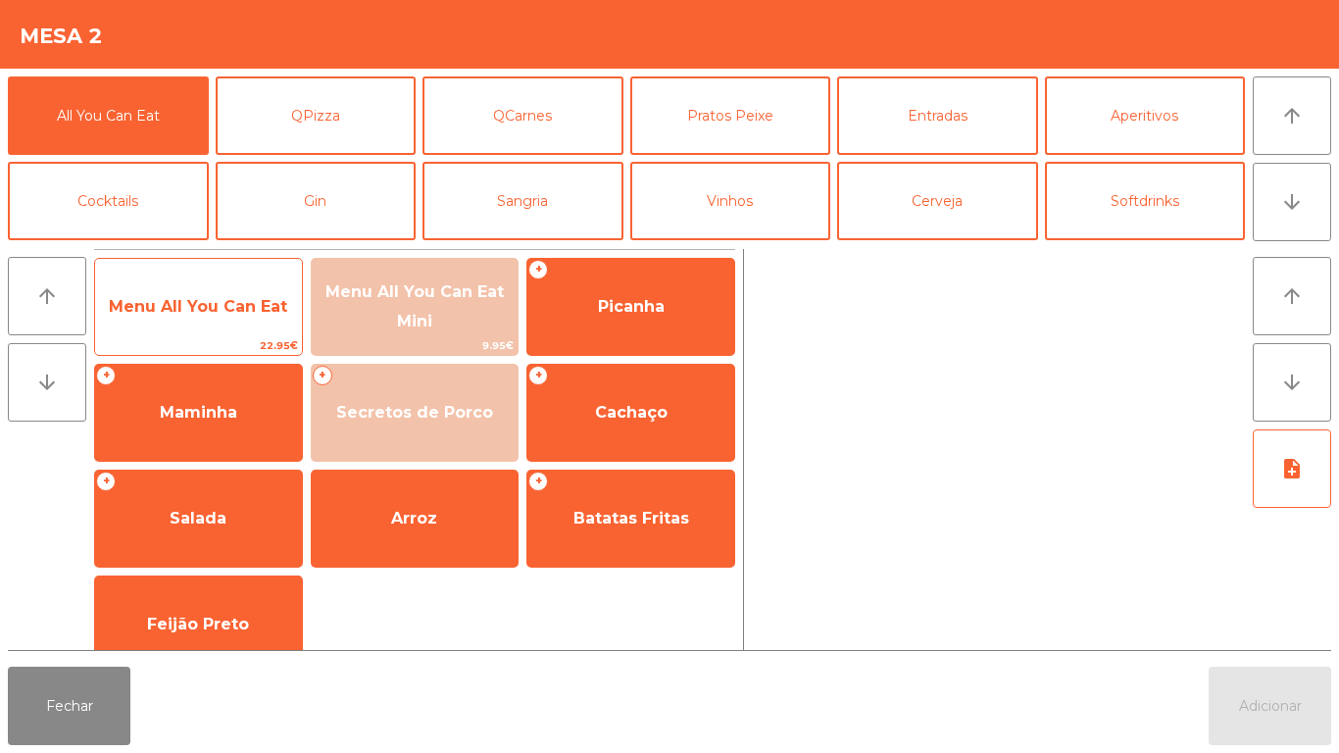
click at [268, 308] on span "Menu All You Can Eat" at bounding box center [198, 306] width 178 height 19
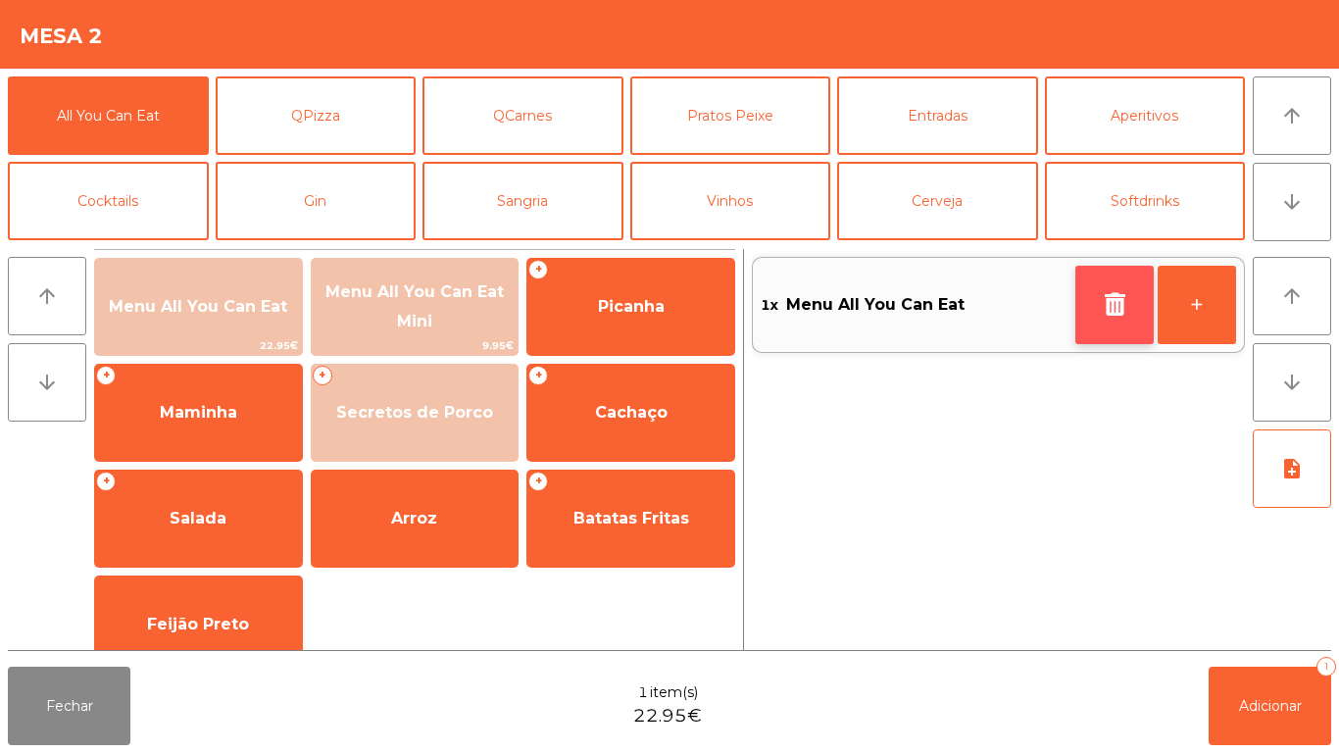
click at [1105, 314] on icon "button" at bounding box center [1113, 304] width 29 height 24
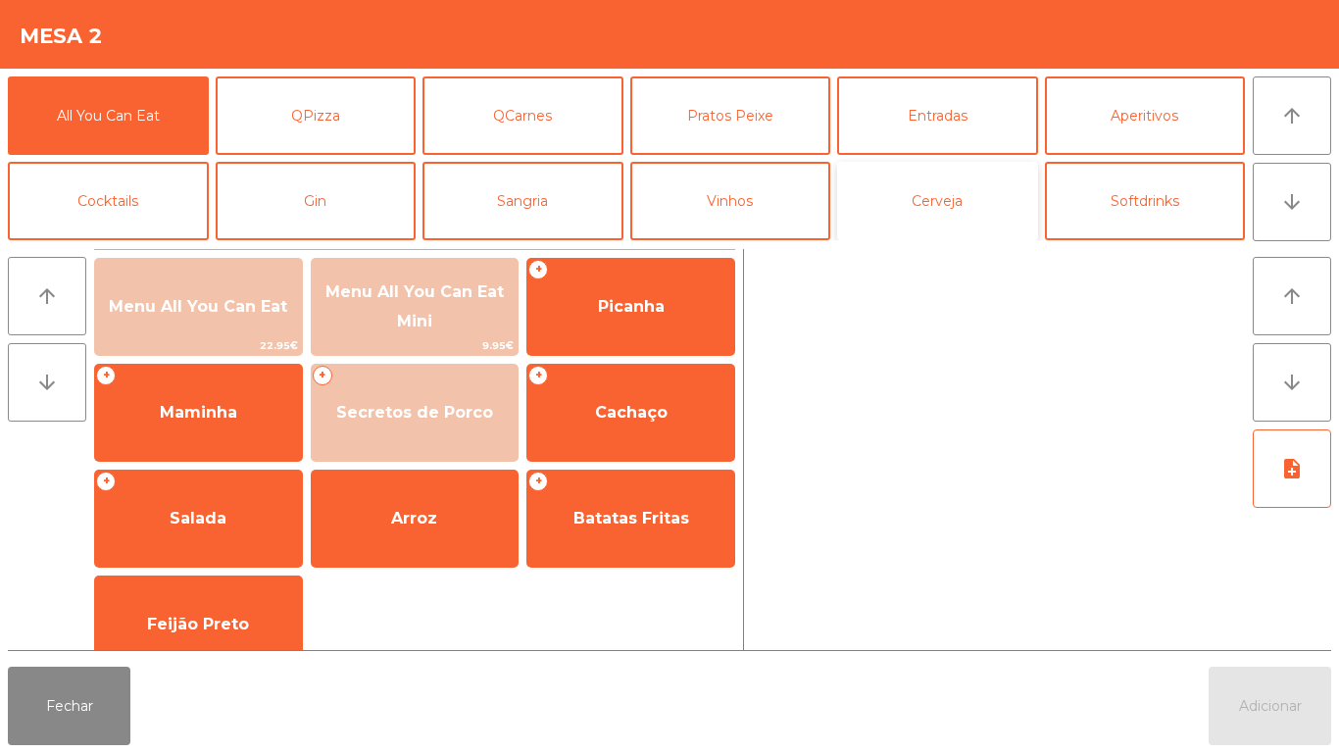
click at [967, 191] on button "Cerveja" at bounding box center [937, 201] width 201 height 78
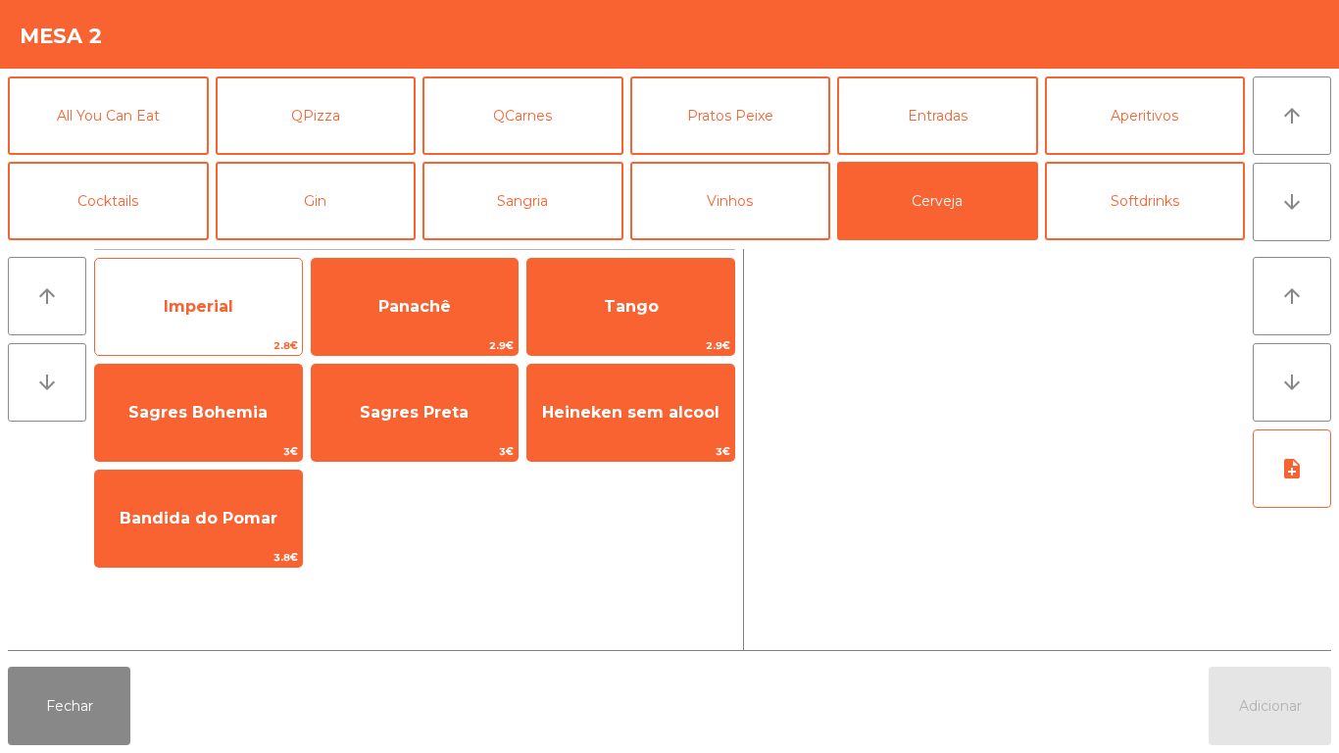
click at [274, 323] on span "Imperial" at bounding box center [198, 306] width 207 height 53
click at [271, 312] on span "Imperial" at bounding box center [198, 306] width 207 height 53
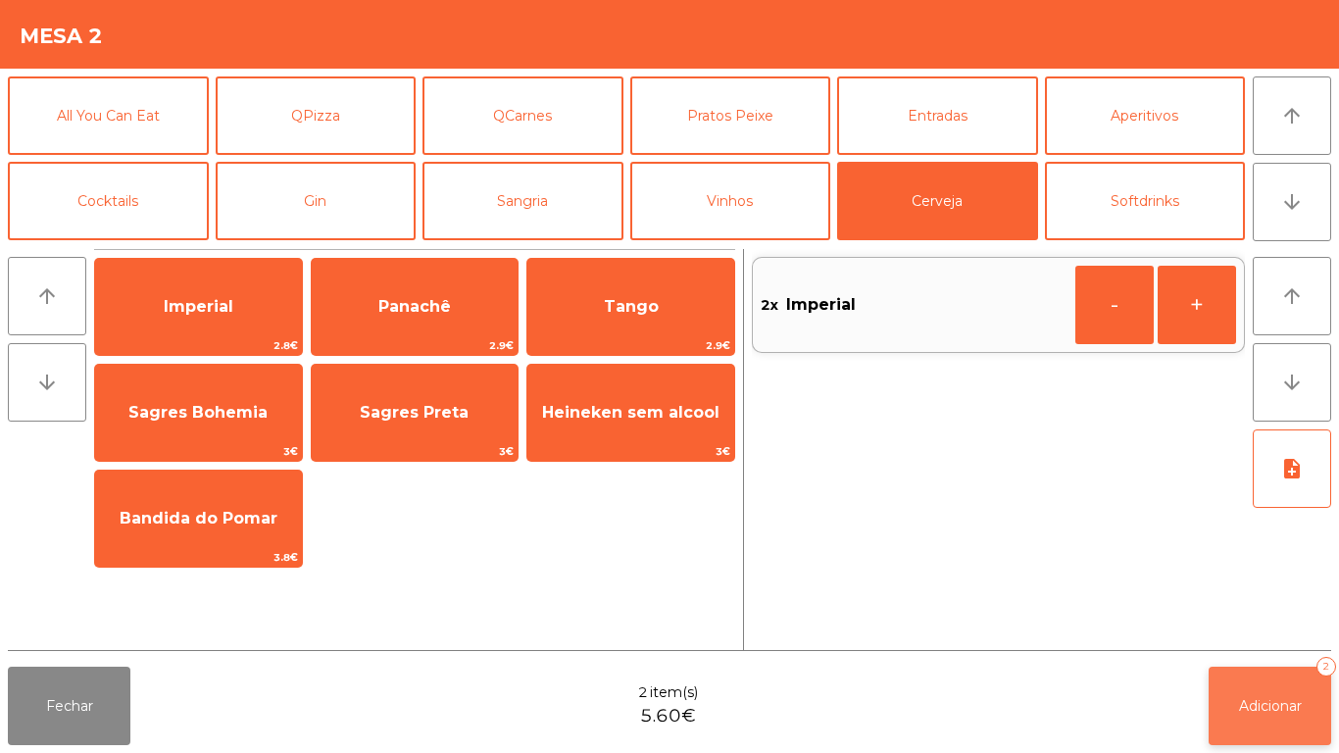
click at [1258, 668] on button "Adicionar 2" at bounding box center [1269, 705] width 122 height 78
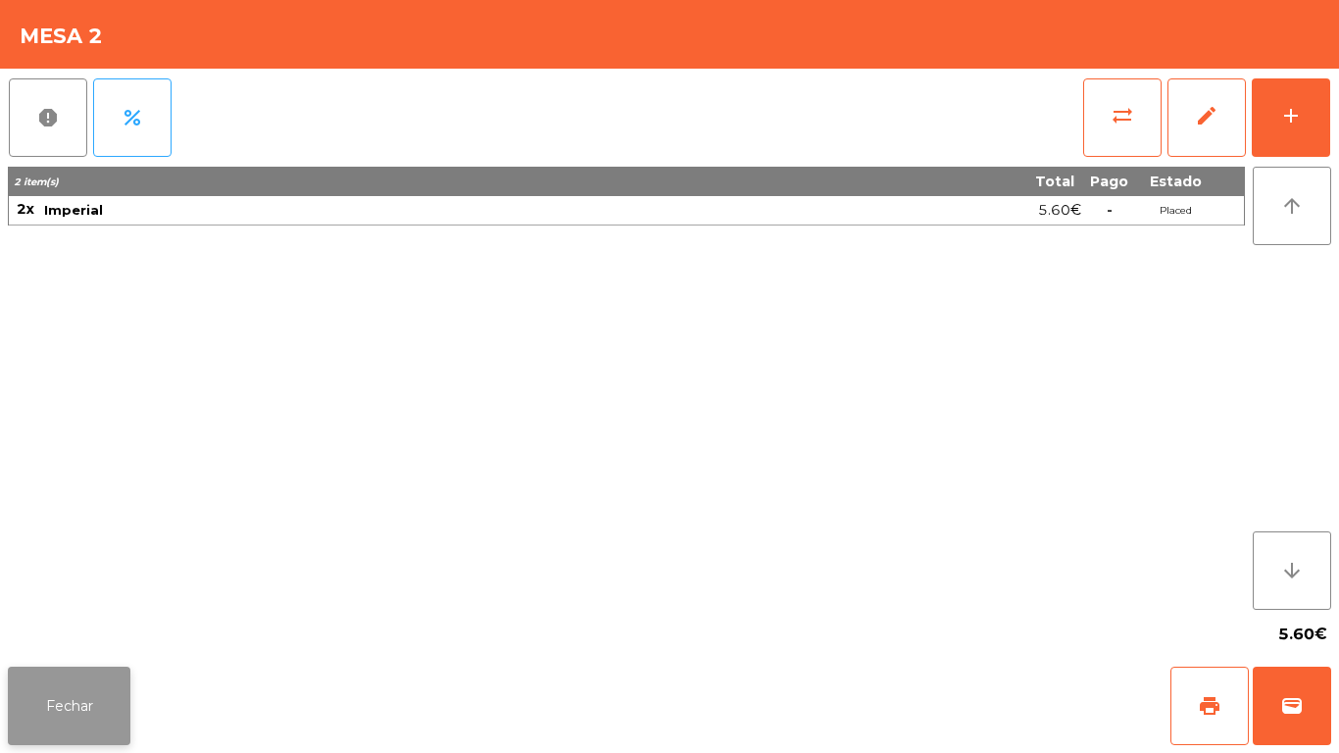
click at [107, 683] on button "Fechar" at bounding box center [69, 705] width 122 height 78
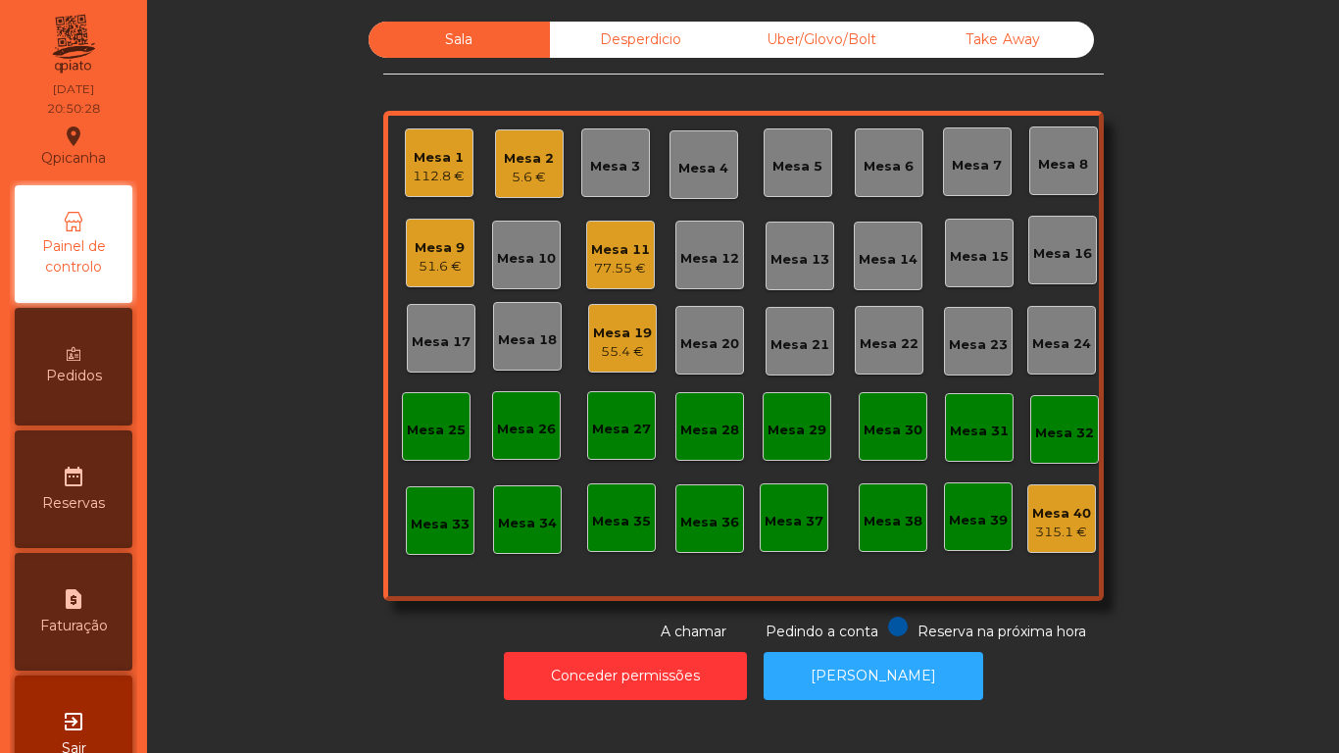
click at [533, 174] on div "5.6 €" at bounding box center [529, 178] width 50 height 20
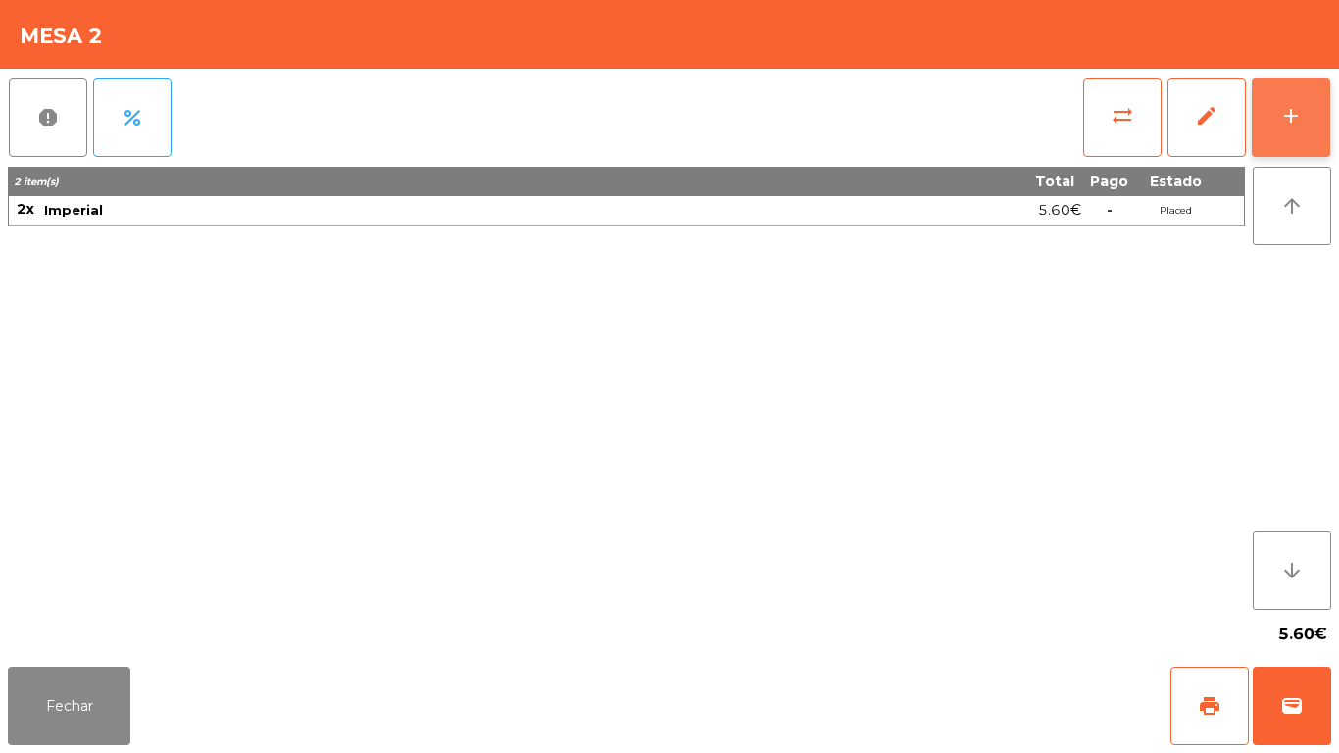
click at [1278, 101] on button "add" at bounding box center [1290, 117] width 78 height 78
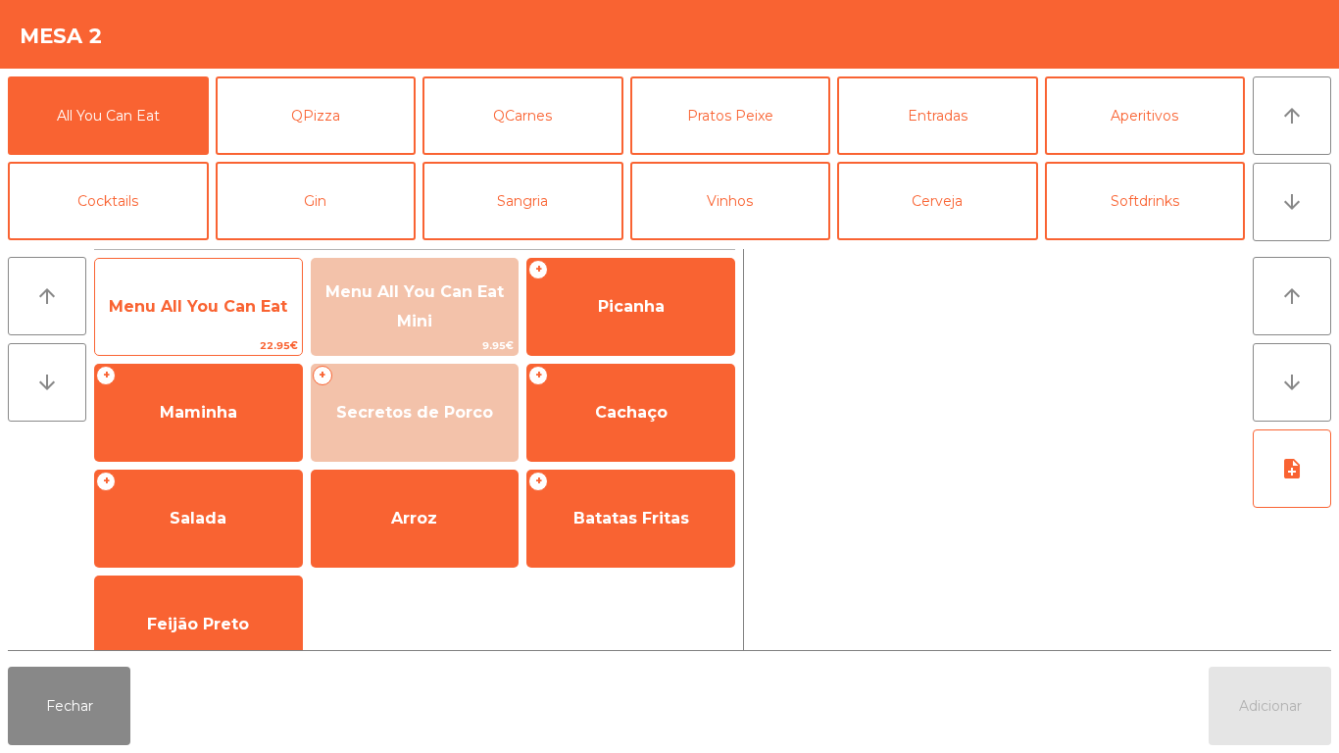
click at [220, 311] on span "Menu All You Can Eat" at bounding box center [198, 306] width 178 height 19
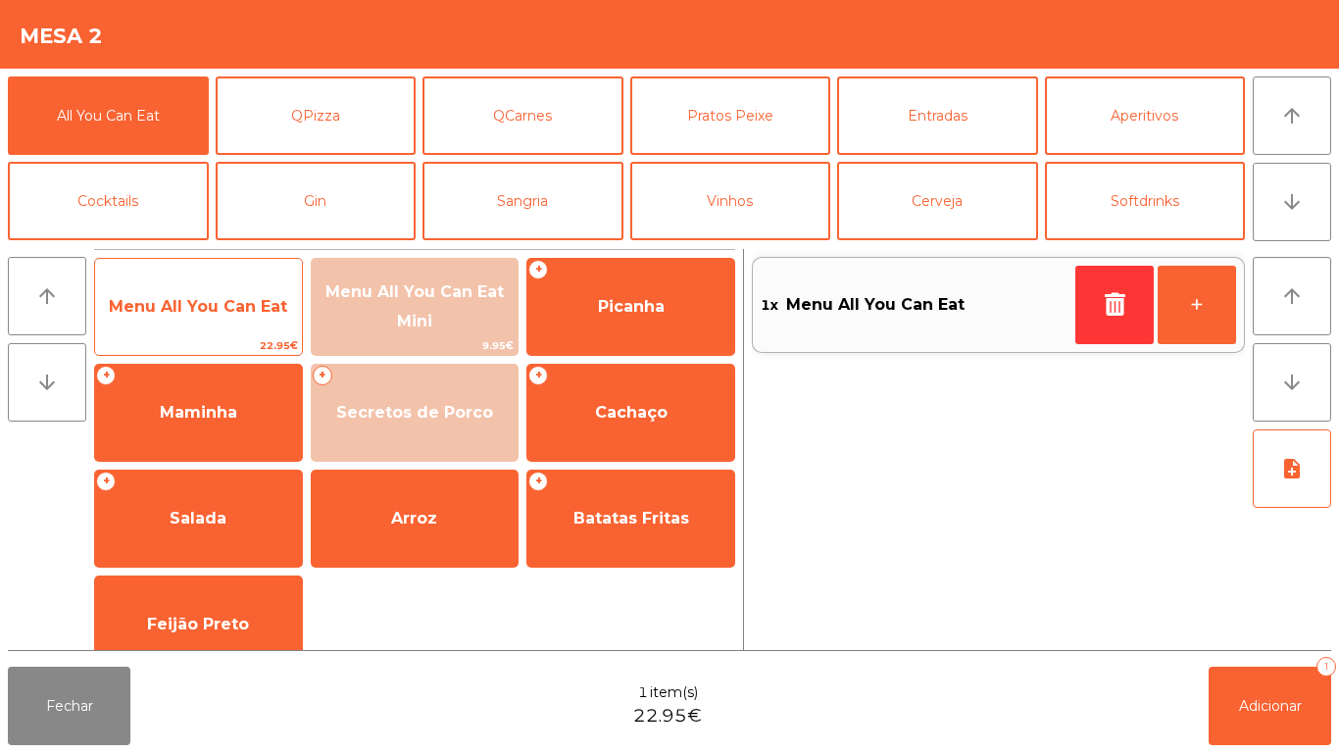
click at [210, 303] on span "Menu All You Can Eat" at bounding box center [198, 306] width 178 height 19
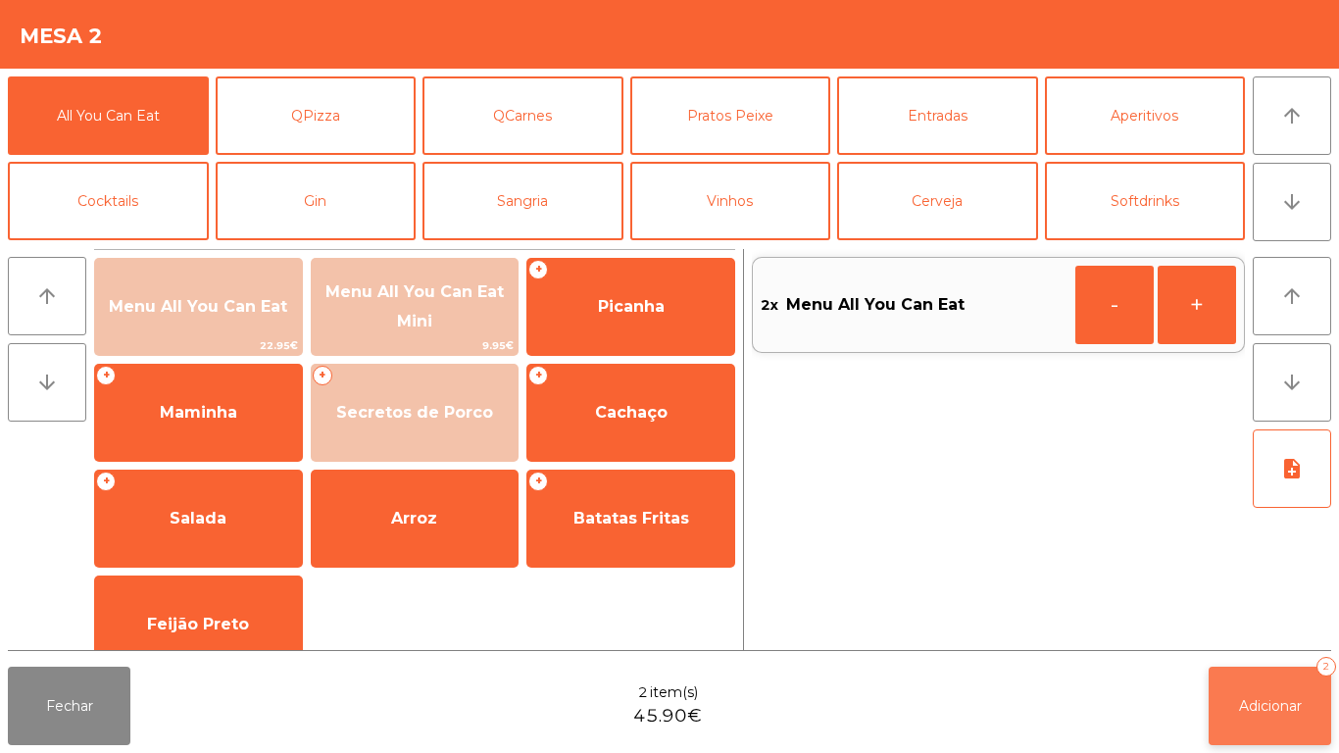
click at [1250, 685] on button "Adicionar 2" at bounding box center [1269, 705] width 122 height 78
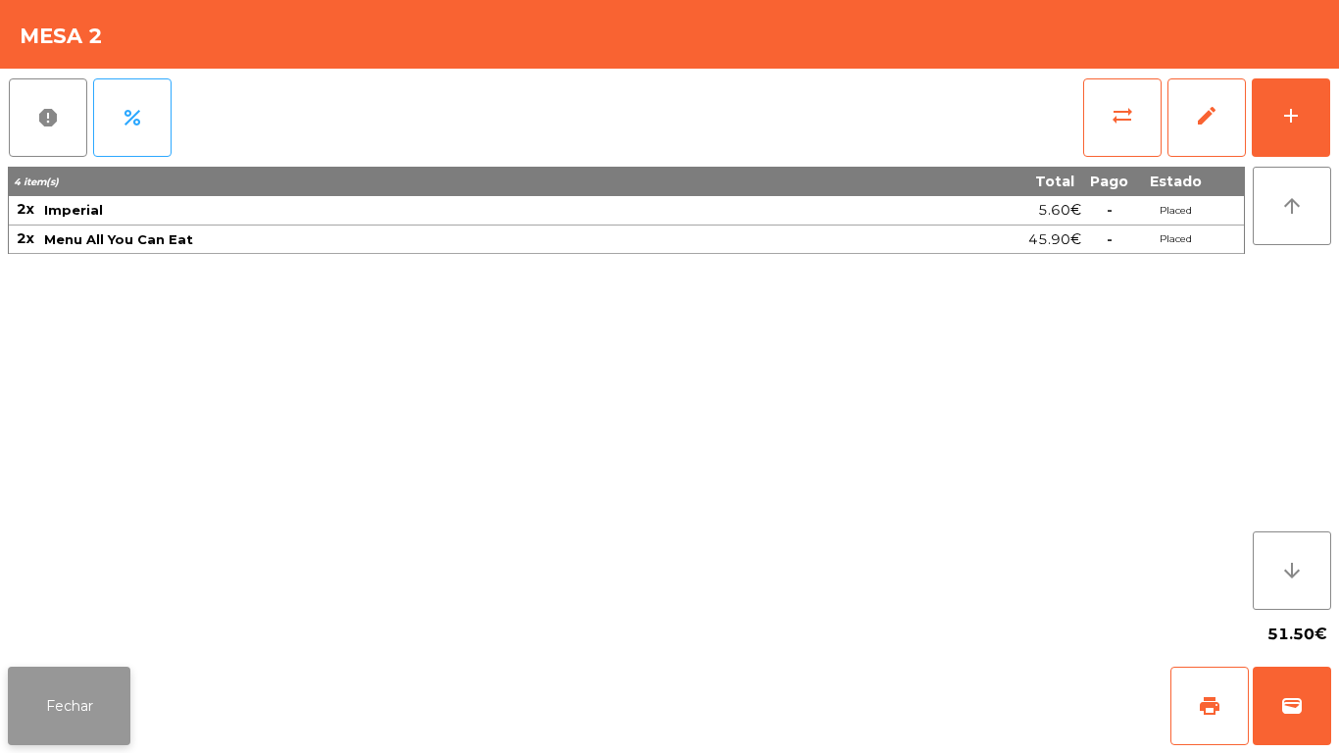
click at [88, 689] on button "Fechar" at bounding box center [69, 705] width 122 height 78
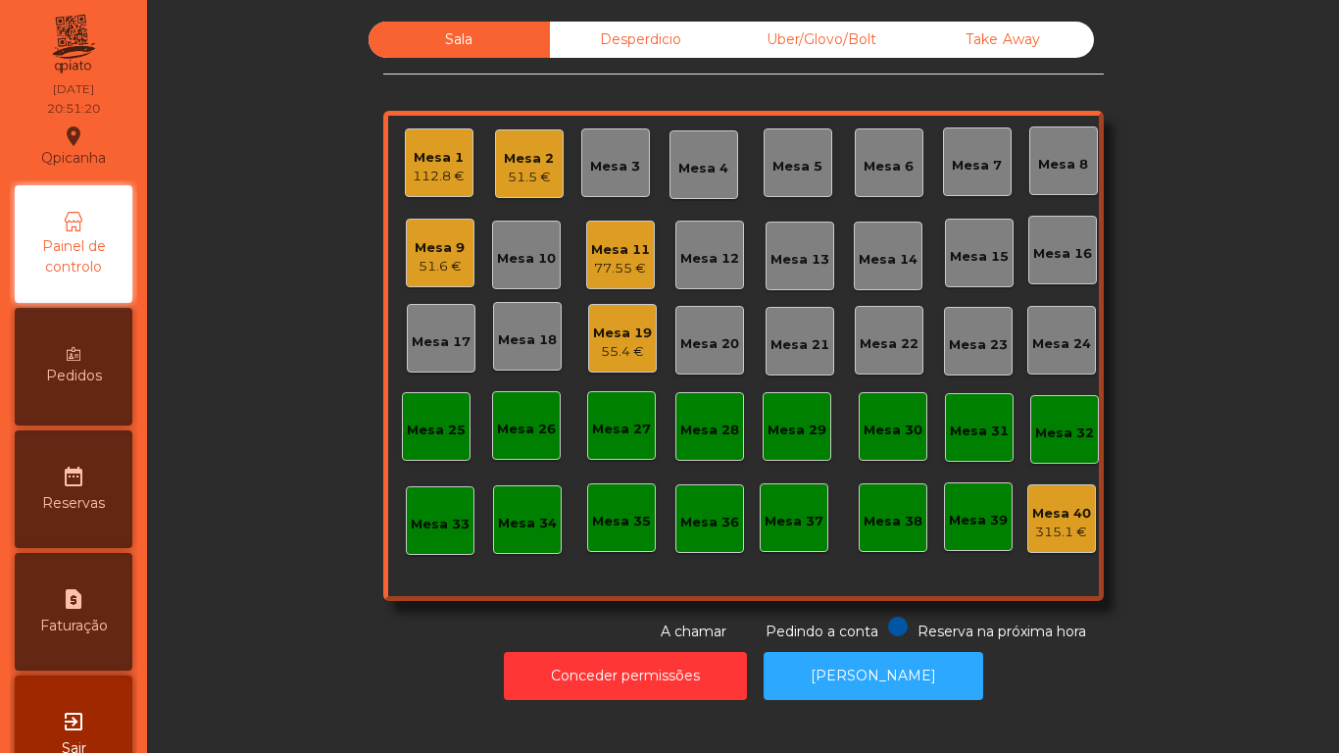
click at [436, 181] on div "112.8 €" at bounding box center [439, 177] width 52 height 20
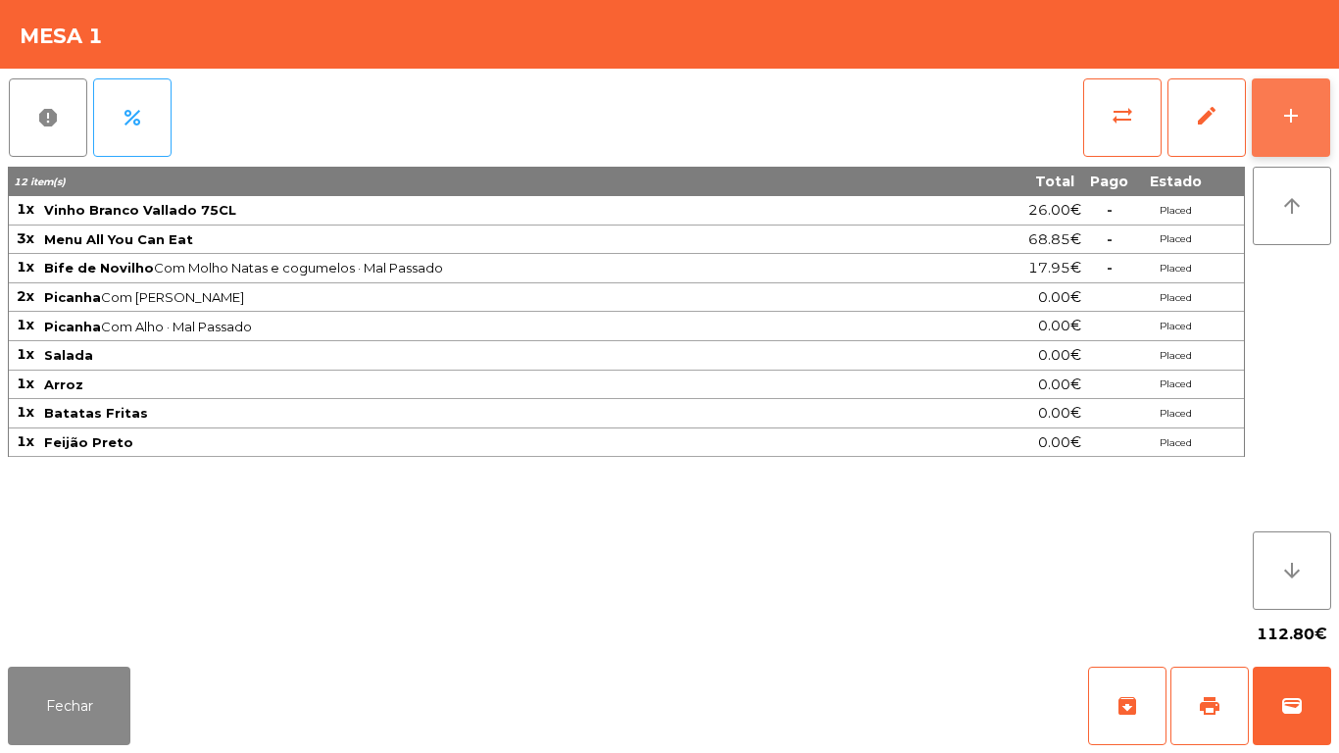
click at [1282, 118] on div "add" at bounding box center [1291, 116] width 24 height 24
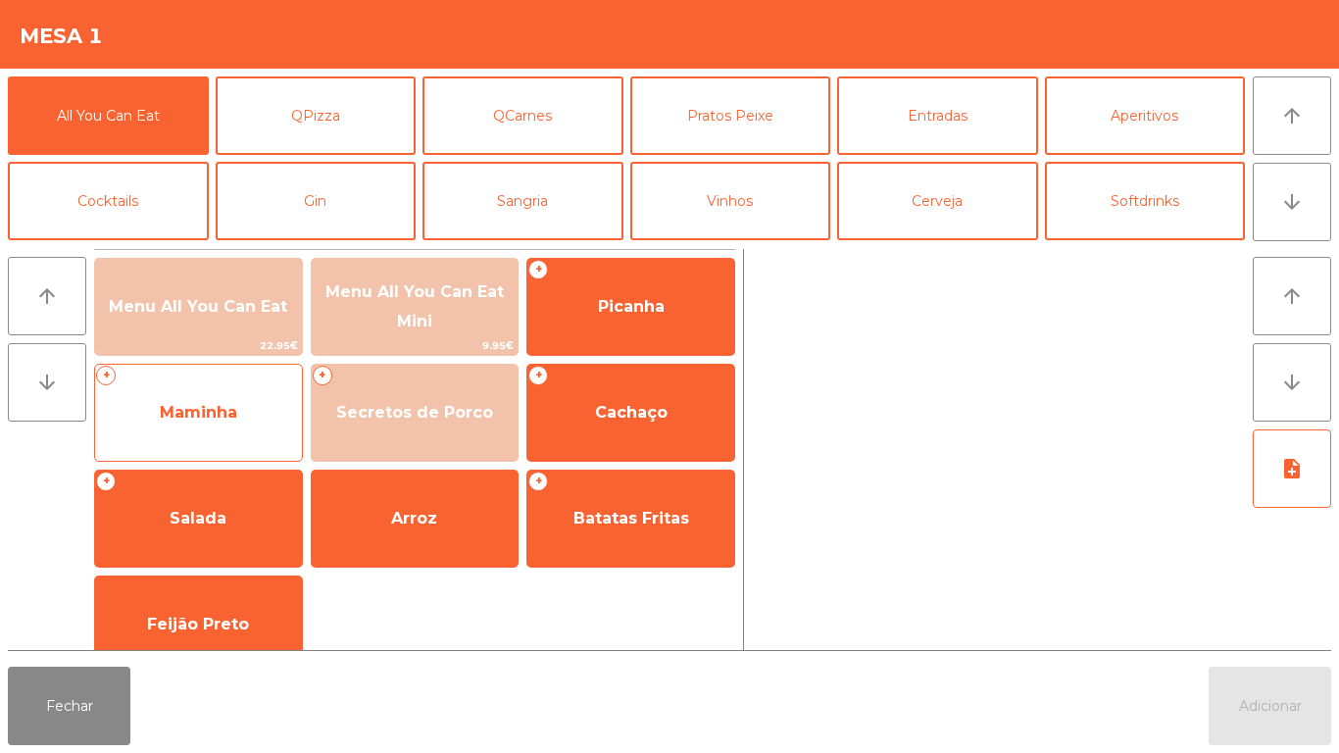
click at [223, 403] on span "Maminha" at bounding box center [198, 412] width 77 height 19
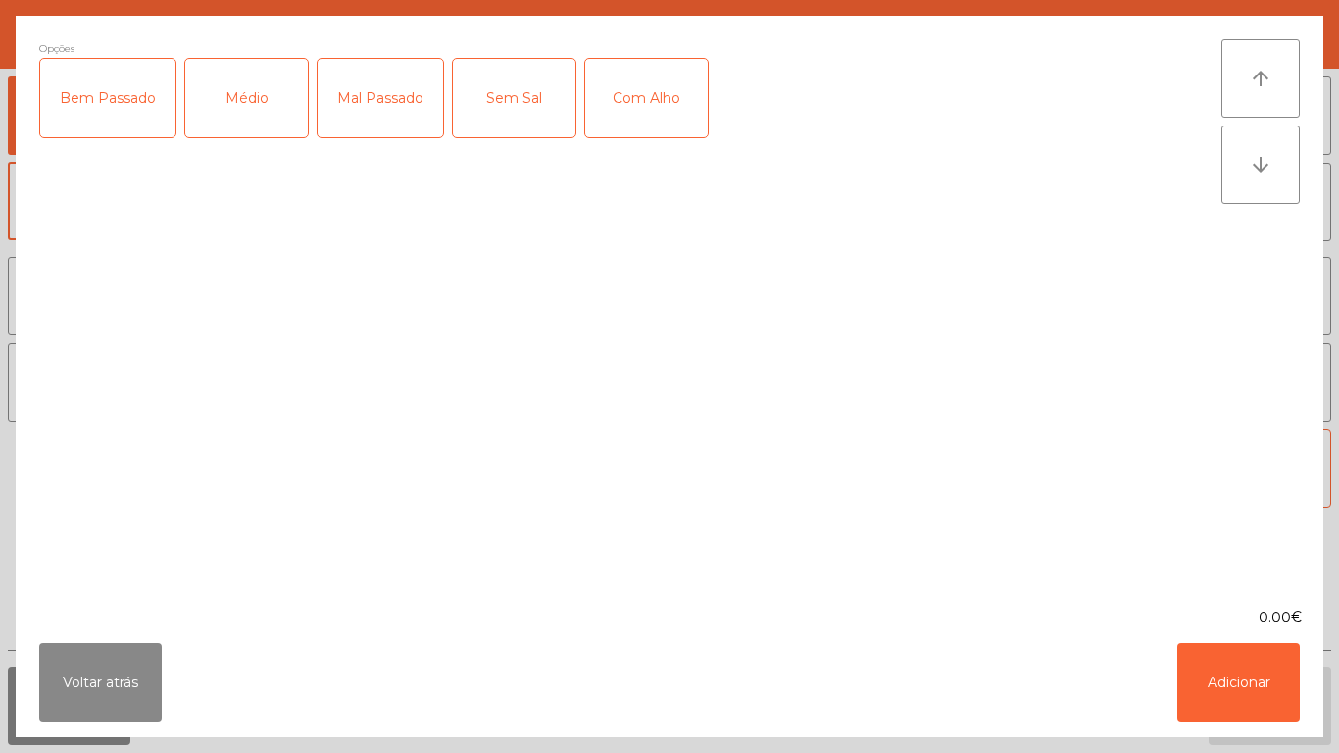
click at [246, 102] on div "Médio" at bounding box center [246, 98] width 122 height 78
click at [648, 104] on div "Com Alho" at bounding box center [646, 98] width 122 height 78
click at [1240, 644] on button "Adicionar" at bounding box center [1238, 682] width 122 height 78
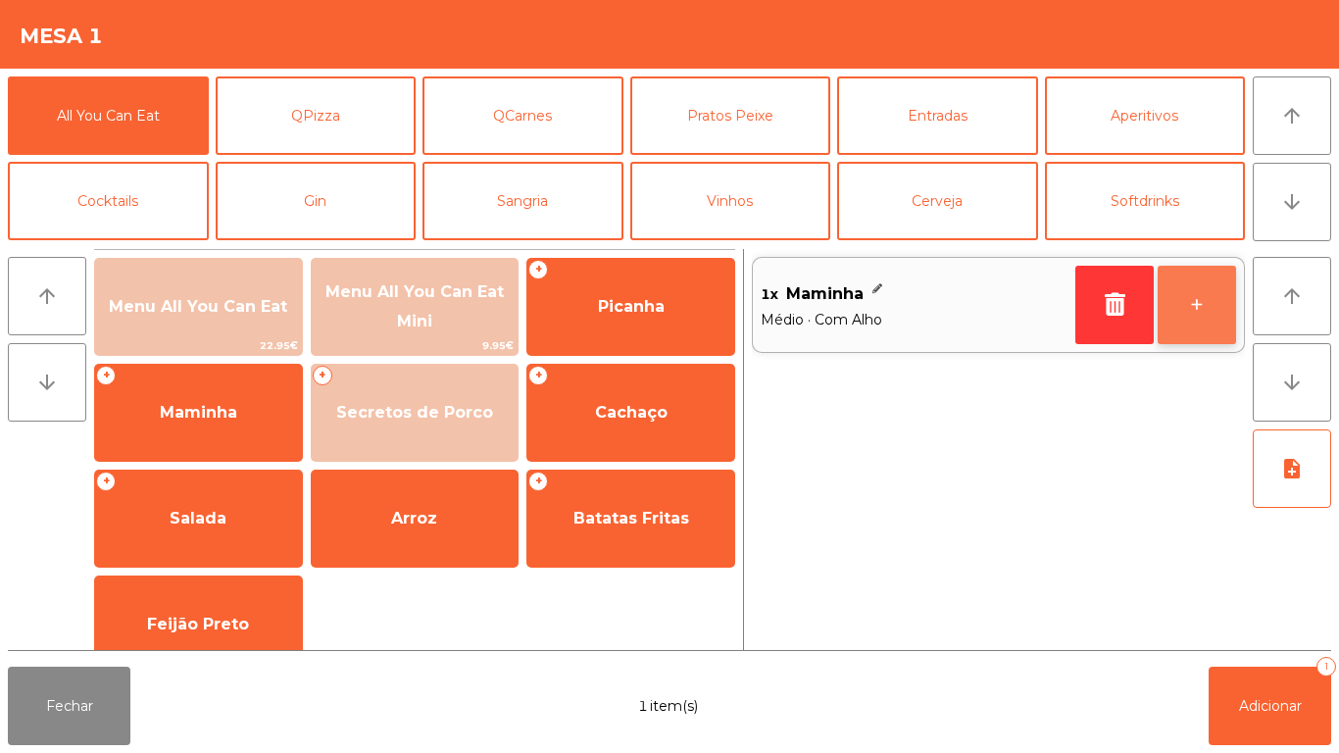
click at [1187, 303] on button "+" at bounding box center [1196, 305] width 78 height 78
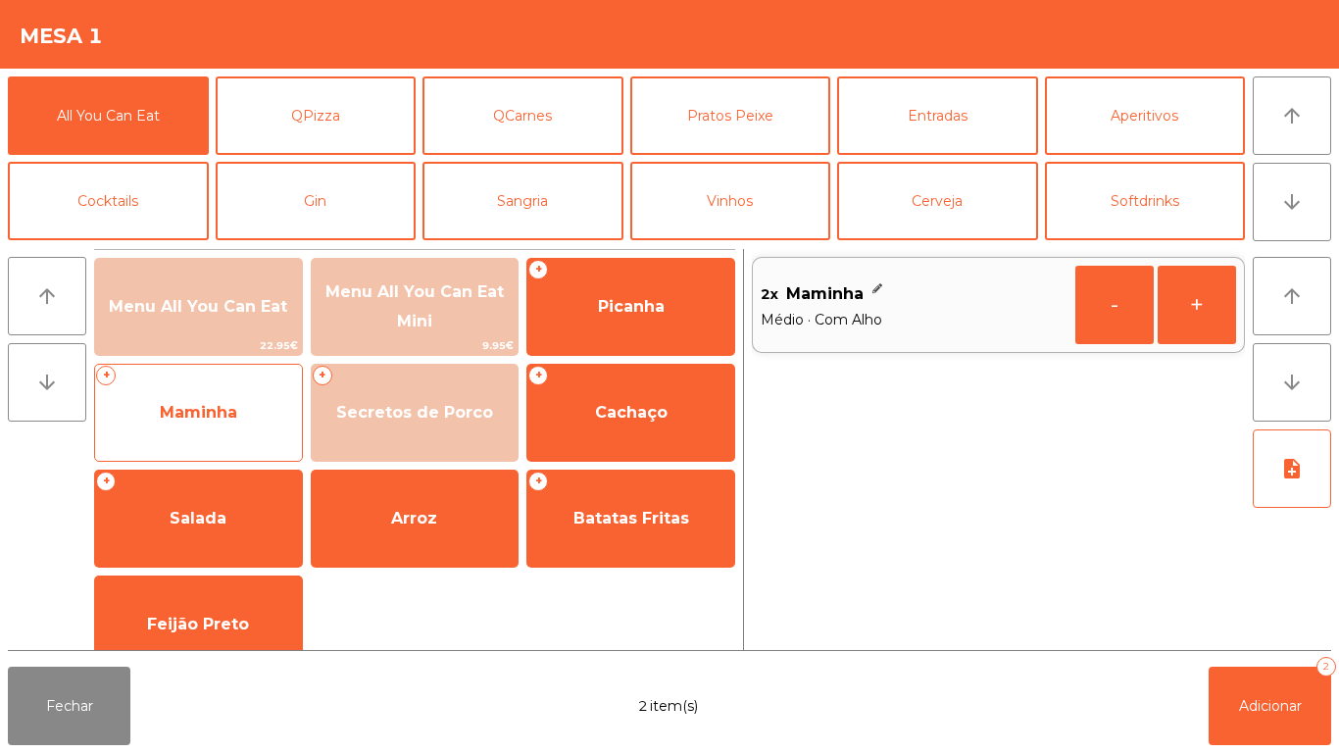
click at [243, 404] on span "Maminha" at bounding box center [198, 412] width 207 height 53
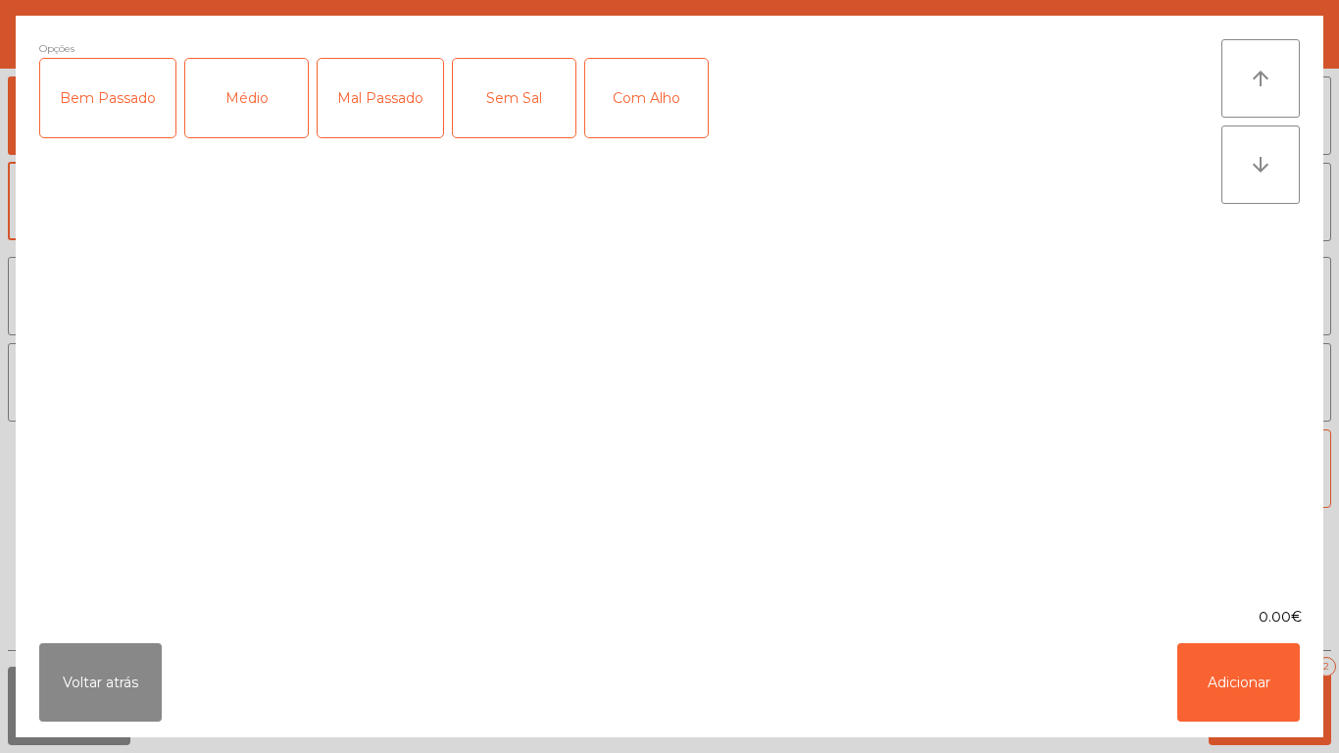
click at [373, 109] on div "Mal Passado" at bounding box center [379, 98] width 125 height 78
click at [660, 82] on div "Com Alho" at bounding box center [646, 98] width 122 height 78
click at [1228, 671] on button "Adicionar" at bounding box center [1238, 682] width 122 height 78
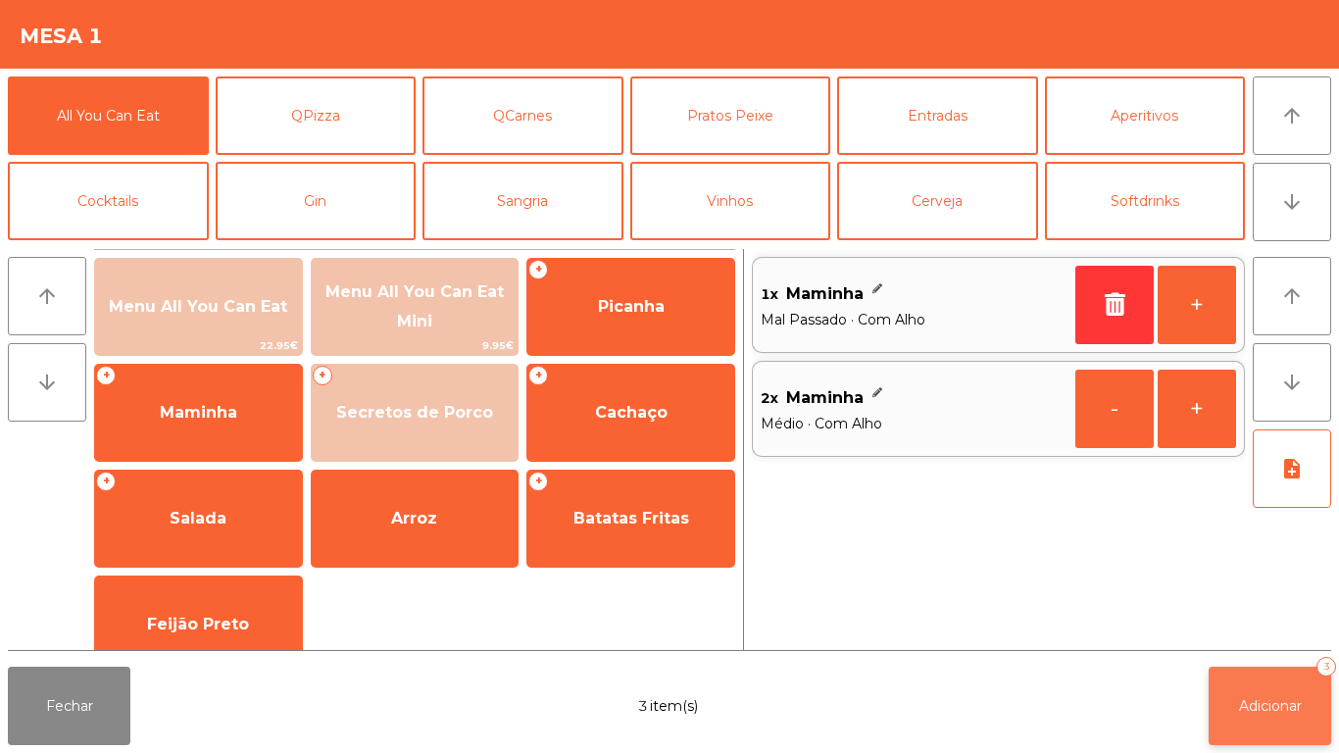
click at [1276, 692] on button "Adicionar 3" at bounding box center [1269, 705] width 122 height 78
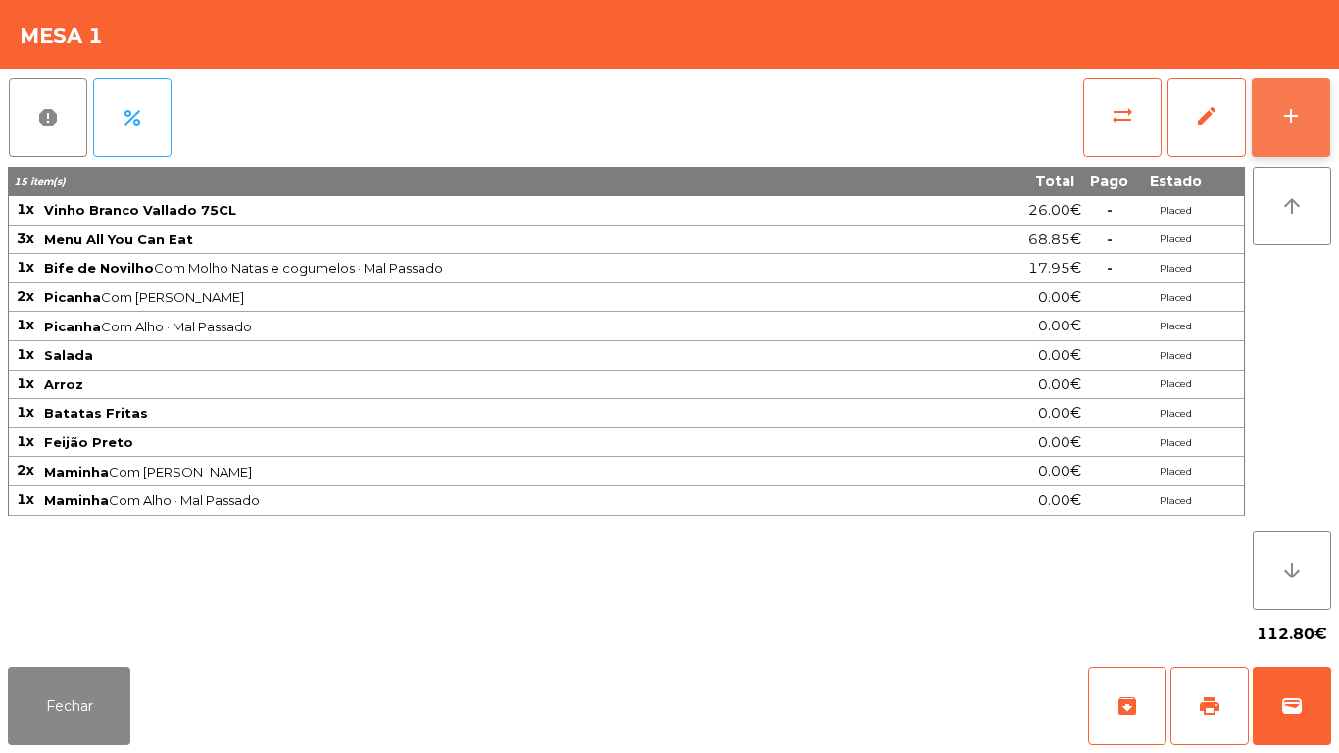
click at [1264, 135] on button "add" at bounding box center [1290, 117] width 78 height 78
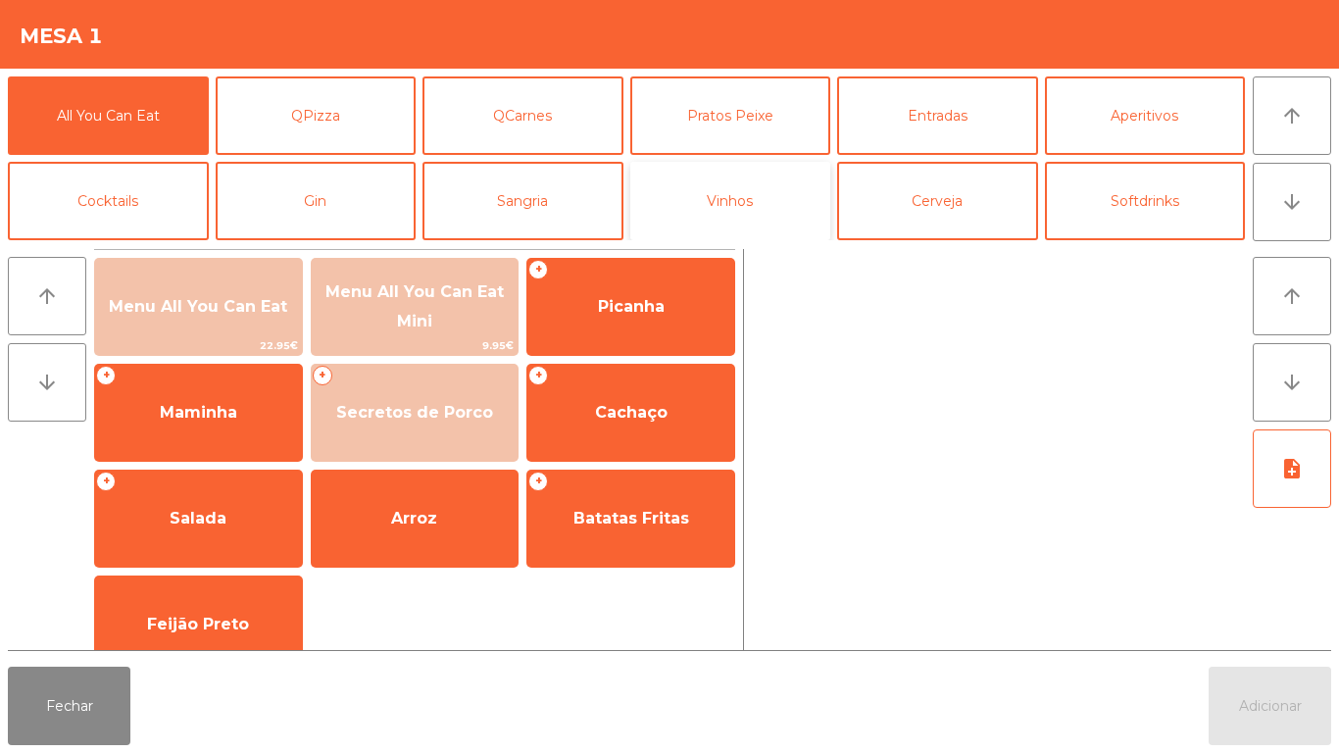
click at [735, 195] on button "Vinhos" at bounding box center [730, 201] width 201 height 78
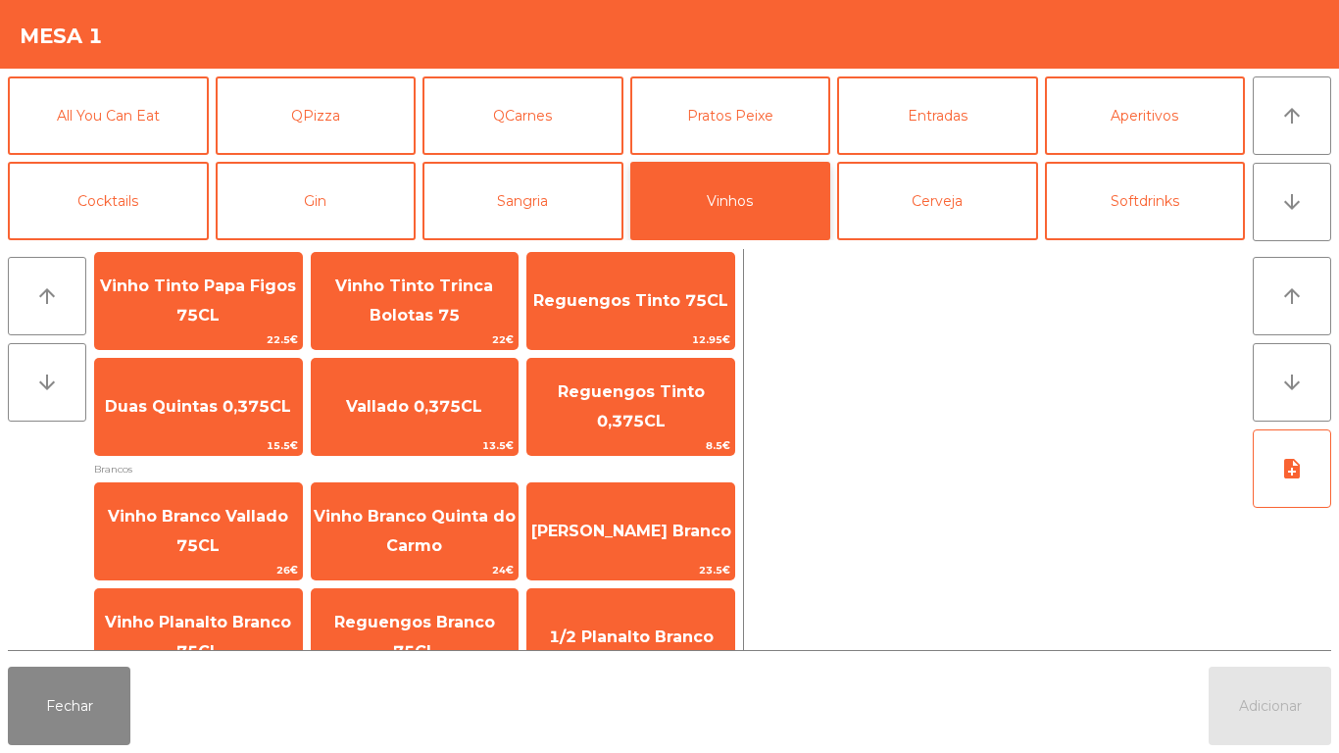
scroll to position [239, 0]
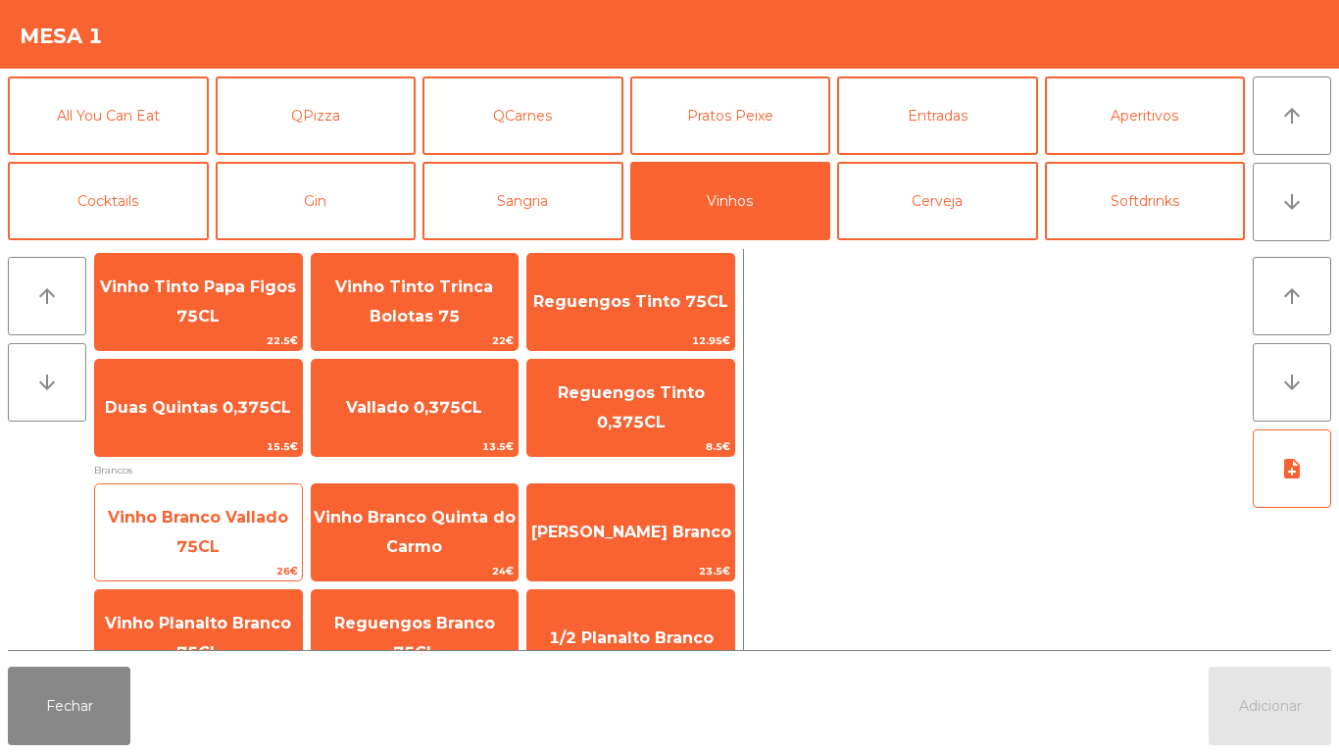
click at [251, 540] on span "Vinho Branco Vallado 75CL" at bounding box center [198, 532] width 207 height 83
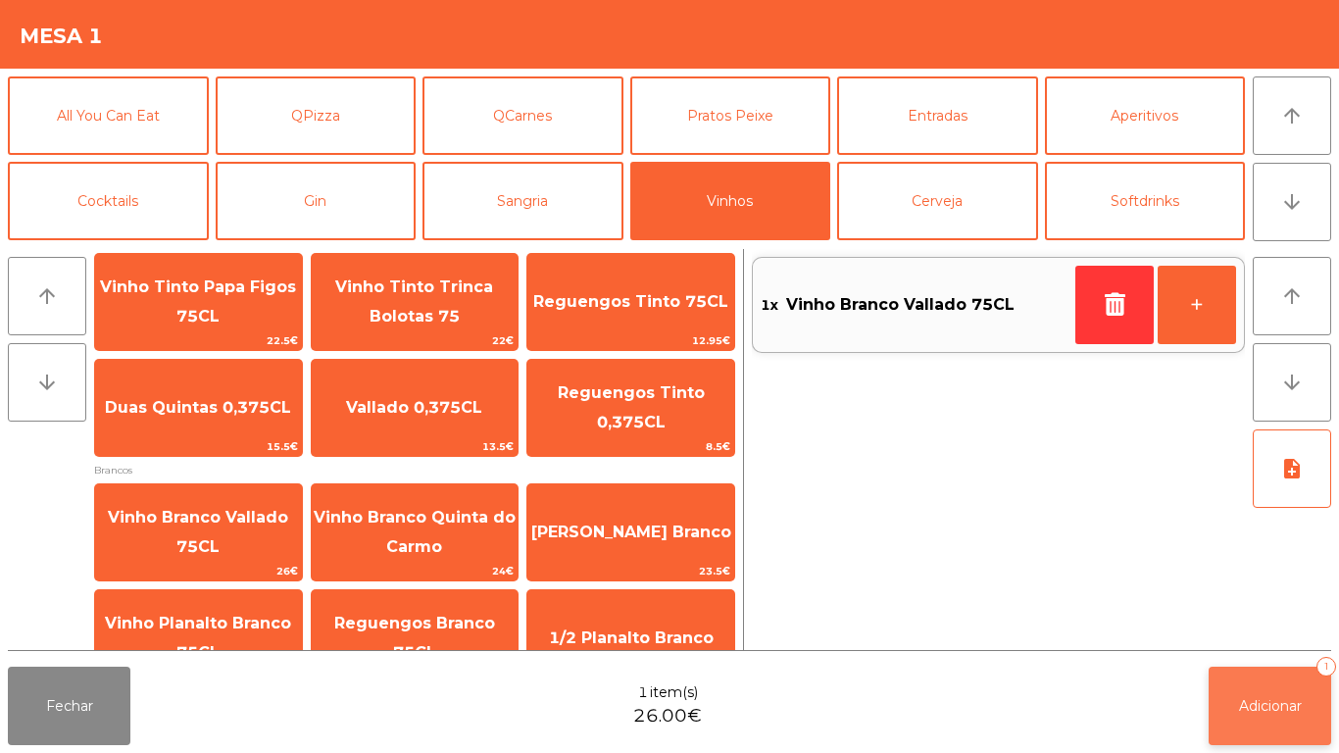
click at [1278, 697] on span "Adicionar" at bounding box center [1270, 706] width 63 height 18
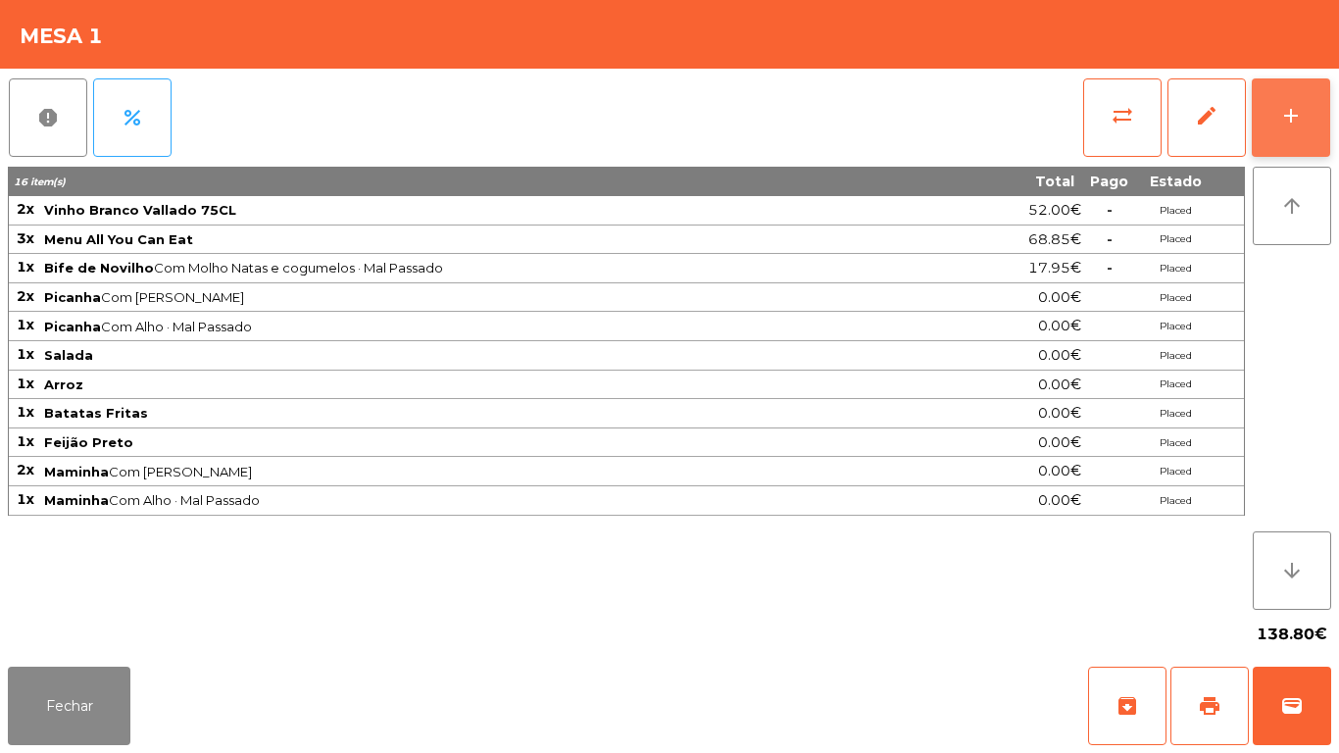
click at [1261, 83] on button "add" at bounding box center [1290, 117] width 78 height 78
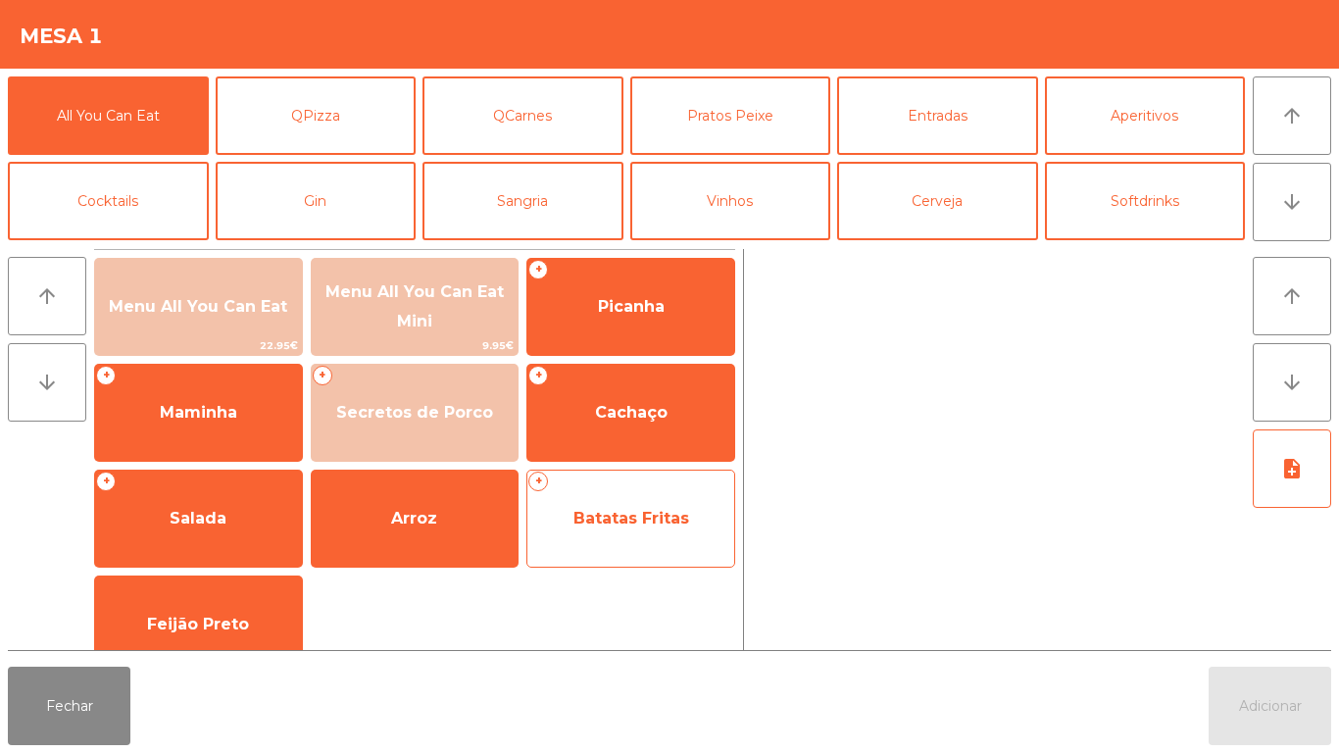
click at [643, 531] on span "Batatas Fritas" at bounding box center [630, 518] width 207 height 53
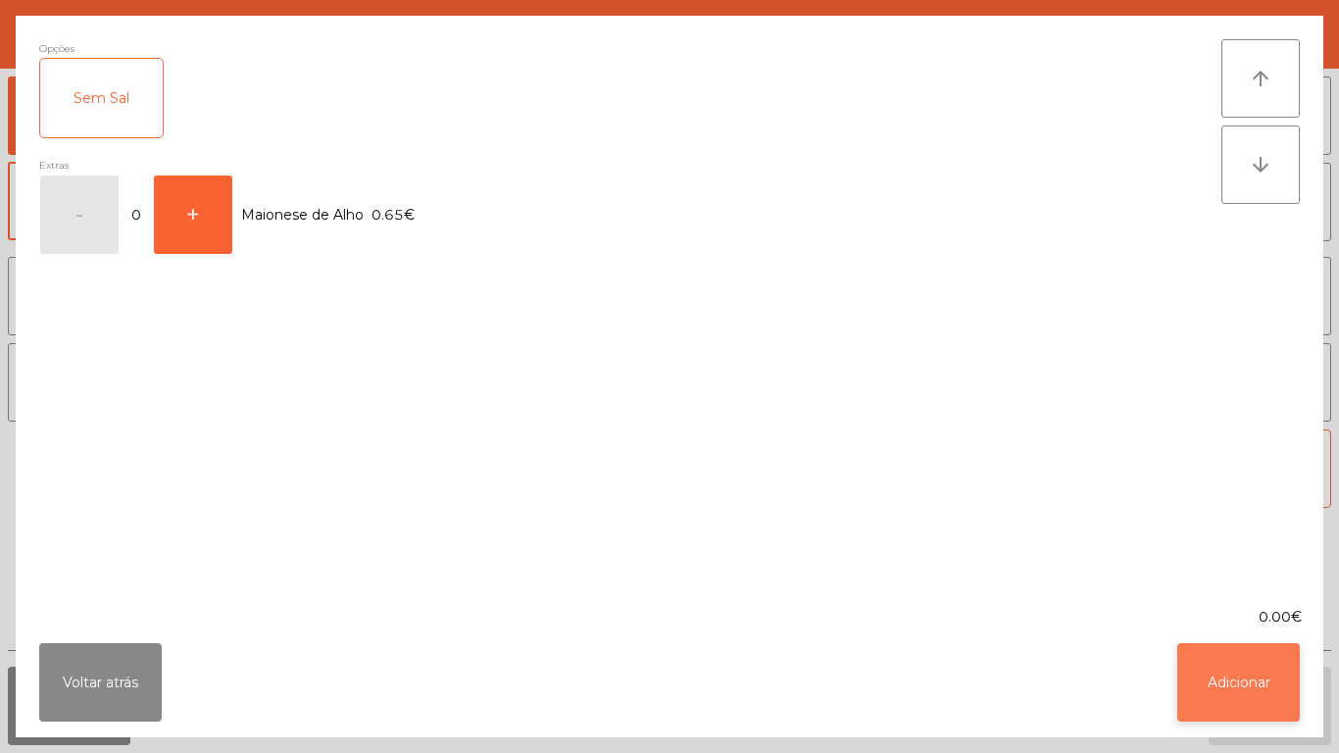
click at [1252, 684] on button "Adicionar" at bounding box center [1238, 682] width 122 height 78
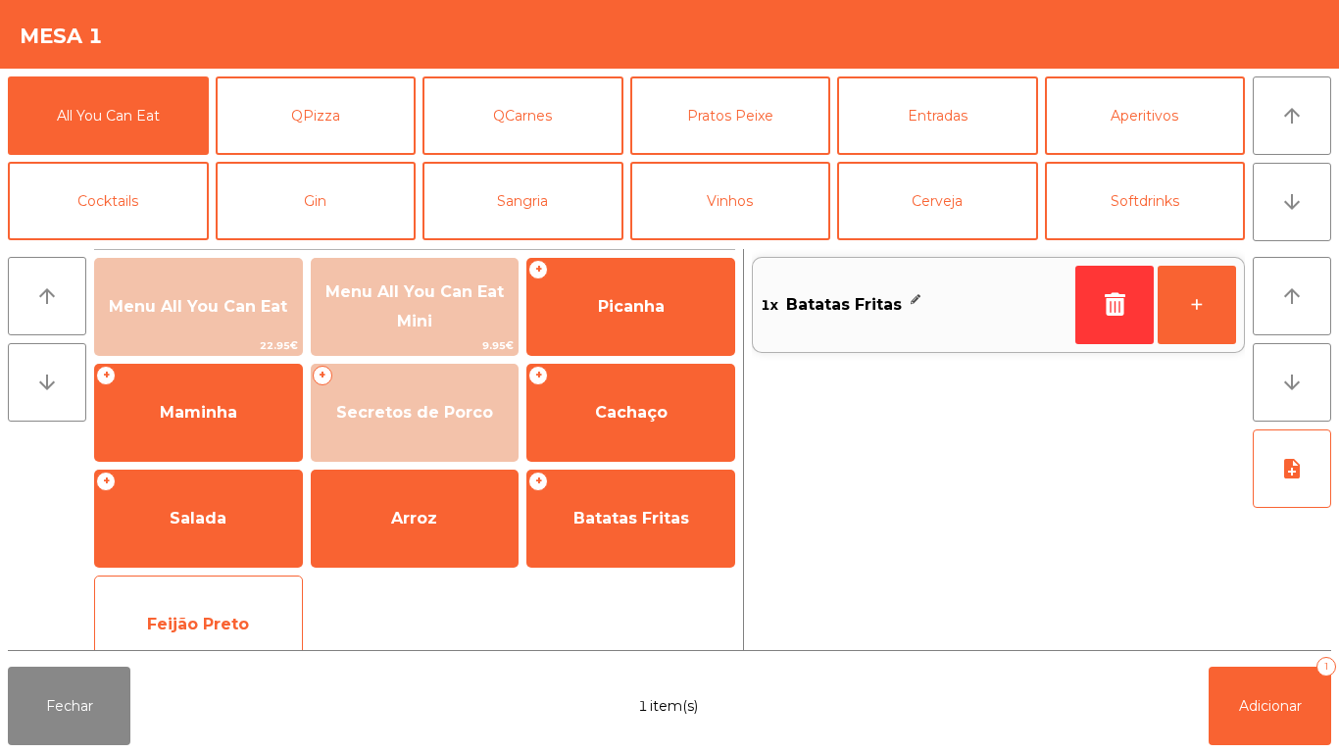
click at [250, 593] on div "Feijão Preto" at bounding box center [198, 624] width 209 height 98
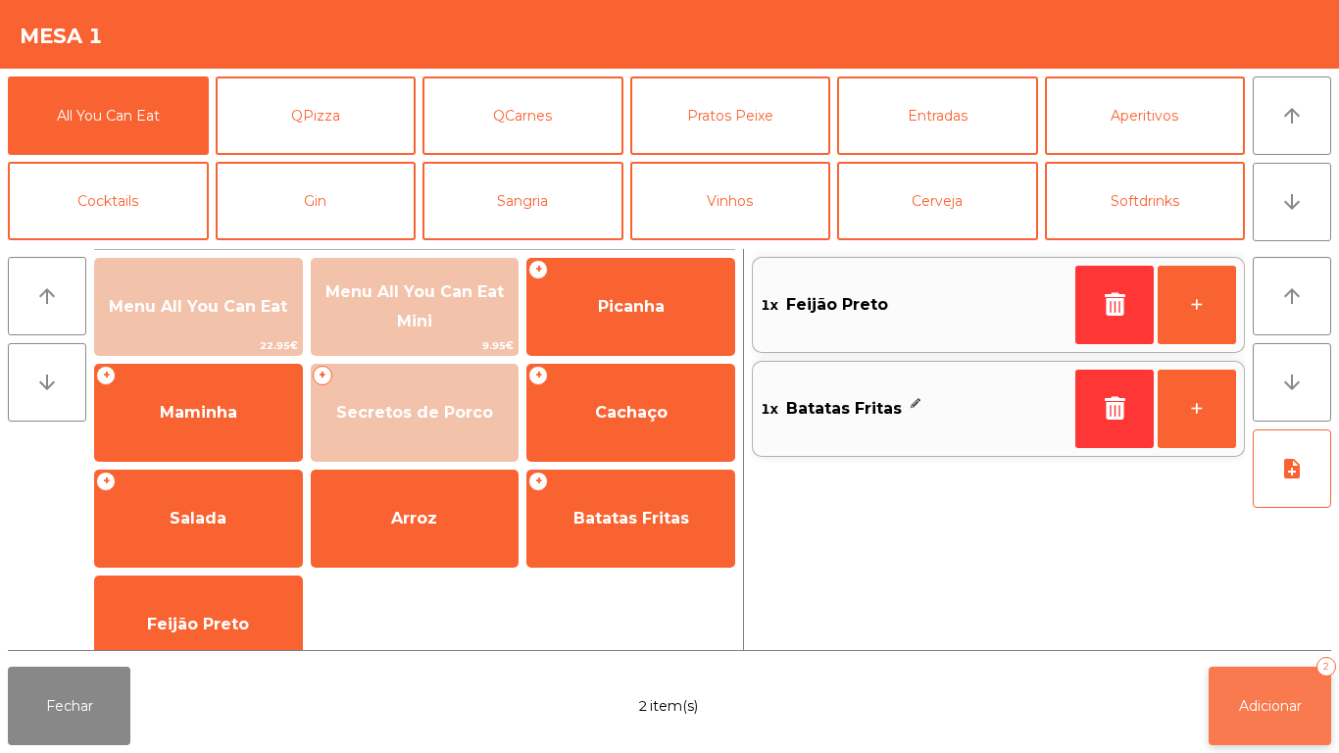
click at [1271, 685] on button "Adicionar 2" at bounding box center [1269, 705] width 122 height 78
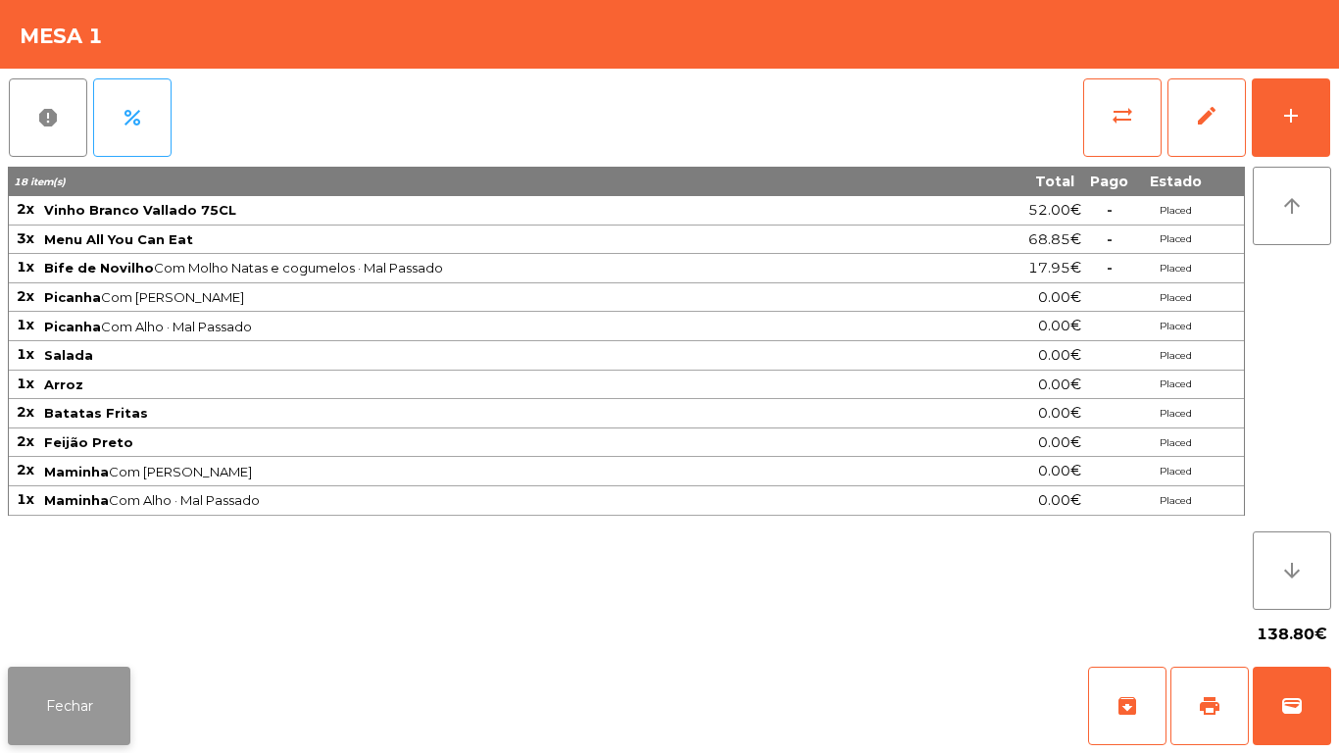
click at [68, 702] on button "Fechar" at bounding box center [69, 705] width 122 height 78
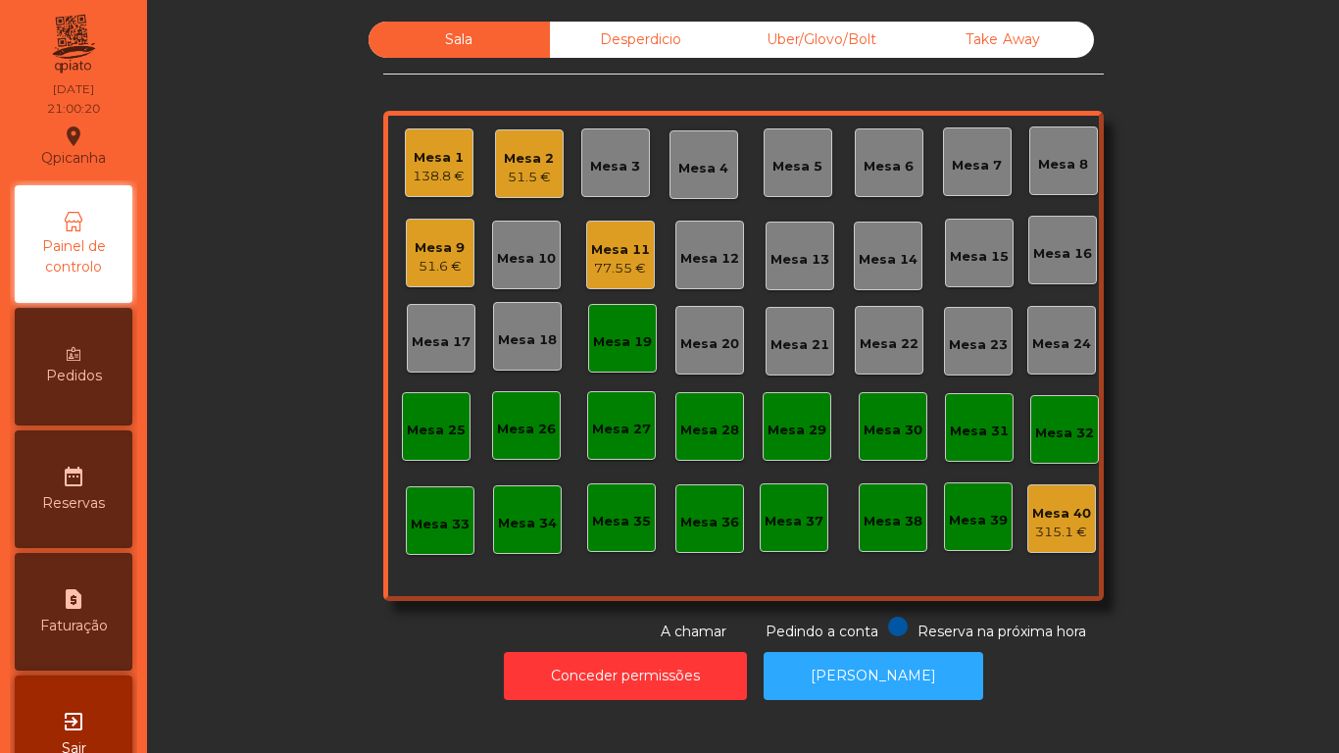
click at [453, 157] on div "Mesa 1" at bounding box center [439, 158] width 52 height 20
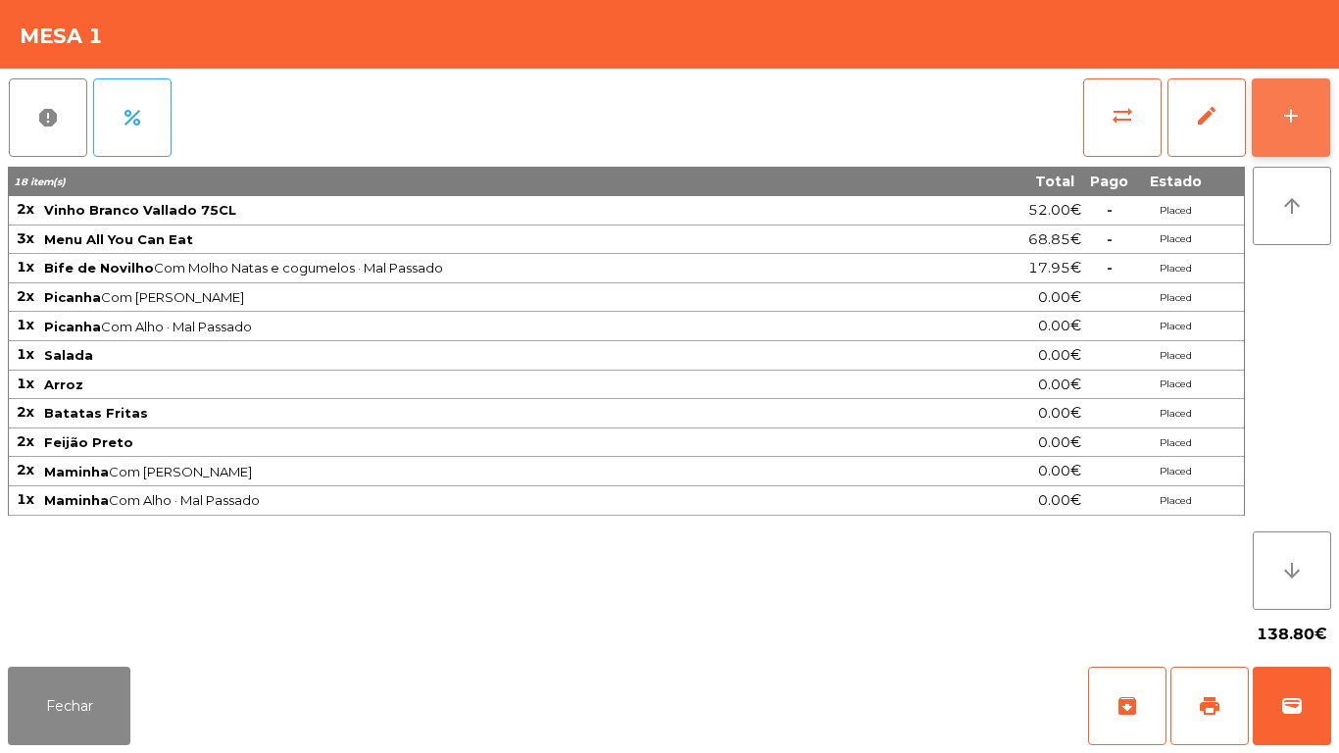
click at [1321, 137] on button "add" at bounding box center [1290, 117] width 78 height 78
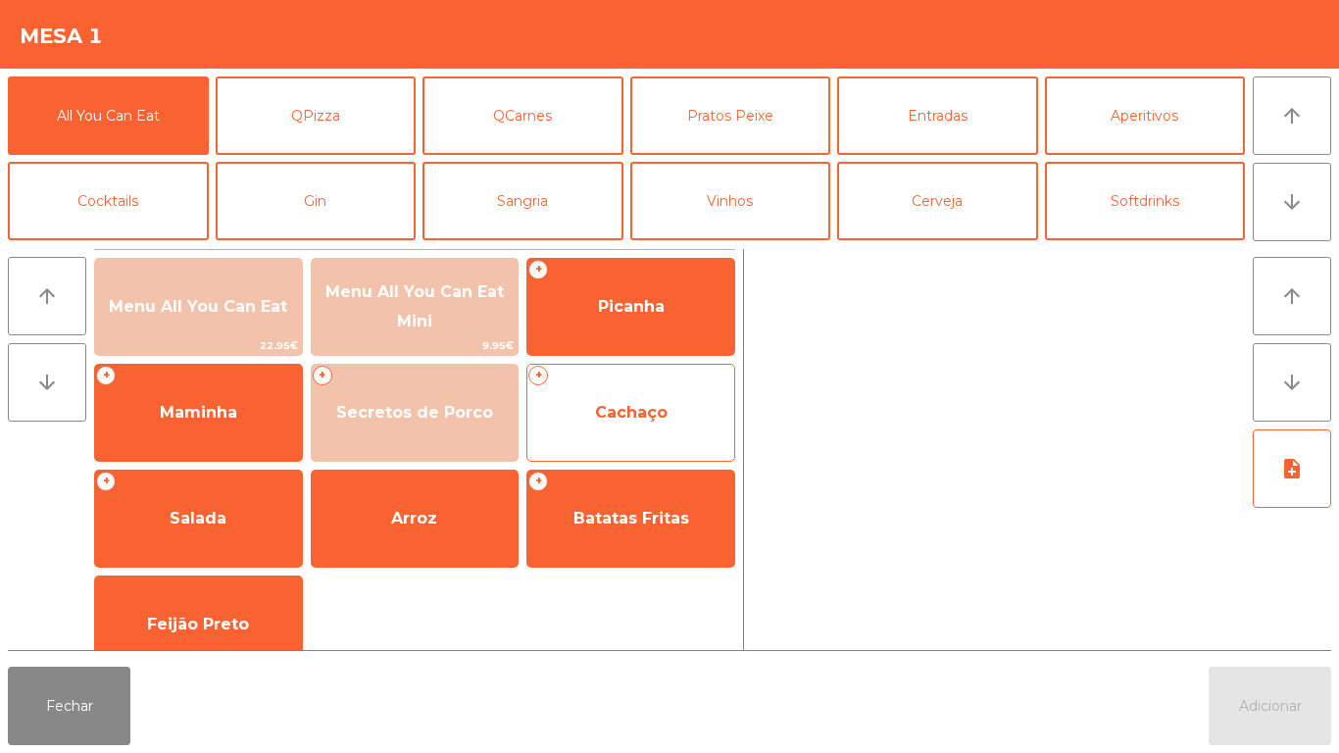
click at [647, 406] on span "Cachaço" at bounding box center [631, 412] width 73 height 19
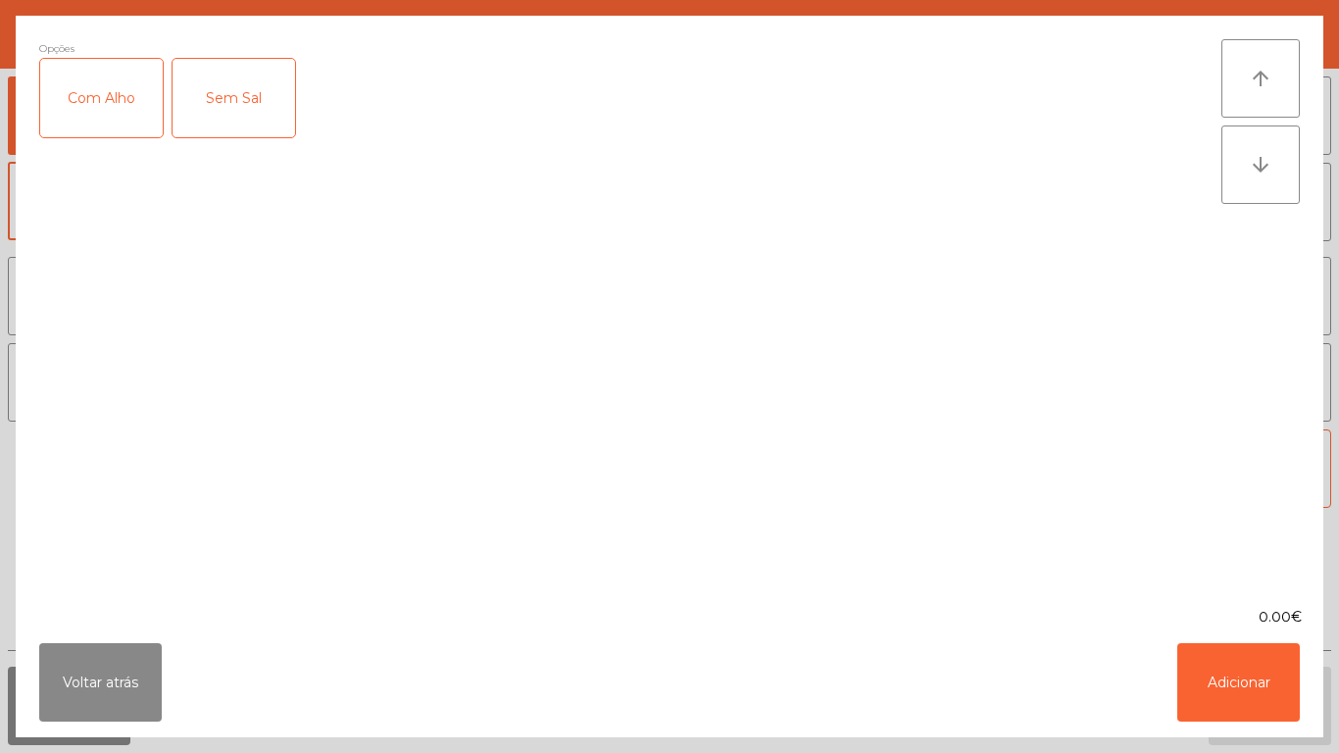
click at [270, 111] on div "Sem Sal" at bounding box center [233, 98] width 122 height 78
click at [268, 117] on div "Sem Sal" at bounding box center [233, 98] width 122 height 78
click at [126, 116] on div "Com Alho" at bounding box center [101, 98] width 122 height 78
click at [1257, 667] on button "Adicionar" at bounding box center [1238, 682] width 122 height 78
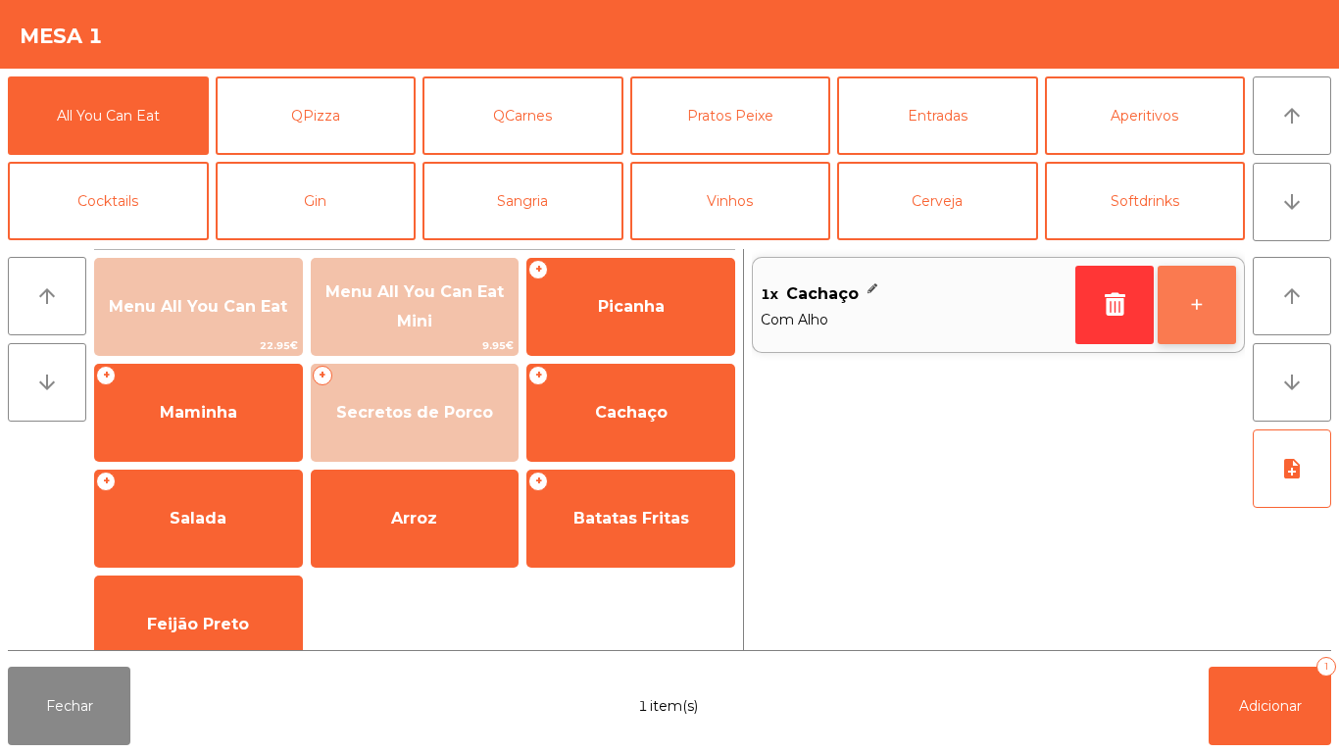
click at [1184, 319] on button "+" at bounding box center [1196, 305] width 78 height 78
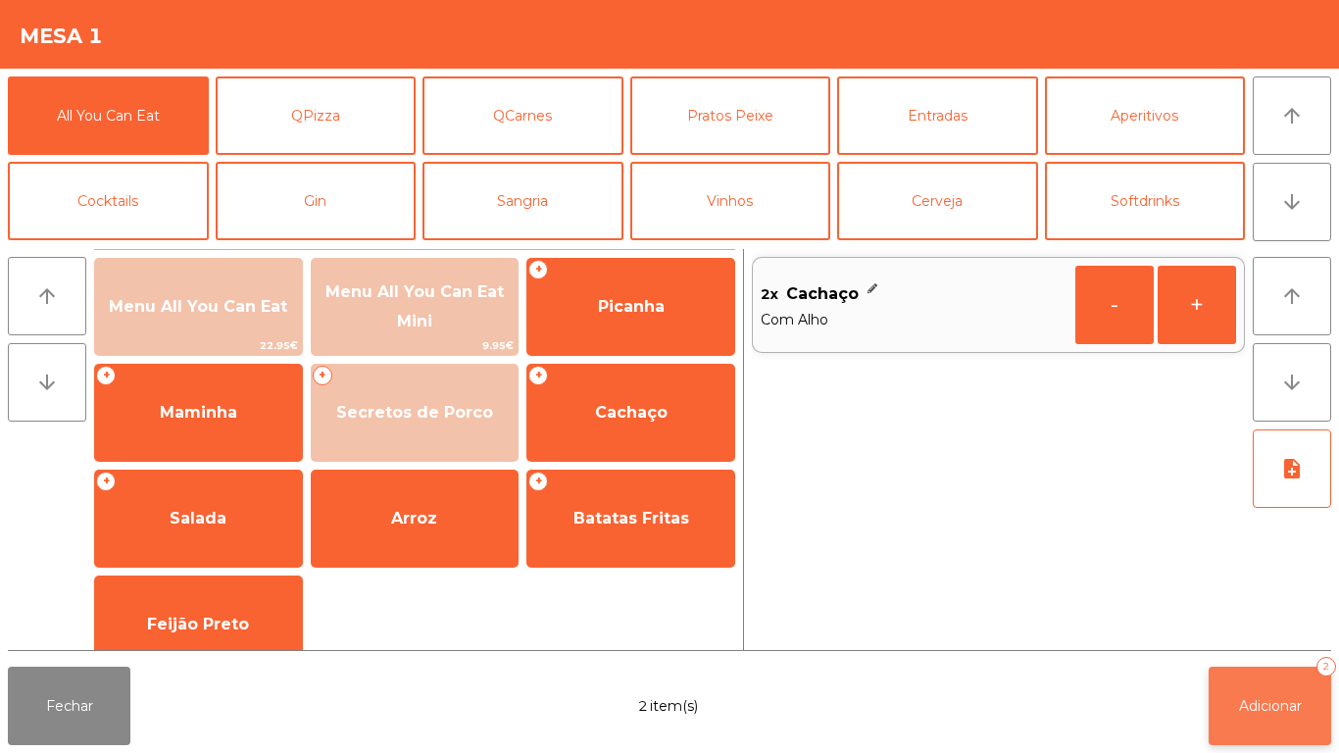
click at [1279, 709] on span "Adicionar" at bounding box center [1270, 706] width 63 height 18
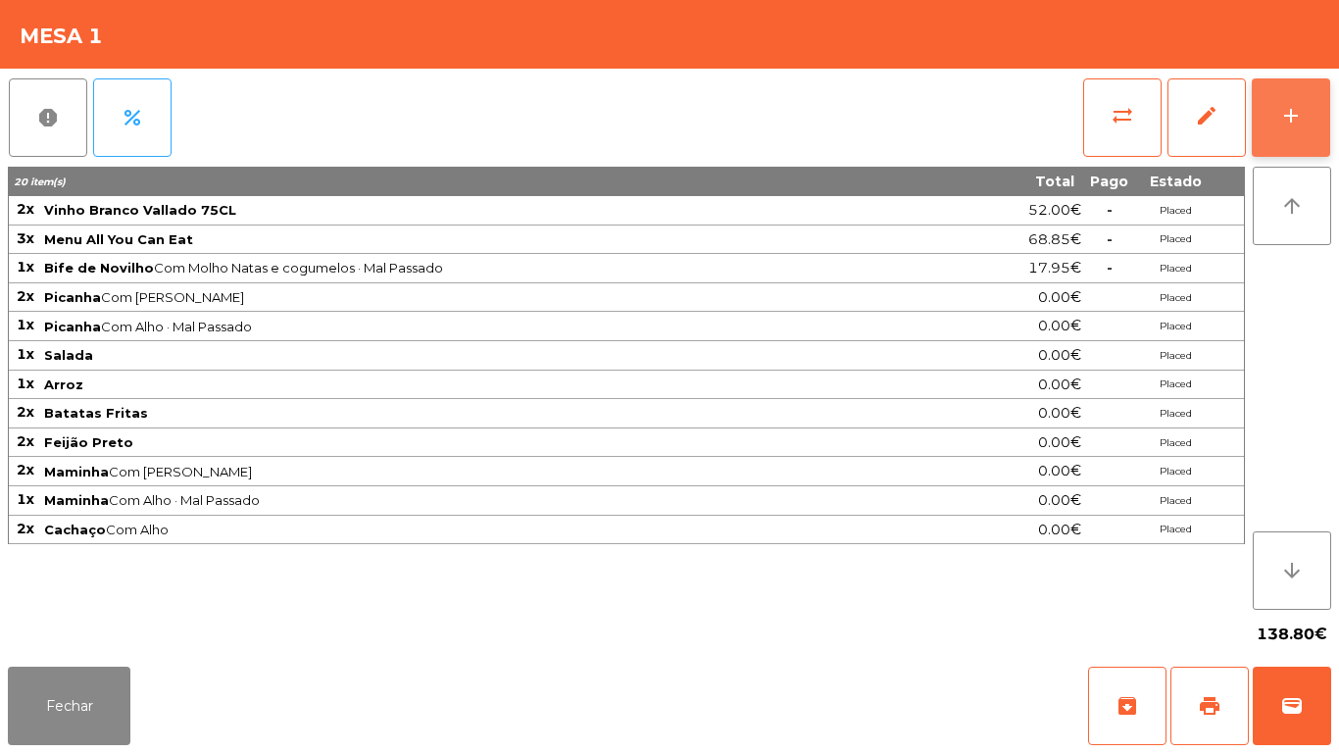
click at [1287, 124] on div "add" at bounding box center [1291, 116] width 24 height 24
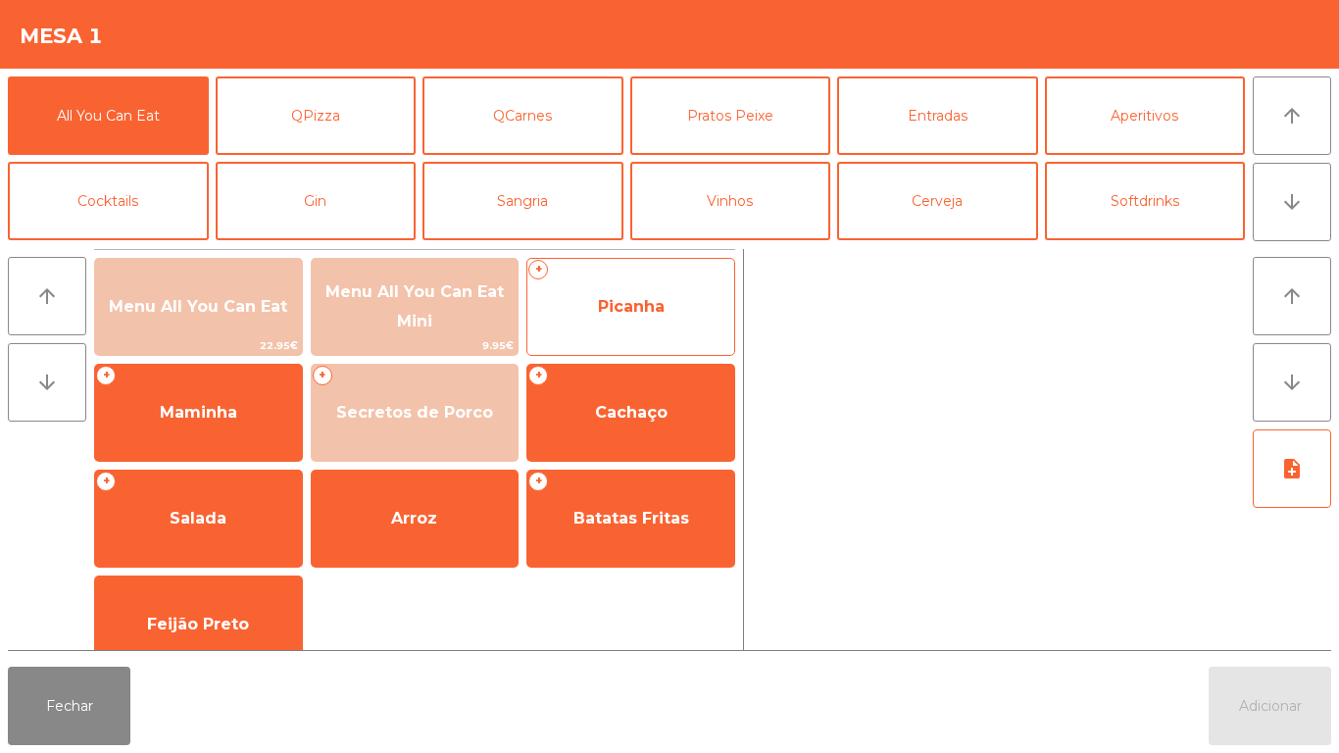
click at [673, 318] on span "Picanha" at bounding box center [630, 306] width 207 height 53
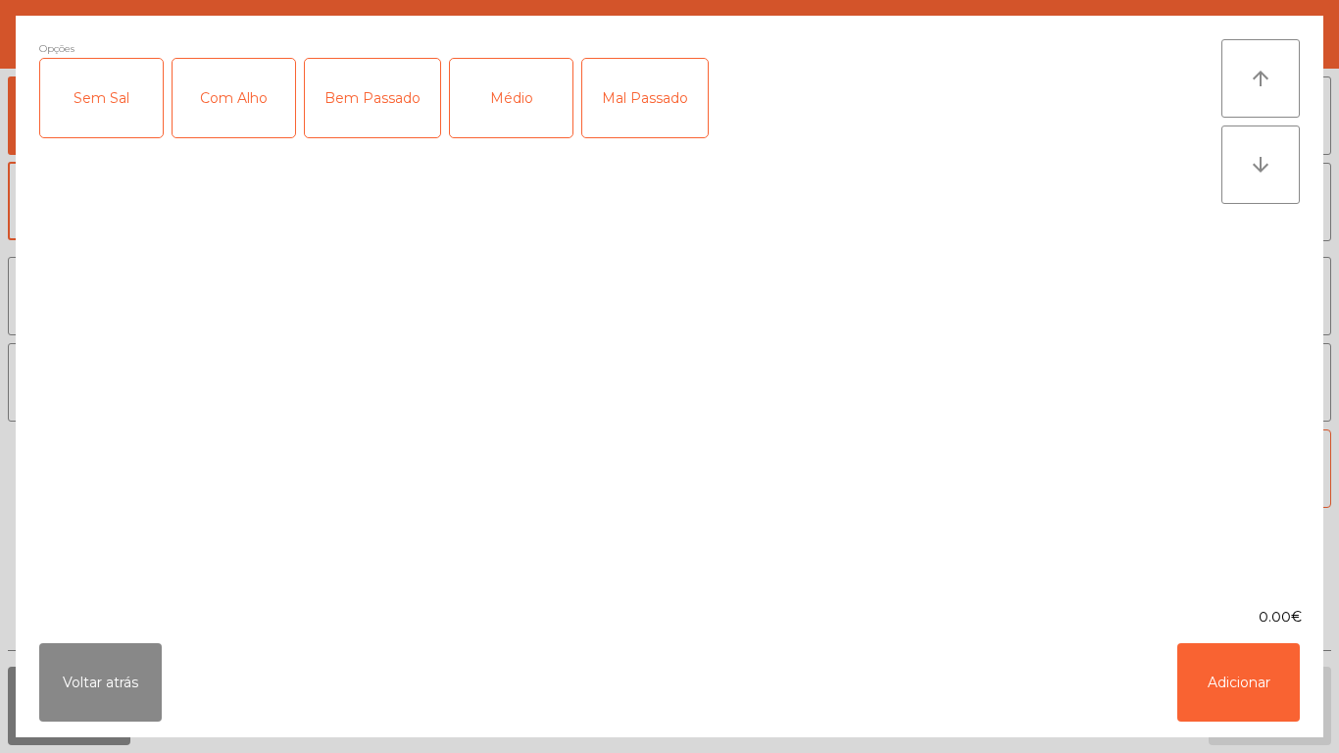
click at [268, 109] on div "Com Alho" at bounding box center [233, 98] width 122 height 78
click at [513, 100] on div "Médio" at bounding box center [511, 98] width 122 height 78
click at [1258, 672] on button "Adicionar" at bounding box center [1238, 682] width 122 height 78
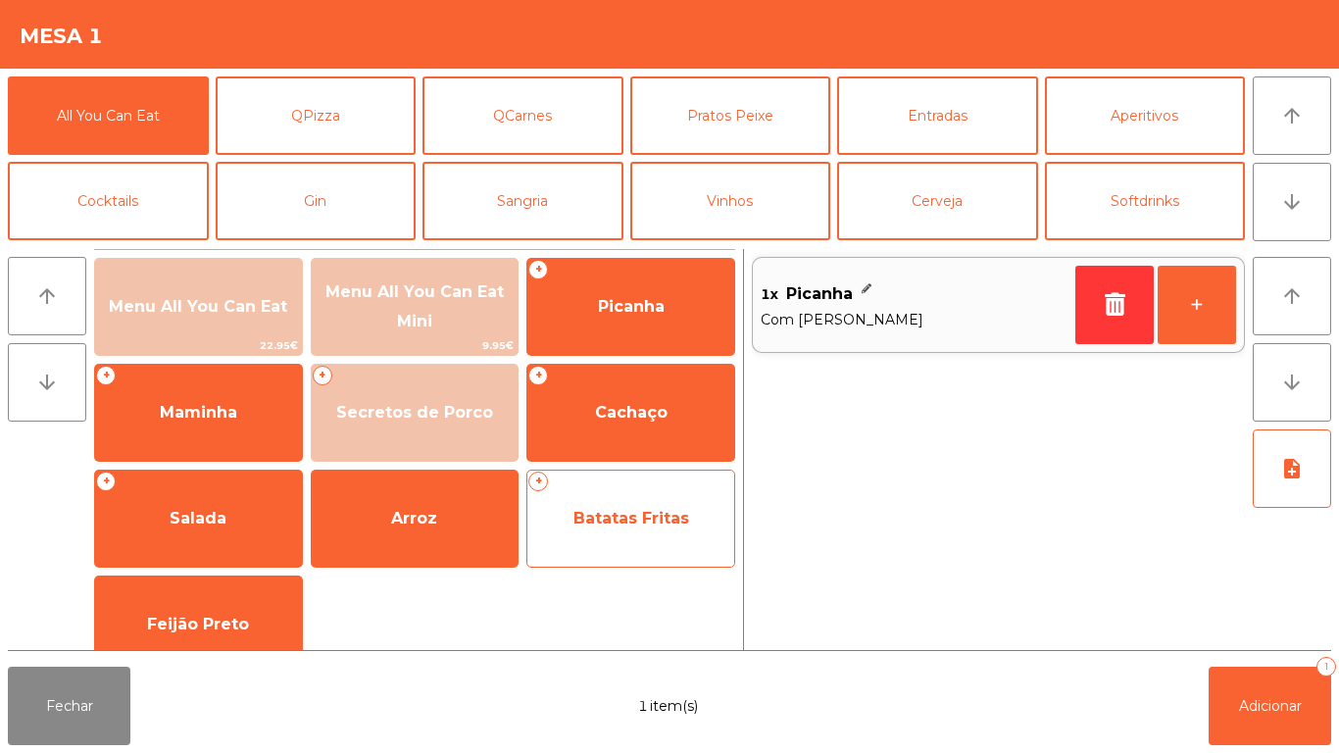
click at [625, 519] on span "Batatas Fritas" at bounding box center [631, 518] width 116 height 19
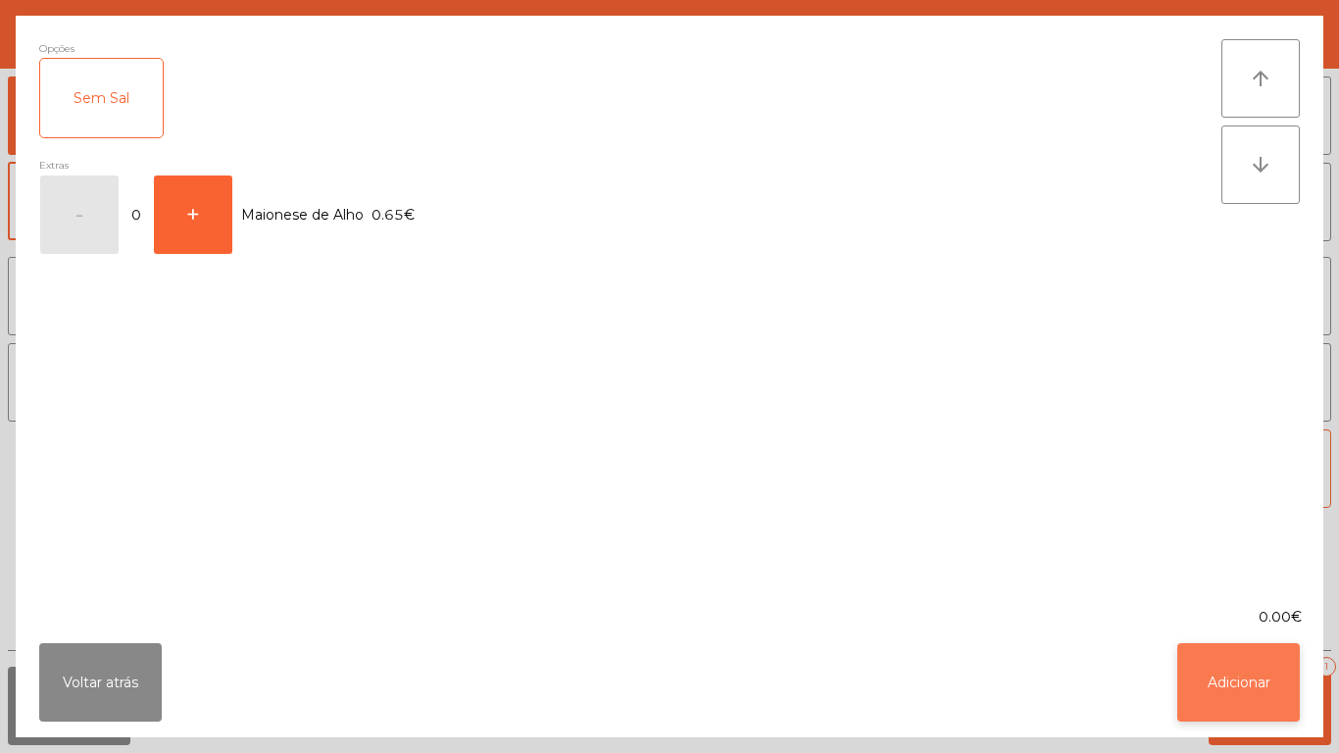
click at [1275, 706] on button "Adicionar" at bounding box center [1238, 682] width 122 height 78
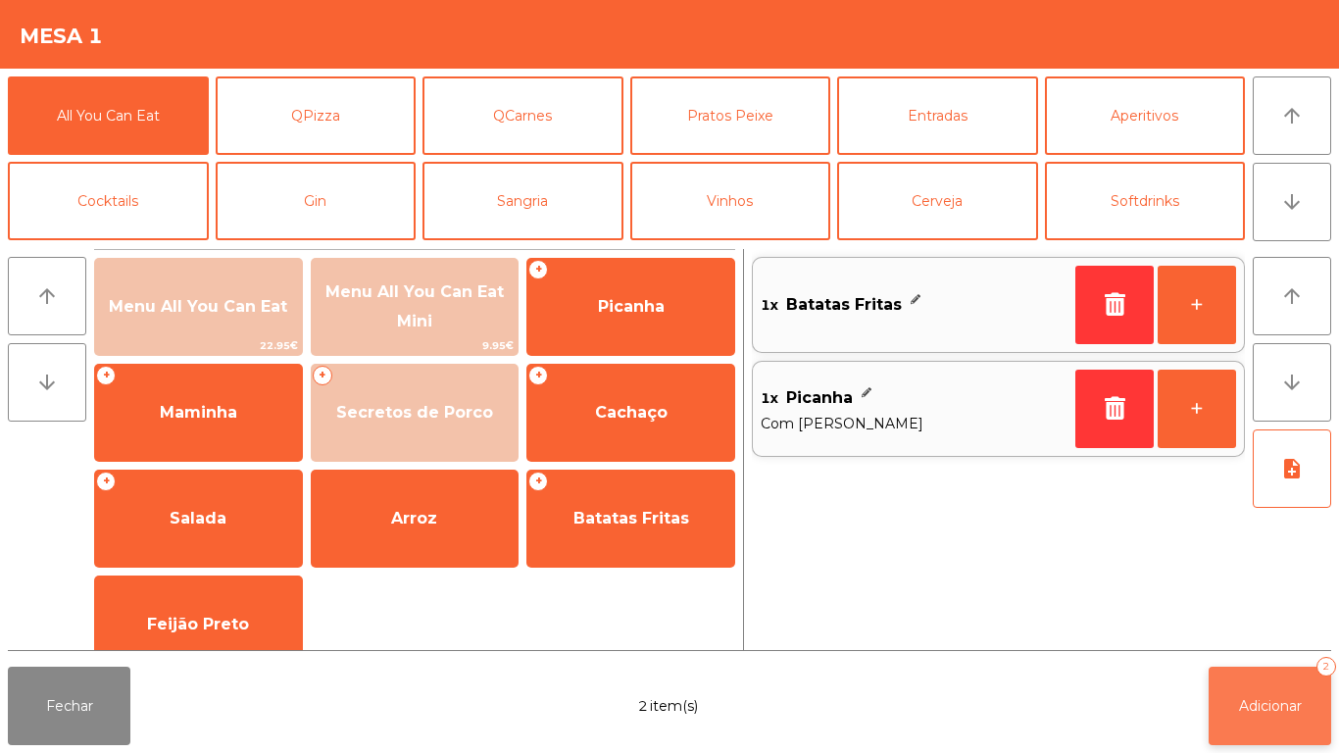
click at [1249, 683] on button "Adicionar 2" at bounding box center [1269, 705] width 122 height 78
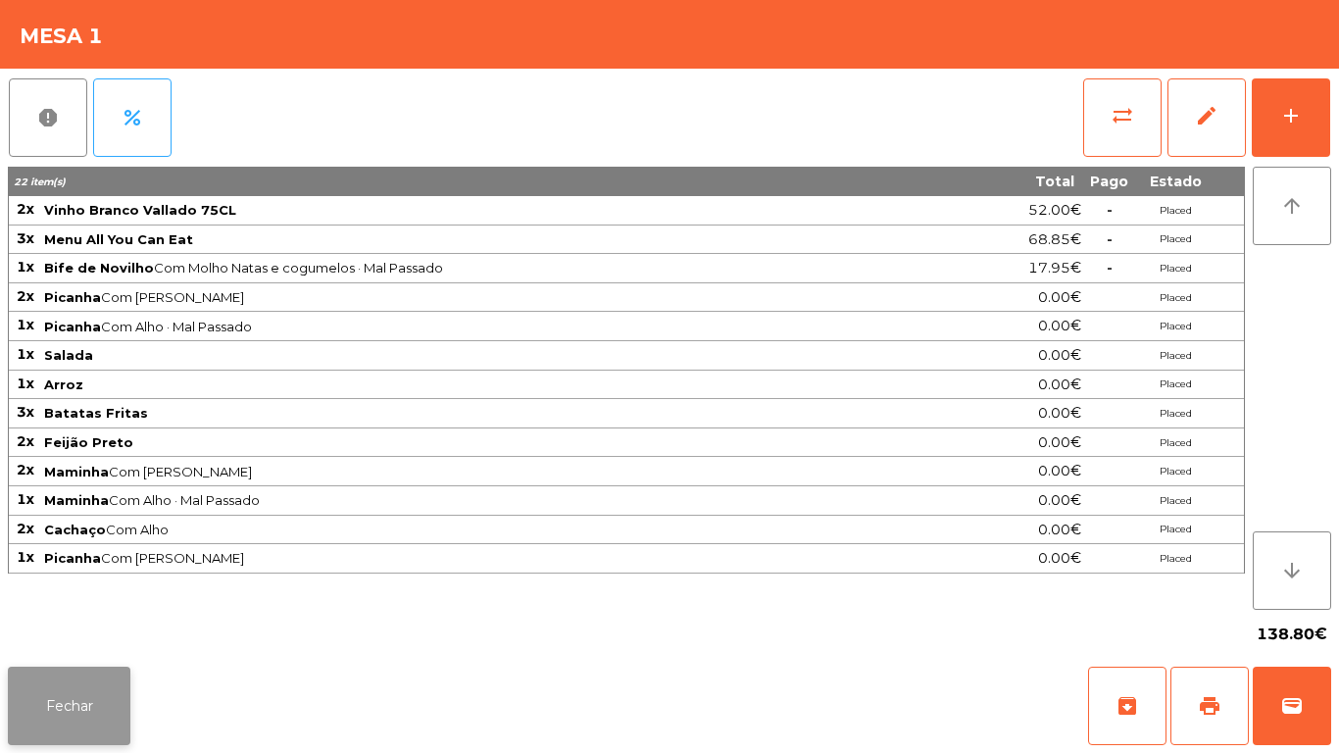
click at [67, 686] on button "Fechar" at bounding box center [69, 705] width 122 height 78
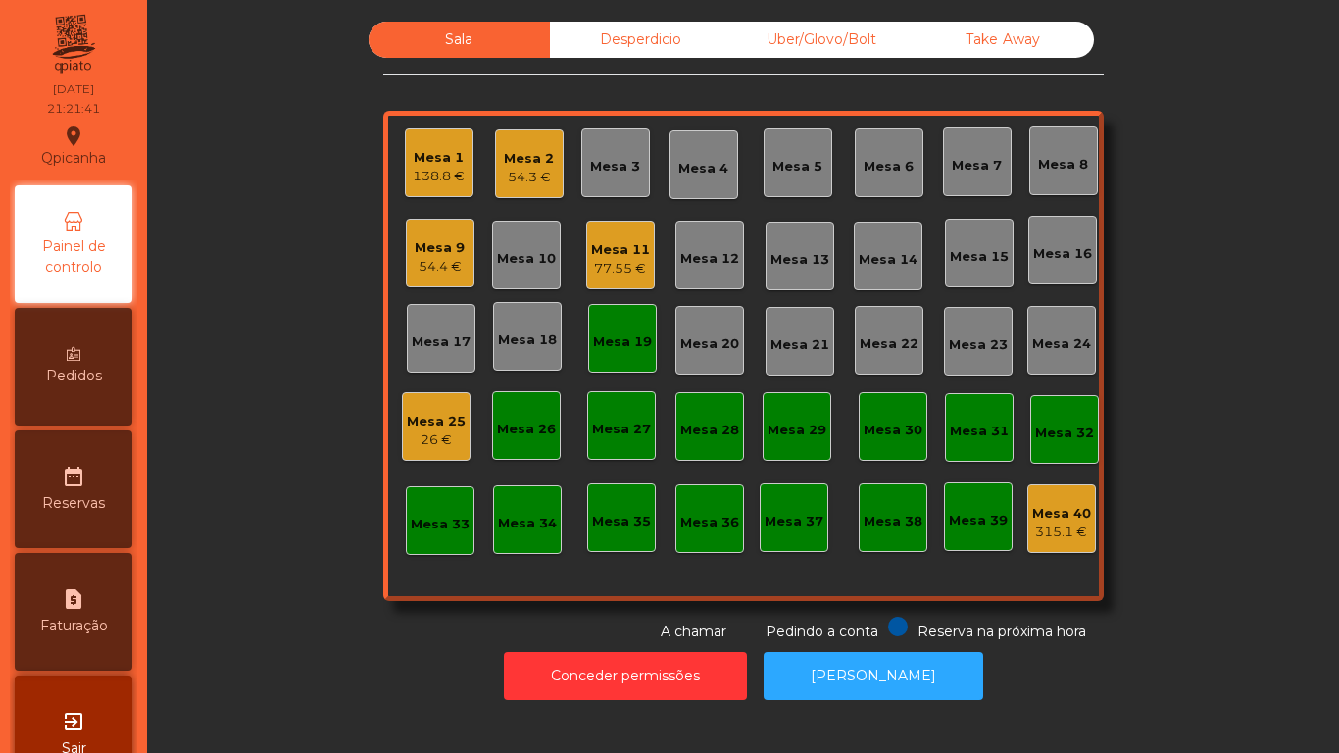
click at [796, 266] on div "Mesa 13" at bounding box center [799, 260] width 59 height 20
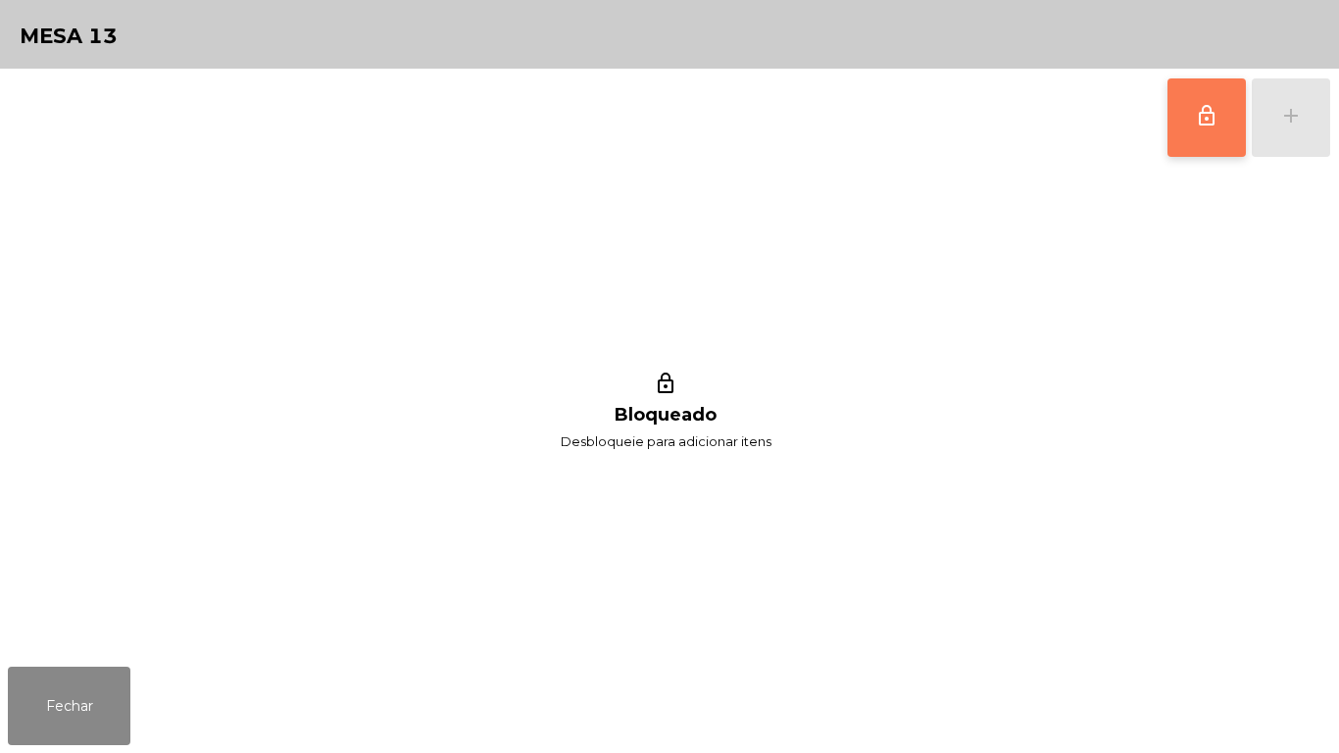
click at [1187, 122] on button "lock_outline" at bounding box center [1206, 117] width 78 height 78
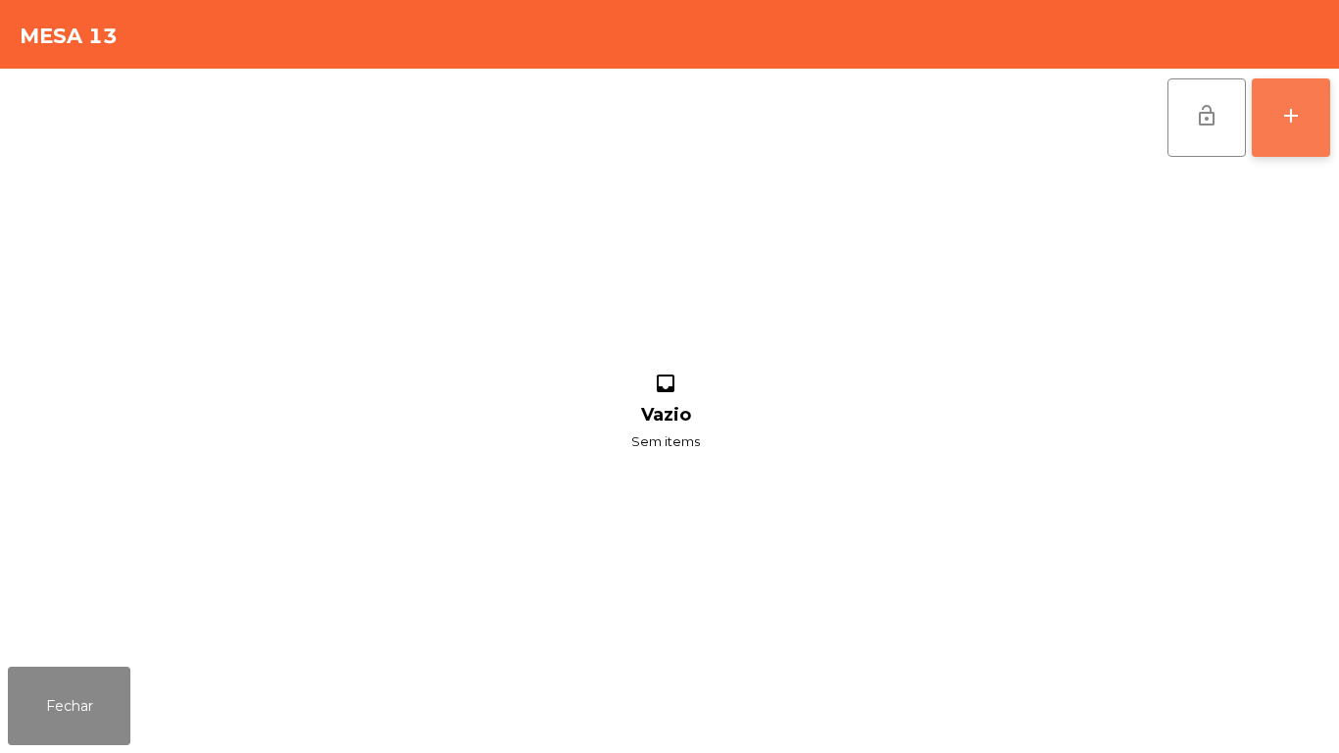
click at [1281, 107] on div "add" at bounding box center [1291, 116] width 24 height 24
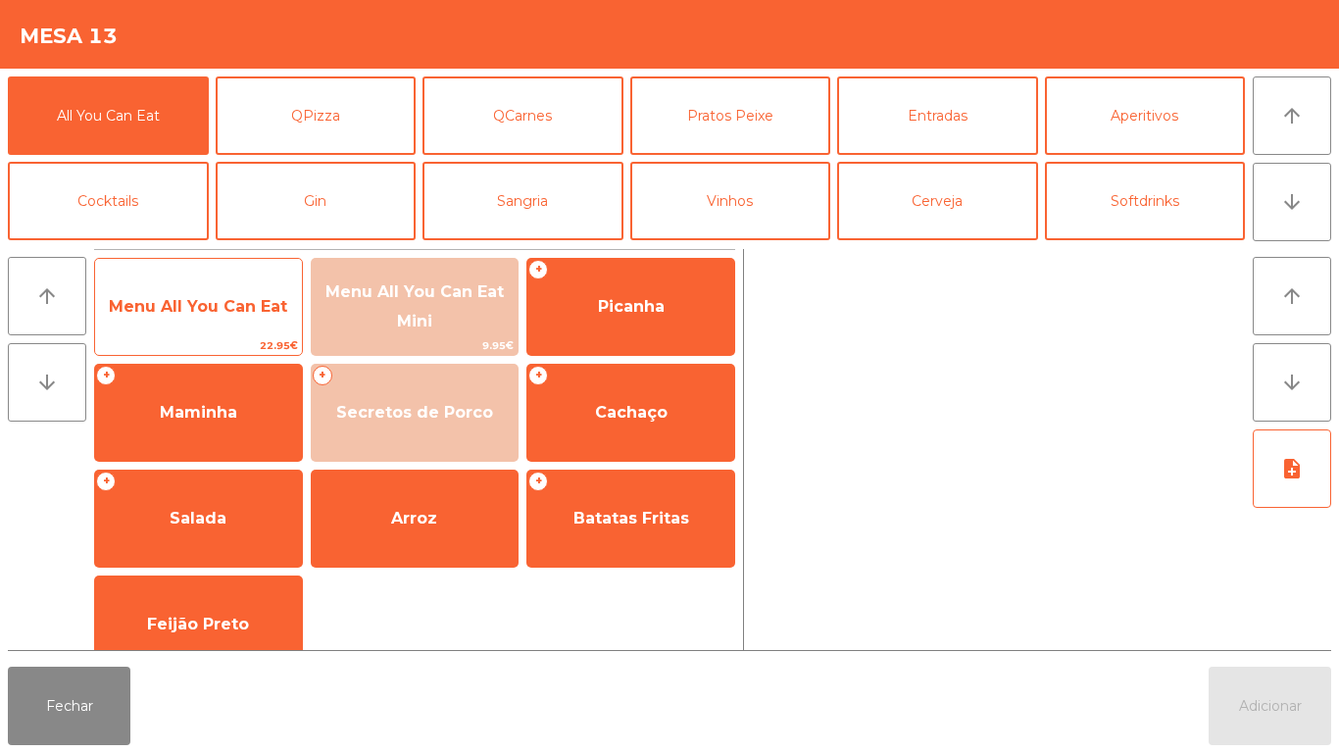
click at [240, 308] on span "Menu All You Can Eat" at bounding box center [198, 306] width 178 height 19
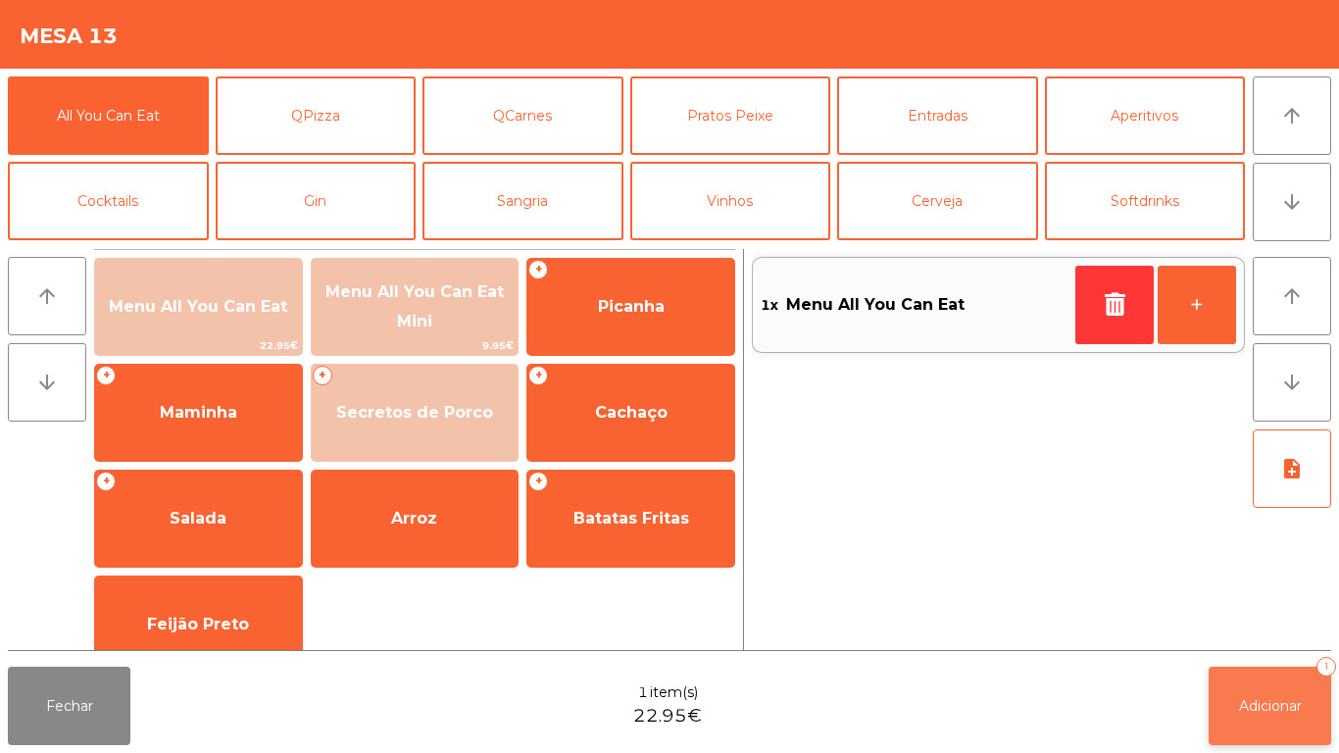
click at [1286, 680] on button "Adicionar 1" at bounding box center [1269, 705] width 122 height 78
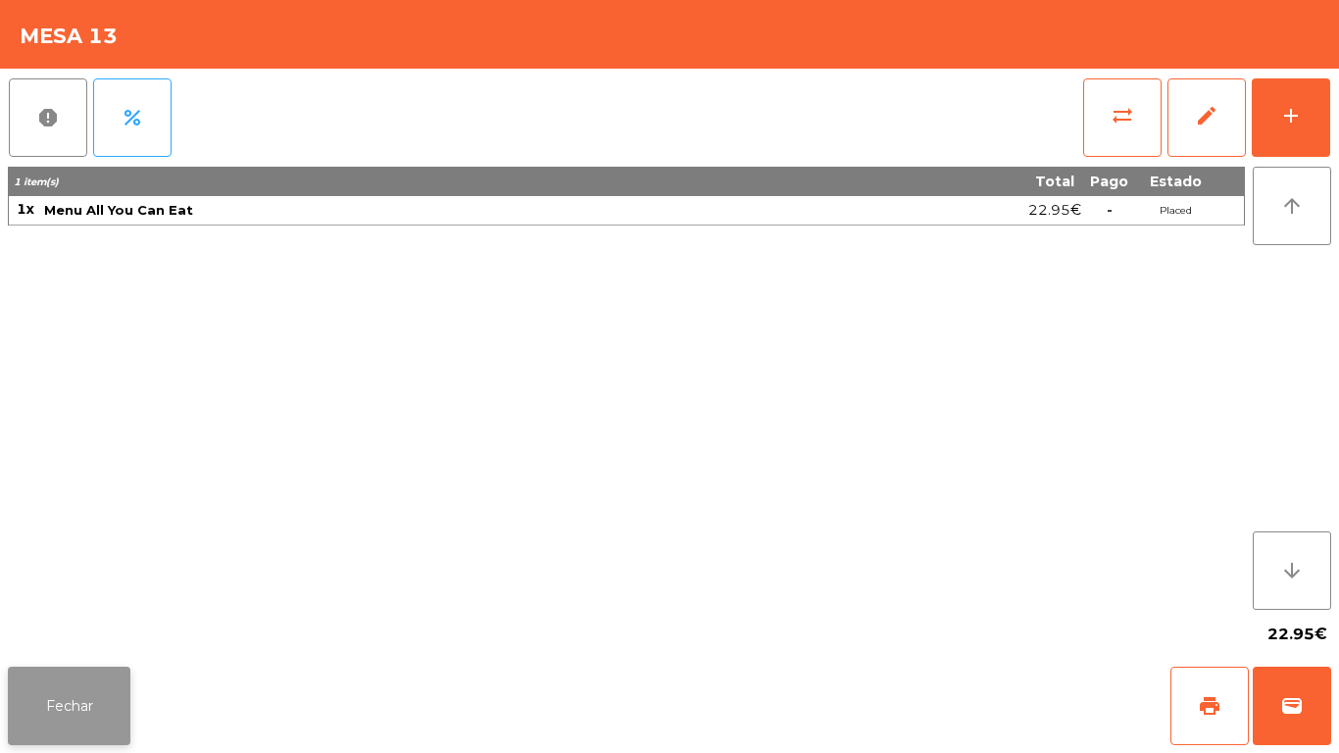
click at [92, 704] on button "Fechar" at bounding box center [69, 705] width 122 height 78
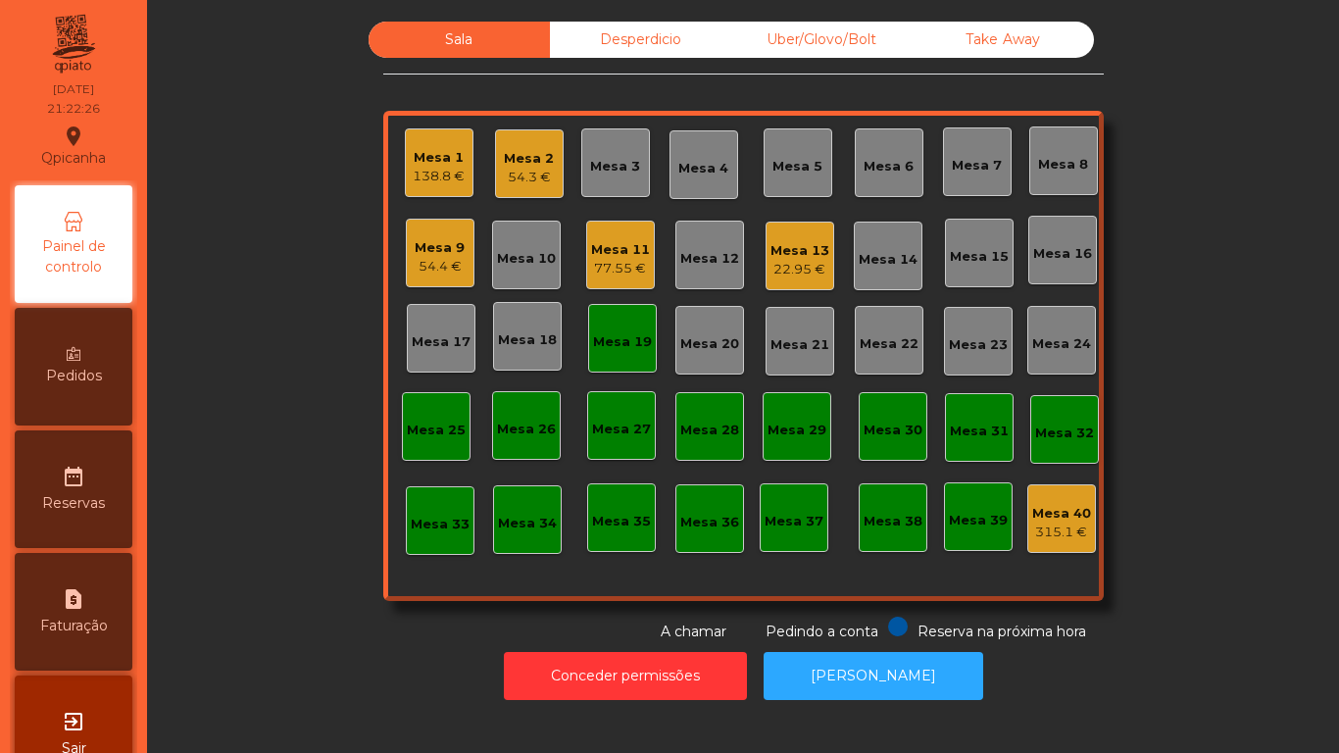
click at [453, 345] on div "Mesa 17" at bounding box center [441, 342] width 59 height 20
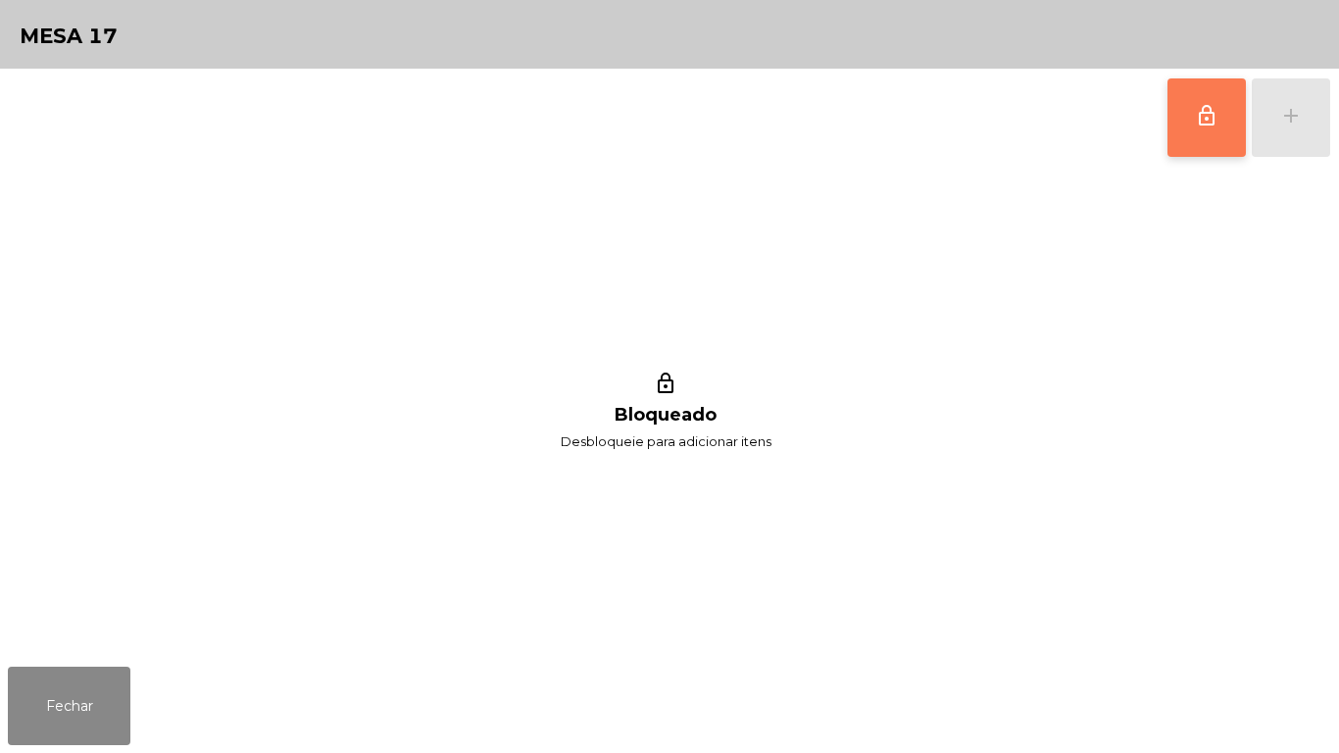
click at [1203, 120] on span "lock_outline" at bounding box center [1207, 116] width 24 height 24
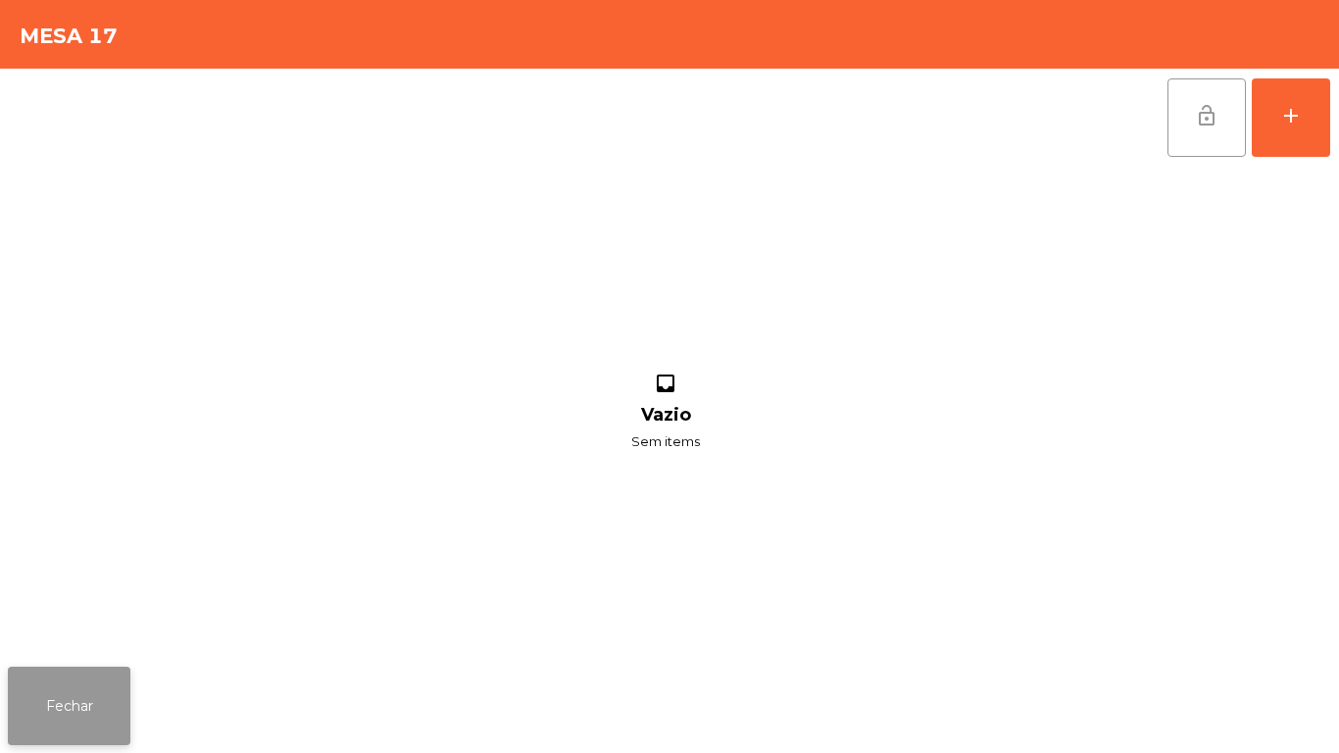
click at [89, 702] on button "Fechar" at bounding box center [69, 705] width 122 height 78
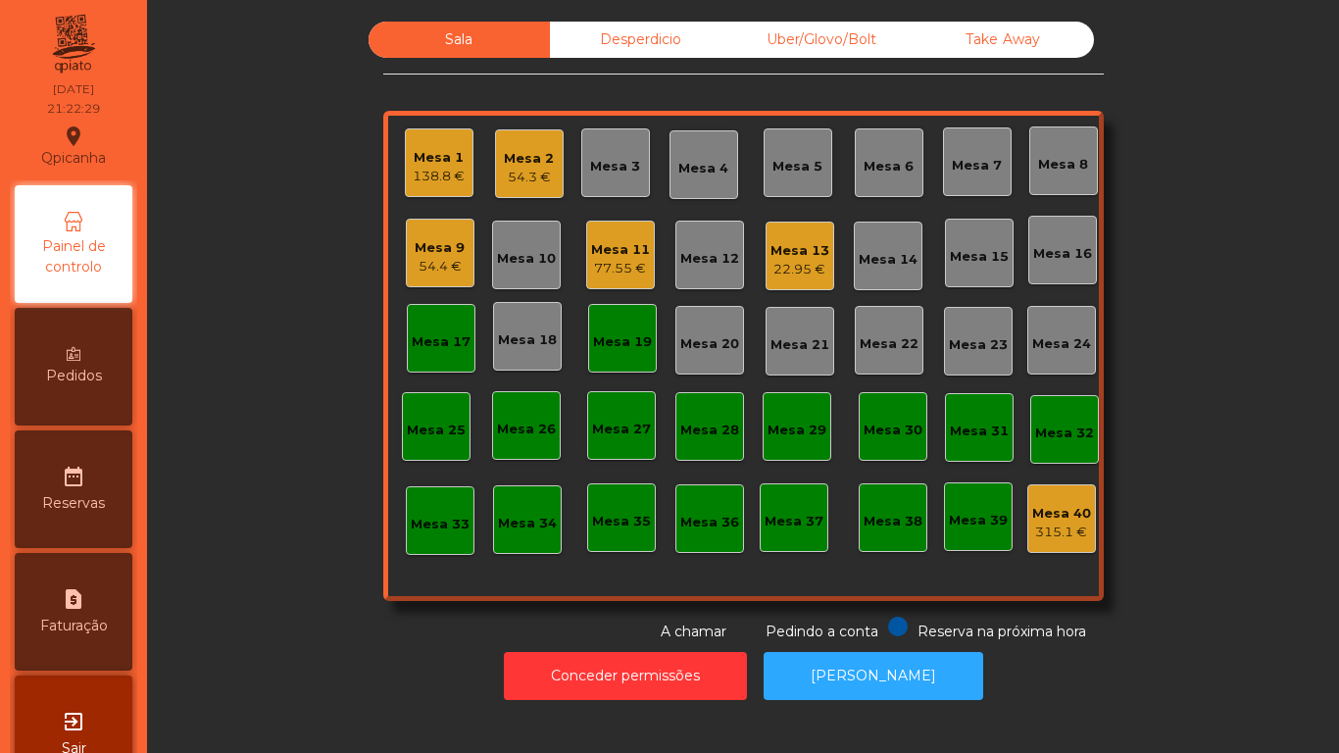
click at [798, 261] on div "22.95 €" at bounding box center [799, 270] width 59 height 20
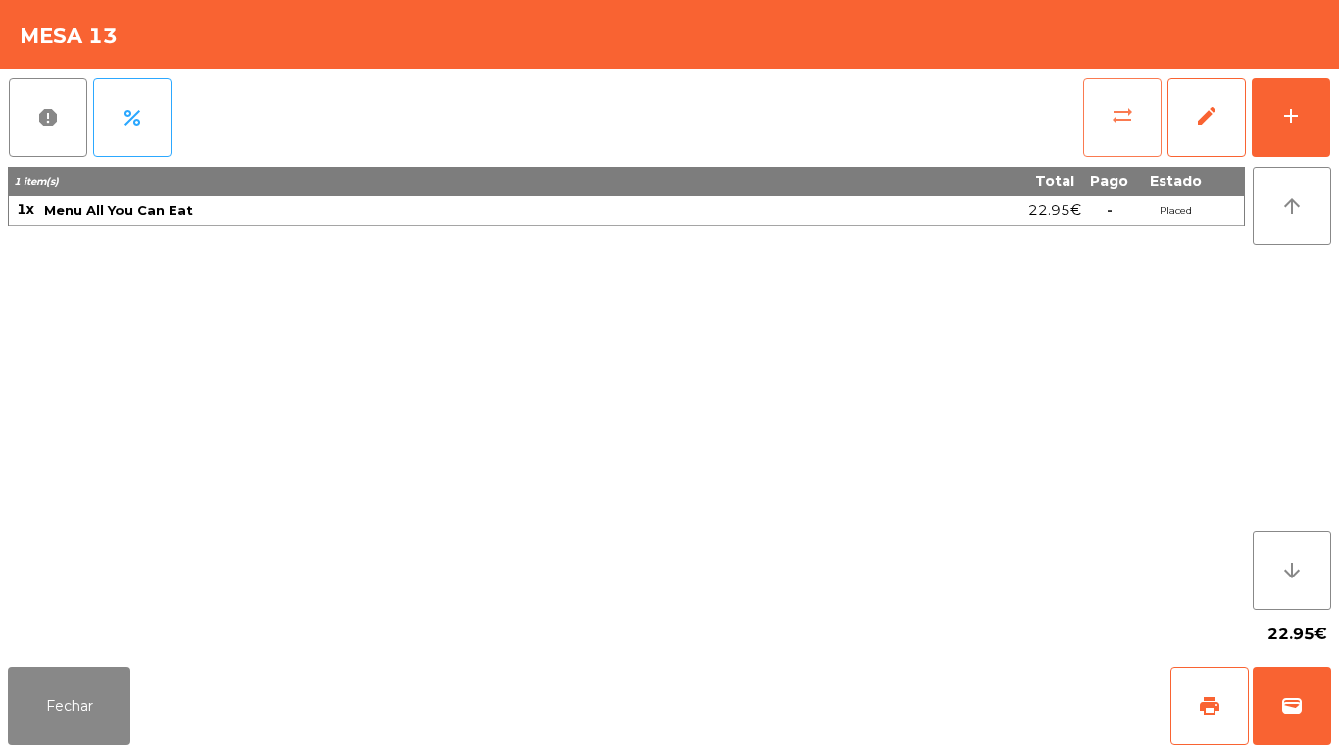
click at [1131, 122] on span "sync_alt" at bounding box center [1122, 116] width 24 height 24
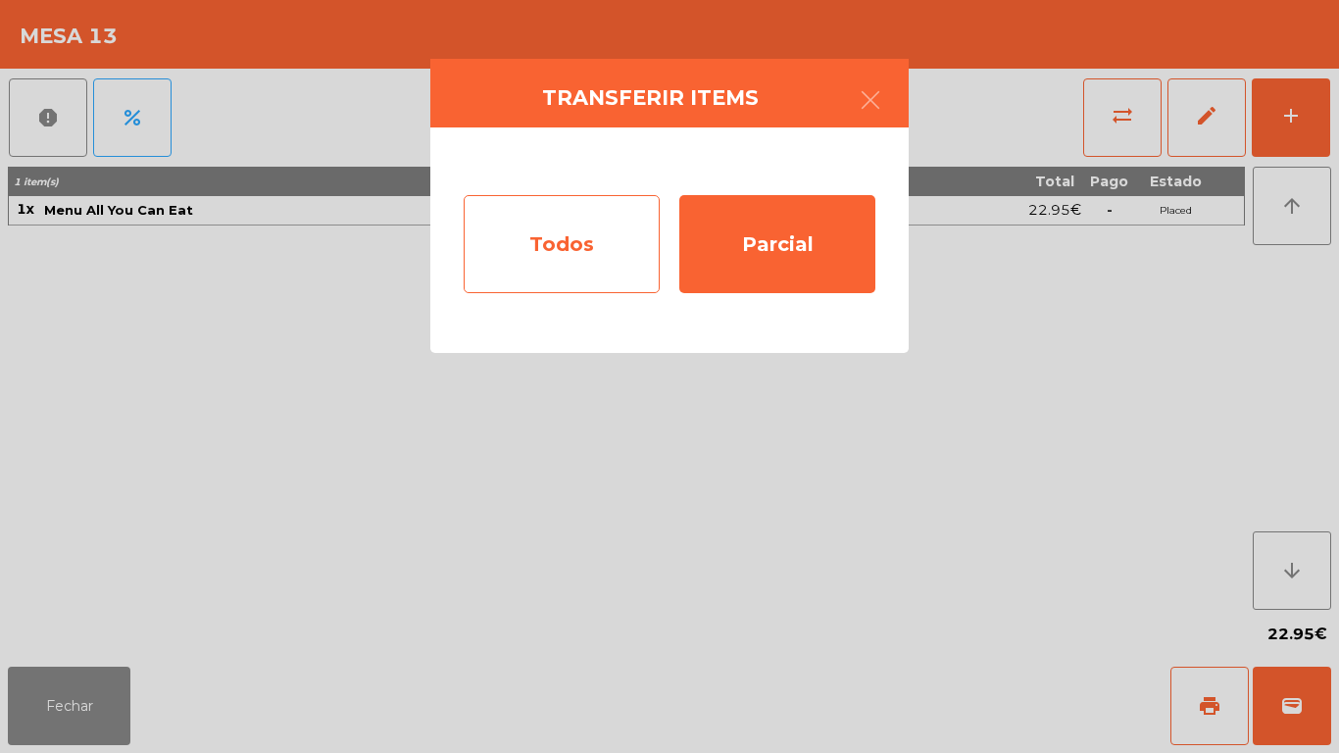
click at [603, 246] on div "Todos" at bounding box center [562, 244] width 196 height 98
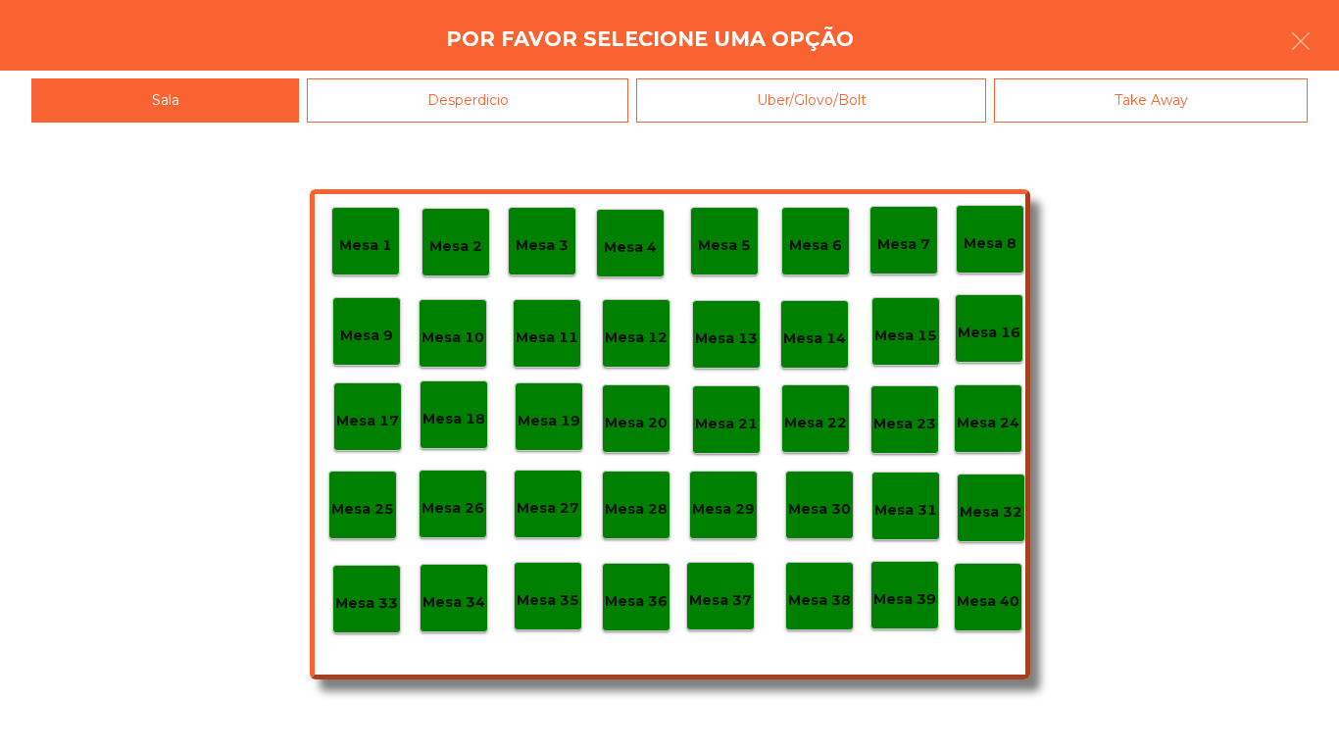
click at [385, 424] on p "Mesa 17" at bounding box center [367, 421] width 63 height 23
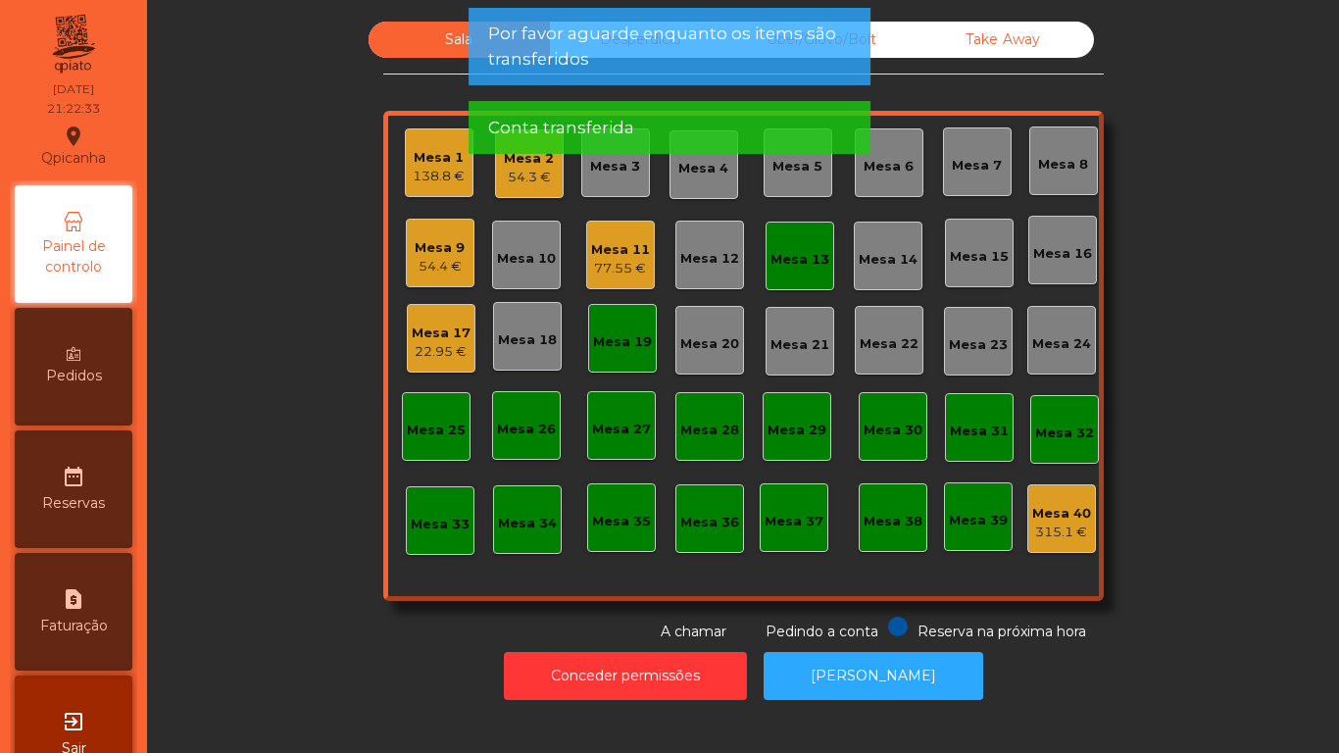
click at [438, 351] on div "22.95 €" at bounding box center [441, 352] width 59 height 20
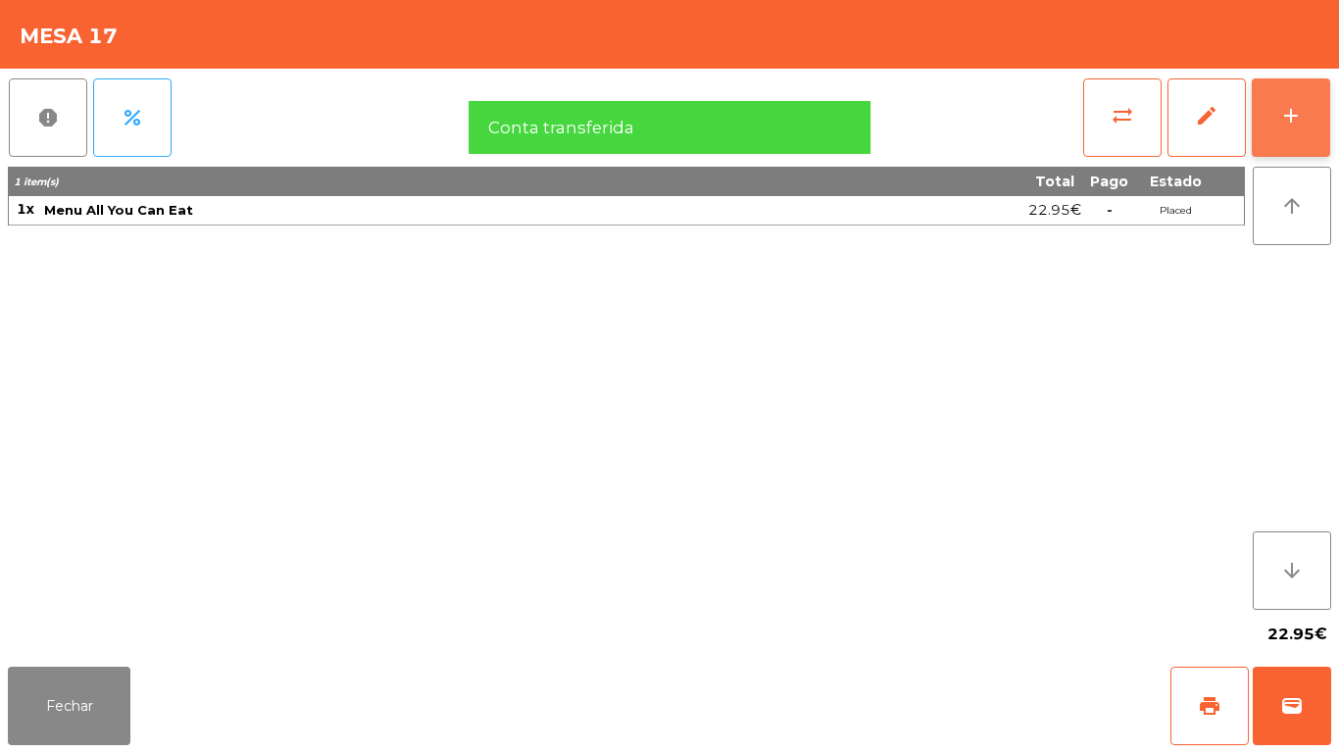
click at [1284, 120] on div "add" at bounding box center [1291, 116] width 24 height 24
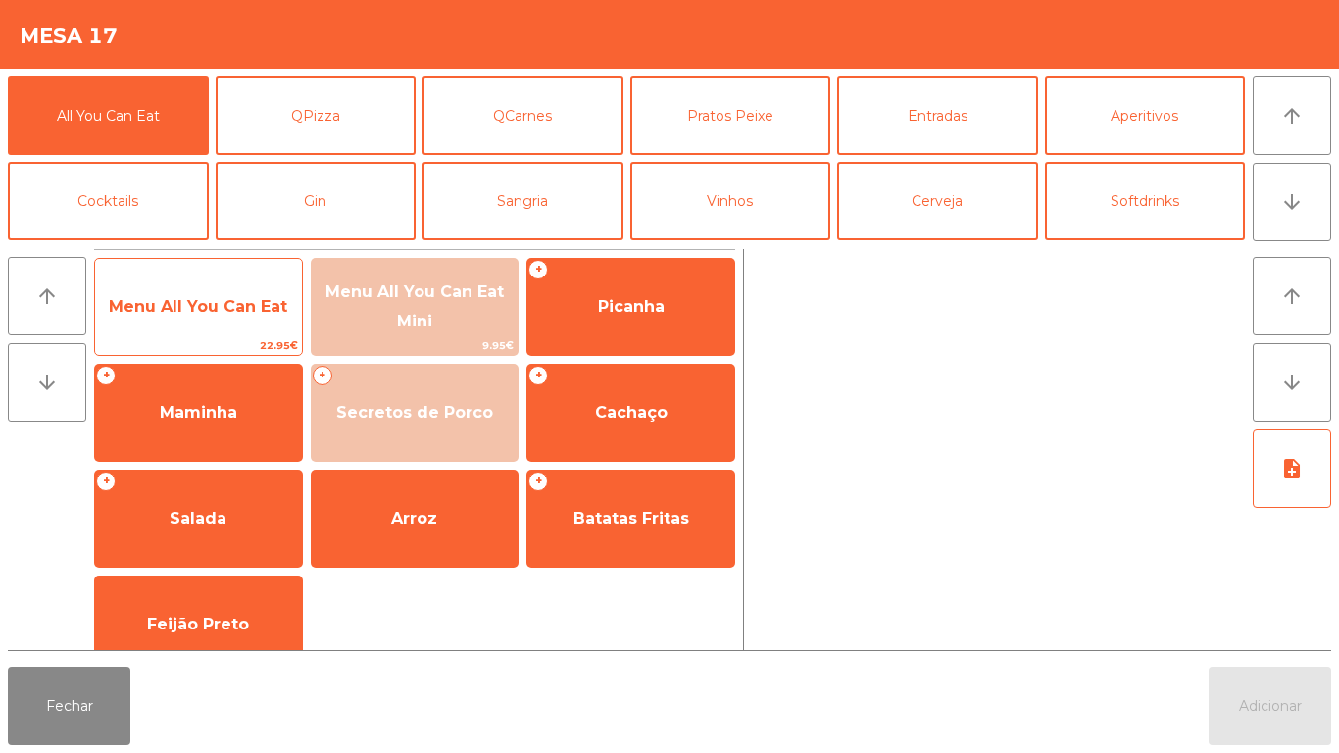
click at [199, 317] on span "Menu All You Can Eat" at bounding box center [198, 306] width 207 height 53
click at [208, 308] on span "Menu All You Can Eat" at bounding box center [198, 306] width 178 height 19
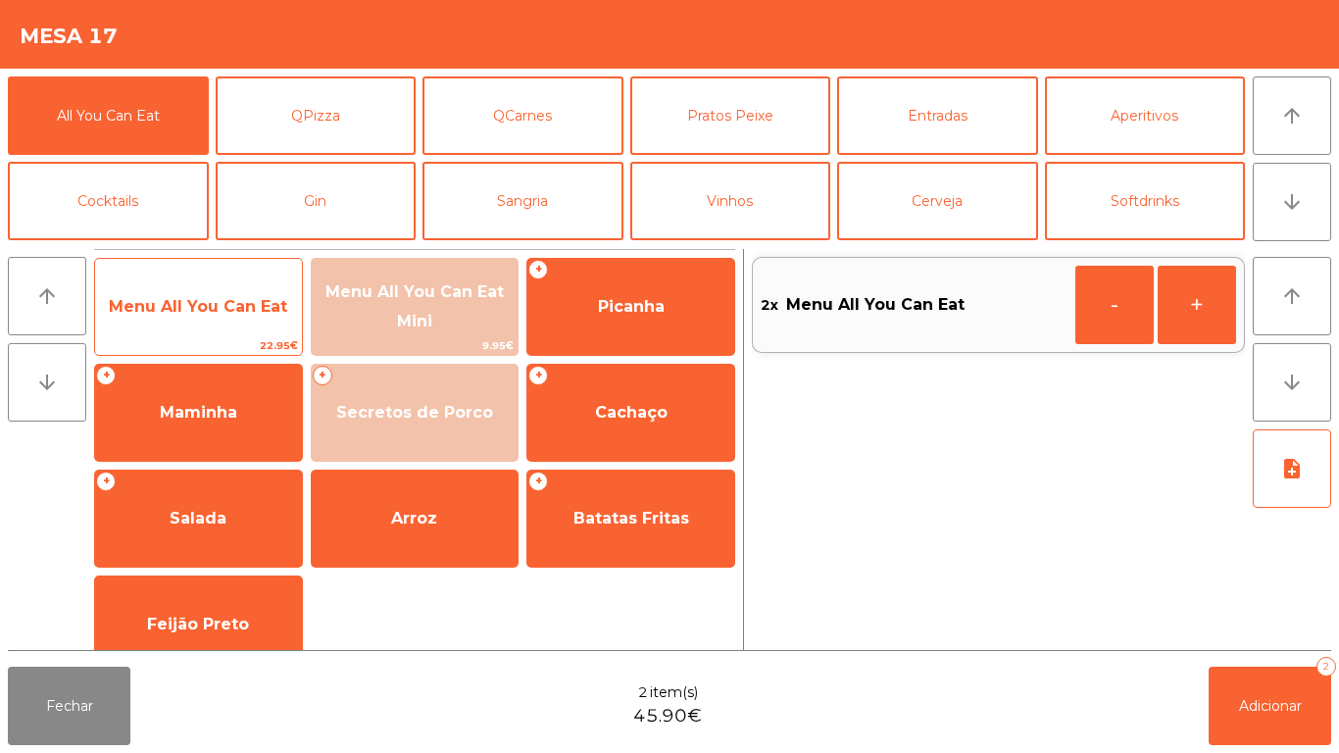
click at [215, 299] on span "Menu All You Can Eat" at bounding box center [198, 306] width 178 height 19
click at [201, 305] on span "Menu All You Can Eat" at bounding box center [198, 306] width 178 height 19
click at [206, 314] on span "Menu All You Can Eat" at bounding box center [198, 306] width 178 height 19
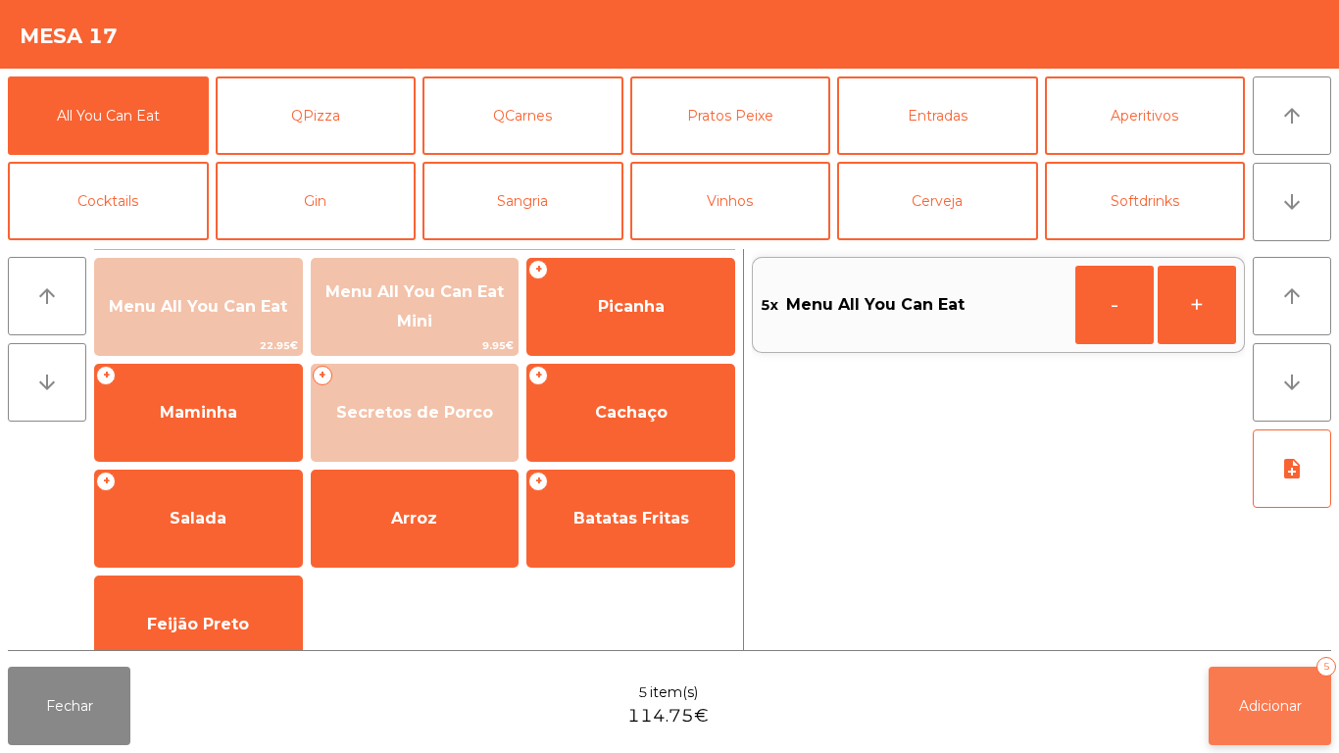
click at [1273, 678] on button "Adicionar 5" at bounding box center [1269, 705] width 122 height 78
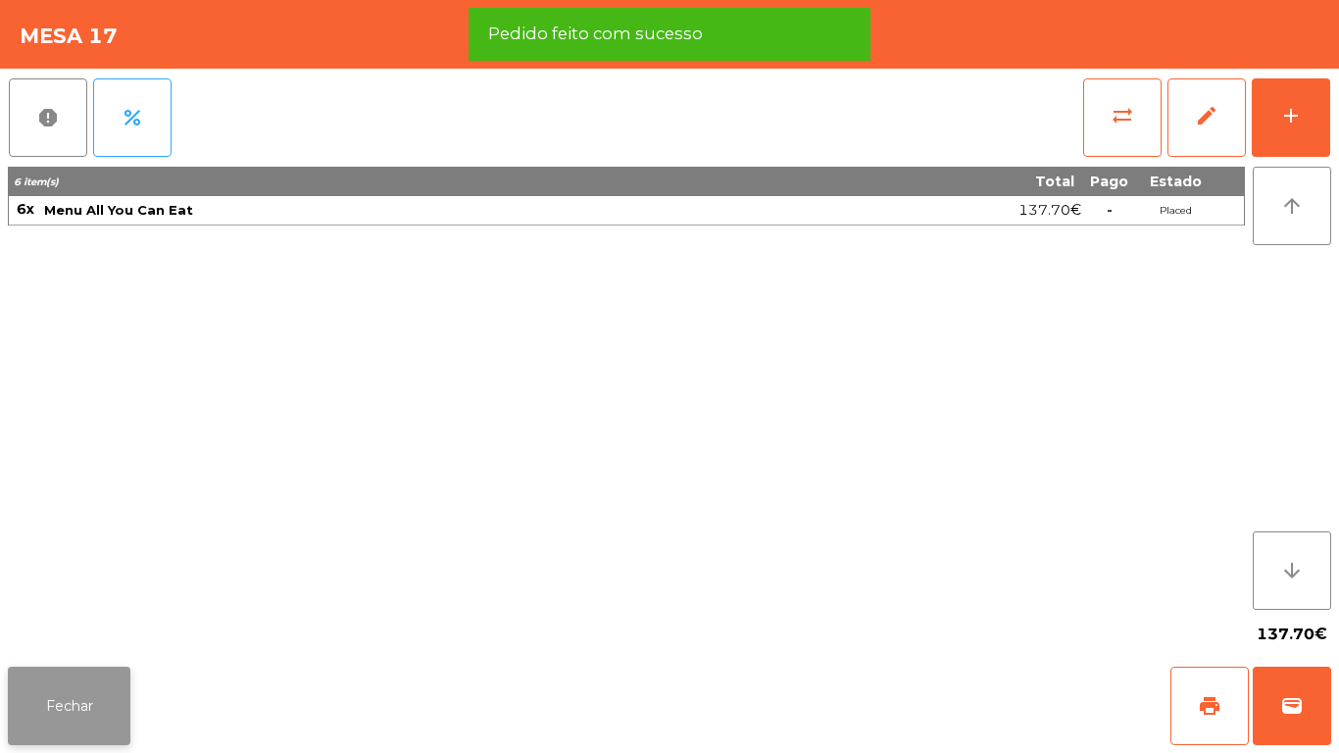
click at [81, 683] on button "Fechar" at bounding box center [69, 705] width 122 height 78
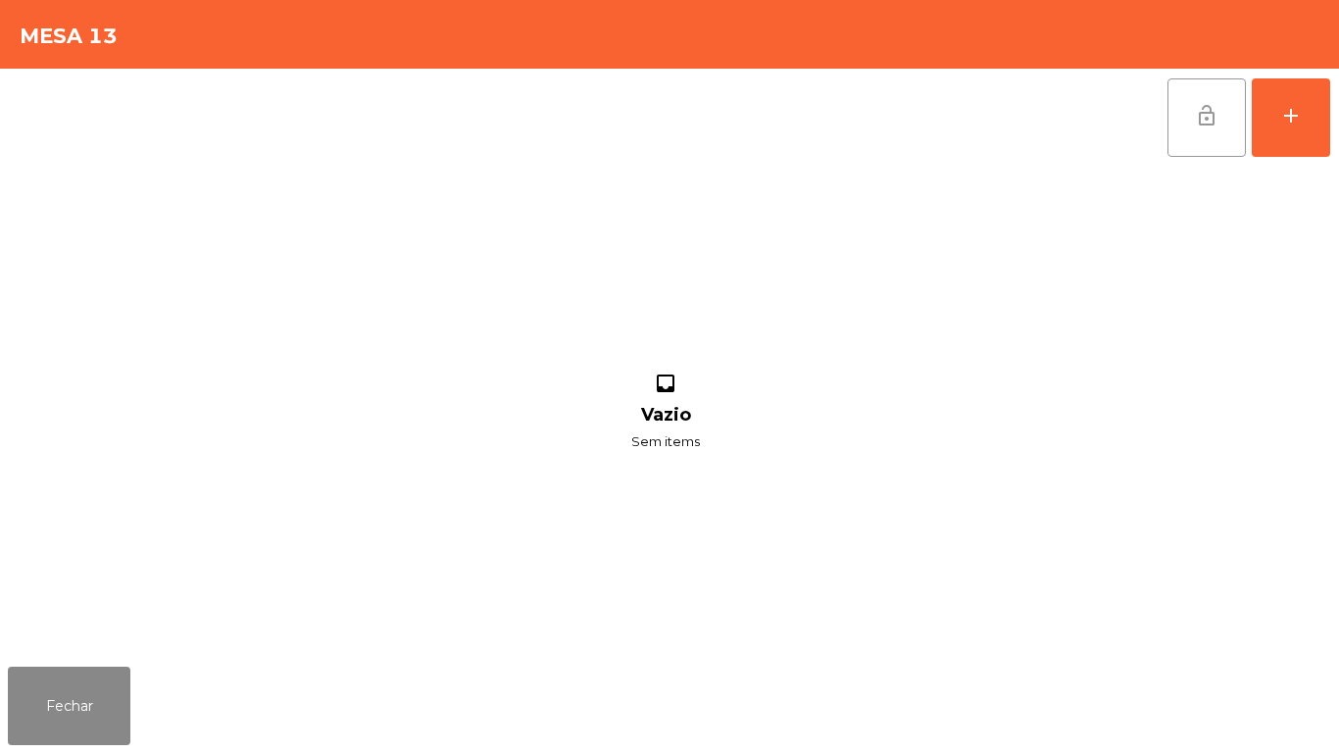
click at [1203, 136] on button "lock_open" at bounding box center [1206, 117] width 78 height 78
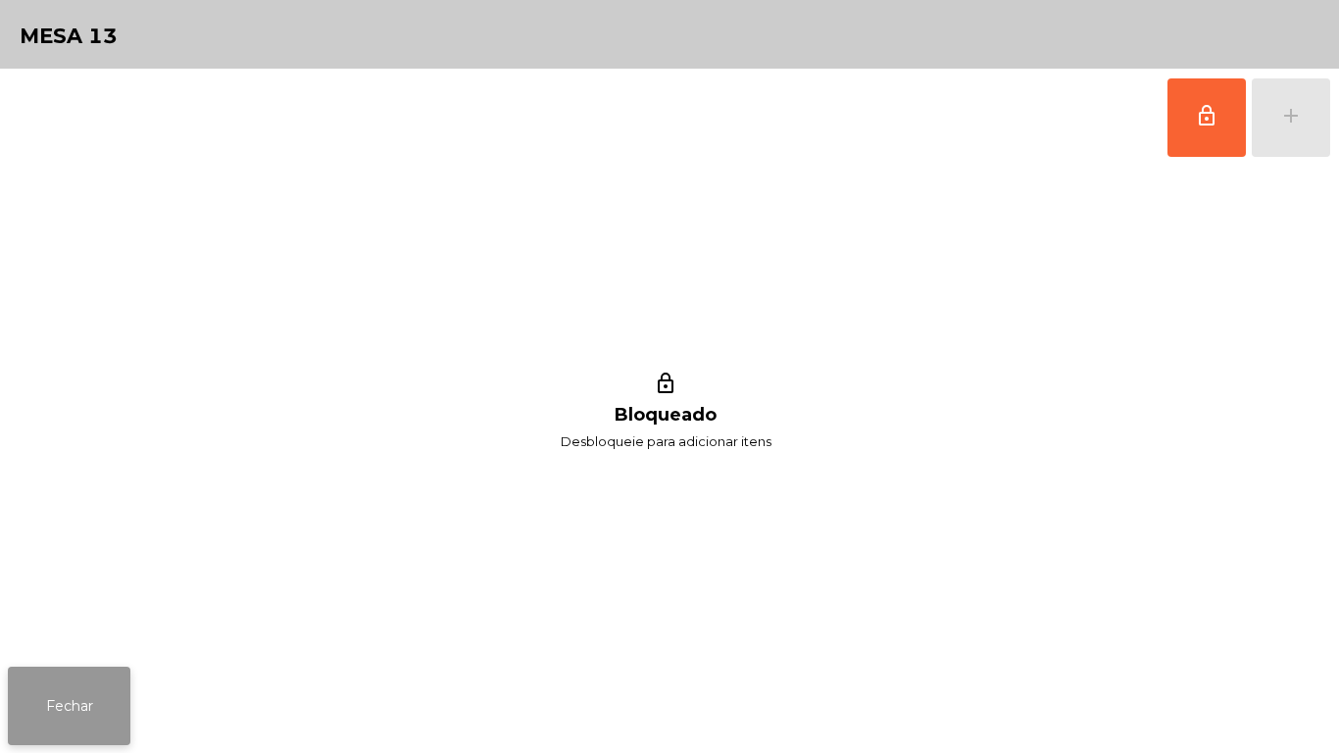
click at [74, 671] on button "Fechar" at bounding box center [69, 705] width 122 height 78
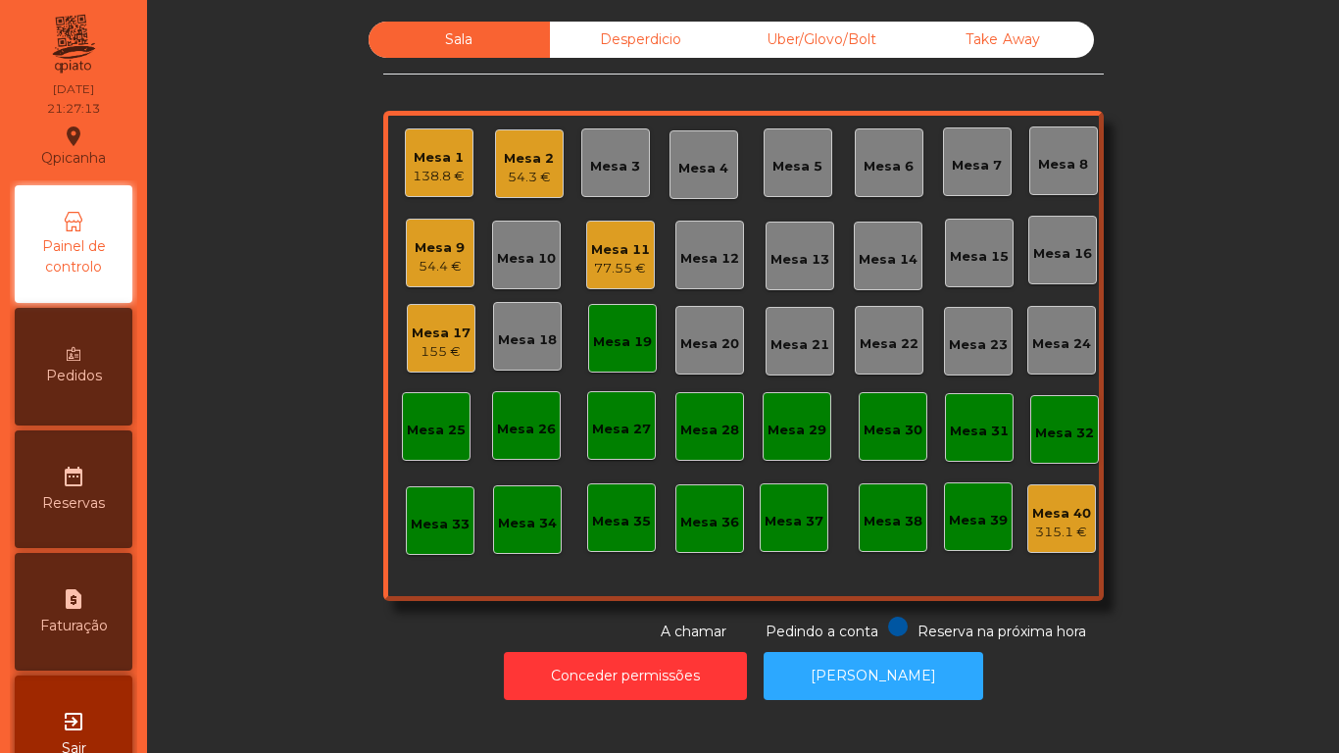
click at [424, 176] on div "138.8 €" at bounding box center [439, 177] width 52 height 20
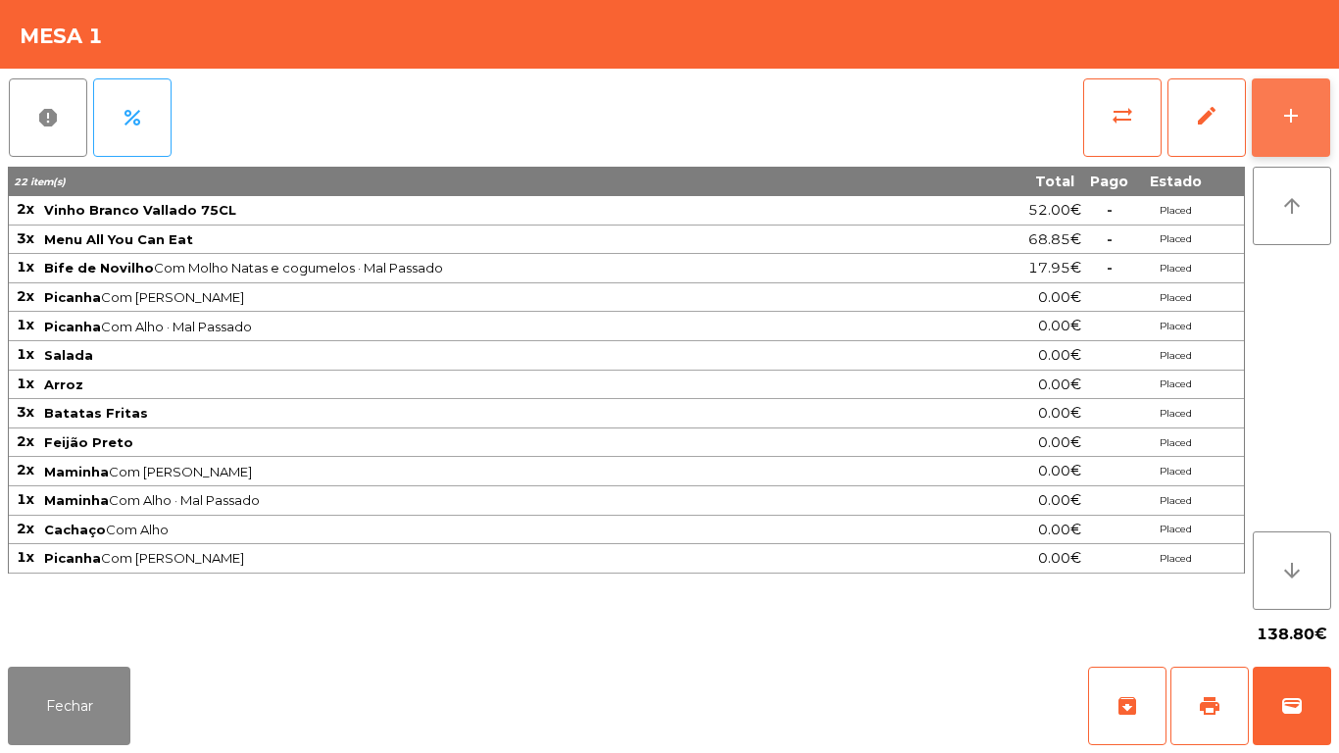
click at [1282, 127] on button "add" at bounding box center [1290, 117] width 78 height 78
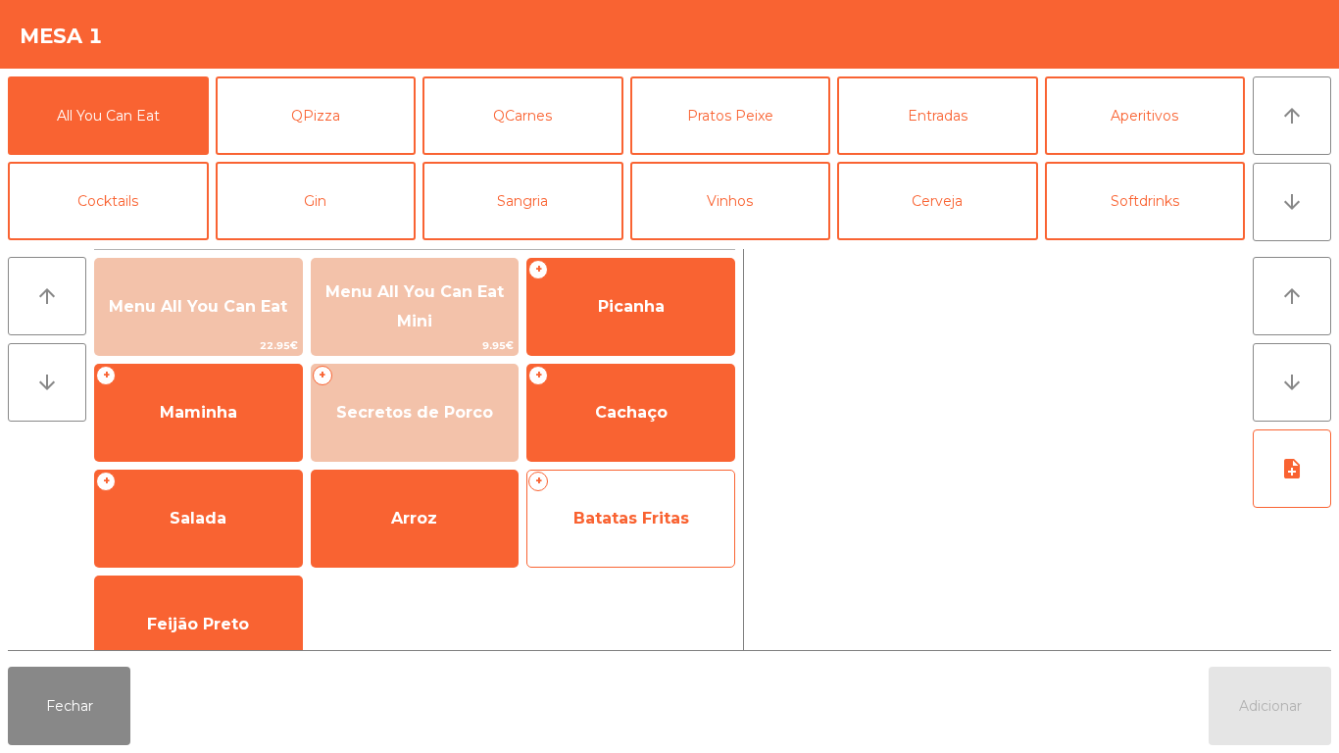
click at [631, 517] on span "Batatas Fritas" at bounding box center [631, 518] width 116 height 19
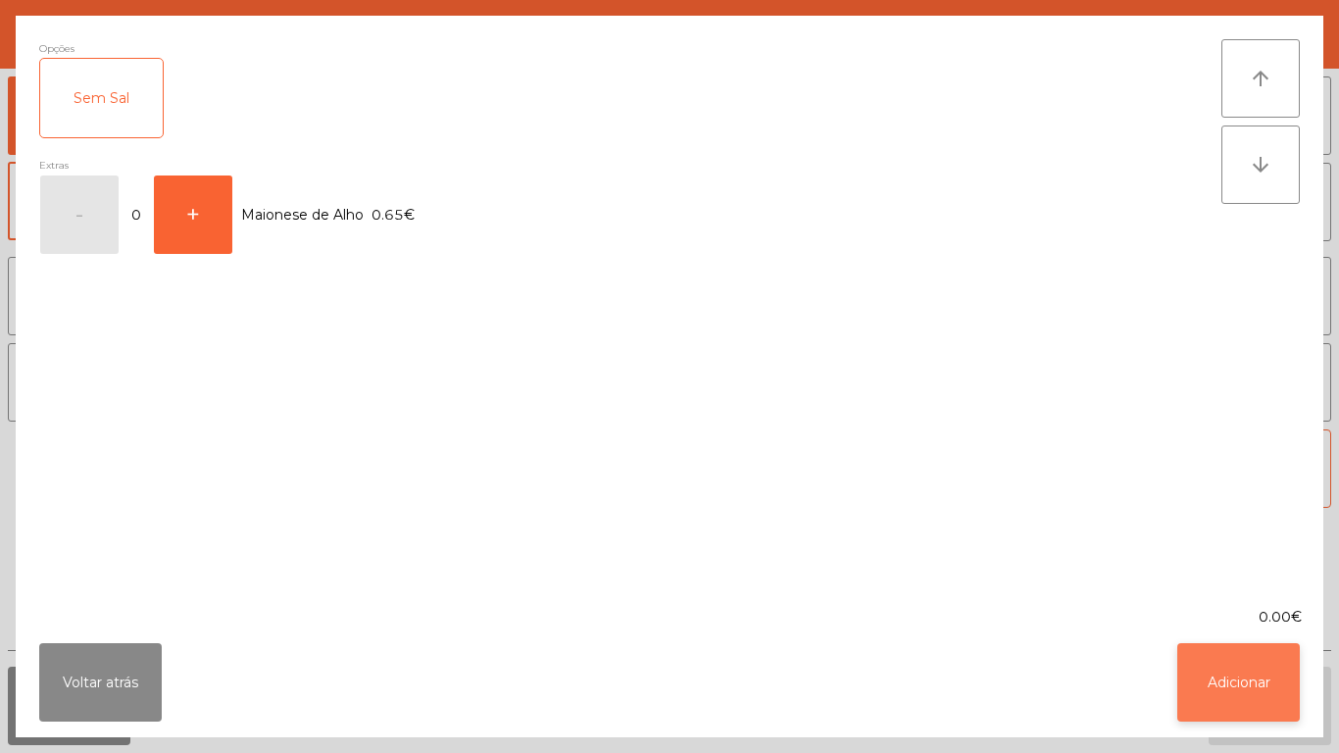
click at [1235, 689] on button "Adicionar" at bounding box center [1238, 682] width 122 height 78
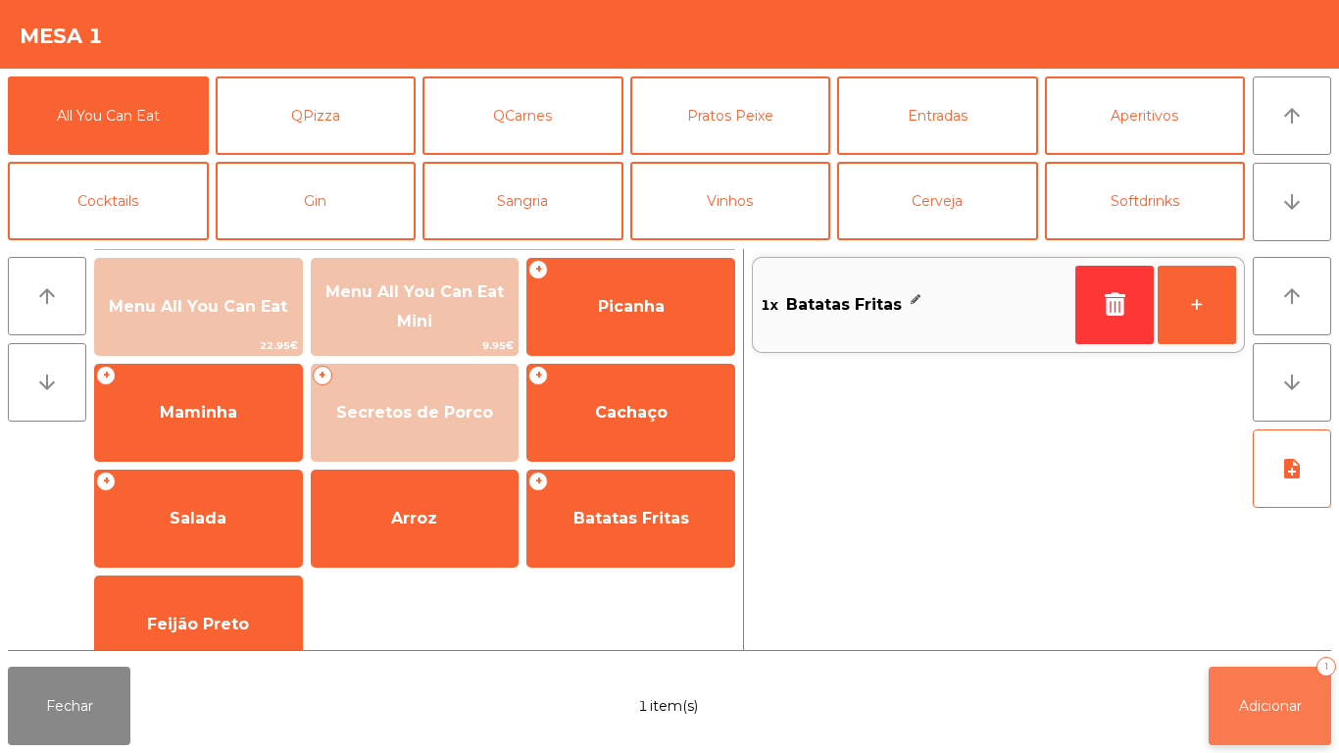
click at [1271, 686] on button "Adicionar 1" at bounding box center [1269, 705] width 122 height 78
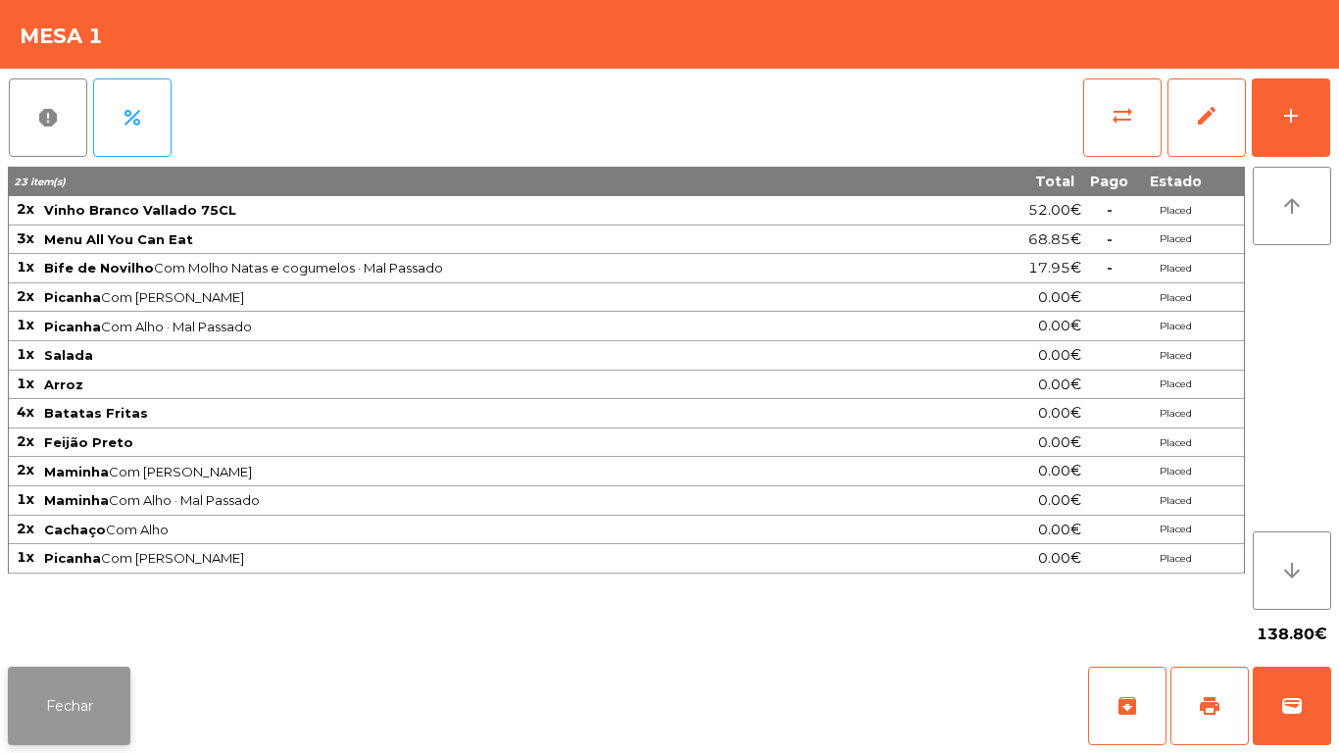
click at [55, 684] on button "Fechar" at bounding box center [69, 705] width 122 height 78
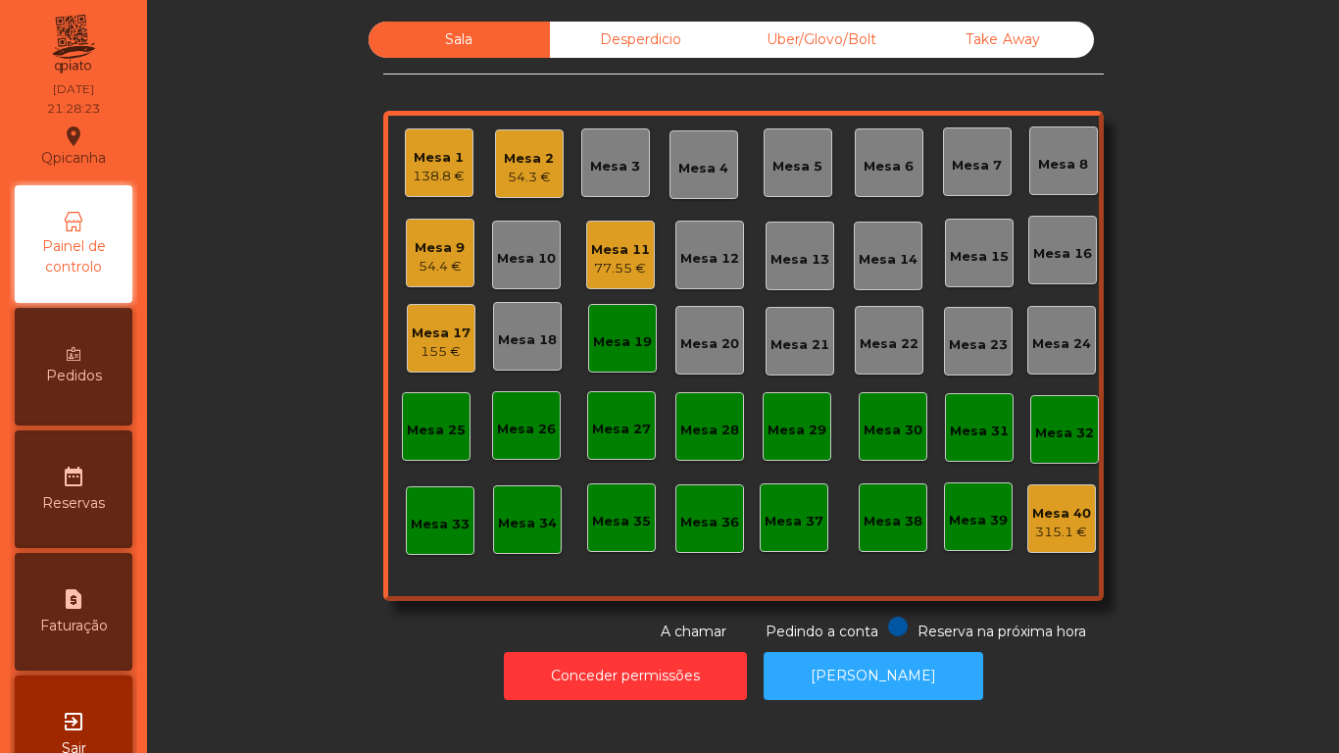
click at [419, 325] on div "Mesa 17" at bounding box center [441, 333] width 59 height 20
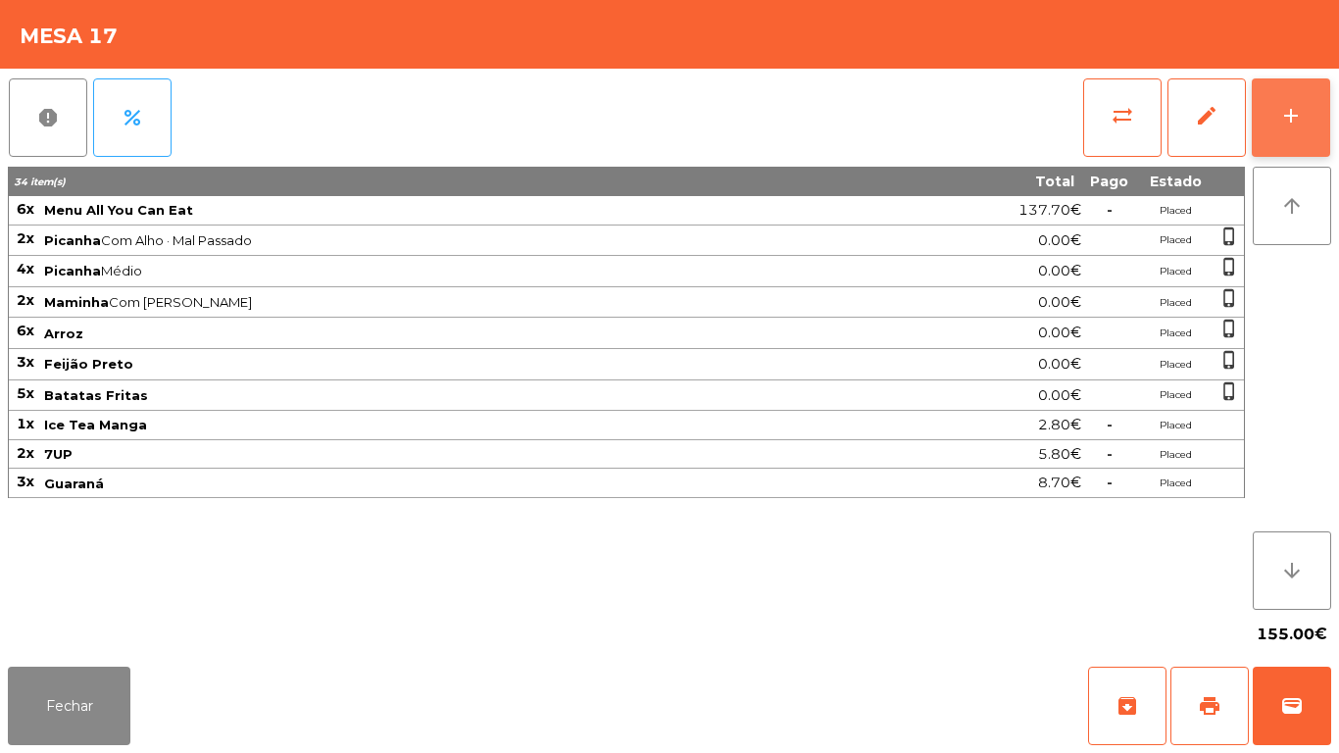
click at [1291, 129] on button "add" at bounding box center [1290, 117] width 78 height 78
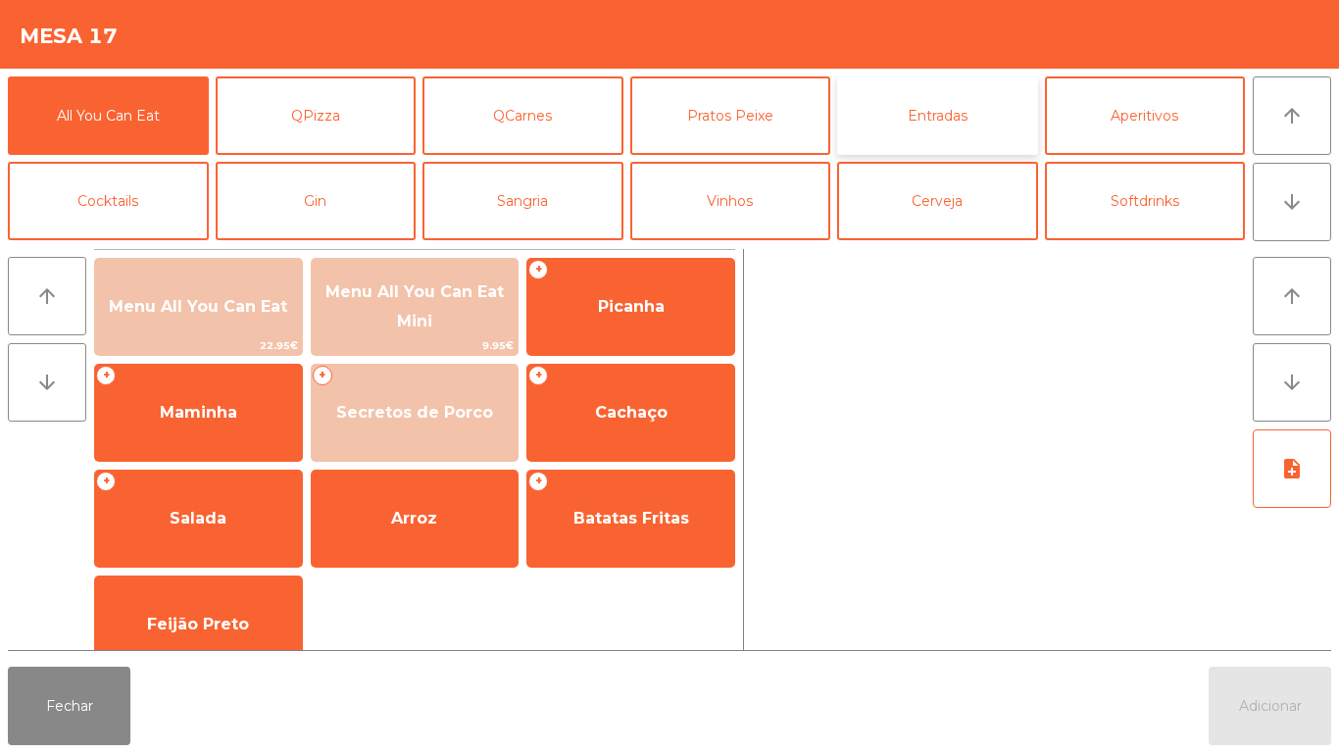
click at [960, 112] on button "Entradas" at bounding box center [937, 115] width 201 height 78
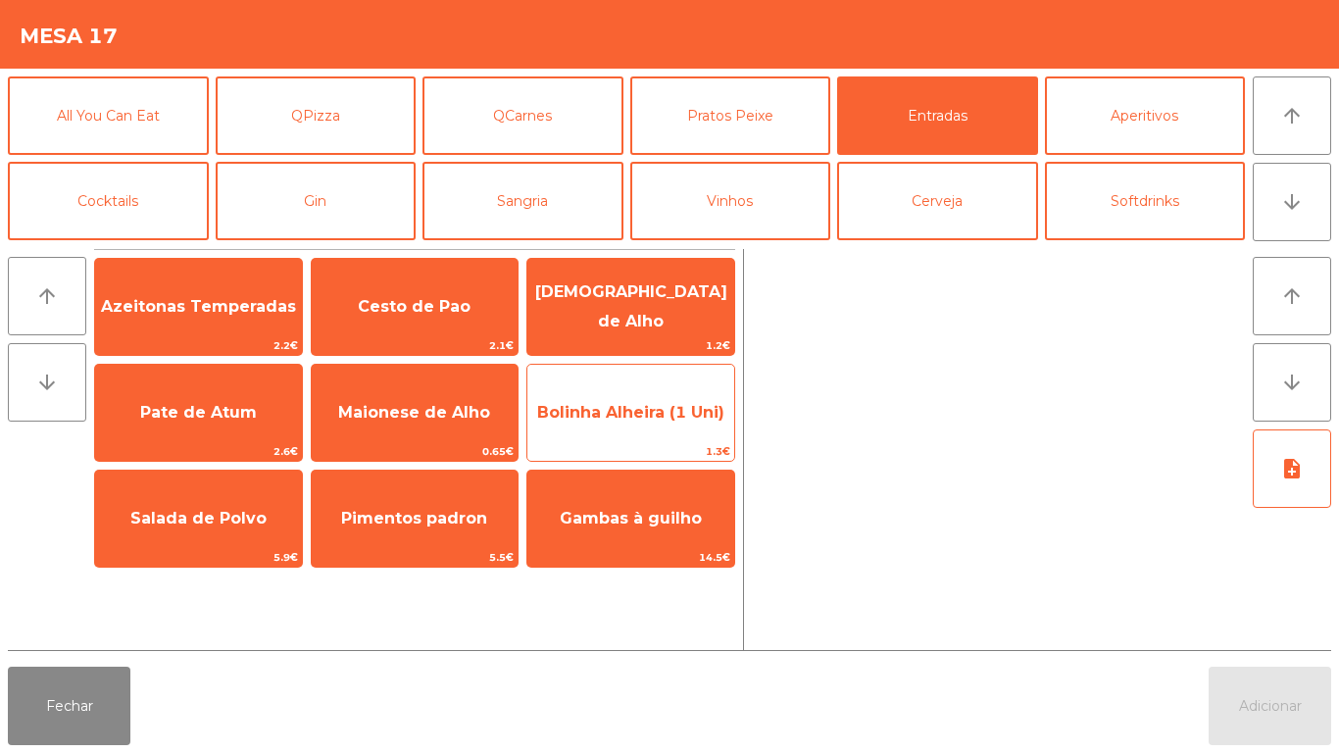
click at [669, 400] on span "Bolinha Alheira (1 Uni)" at bounding box center [630, 412] width 207 height 53
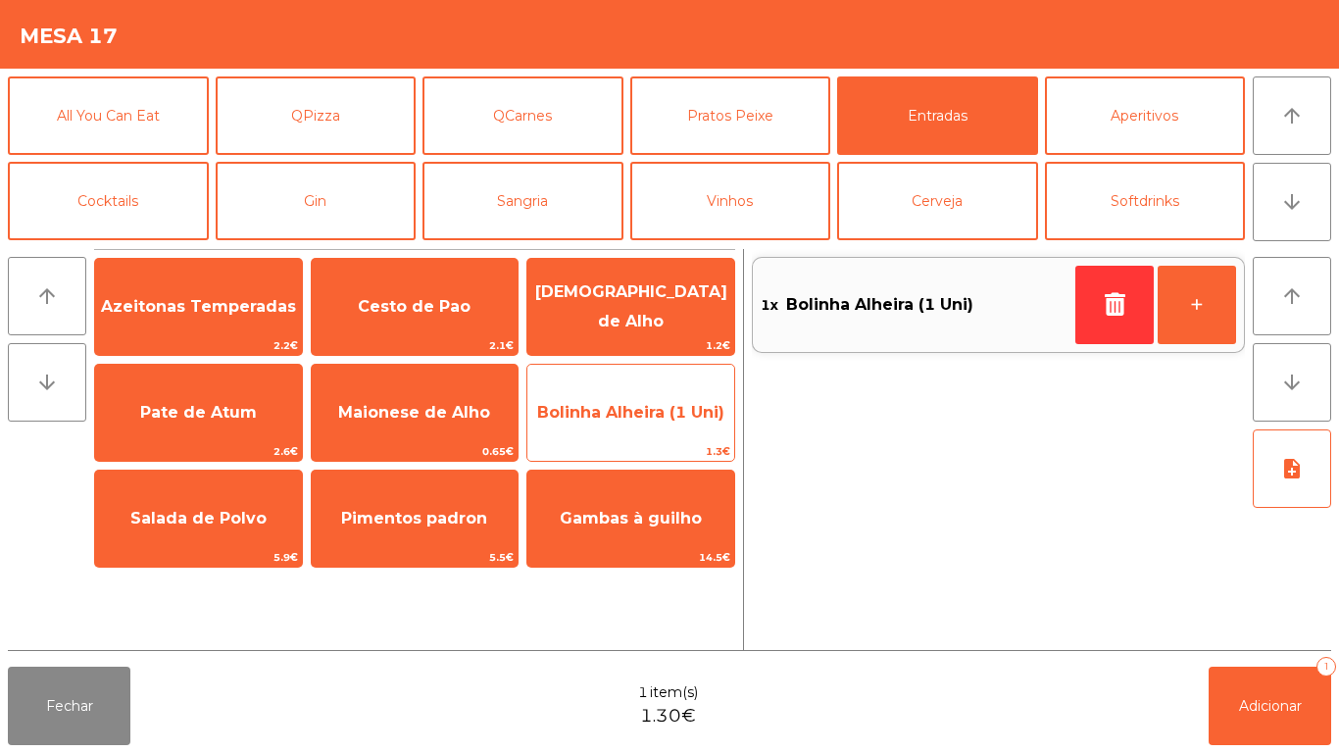
click at [669, 412] on span "Bolinha Alheira (1 Uni)" at bounding box center [630, 412] width 187 height 19
click at [678, 421] on span "Bolinha Alheira (1 Uni)" at bounding box center [630, 412] width 207 height 53
click at [669, 401] on span "Bolinha Alheira (1 Uni)" at bounding box center [630, 412] width 207 height 53
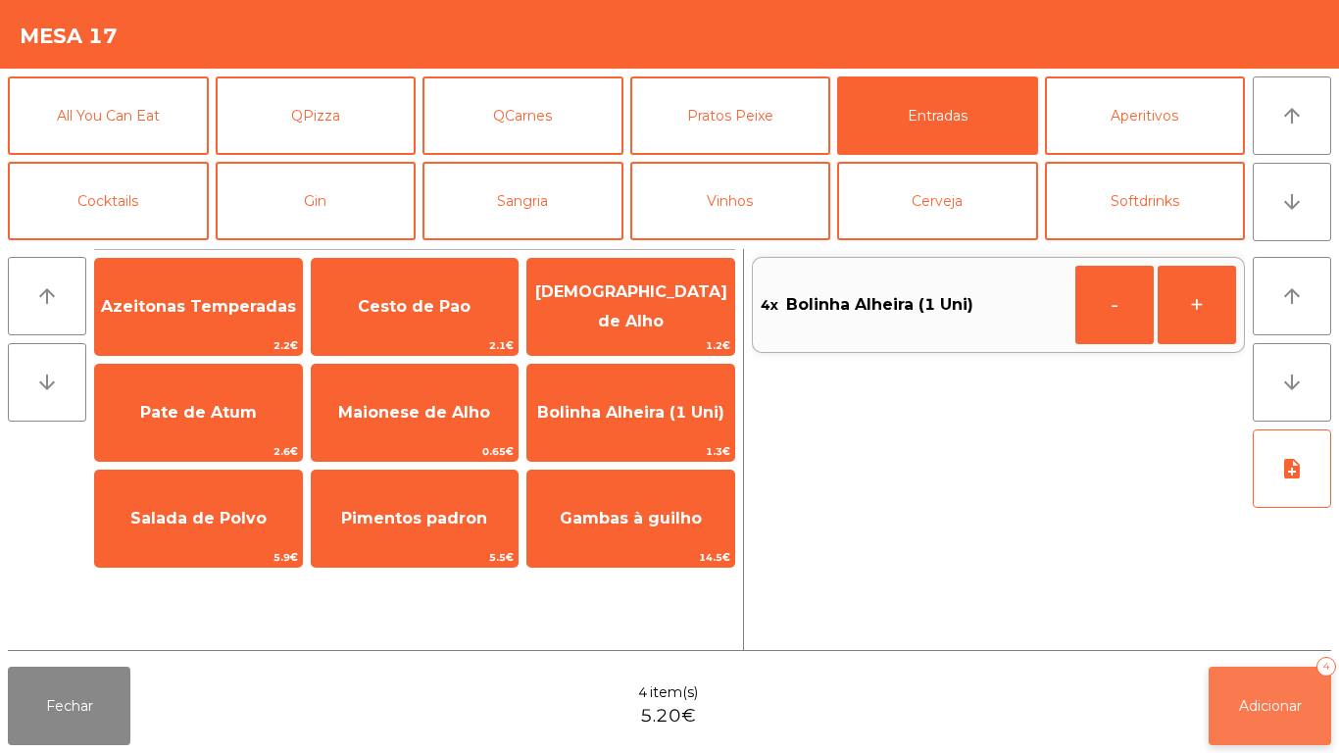
click at [1289, 690] on button "Adicionar 4" at bounding box center [1269, 705] width 122 height 78
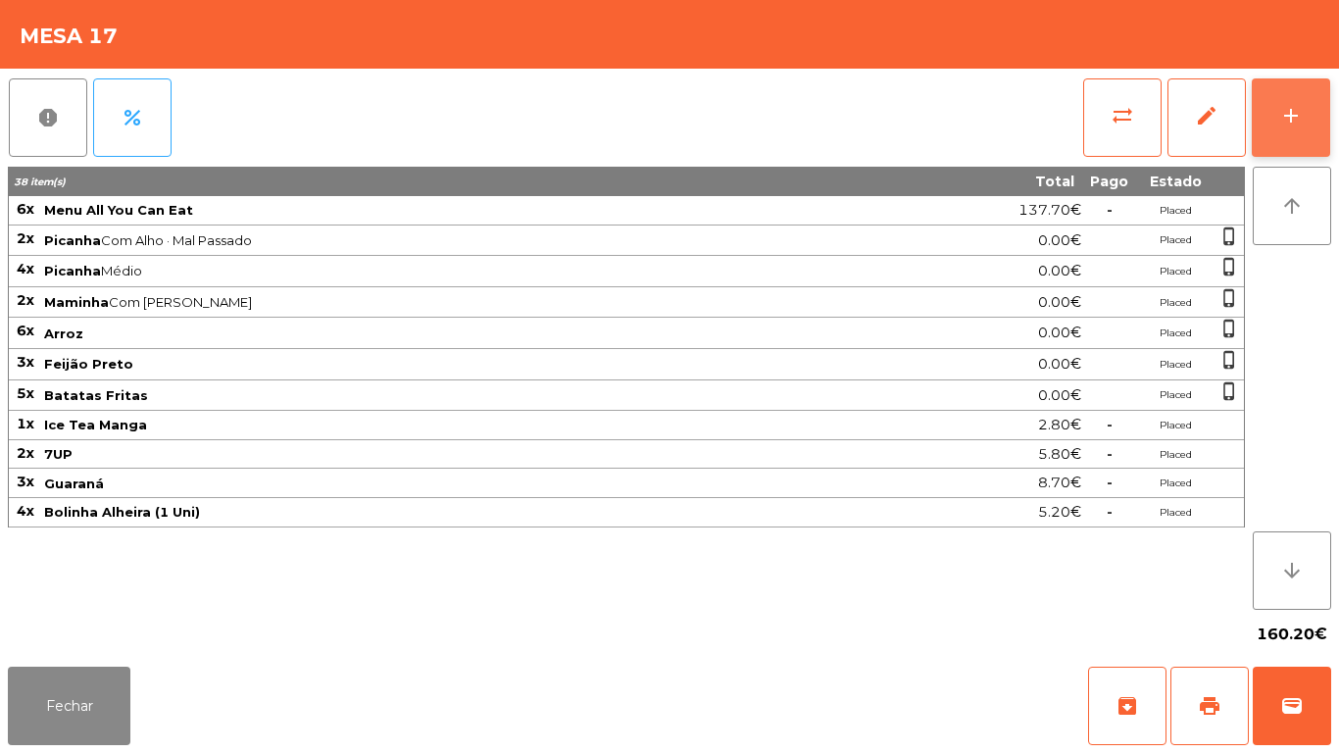
click at [1292, 109] on div "add" at bounding box center [1291, 116] width 24 height 24
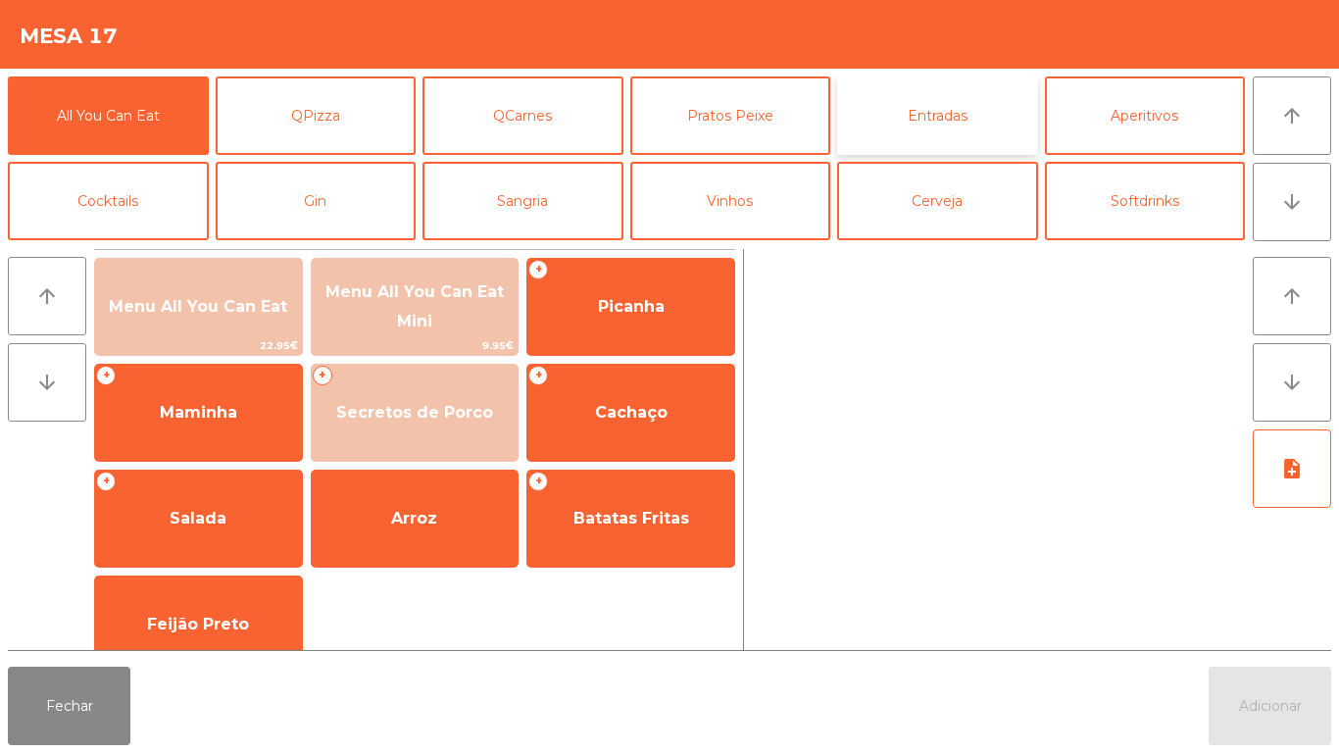
click at [919, 132] on button "Entradas" at bounding box center [937, 115] width 201 height 78
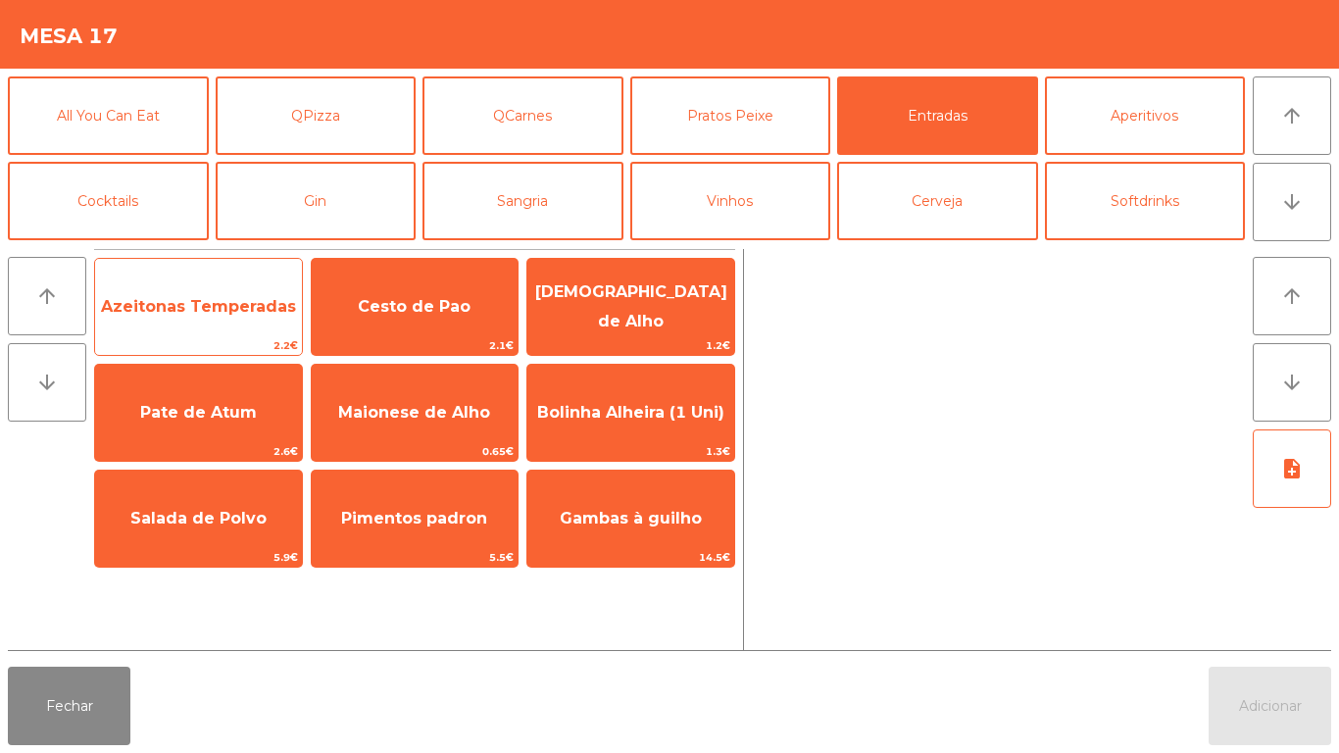
click at [215, 304] on span "Azeitonas Temperadas" at bounding box center [198, 306] width 195 height 19
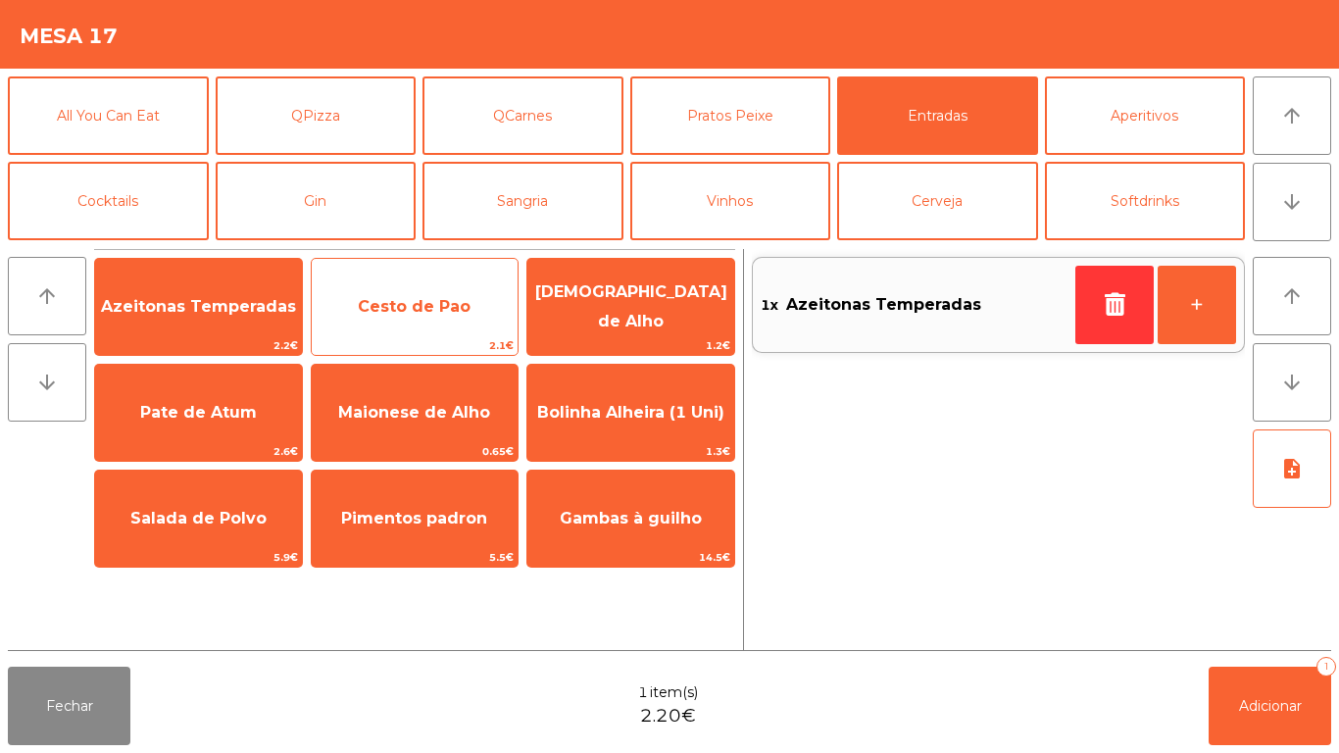
click at [424, 322] on span "Cesto de Pao" at bounding box center [415, 306] width 207 height 53
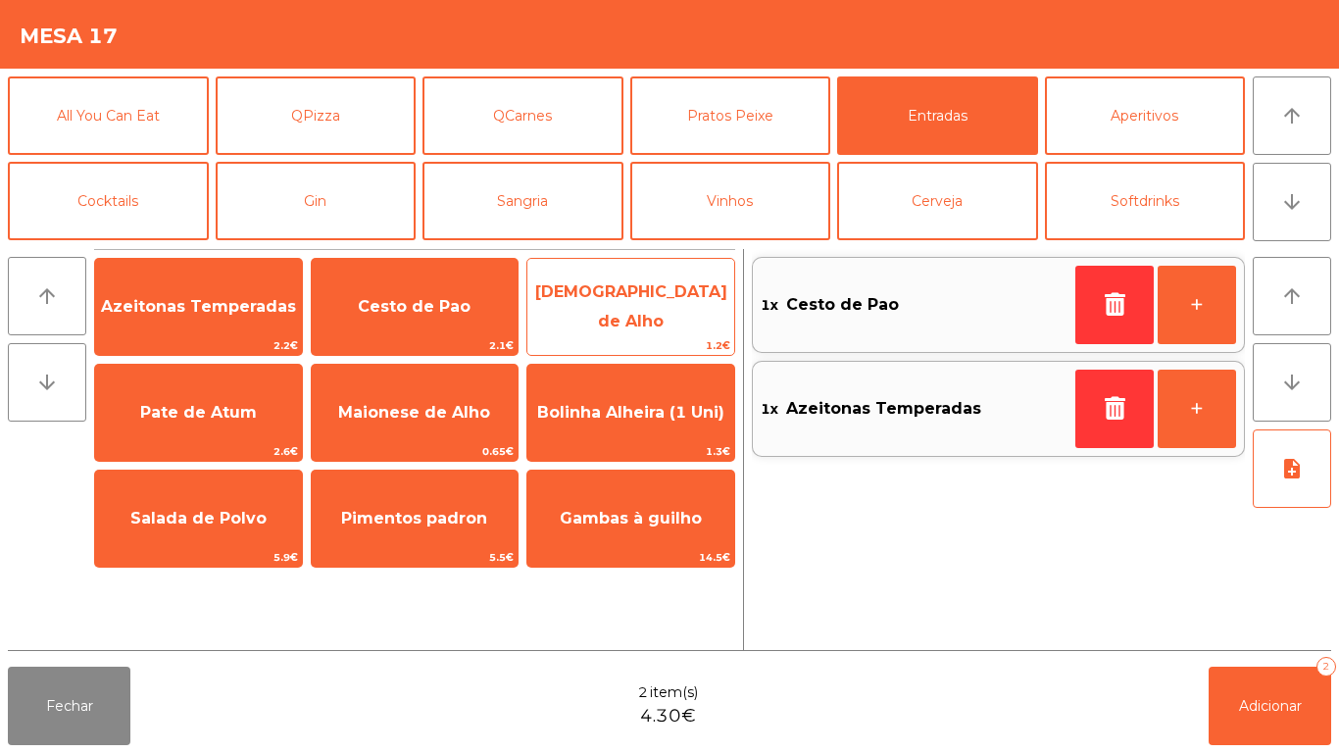
click at [604, 319] on span "[DEMOGRAPHIC_DATA] de Alho" at bounding box center [630, 307] width 207 height 83
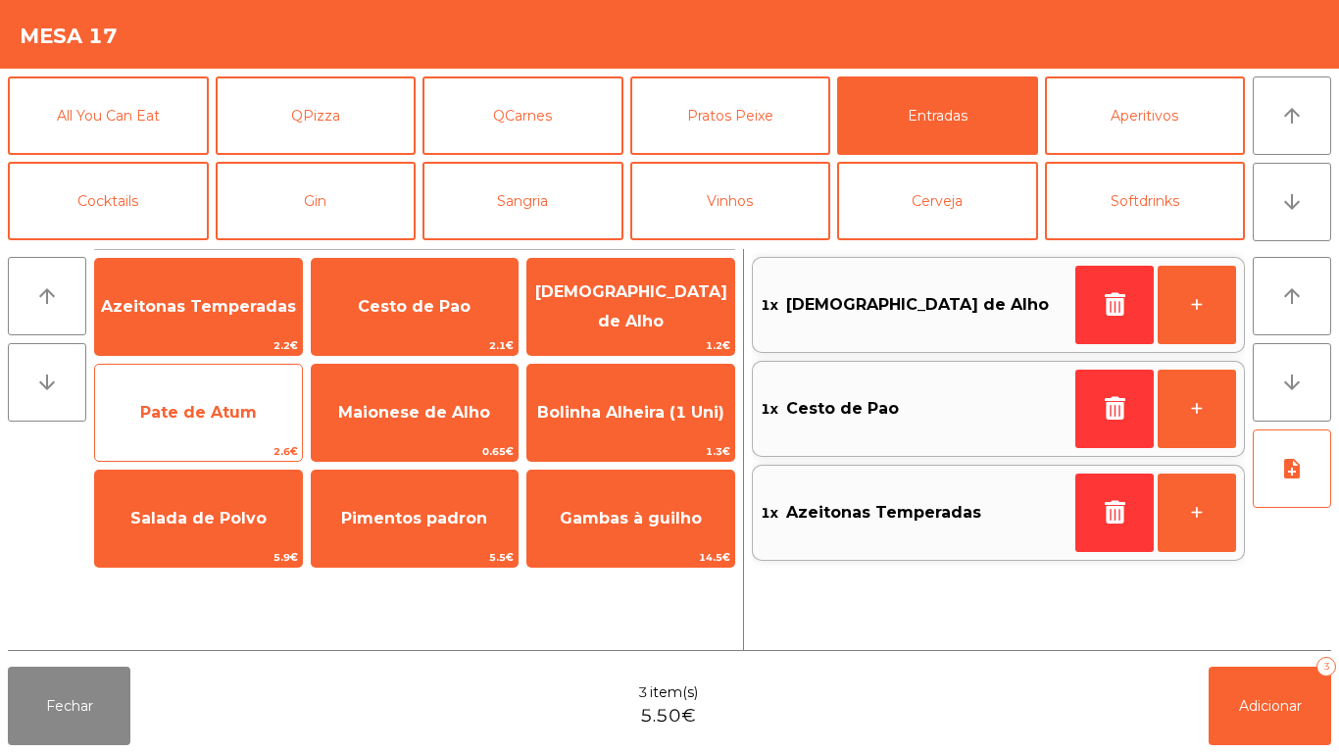
click at [214, 420] on span "Pate de Atum" at bounding box center [198, 412] width 117 height 19
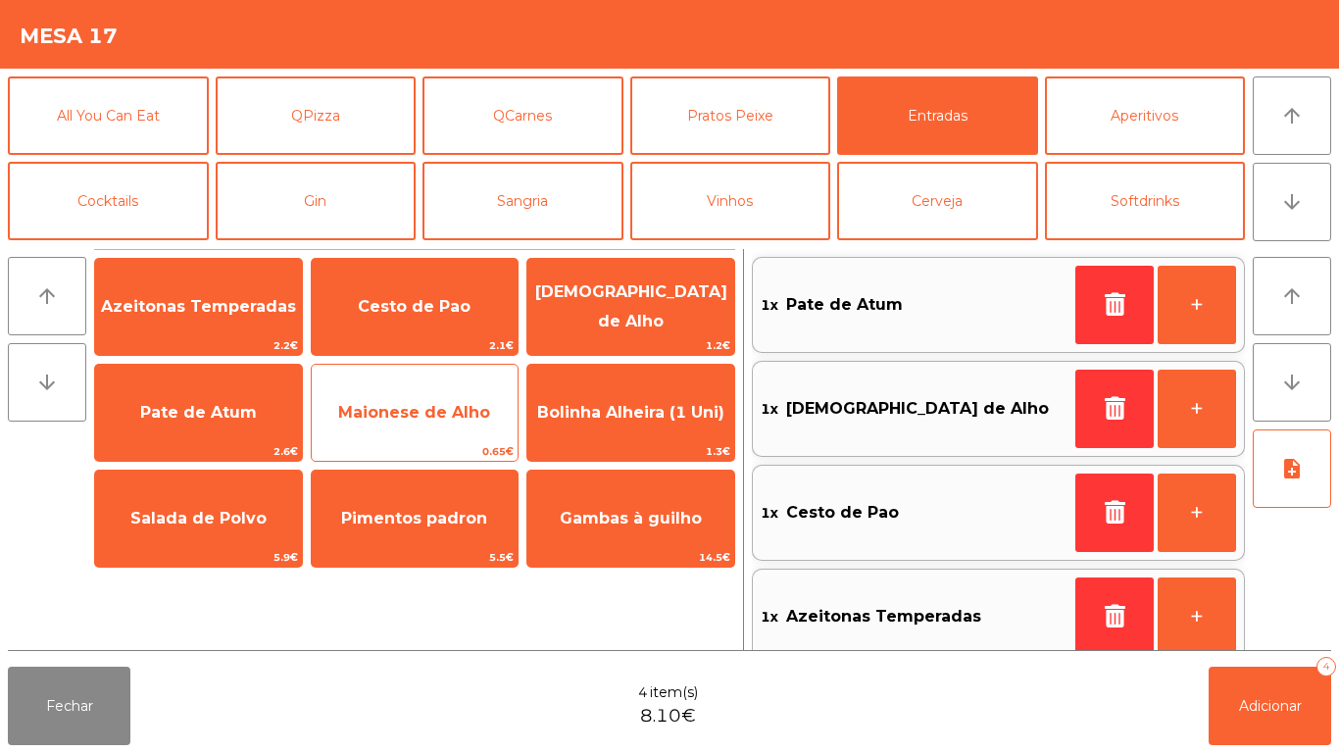
click at [421, 417] on span "Maionese de Alho" at bounding box center [414, 412] width 152 height 19
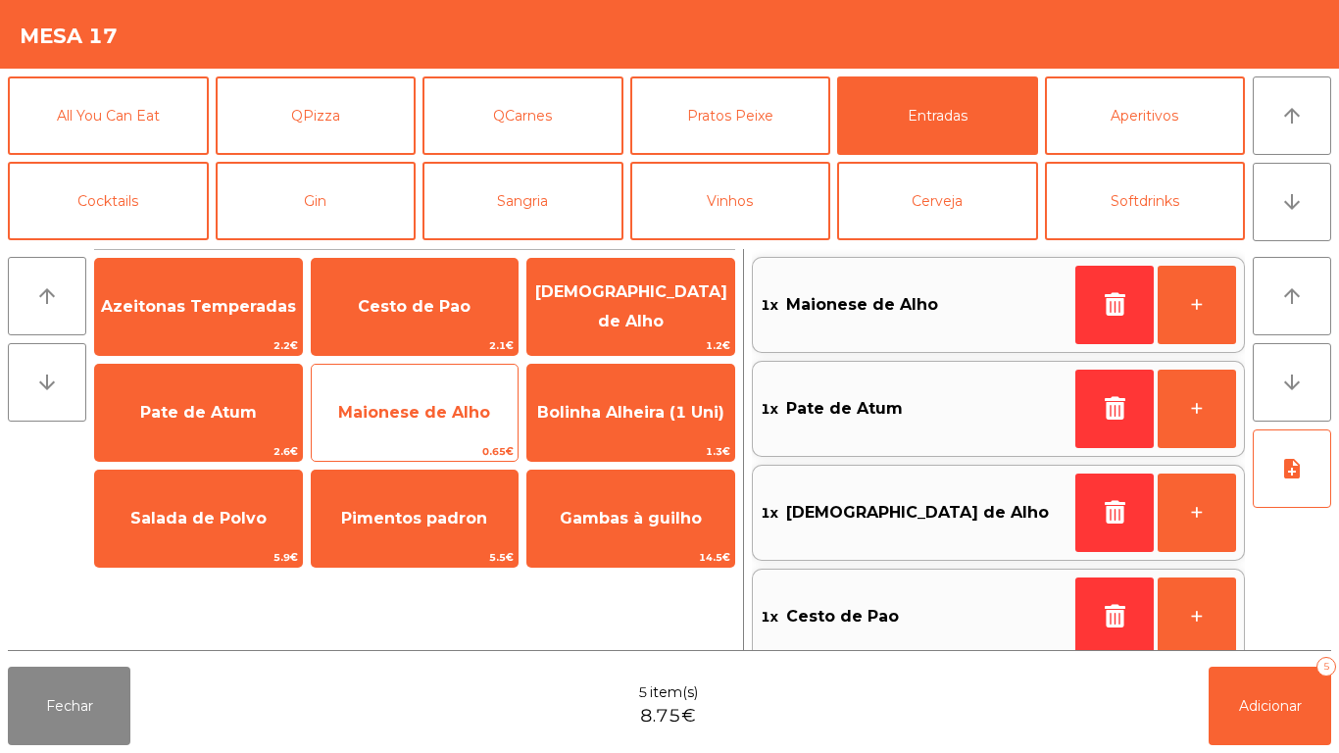
scroll to position [8, 0]
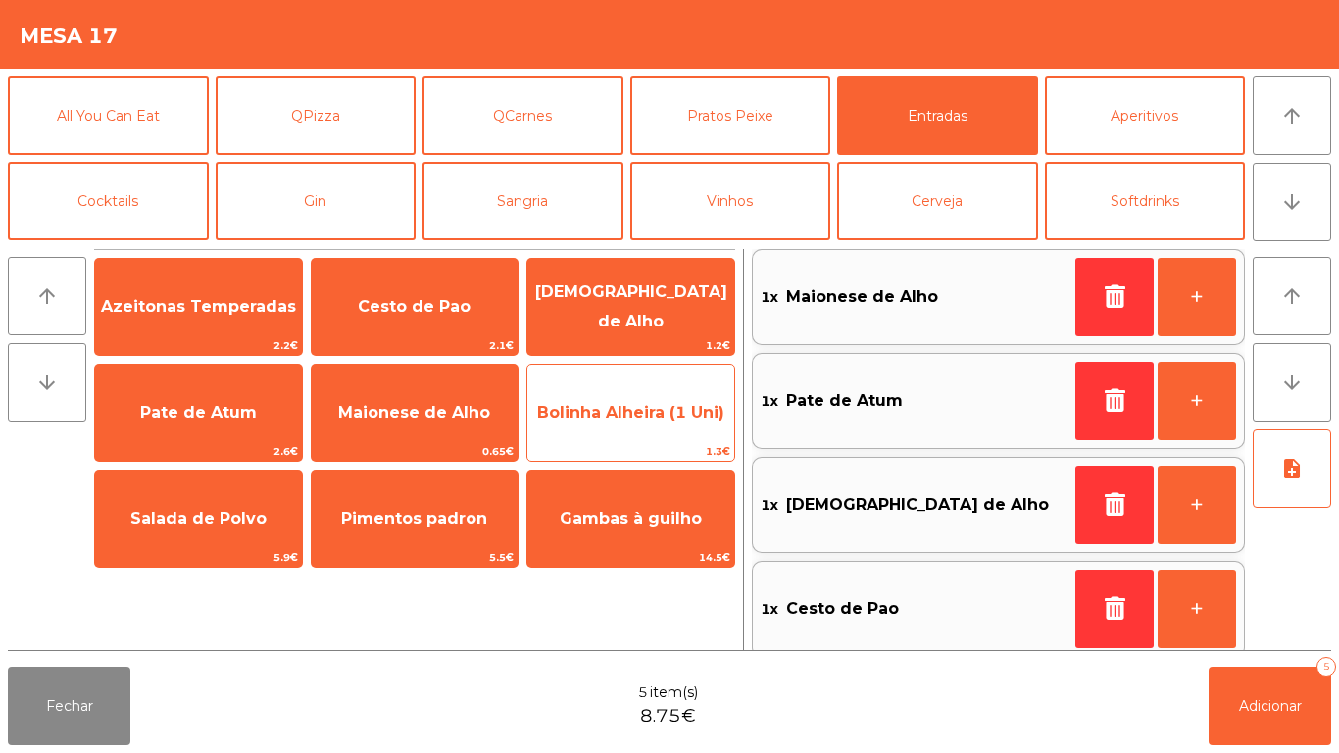
click at [604, 423] on span "Bolinha Alheira (1 Uni)" at bounding box center [630, 412] width 207 height 53
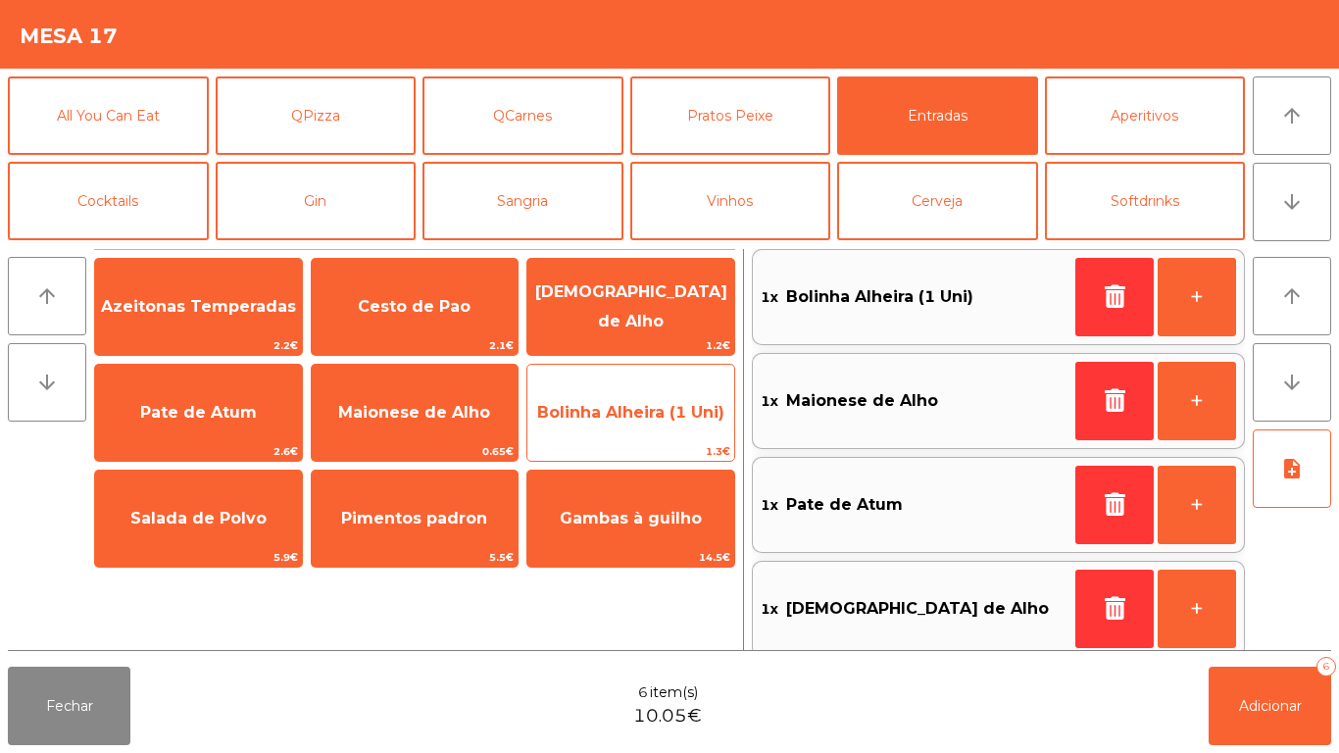
click at [598, 423] on span "Bolinha Alheira (1 Uni)" at bounding box center [630, 412] width 207 height 53
click at [590, 422] on span "Bolinha Alheira (1 Uni)" at bounding box center [630, 412] width 207 height 53
click at [599, 417] on span "Bolinha Alheira (1 Uni)" at bounding box center [630, 412] width 187 height 19
click at [605, 412] on span "Bolinha Alheira (1 Uni)" at bounding box center [630, 412] width 187 height 19
click at [607, 400] on span "Bolinha Alheira (1 Uni)" at bounding box center [630, 412] width 207 height 53
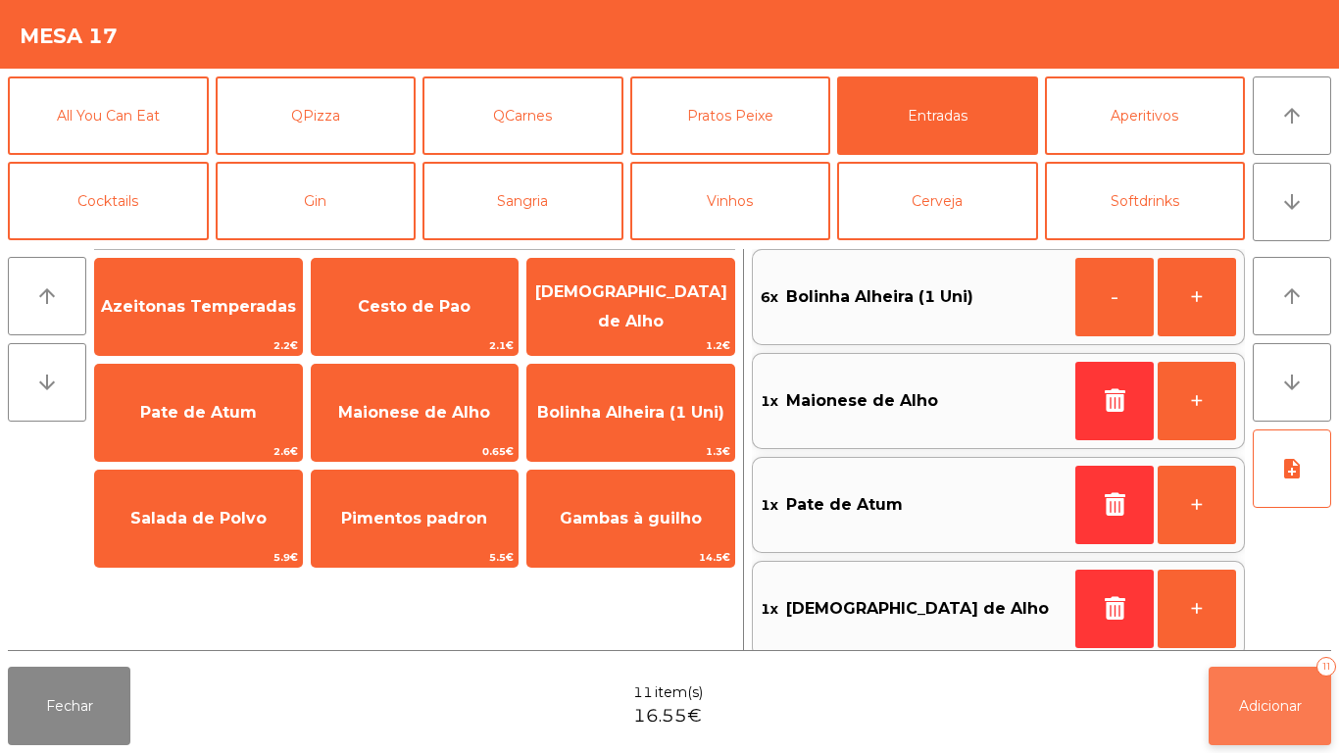
click at [1268, 704] on span "Adicionar" at bounding box center [1270, 706] width 63 height 18
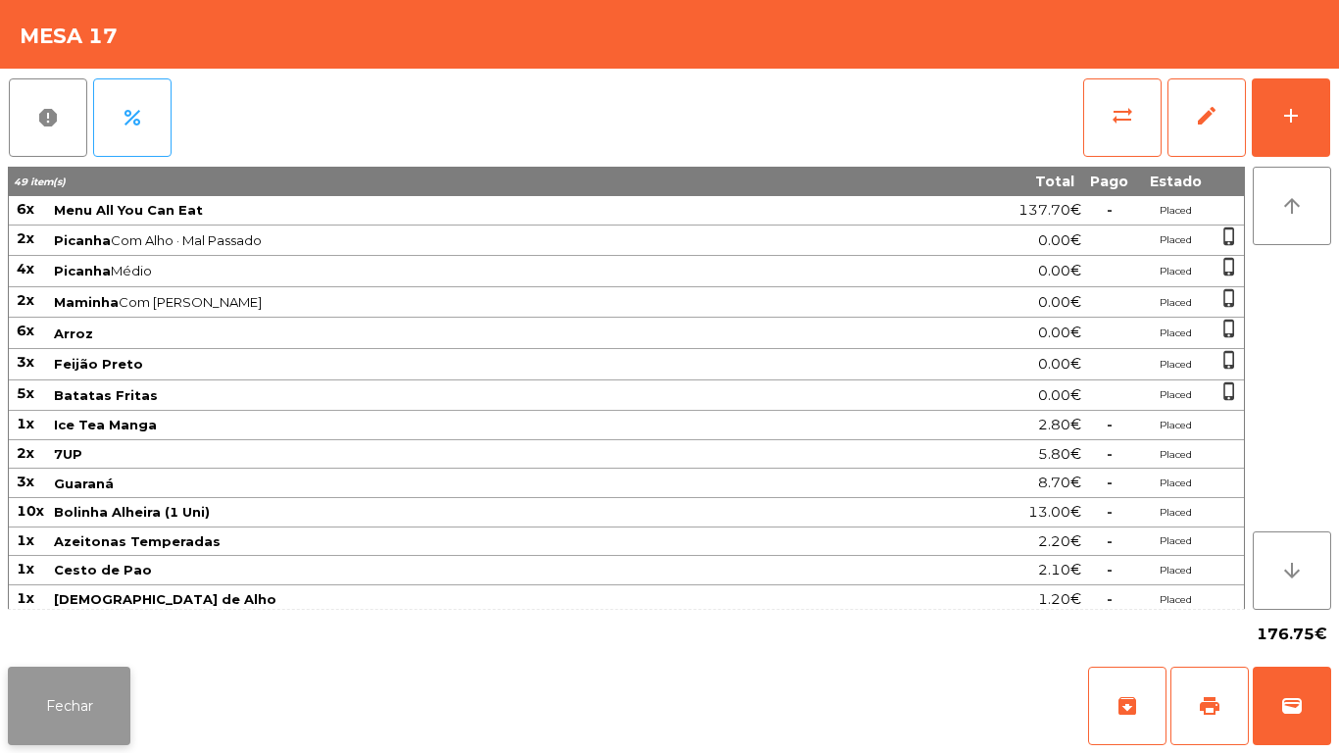
click at [91, 694] on button "Fechar" at bounding box center [69, 705] width 122 height 78
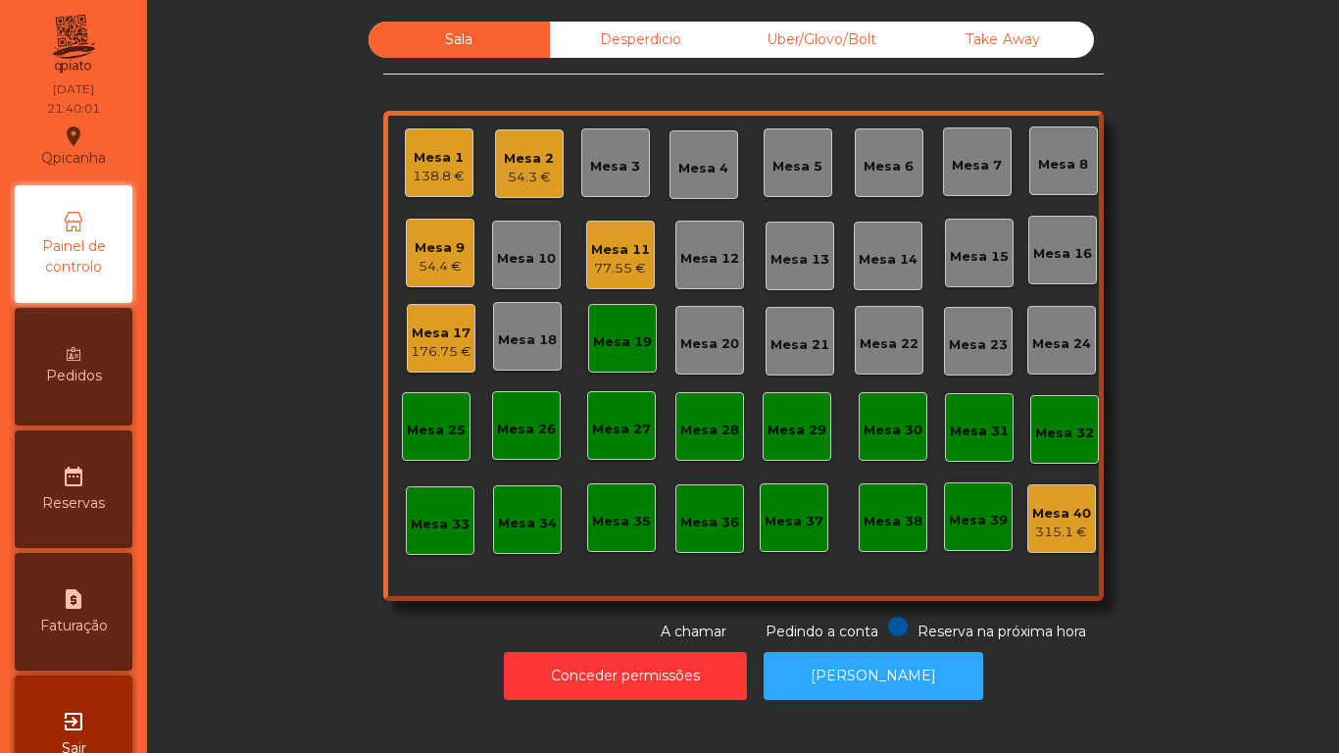
click at [547, 174] on div "Mesa 2 54.3 €" at bounding box center [529, 163] width 69 height 69
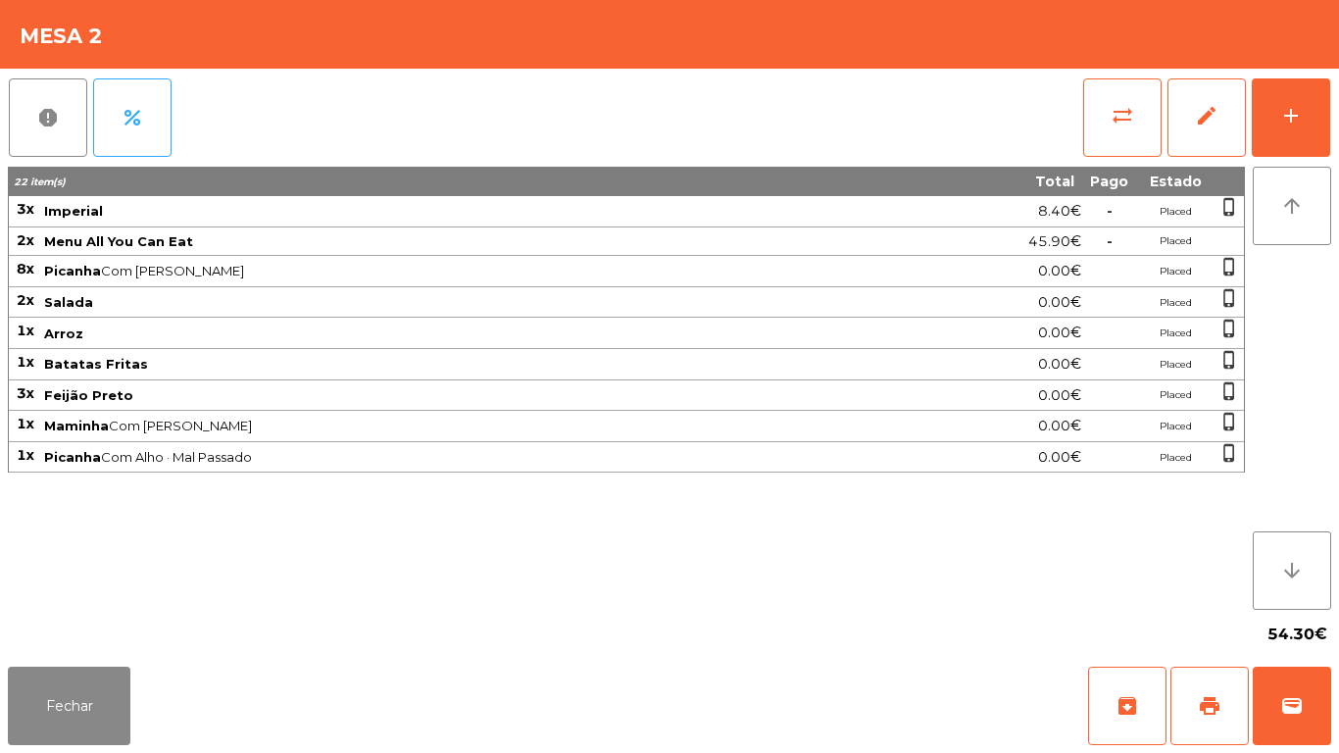
click at [1338, 100] on div "report percent sync_alt edit add 22 item(s) Total Pago Estado 3x Imperial 8.40€…" at bounding box center [669, 364] width 1339 height 590
click at [1316, 119] on button "add" at bounding box center [1290, 117] width 78 height 78
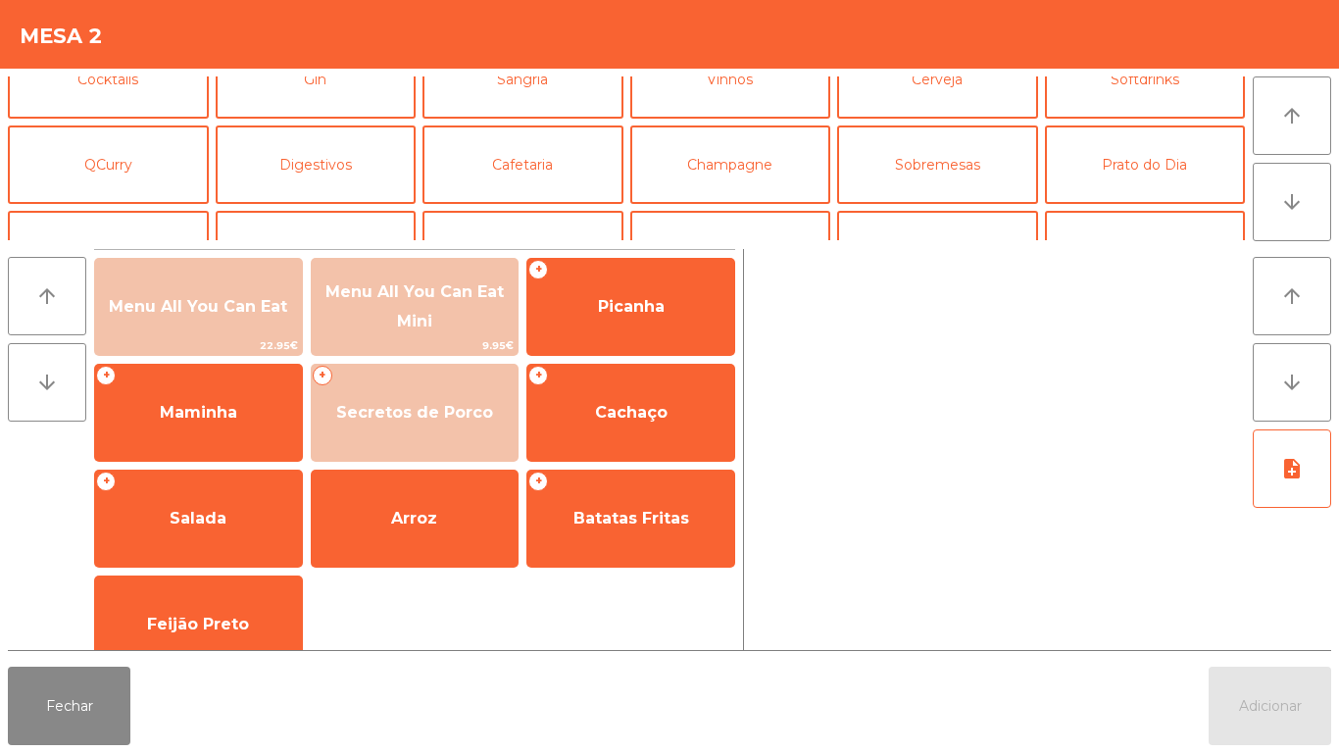
scroll to position [121, 0]
click at [563, 158] on button "Cafetaria" at bounding box center [522, 165] width 201 height 78
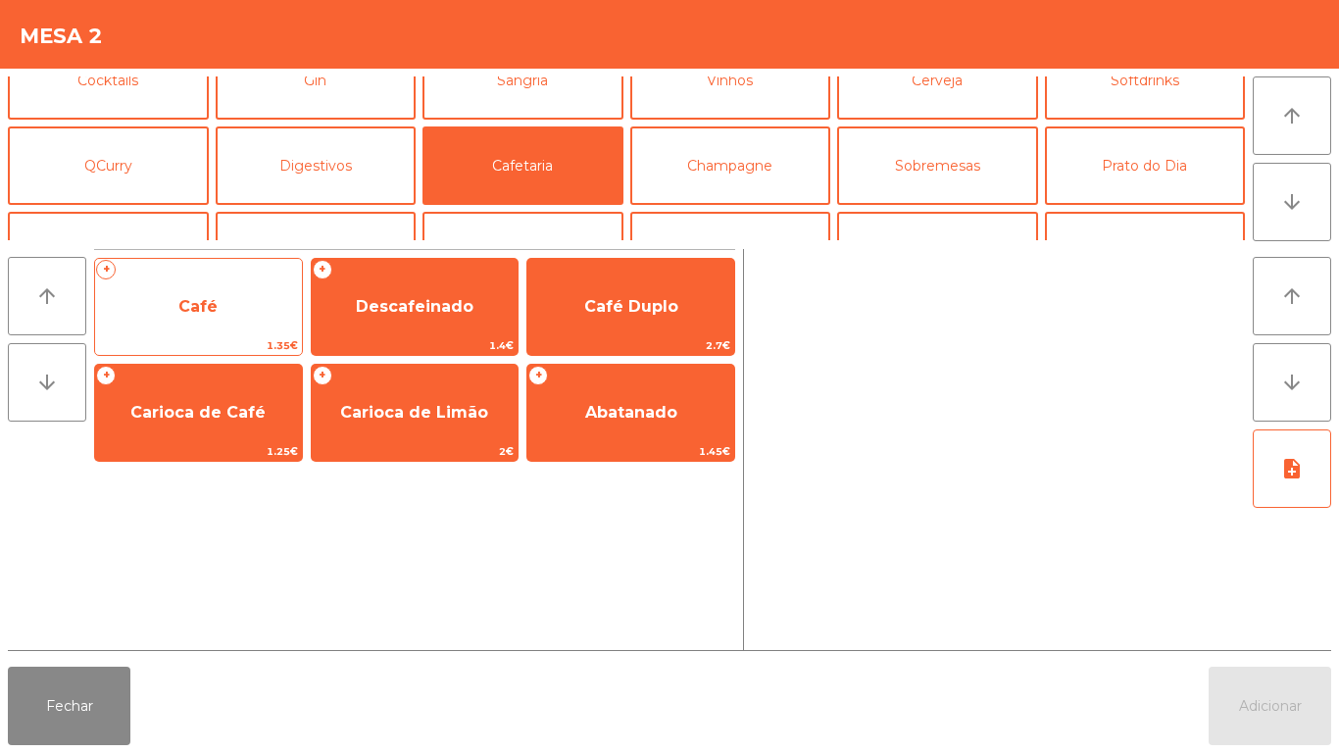
click at [262, 317] on span "Café" at bounding box center [198, 306] width 207 height 53
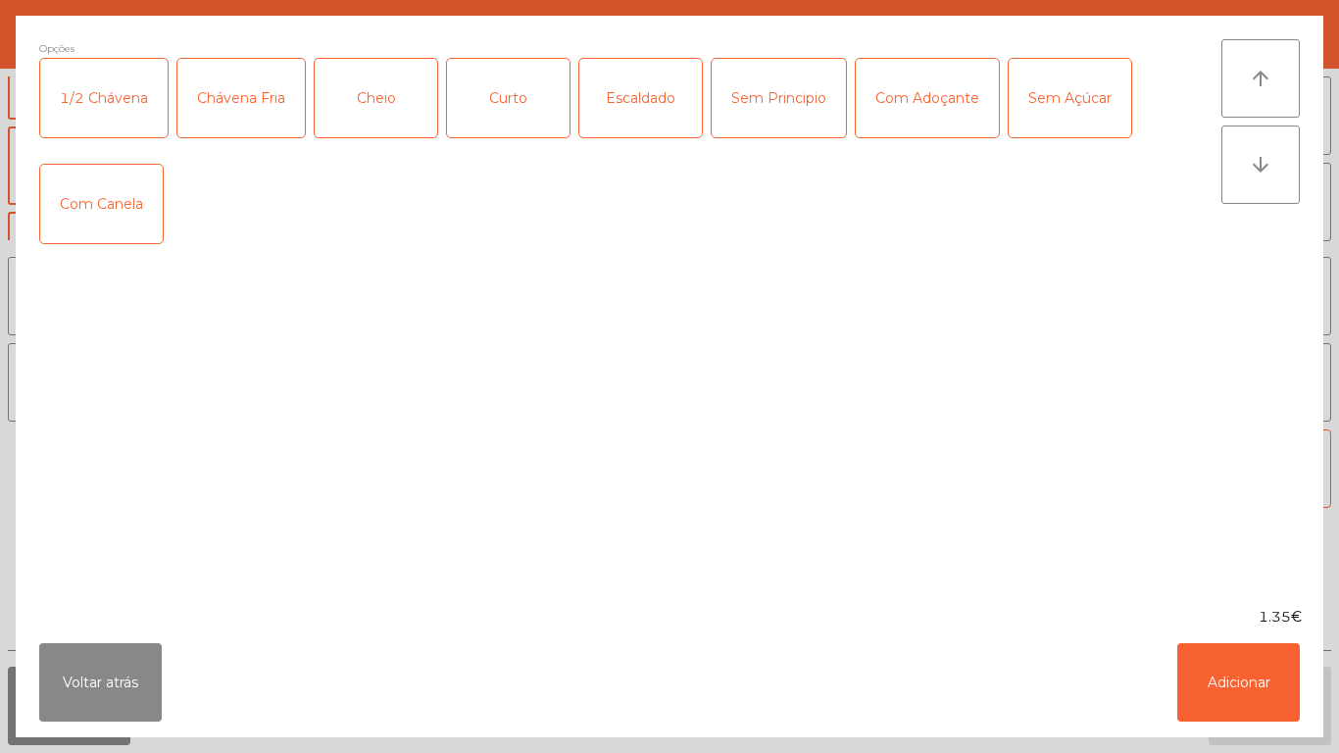
click at [937, 119] on div "Com Adoçante" at bounding box center [926, 98] width 143 height 78
click at [142, 195] on div "Com Canela" at bounding box center [101, 204] width 122 height 78
click at [1260, 683] on button "Adicionar" at bounding box center [1238, 682] width 122 height 78
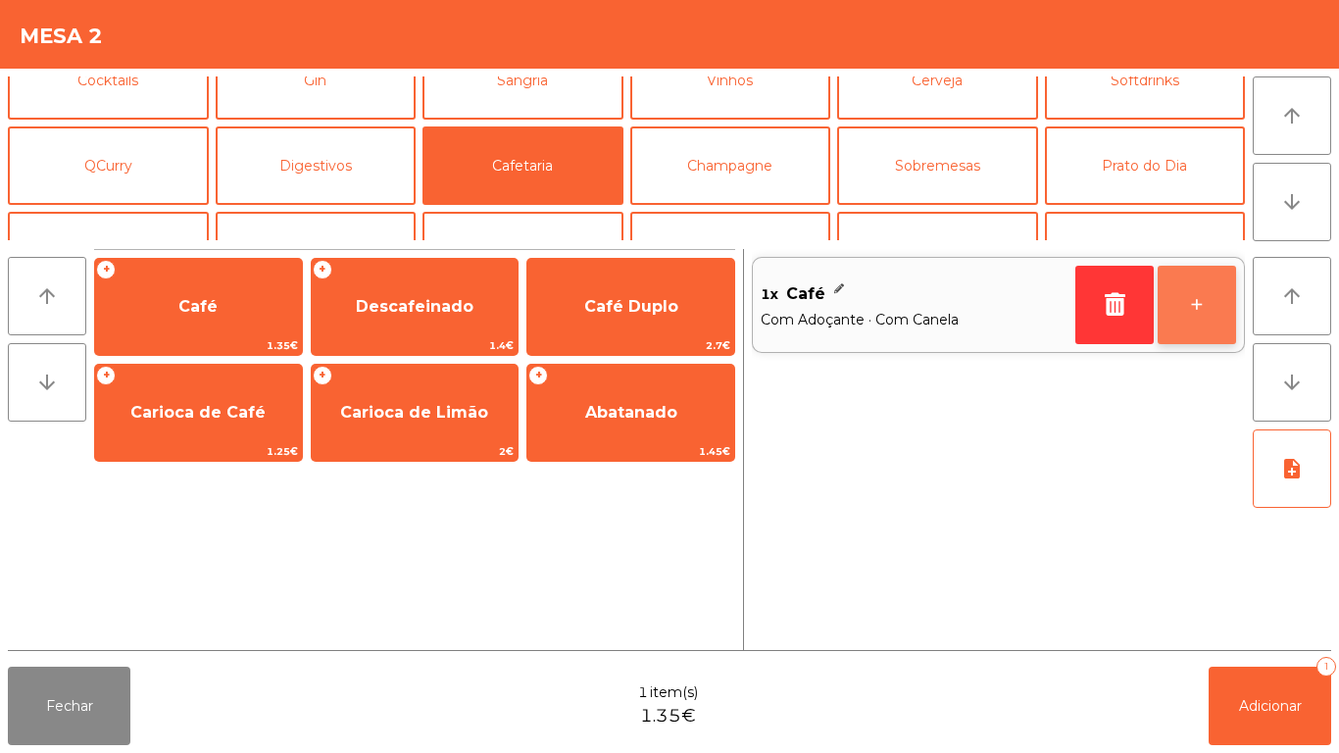
click at [1192, 309] on button "+" at bounding box center [1196, 305] width 78 height 78
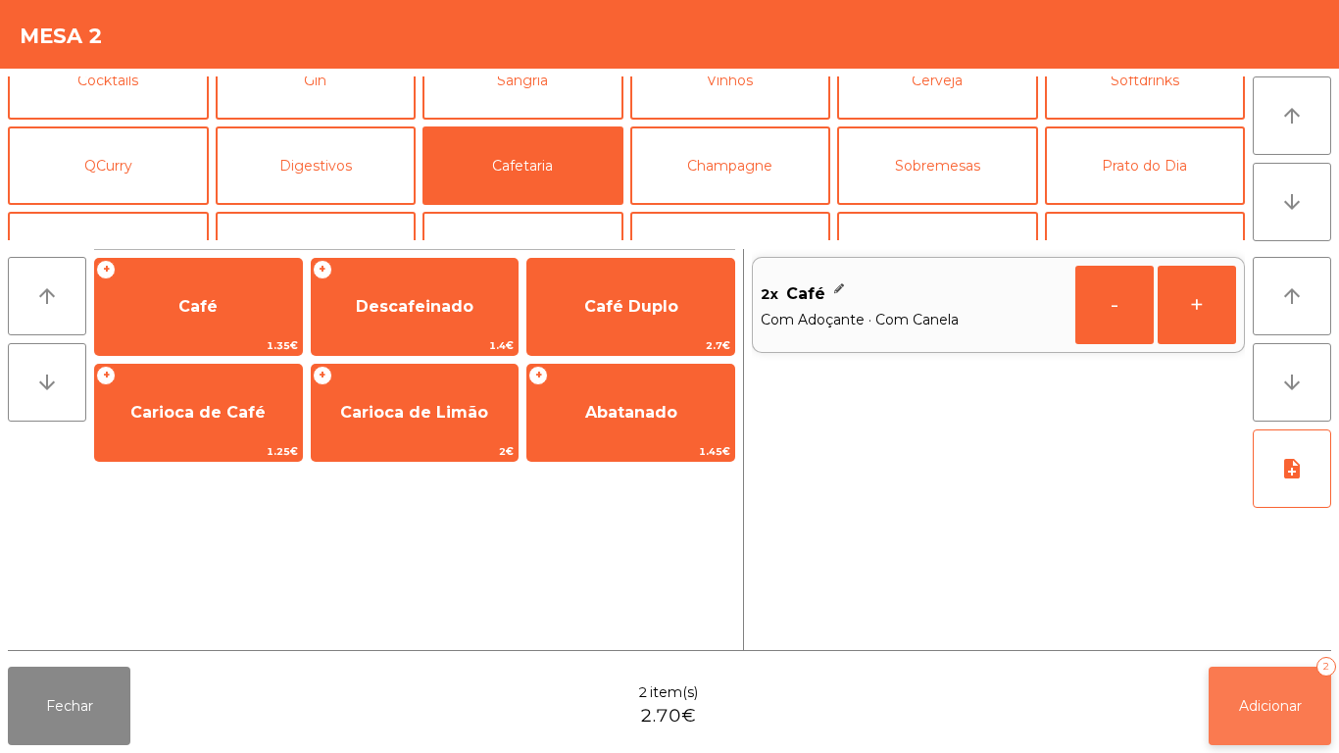
click at [1275, 673] on button "Adicionar 2" at bounding box center [1269, 705] width 122 height 78
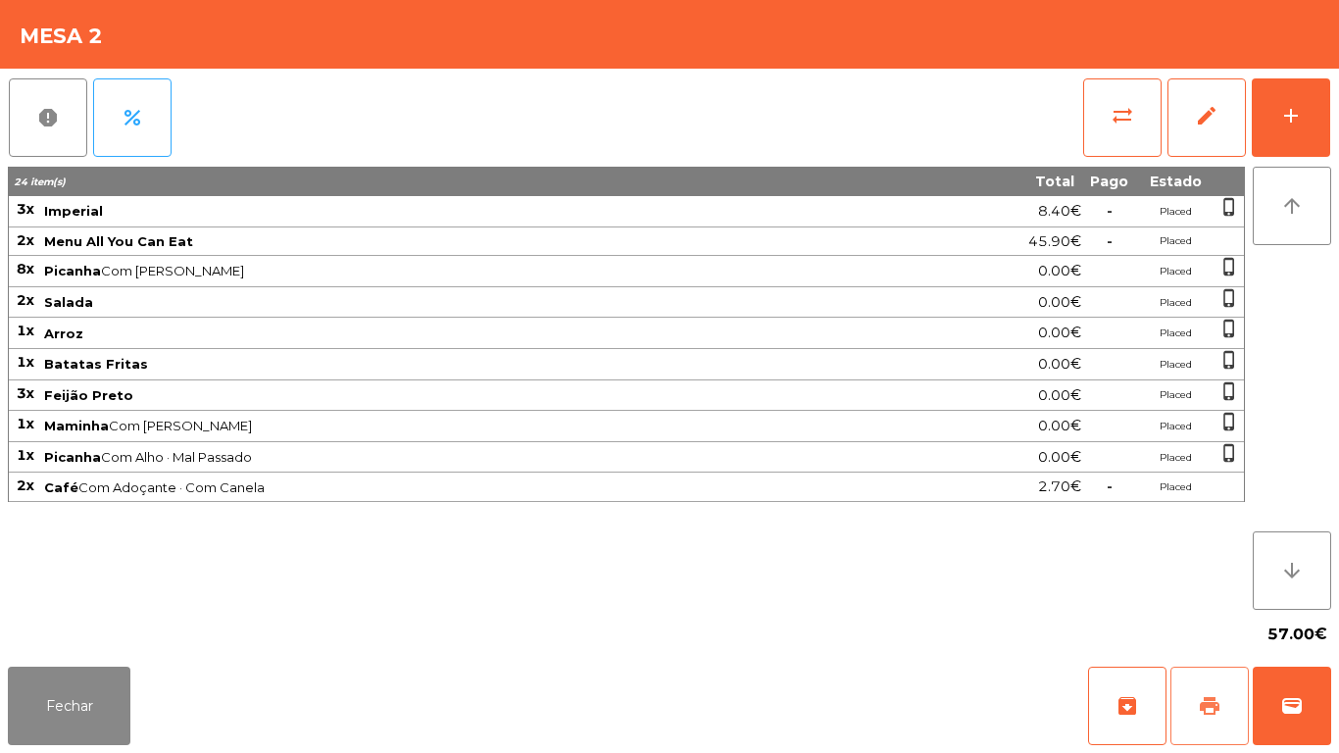
click at [1205, 703] on span "print" at bounding box center [1209, 706] width 24 height 24
click at [98, 686] on button "Fechar" at bounding box center [69, 705] width 122 height 78
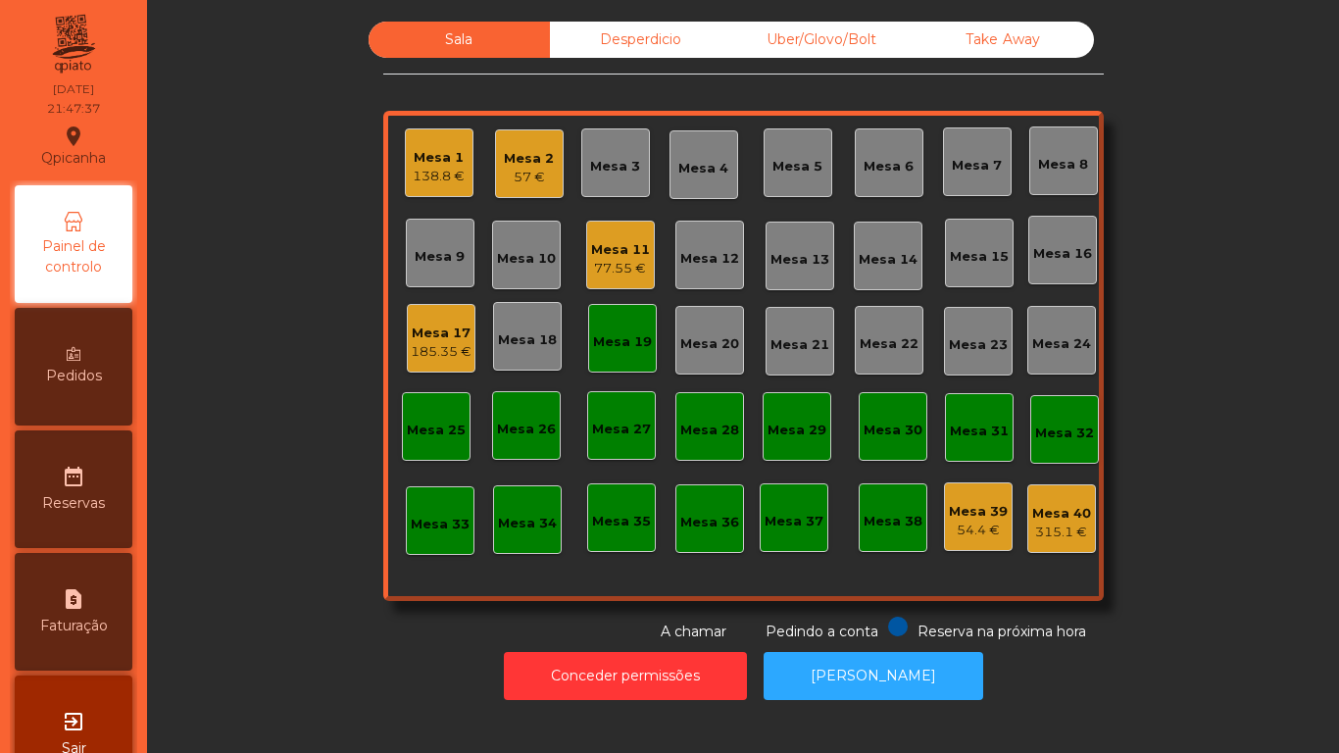
click at [526, 147] on div "Mesa 2 57 €" at bounding box center [529, 164] width 50 height 46
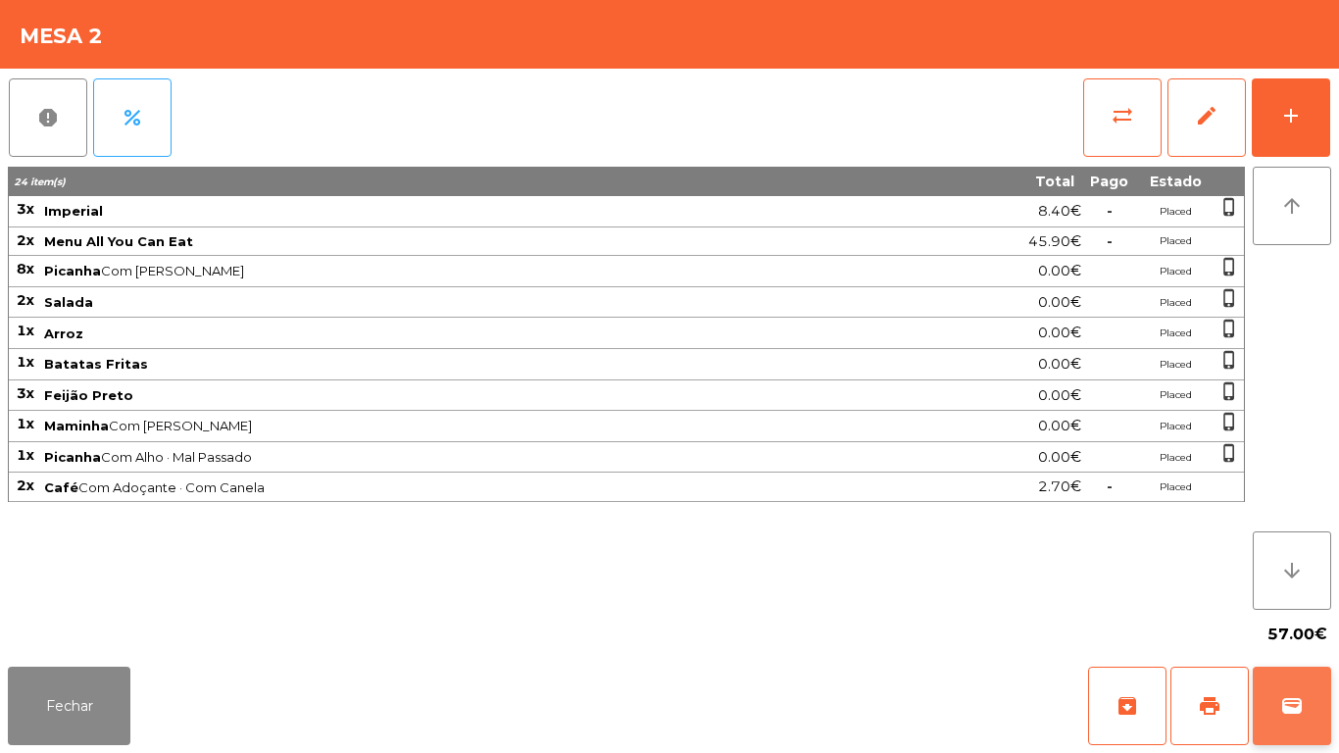
click at [1293, 696] on span "wallet" at bounding box center [1292, 706] width 24 height 24
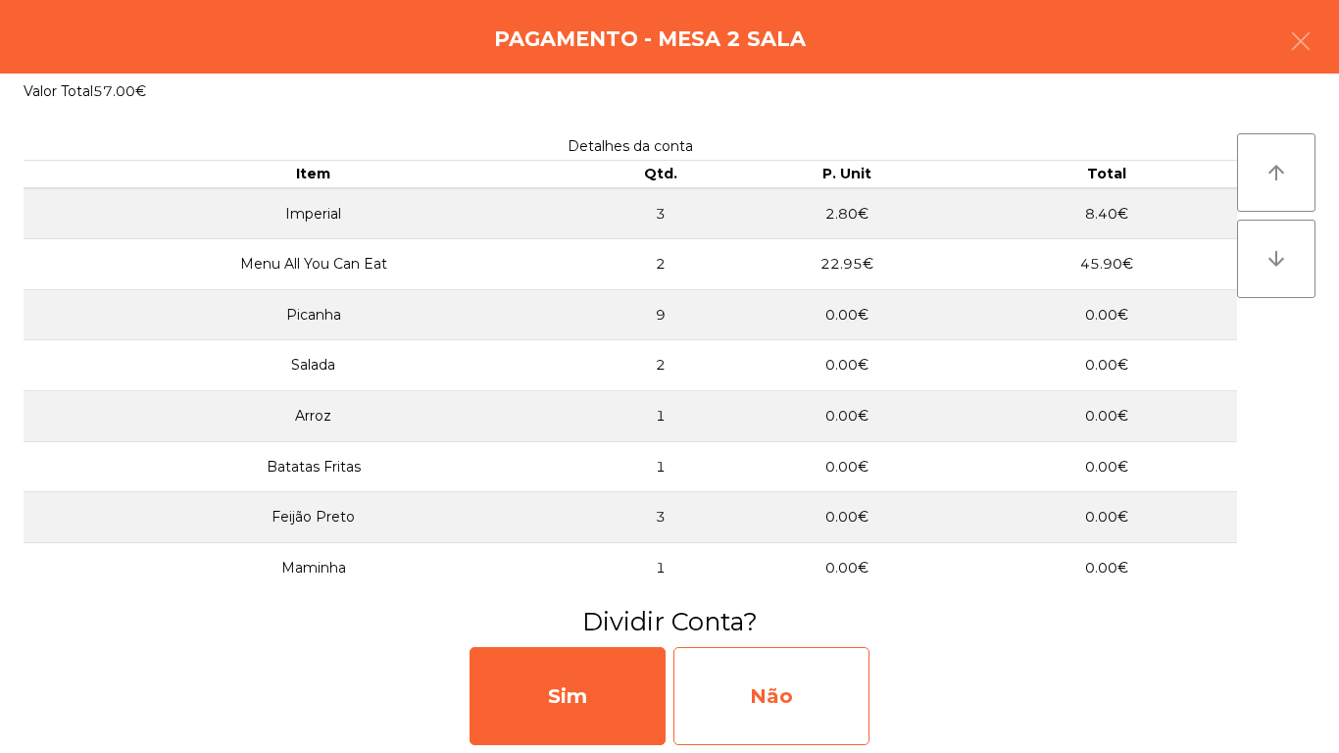
click at [783, 663] on div "Não" at bounding box center [771, 696] width 196 height 98
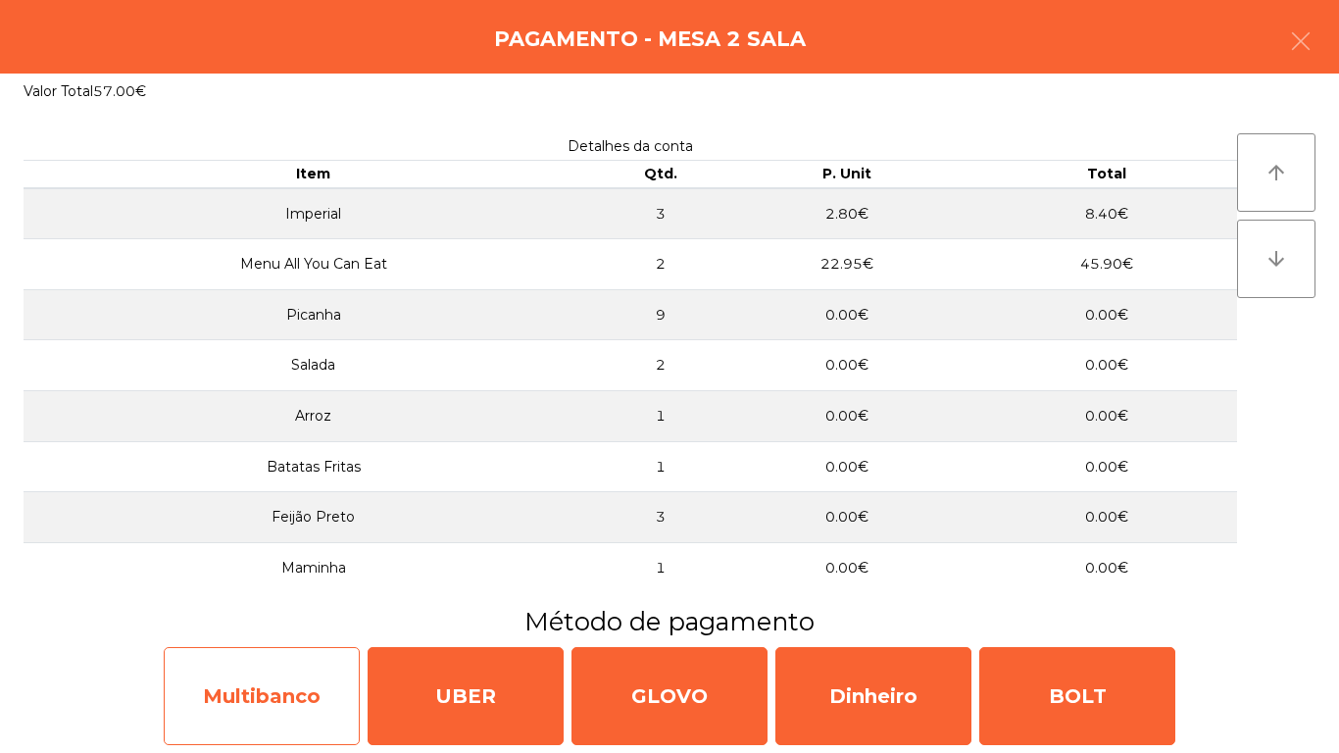
click at [268, 683] on div "Multibanco" at bounding box center [262, 696] width 196 height 98
select select "**"
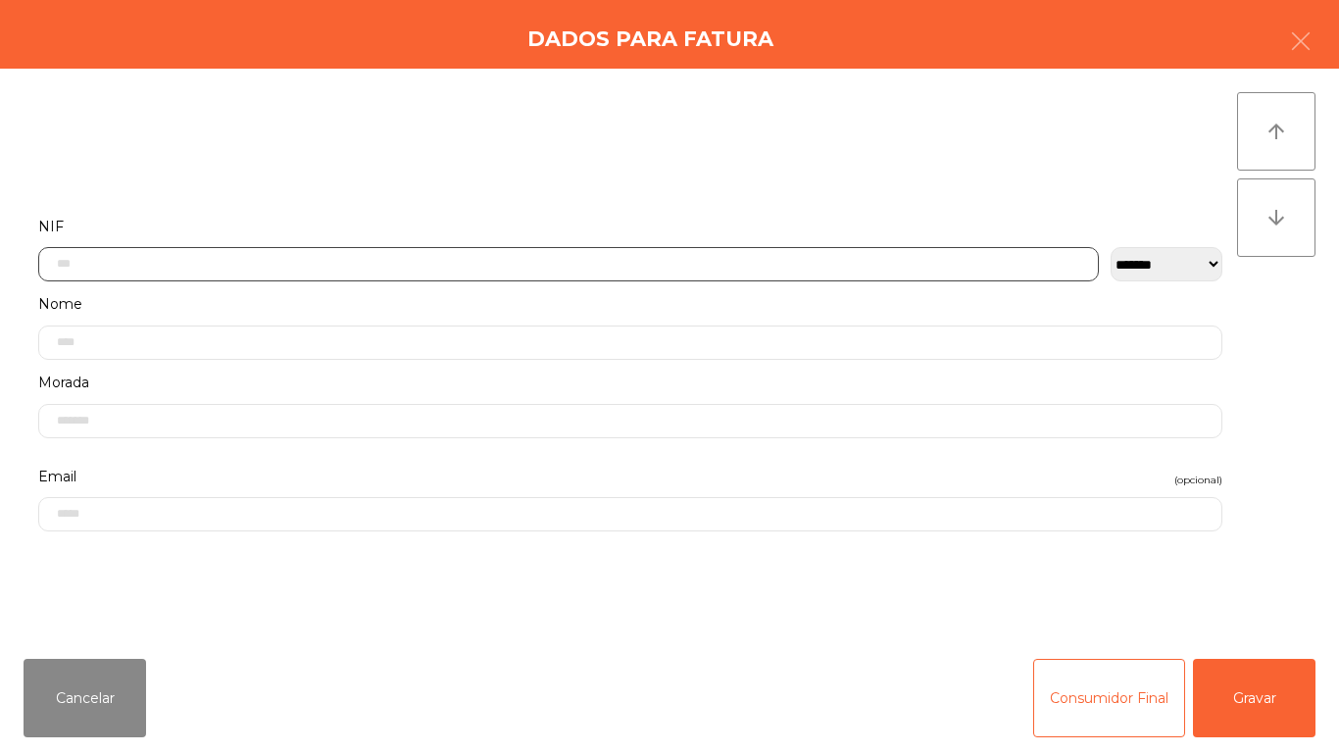
click at [450, 257] on input "text" at bounding box center [568, 264] width 1060 height 34
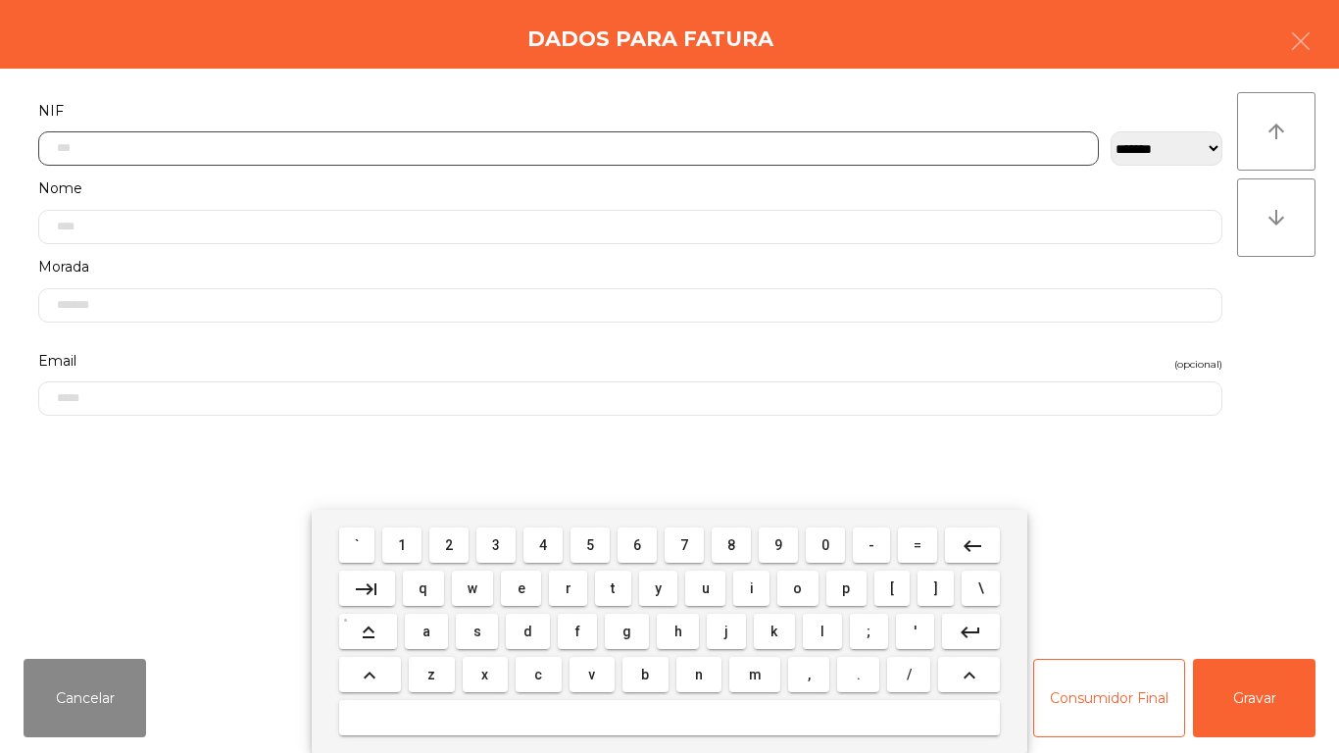
scroll to position [120, 0]
click at [590, 545] on span "5" at bounding box center [590, 545] width 8 height 16
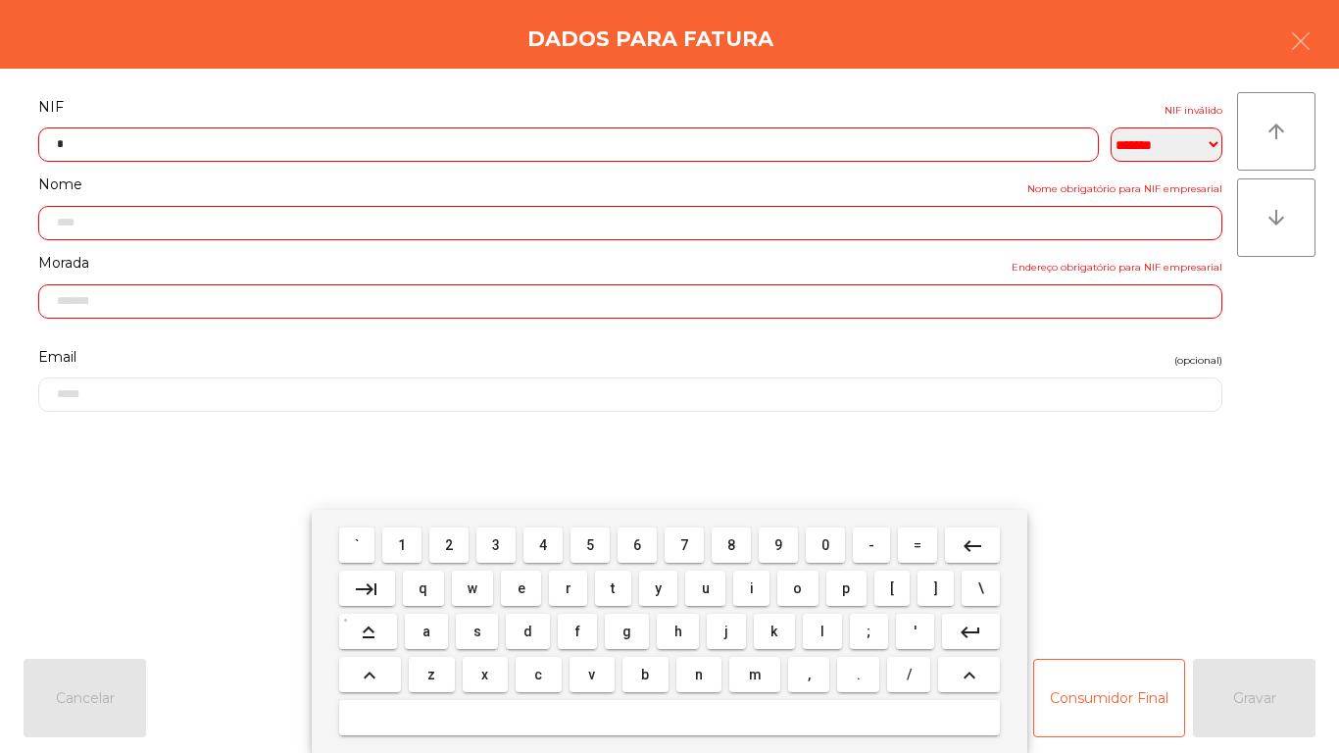
click at [402, 540] on span "1" at bounding box center [402, 545] width 8 height 16
click at [684, 544] on span "7" at bounding box center [684, 545] width 8 height 16
click at [825, 544] on span "0" at bounding box center [825, 545] width 8 height 16
click at [826, 540] on span "0" at bounding box center [825, 545] width 8 height 16
click at [497, 544] on span "3" at bounding box center [496, 545] width 8 height 16
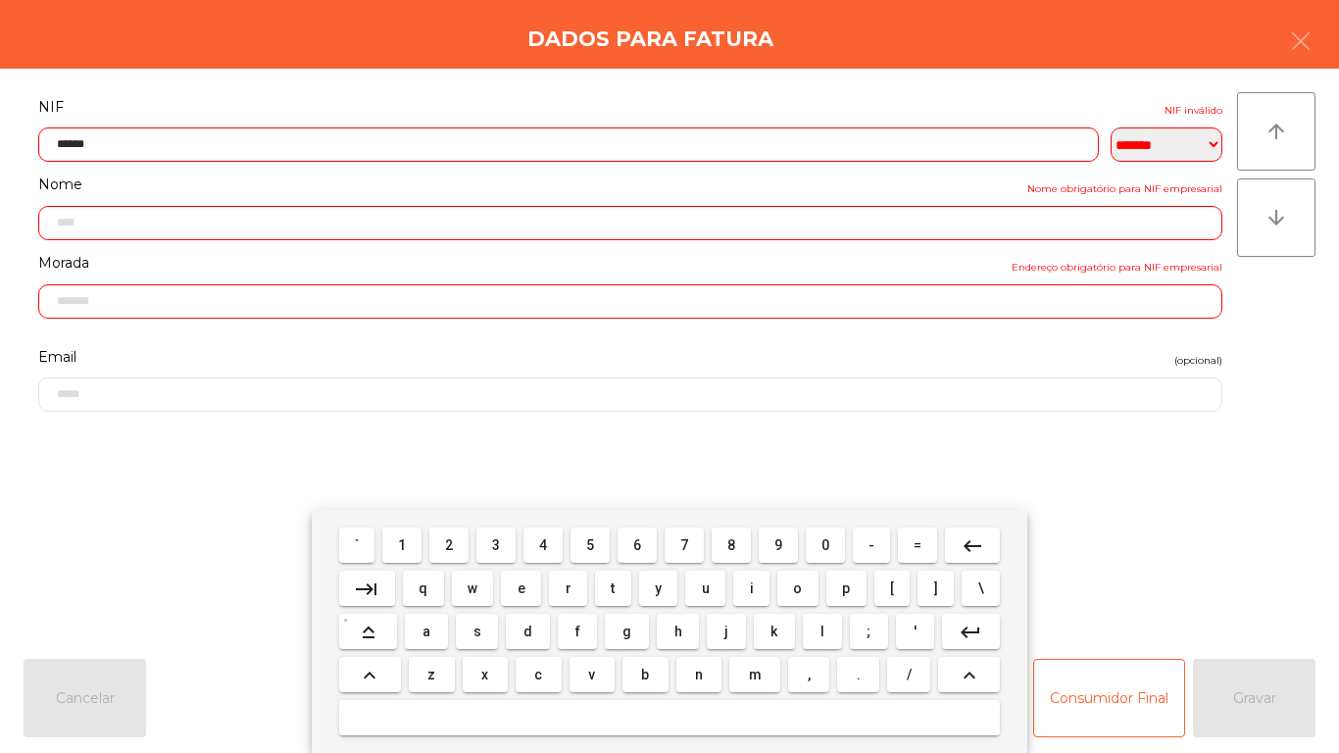
click at [825, 544] on span "0" at bounding box center [825, 545] width 8 height 16
click at [594, 544] on span "5" at bounding box center [590, 545] width 8 height 16
click at [731, 542] on span "8" at bounding box center [731, 545] width 8 height 16
type input "*********"
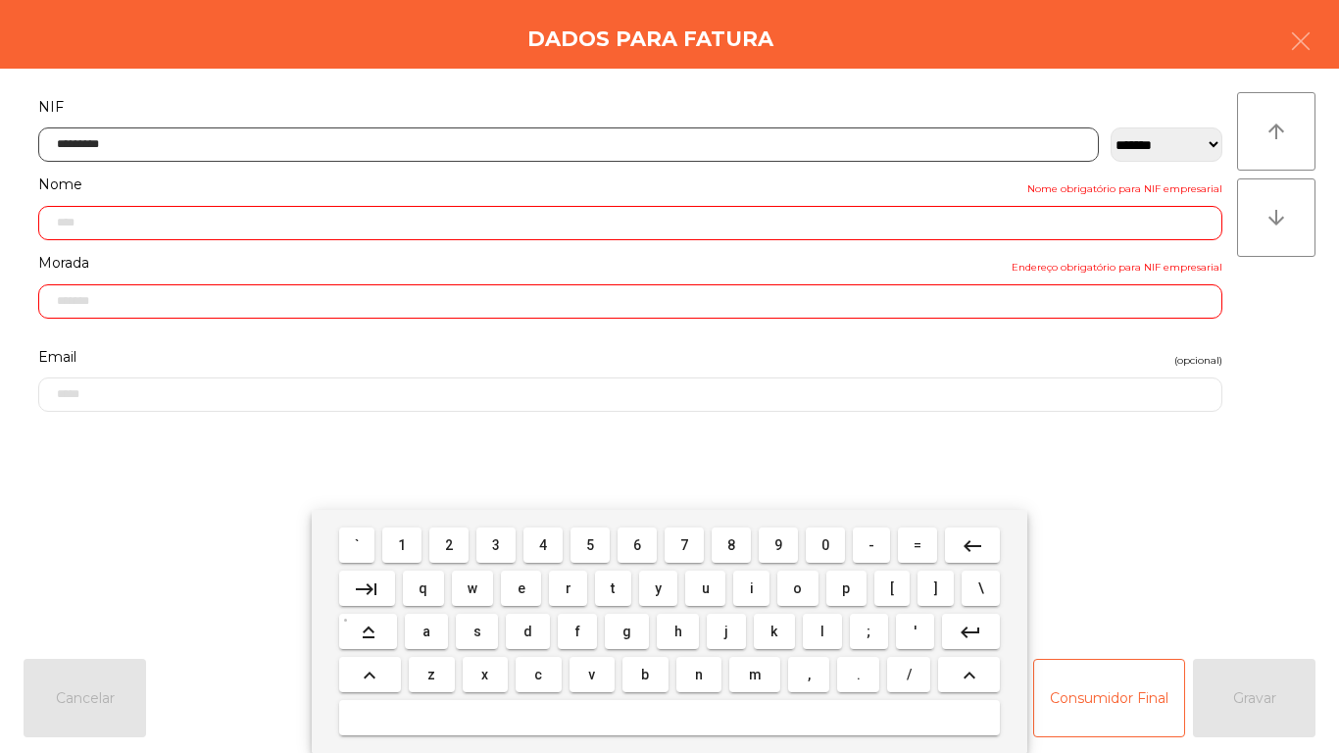
type input "**********"
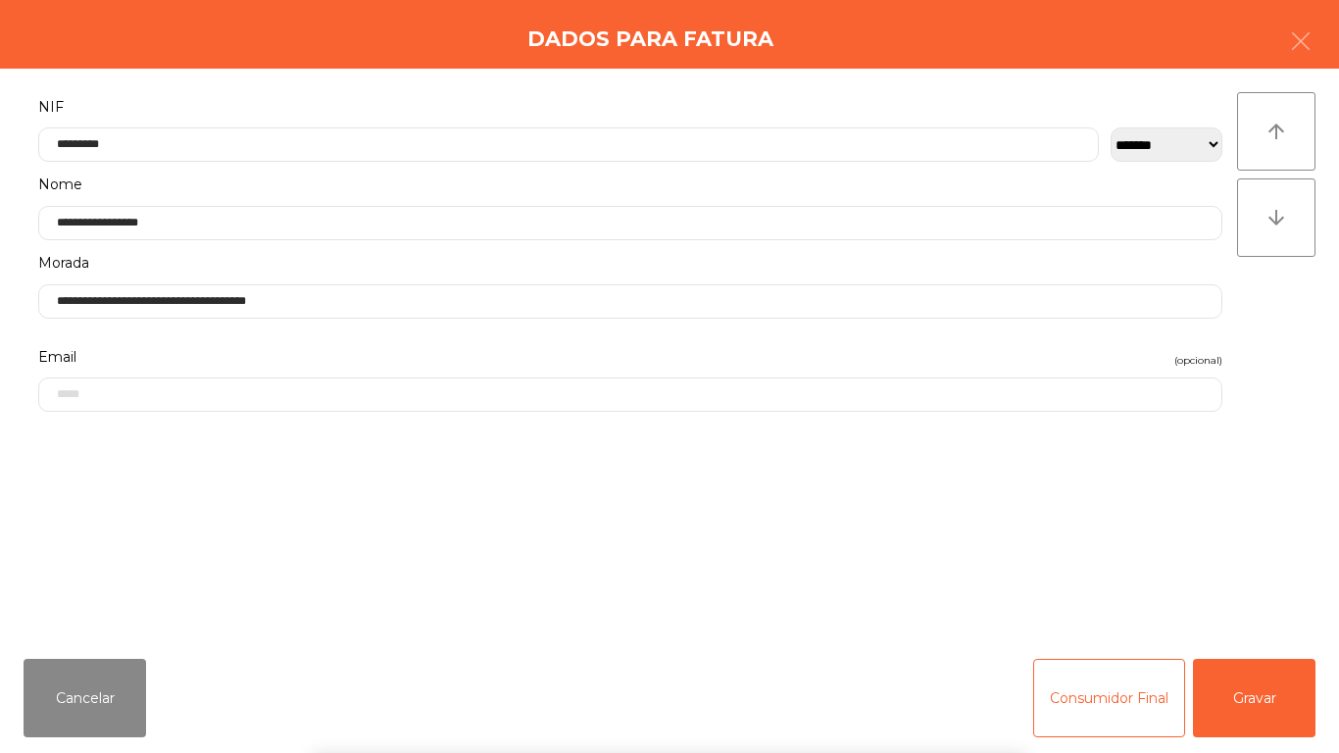
click at [1249, 687] on div "` 1 2 3 4 5 6 7 8 9 0 - = keyboard_backspace keyboard_tab q w e r t y u i o p […" at bounding box center [669, 631] width 1339 height 243
click at [1263, 684] on button "Gravar" at bounding box center [1254, 698] width 122 height 78
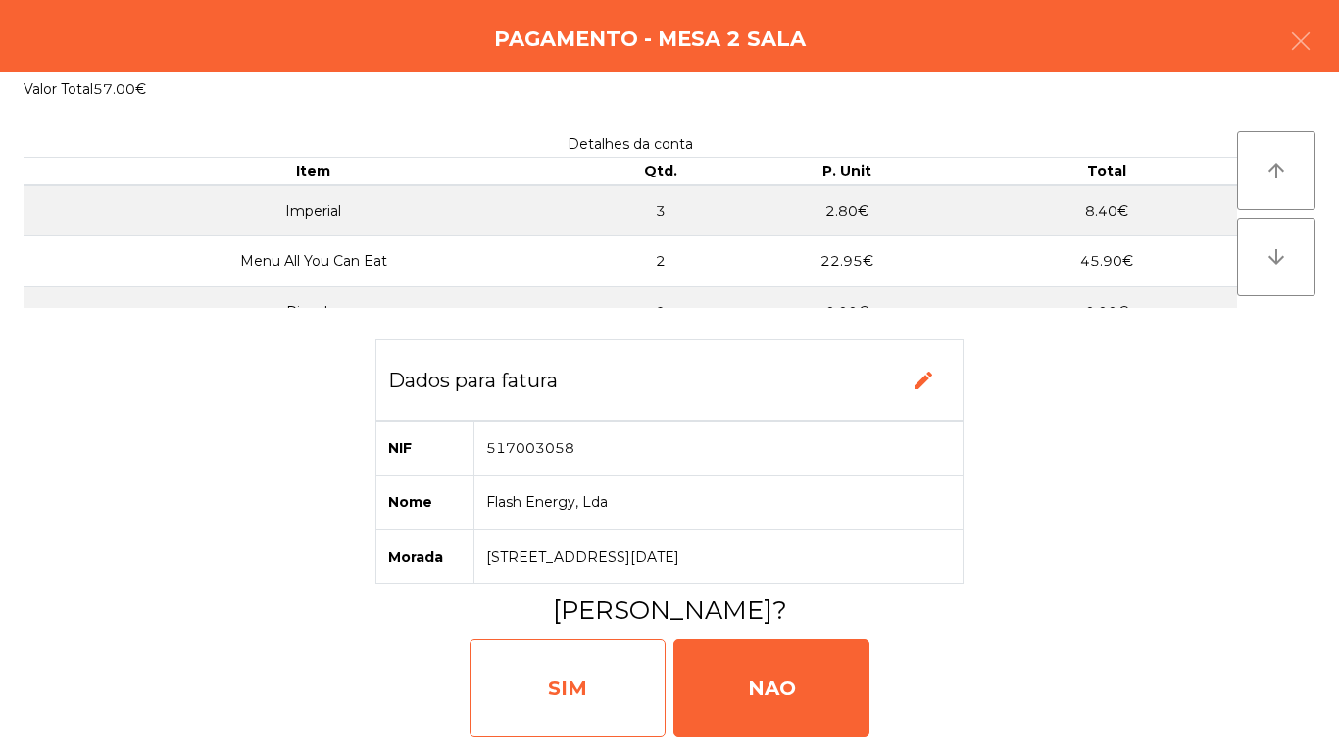
click at [564, 673] on div "SIM" at bounding box center [567, 688] width 196 height 98
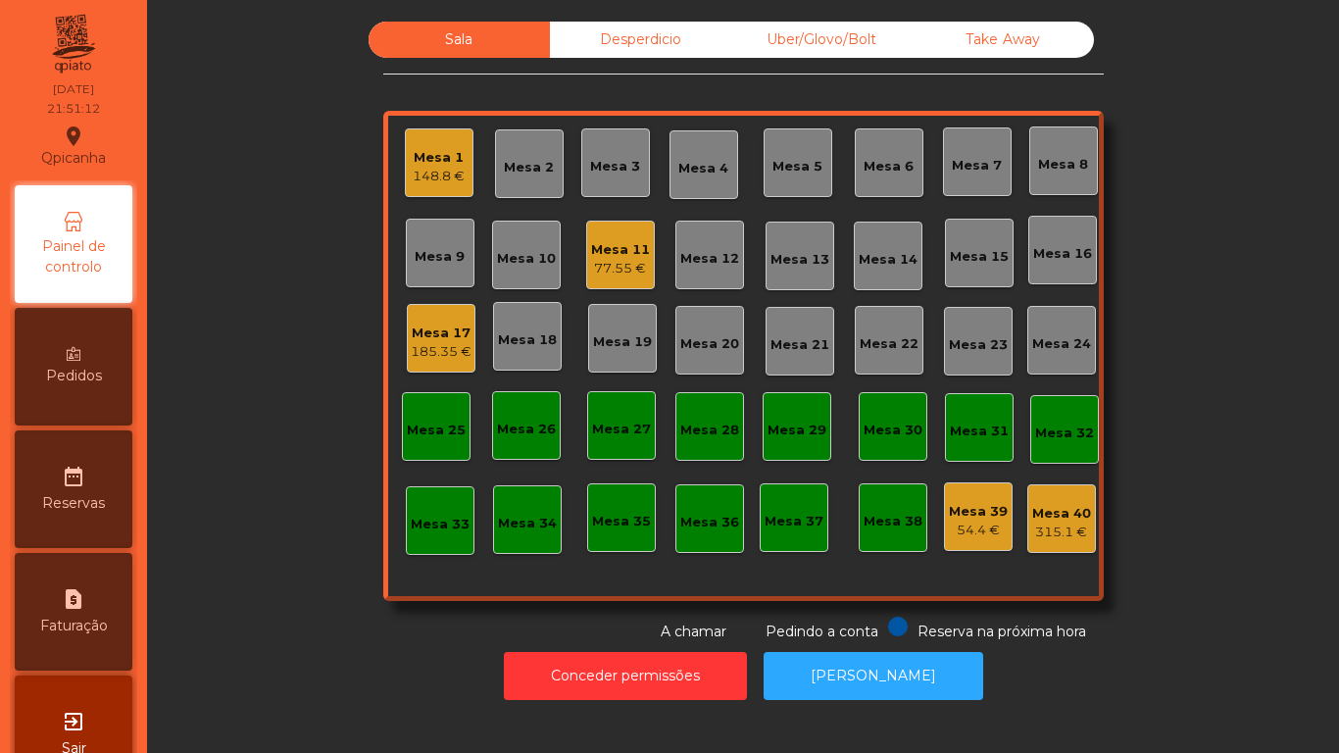
click at [426, 178] on div "148.8 €" at bounding box center [439, 177] width 52 height 20
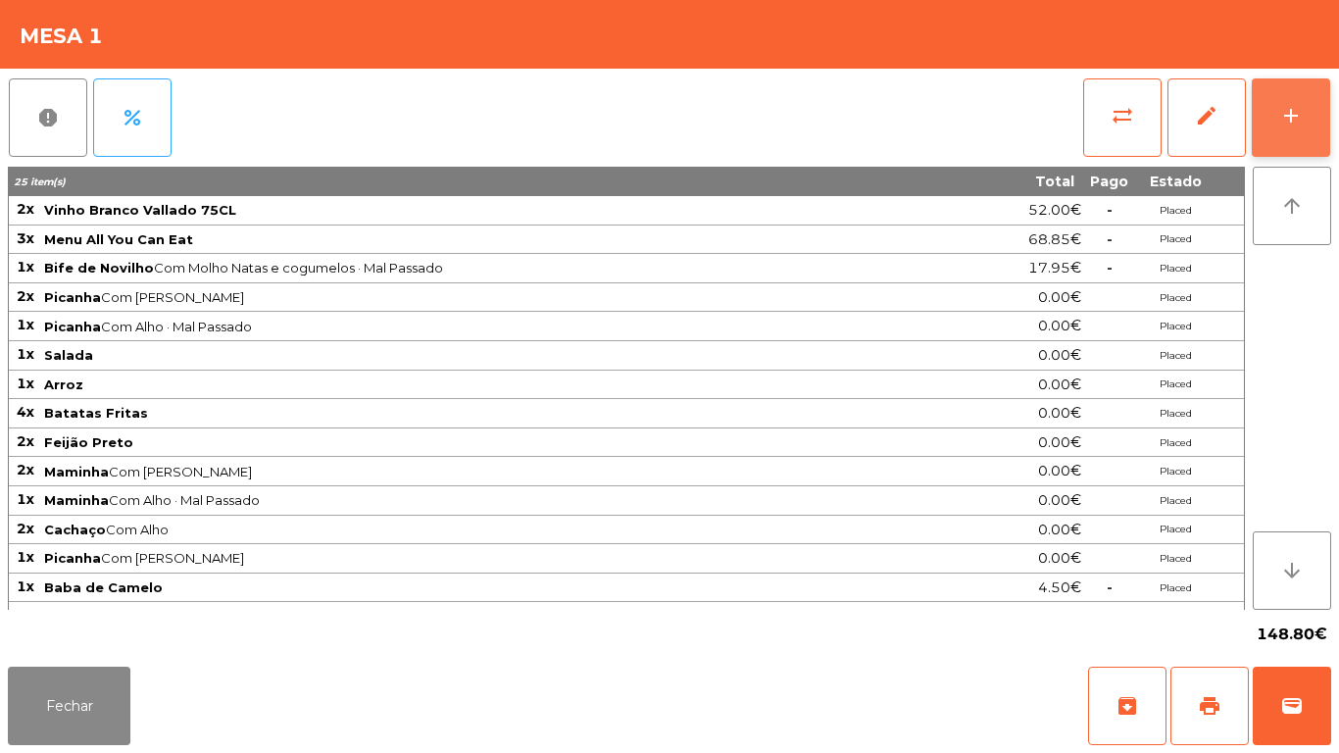
click at [1266, 136] on button "add" at bounding box center [1290, 117] width 78 height 78
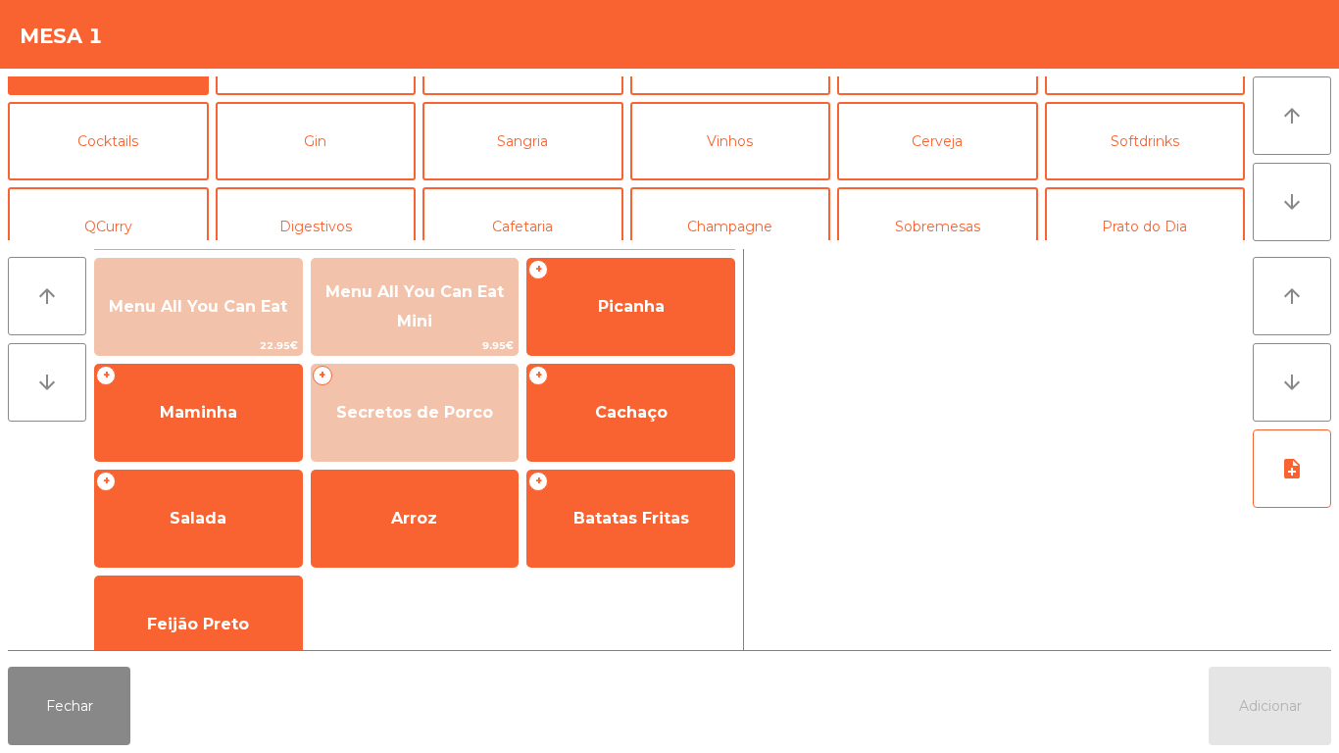
scroll to position [78, 0]
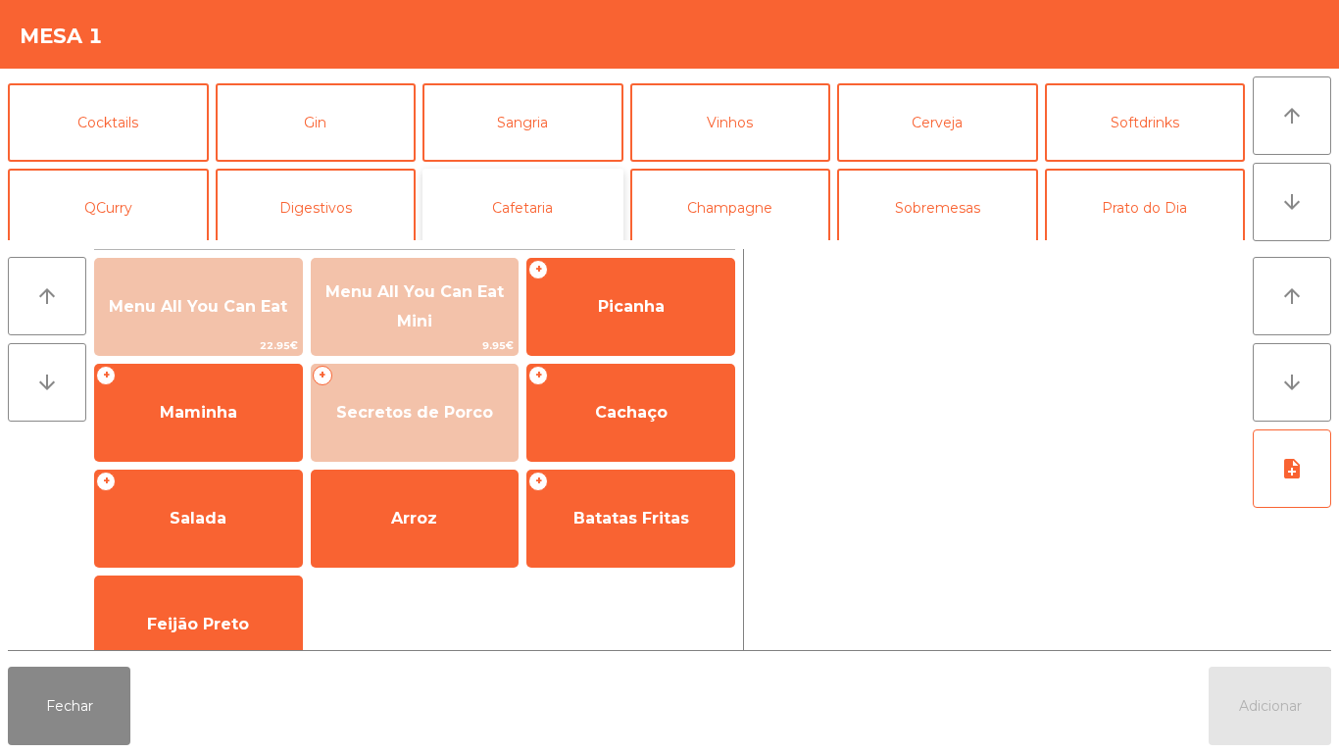
click at [539, 210] on button "Cafetaria" at bounding box center [522, 208] width 201 height 78
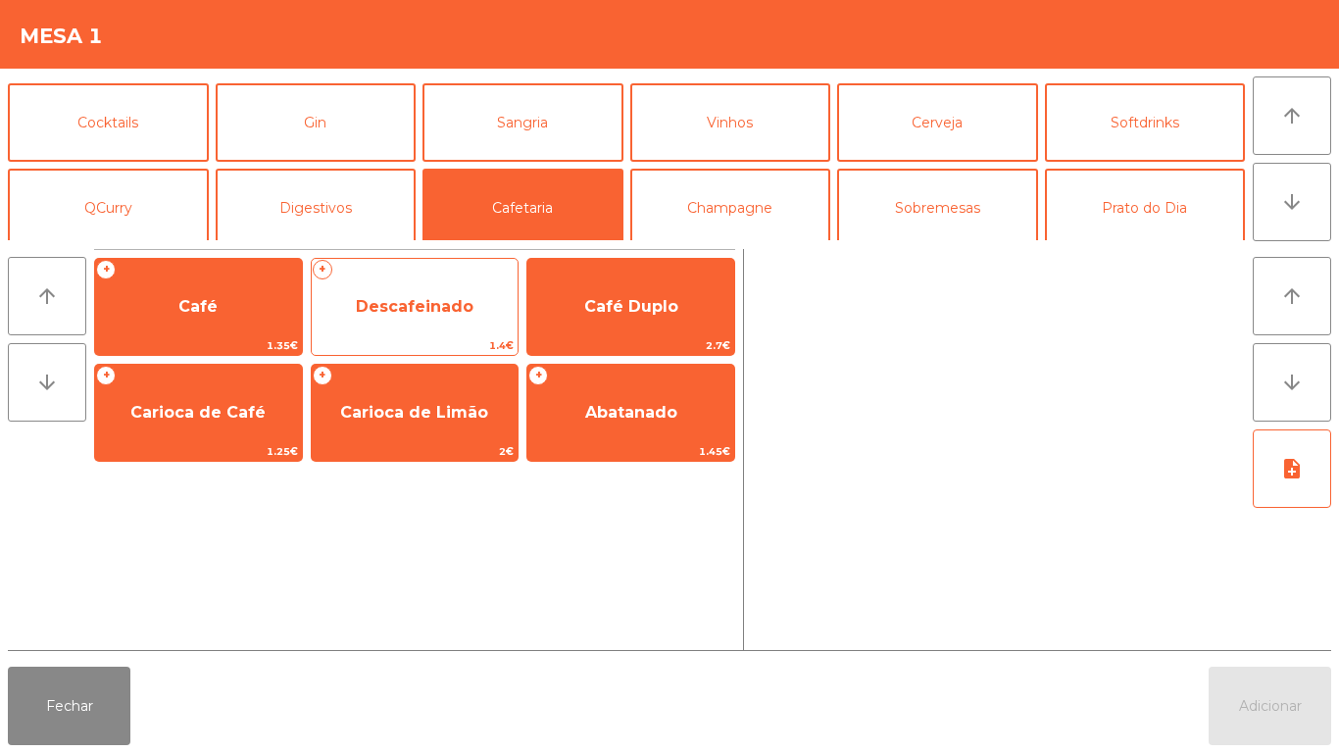
click at [457, 321] on span "Descafeinado" at bounding box center [415, 306] width 207 height 53
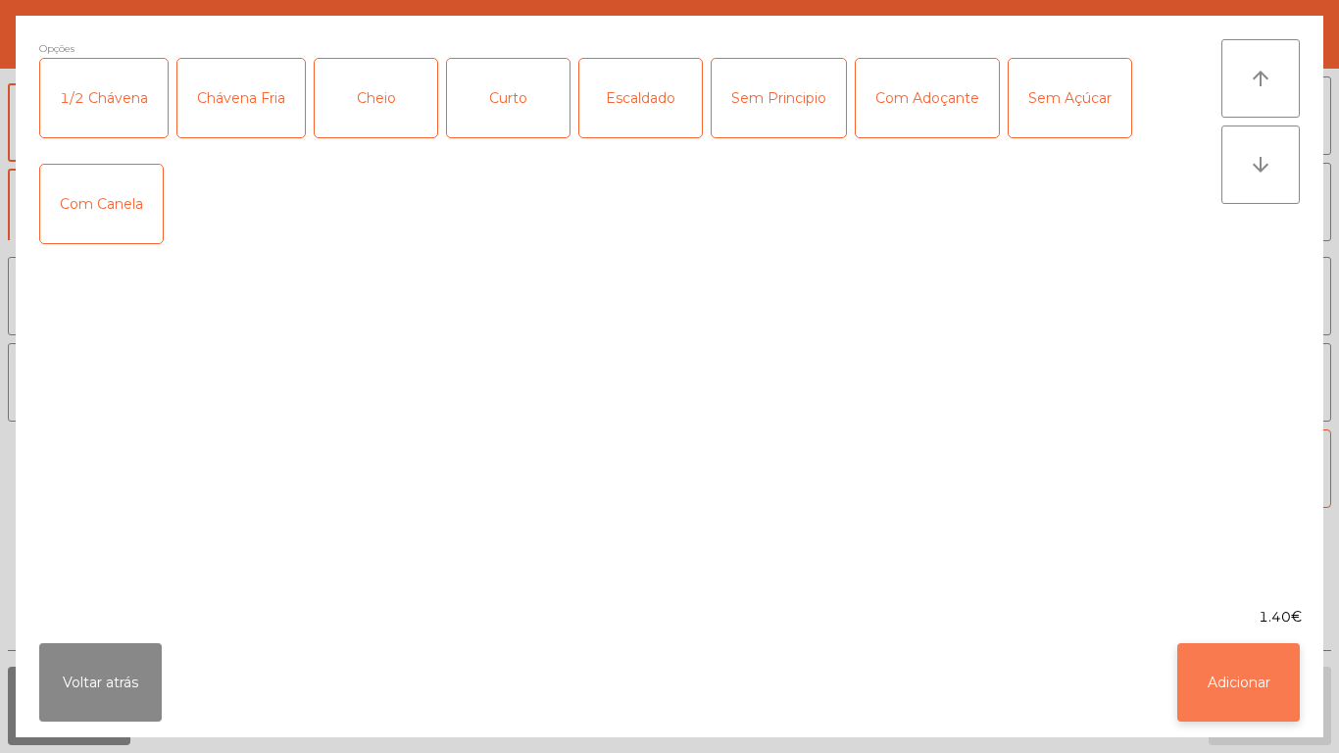
click at [1235, 670] on button "Adicionar" at bounding box center [1238, 682] width 122 height 78
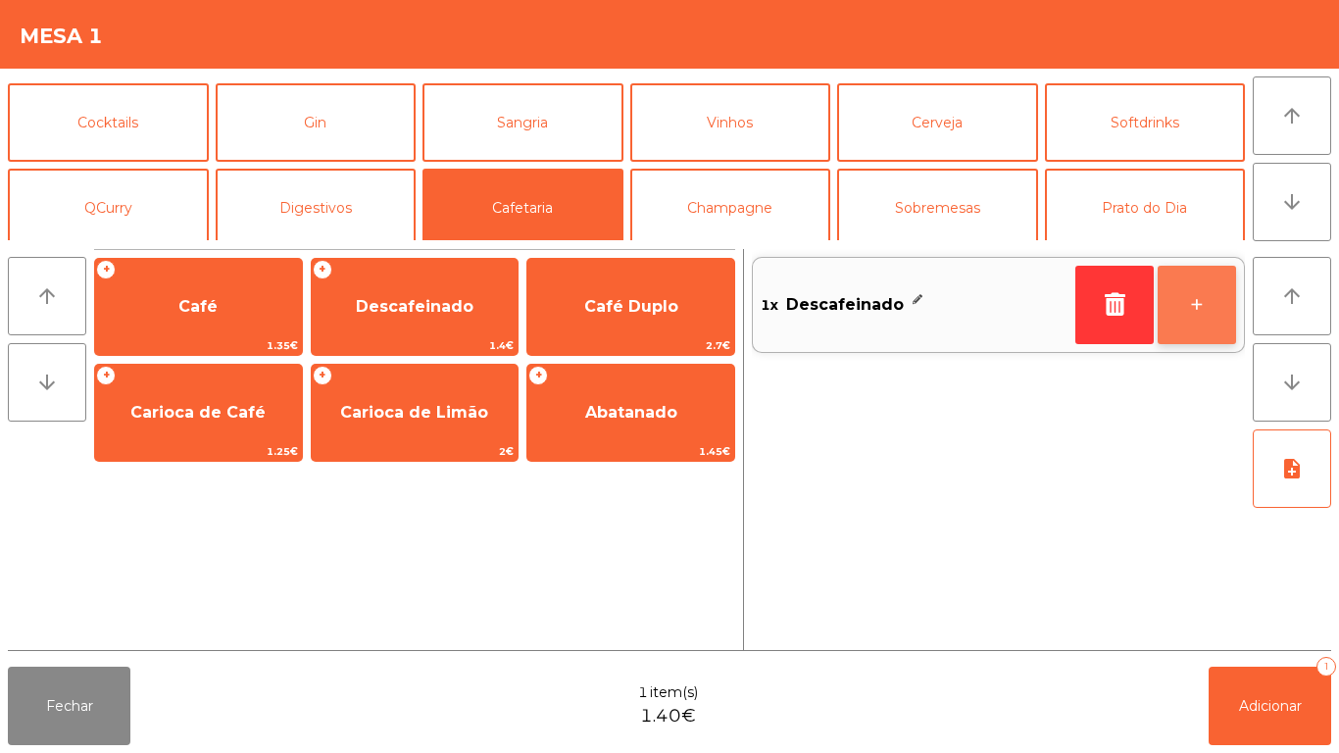
click at [1177, 329] on button "+" at bounding box center [1196, 305] width 78 height 78
click at [1203, 308] on button "+" at bounding box center [1196, 305] width 78 height 78
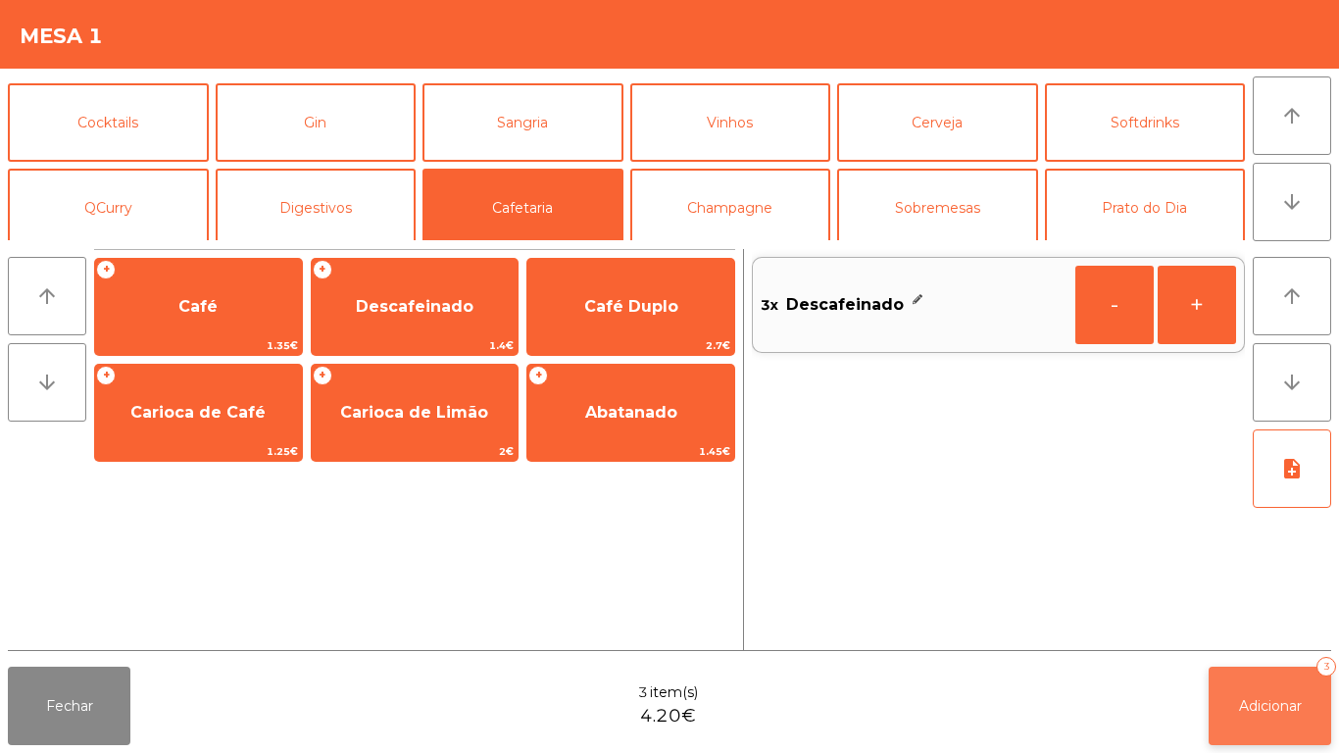
click at [1256, 675] on button "Adicionar 3" at bounding box center [1269, 705] width 122 height 78
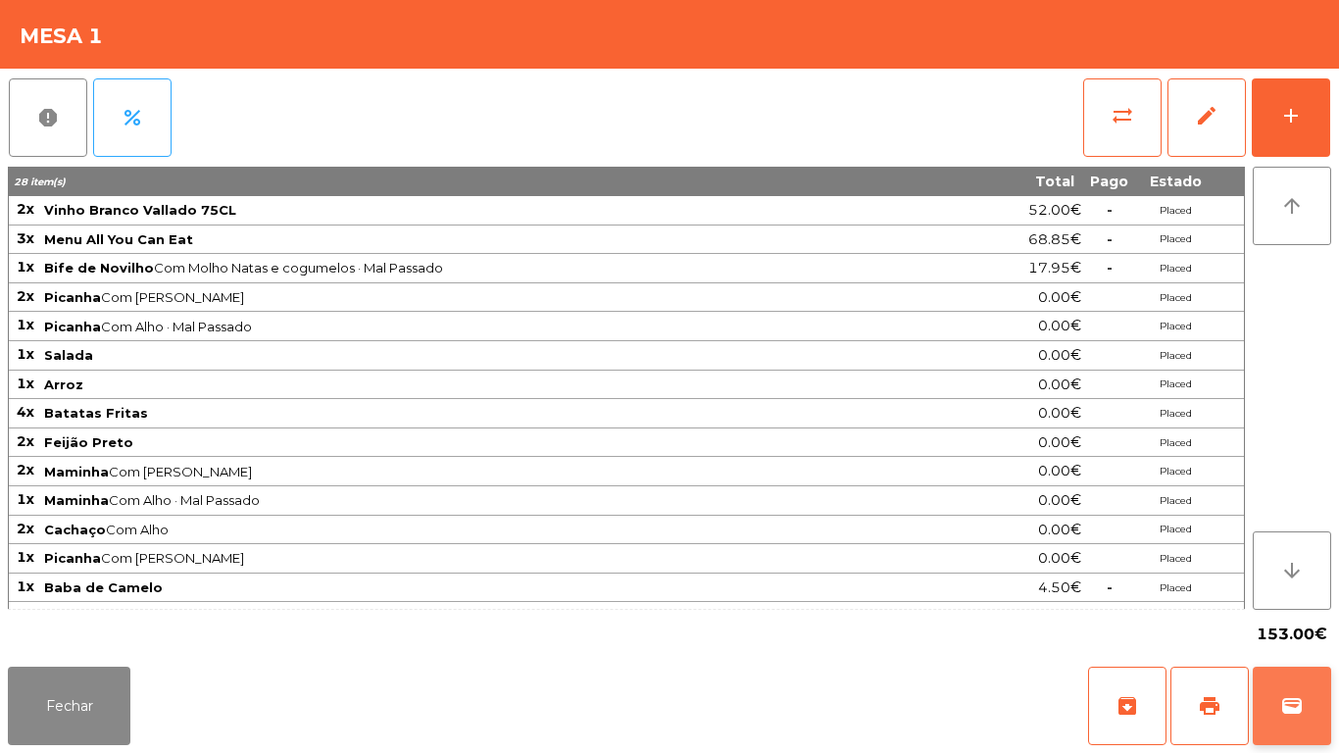
click at [1277, 687] on button "wallet" at bounding box center [1291, 705] width 78 height 78
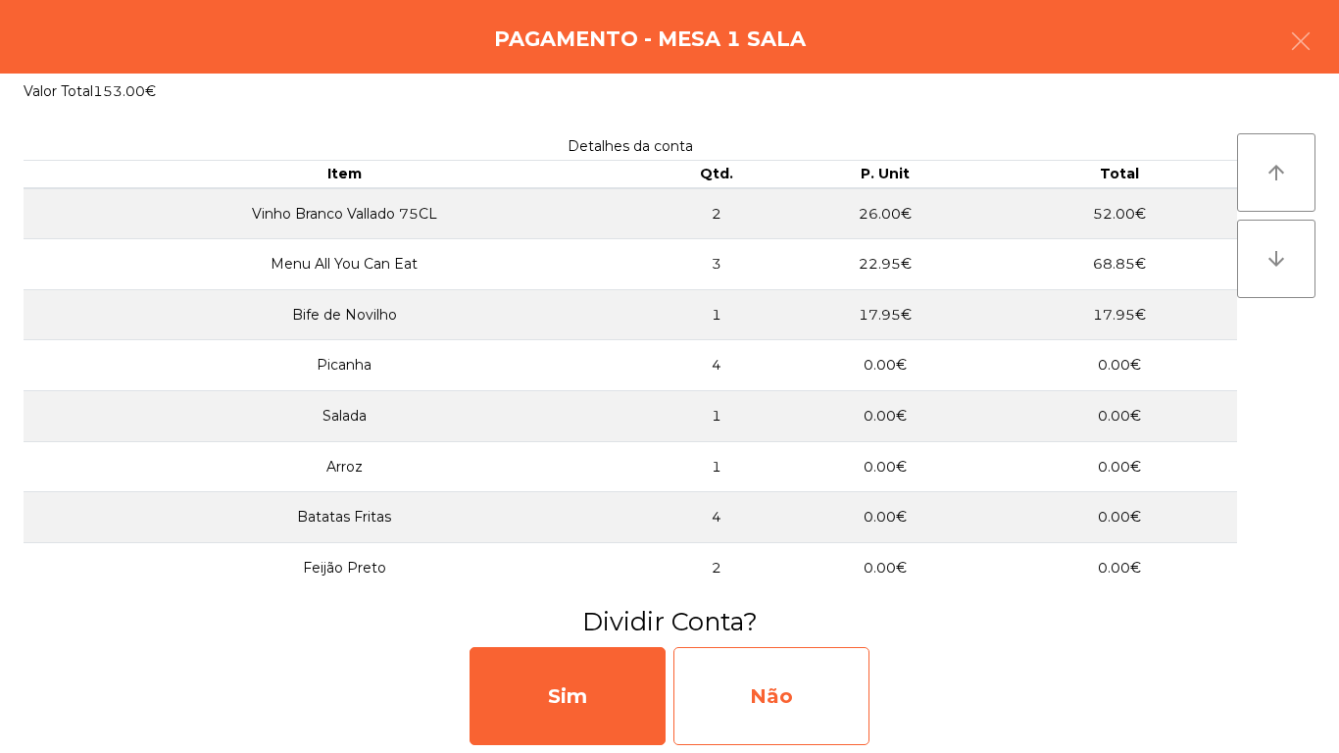
click at [805, 676] on div "Não" at bounding box center [771, 696] width 196 height 98
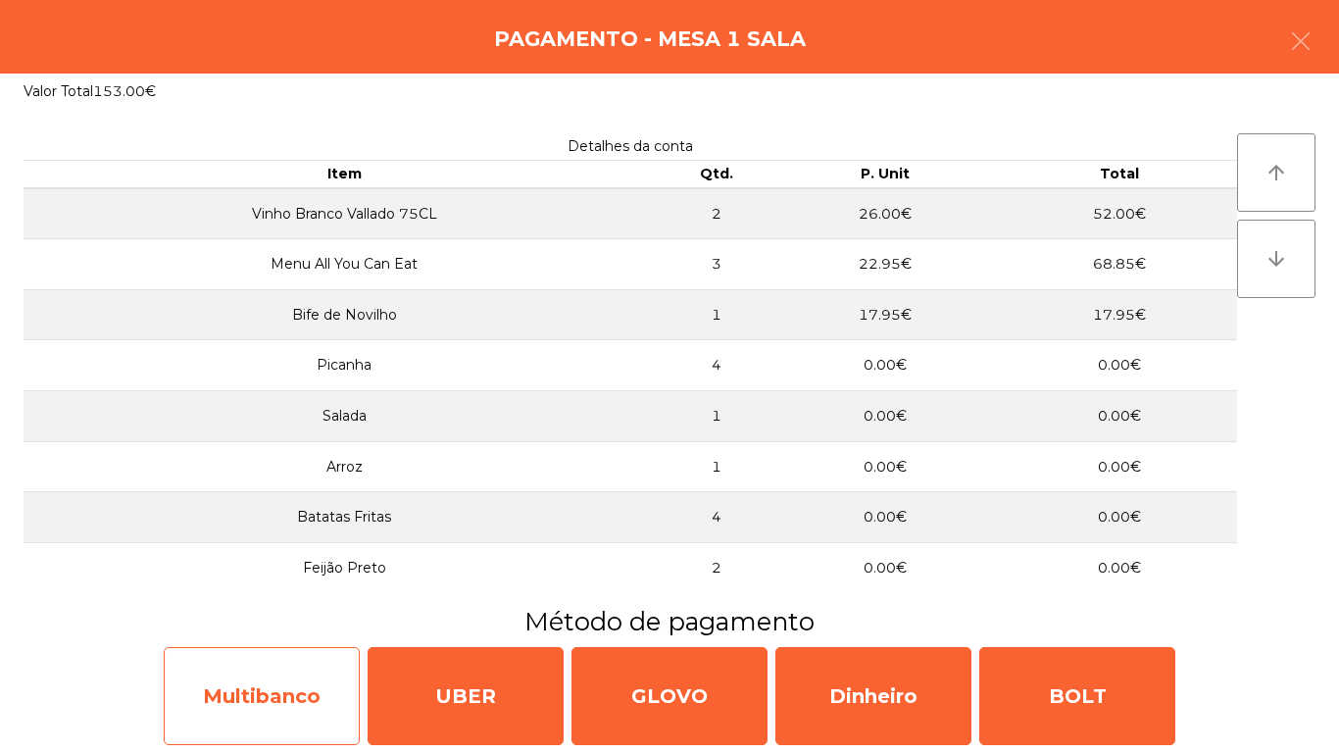
click at [325, 698] on div "Multibanco" at bounding box center [262, 696] width 196 height 98
select select "**"
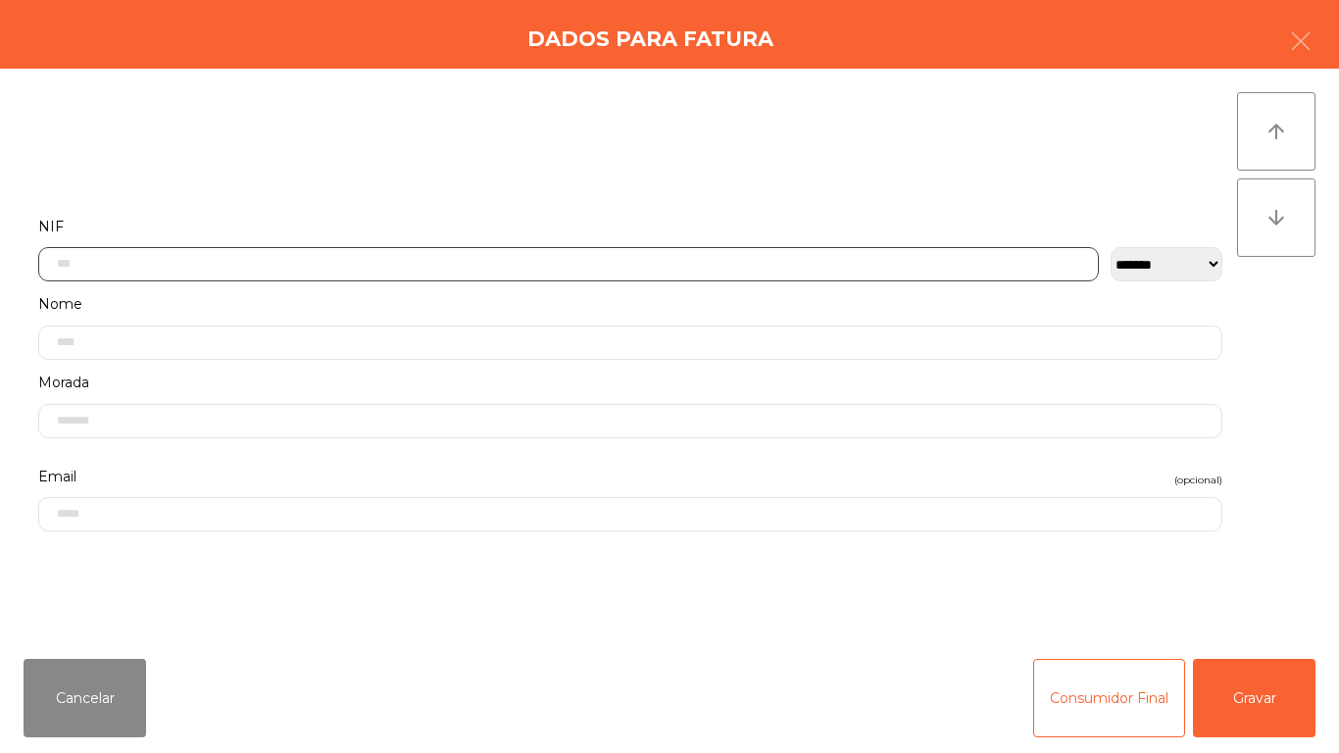
click at [382, 265] on input "text" at bounding box center [568, 264] width 1060 height 34
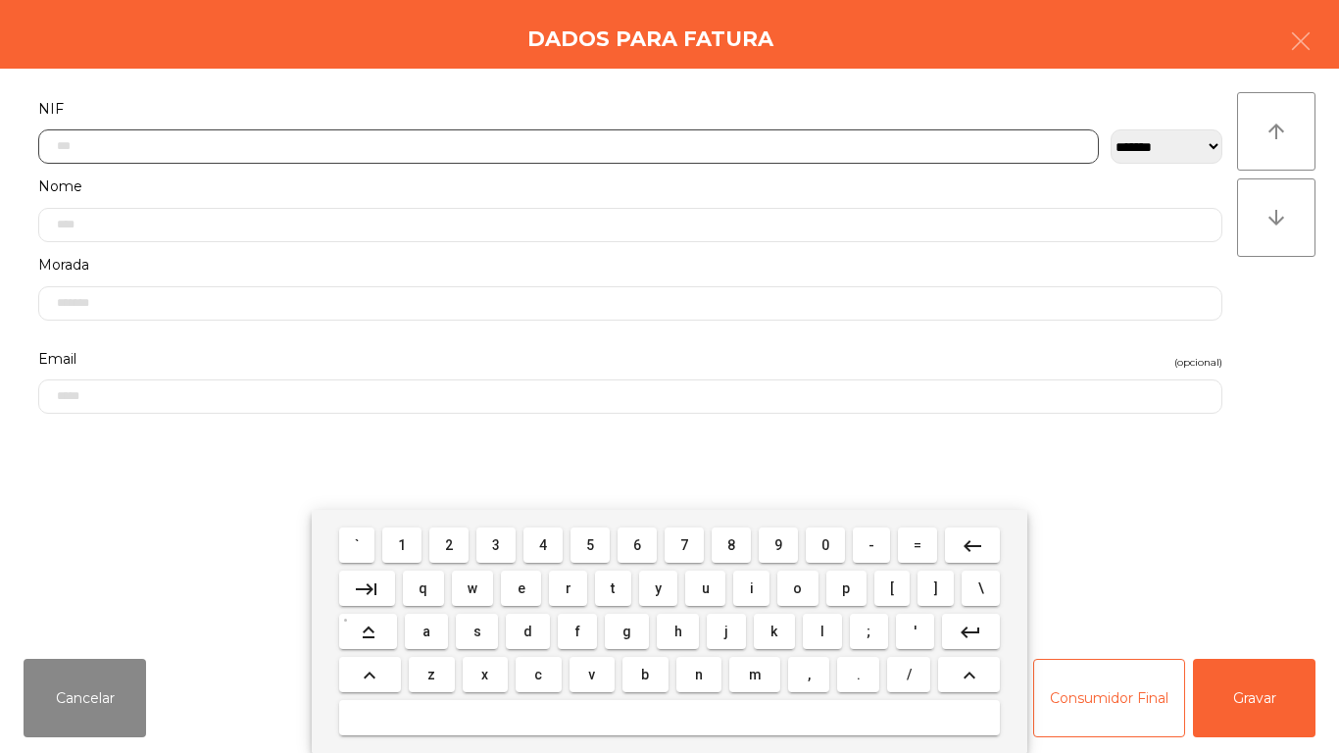
scroll to position [120, 0]
click at [418, 540] on button "1" at bounding box center [401, 544] width 39 height 35
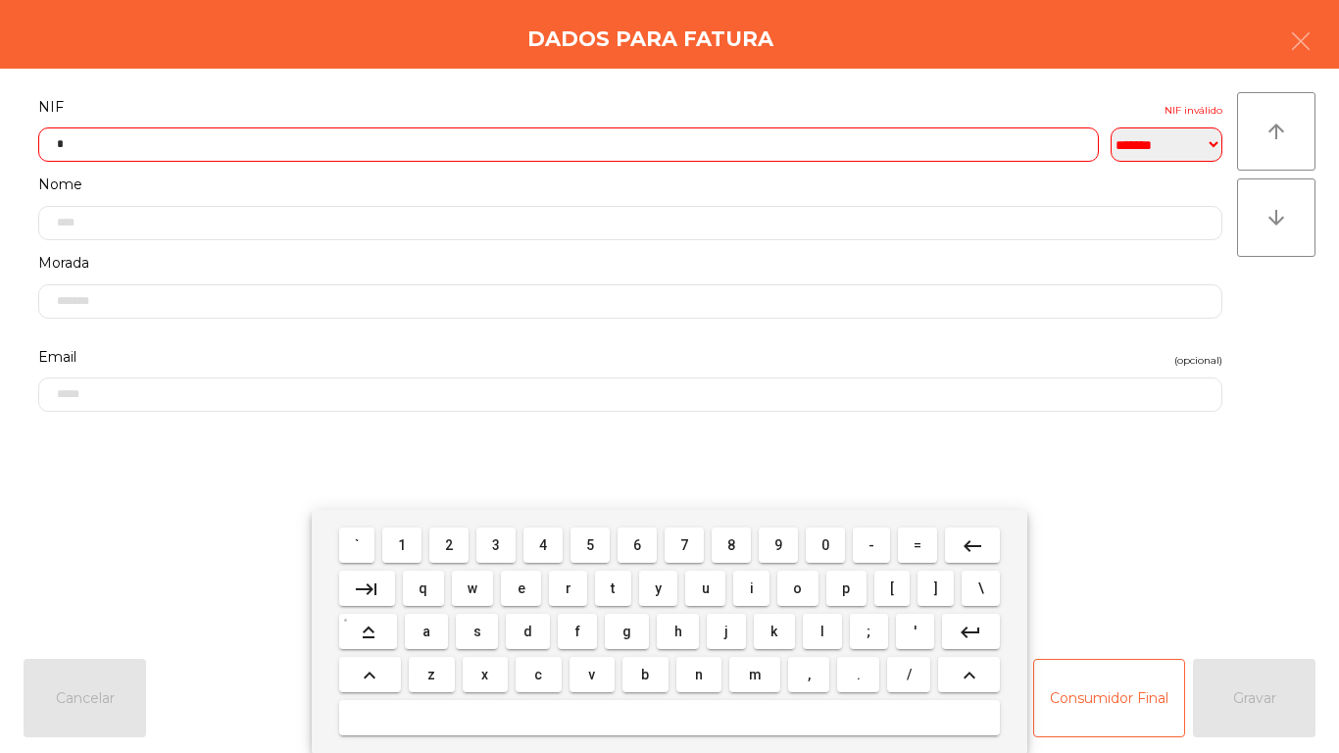
click at [498, 537] on span "3" at bounding box center [496, 545] width 8 height 16
click at [825, 544] on span "0" at bounding box center [825, 545] width 8 height 16
click at [497, 542] on span "3" at bounding box center [496, 545] width 8 height 16
click at [452, 534] on button "2" at bounding box center [448, 544] width 39 height 35
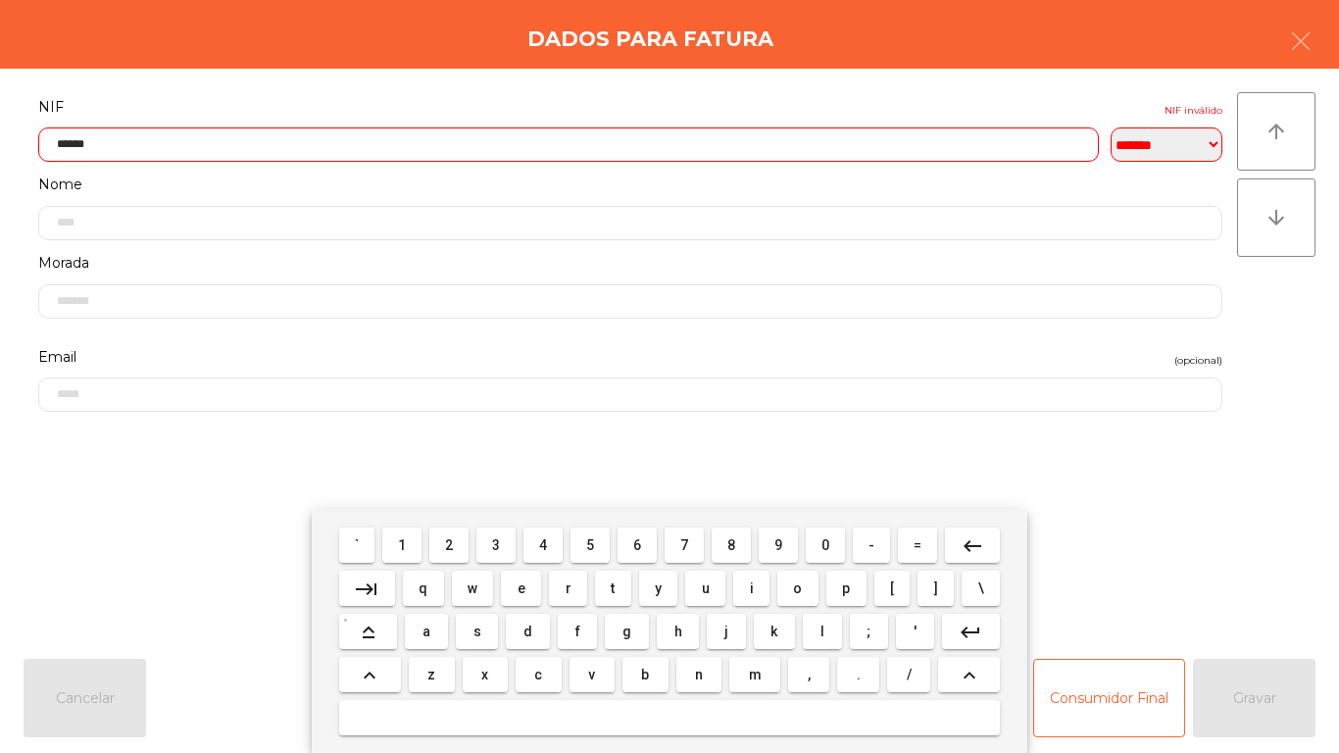
click at [496, 531] on button "3" at bounding box center [495, 544] width 39 height 35
click at [701, 534] on button "7" at bounding box center [683, 544] width 39 height 35
click at [450, 531] on button "2" at bounding box center [448, 544] width 39 height 35
type input "*********"
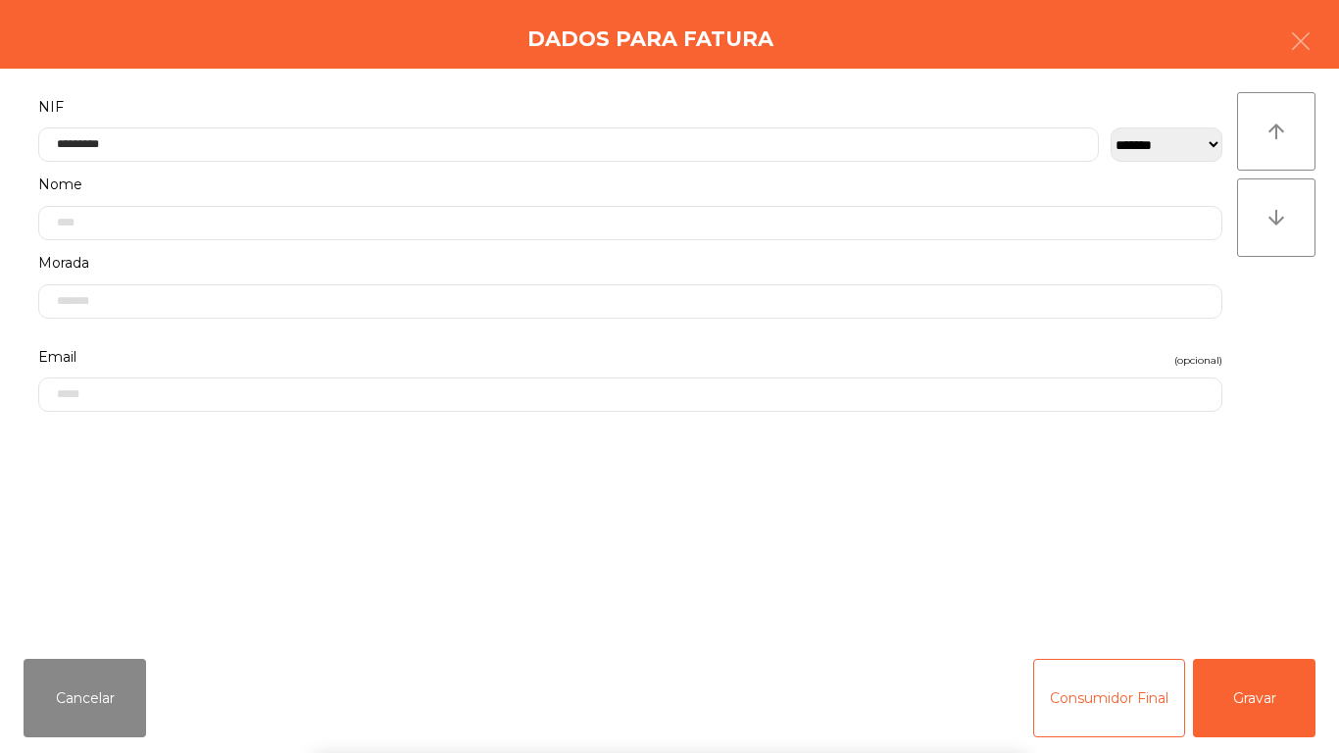
click at [1232, 699] on div "` 1 2 3 4 5 6 7 8 9 0 - = keyboard_backspace keyboard_tab q w e r t y u i o p […" at bounding box center [669, 631] width 1339 height 243
click at [1261, 675] on button "Gravar" at bounding box center [1254, 698] width 122 height 78
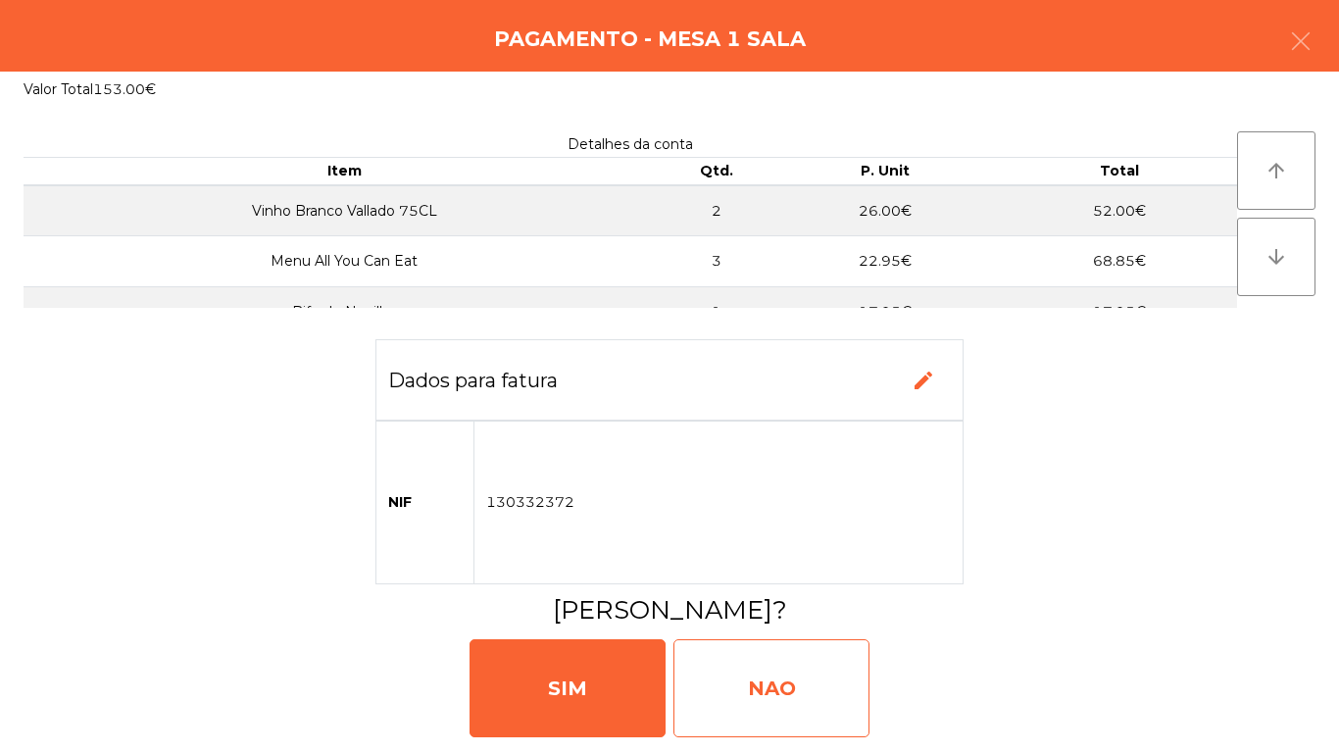
click at [829, 661] on div "NAO" at bounding box center [771, 688] width 196 height 98
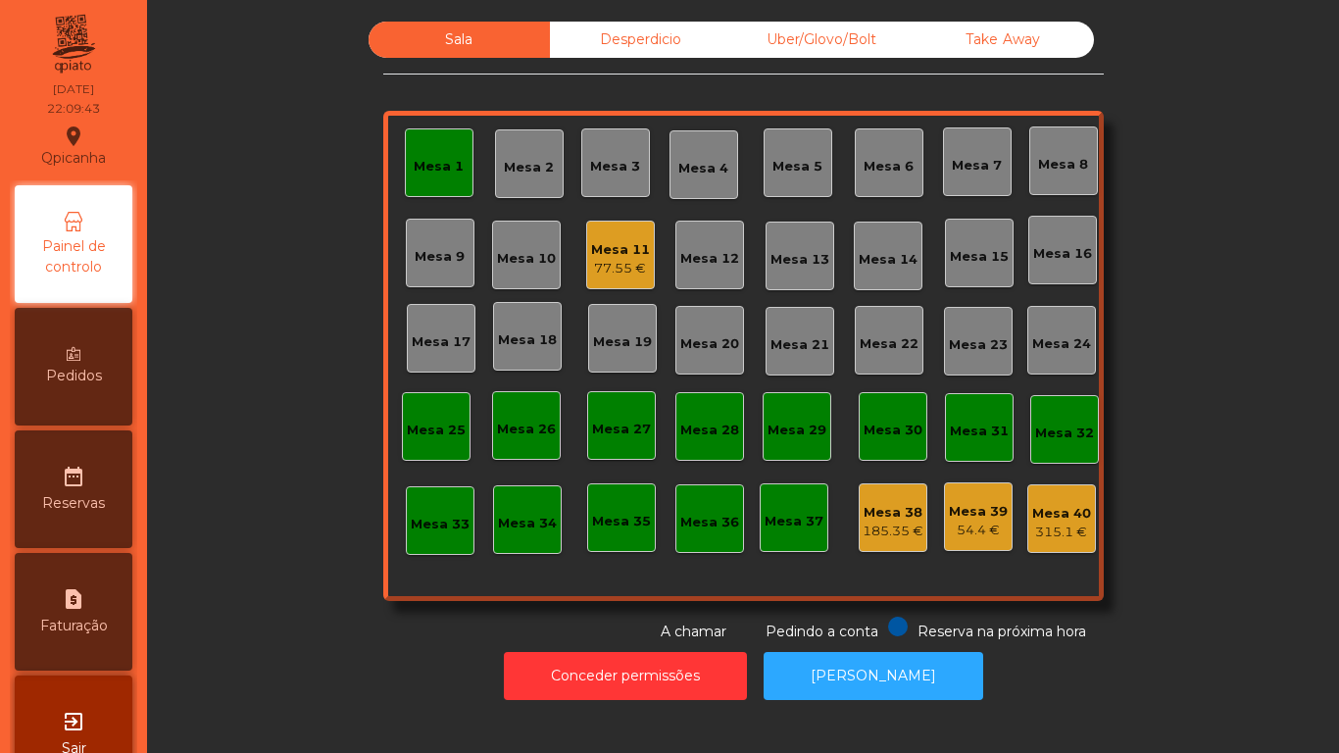
click at [617, 254] on div "Mesa 11" at bounding box center [620, 250] width 59 height 20
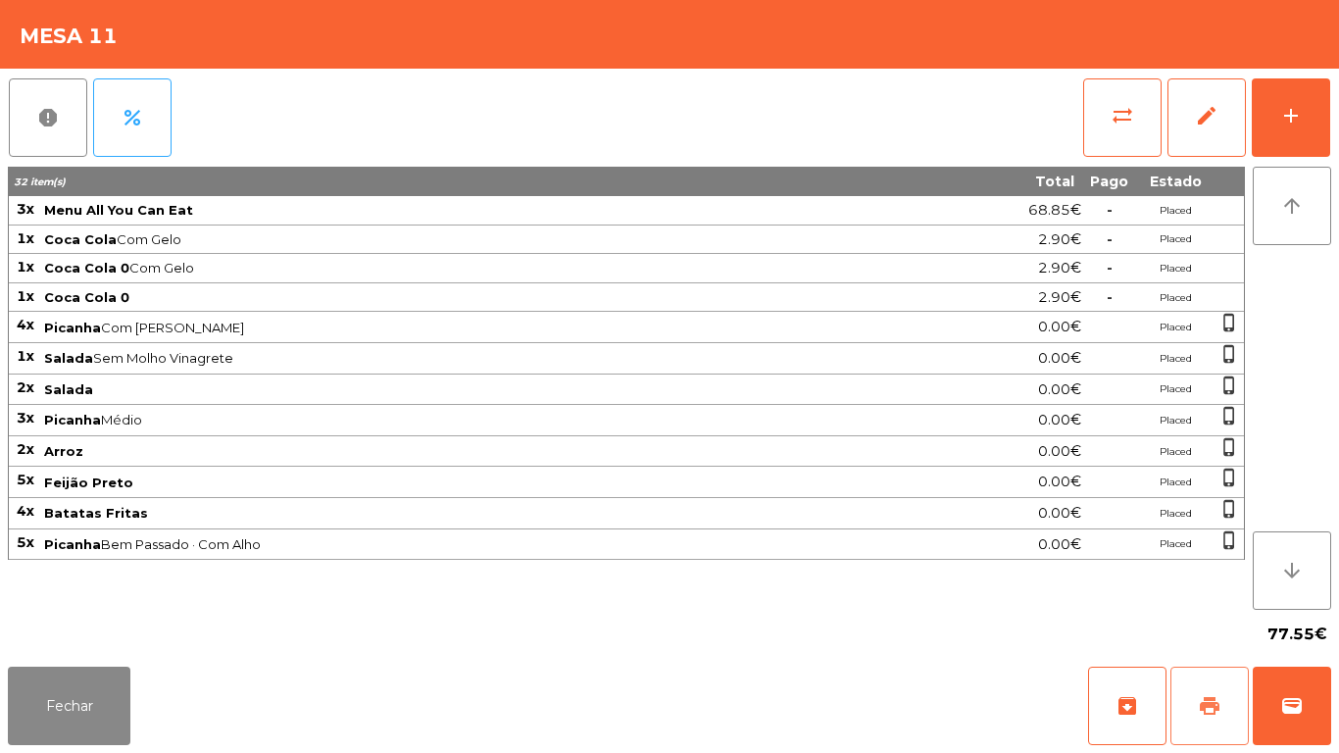
click at [1217, 686] on button "print" at bounding box center [1209, 705] width 78 height 78
click at [1274, 683] on button "wallet" at bounding box center [1291, 705] width 78 height 78
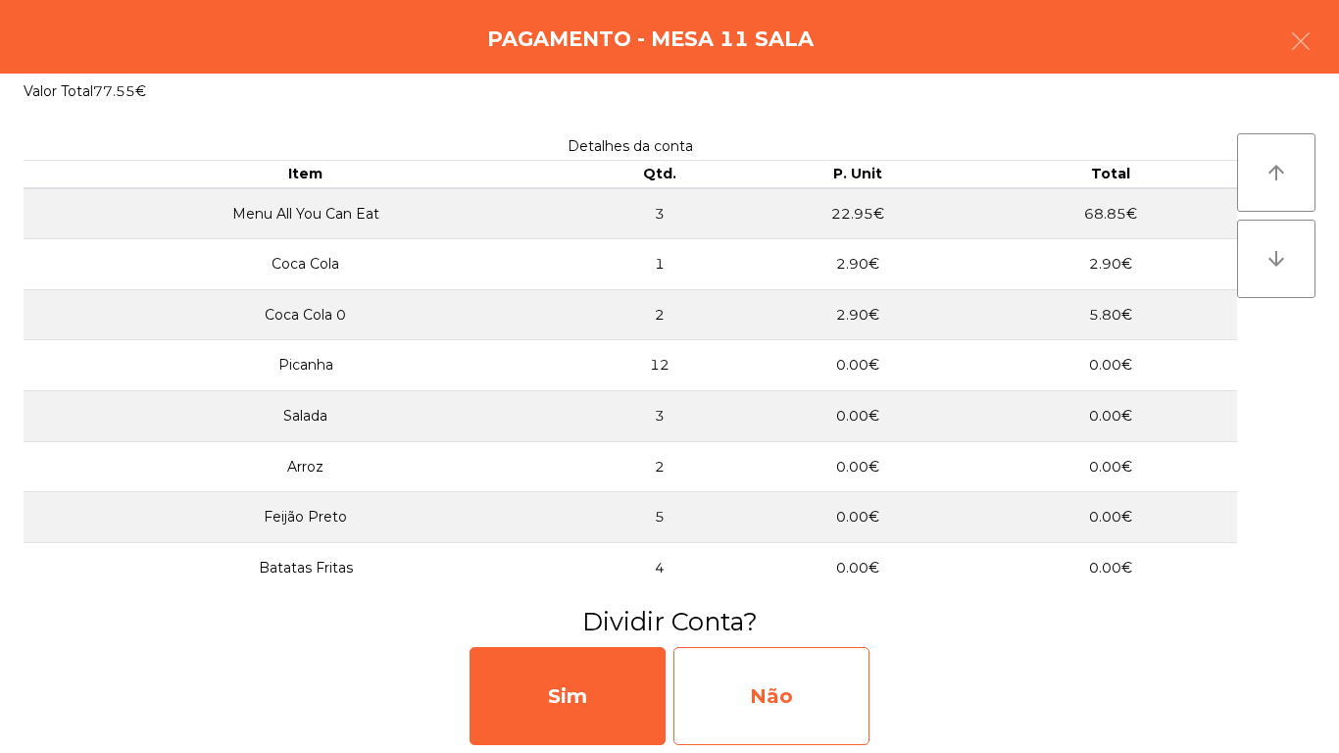
click at [794, 680] on div "Não" at bounding box center [771, 696] width 196 height 98
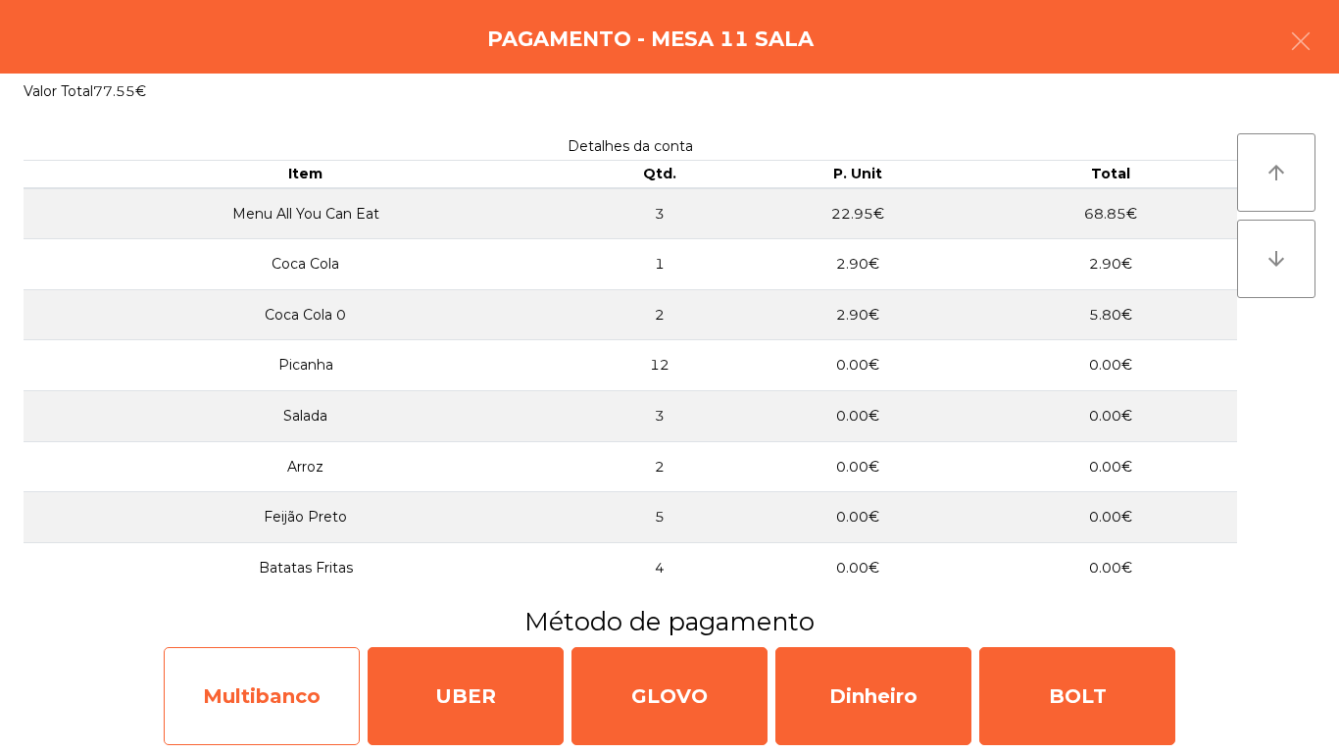
click at [276, 707] on div "Multibanco" at bounding box center [262, 696] width 196 height 98
select select "**"
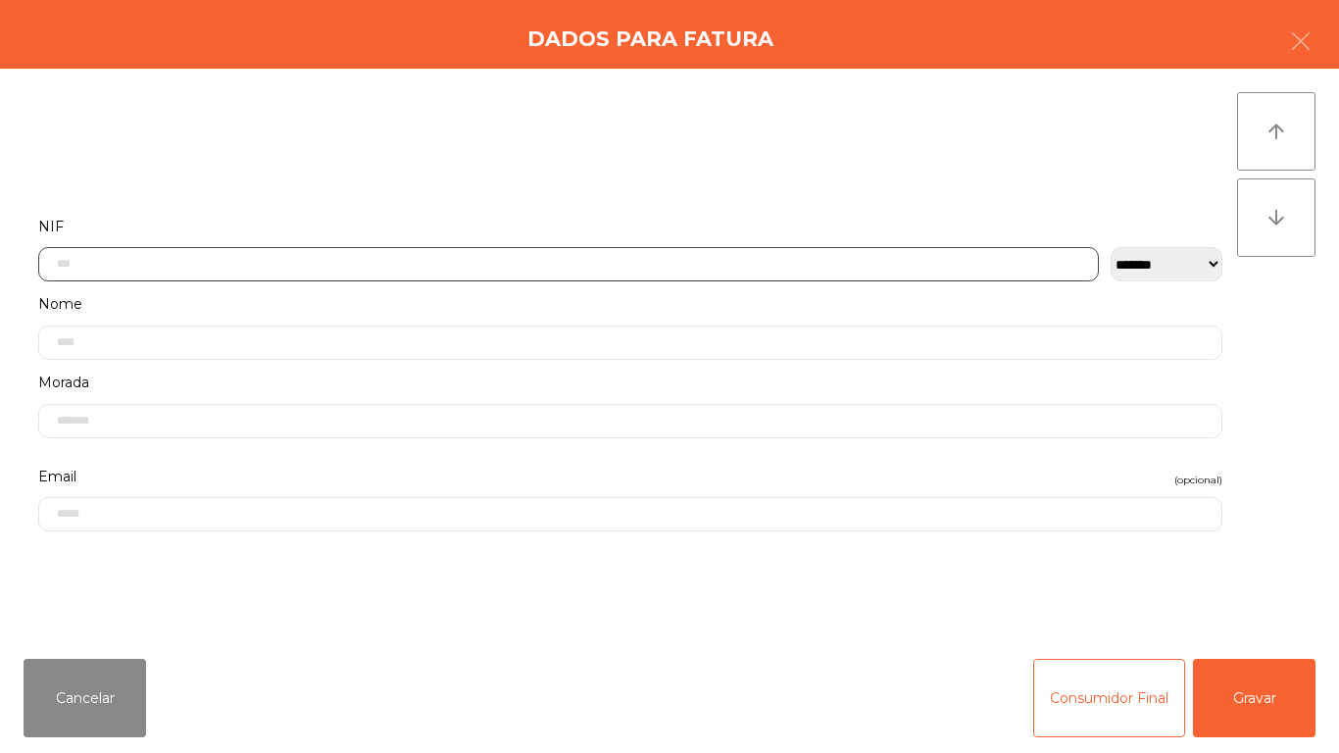
click at [101, 264] on input "text" at bounding box center [568, 264] width 1060 height 34
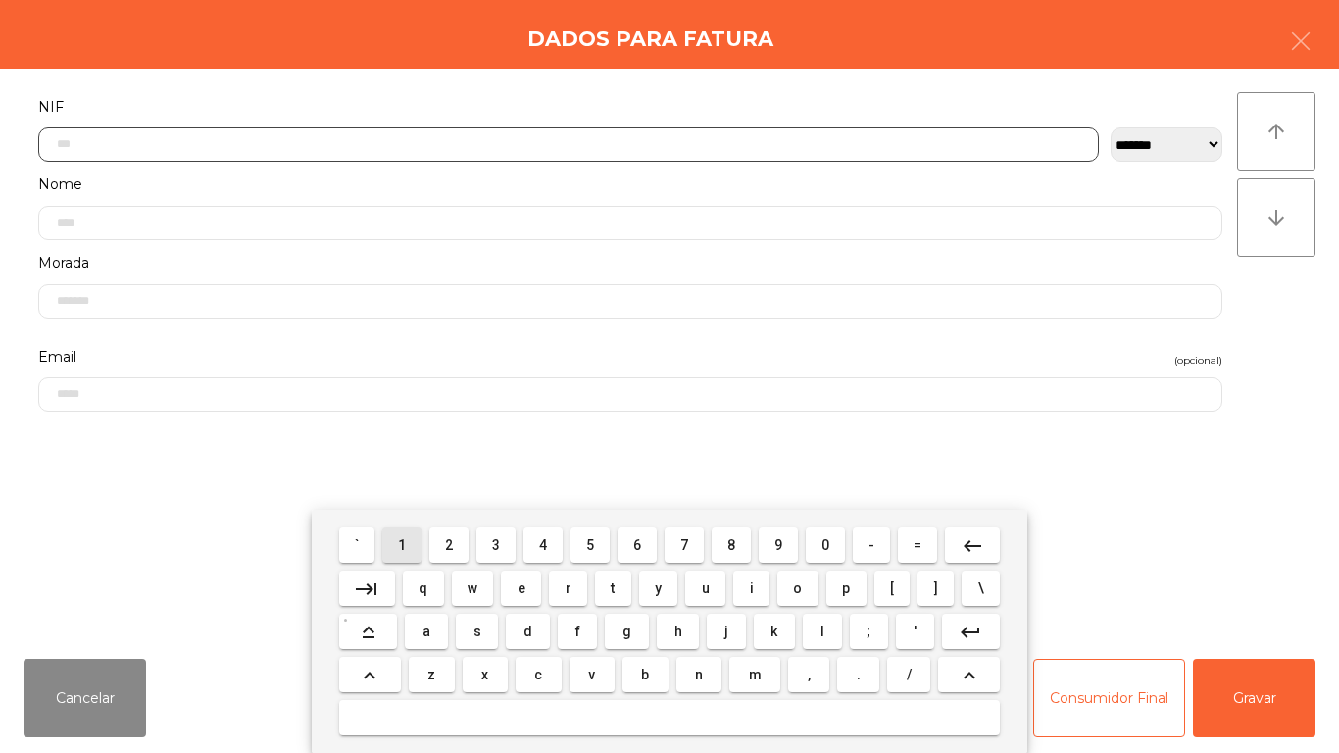
click at [403, 546] on span "1" at bounding box center [402, 545] width 8 height 16
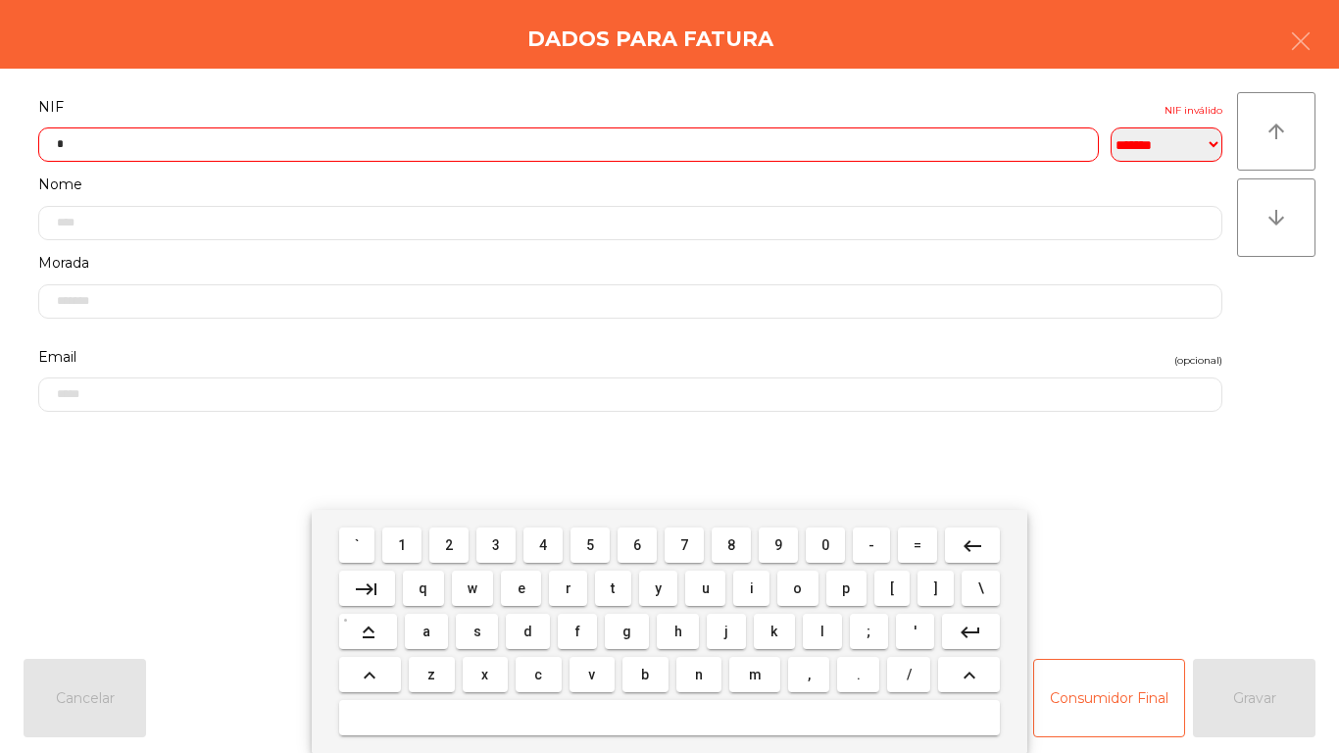
click at [778, 542] on span "9" at bounding box center [778, 545] width 8 height 16
click at [448, 542] on span "2" at bounding box center [449, 545] width 8 height 16
click at [541, 537] on span "4" at bounding box center [543, 545] width 8 height 16
click at [404, 544] on span "1" at bounding box center [402, 545] width 8 height 16
click at [777, 542] on span "9" at bounding box center [778, 545] width 8 height 16
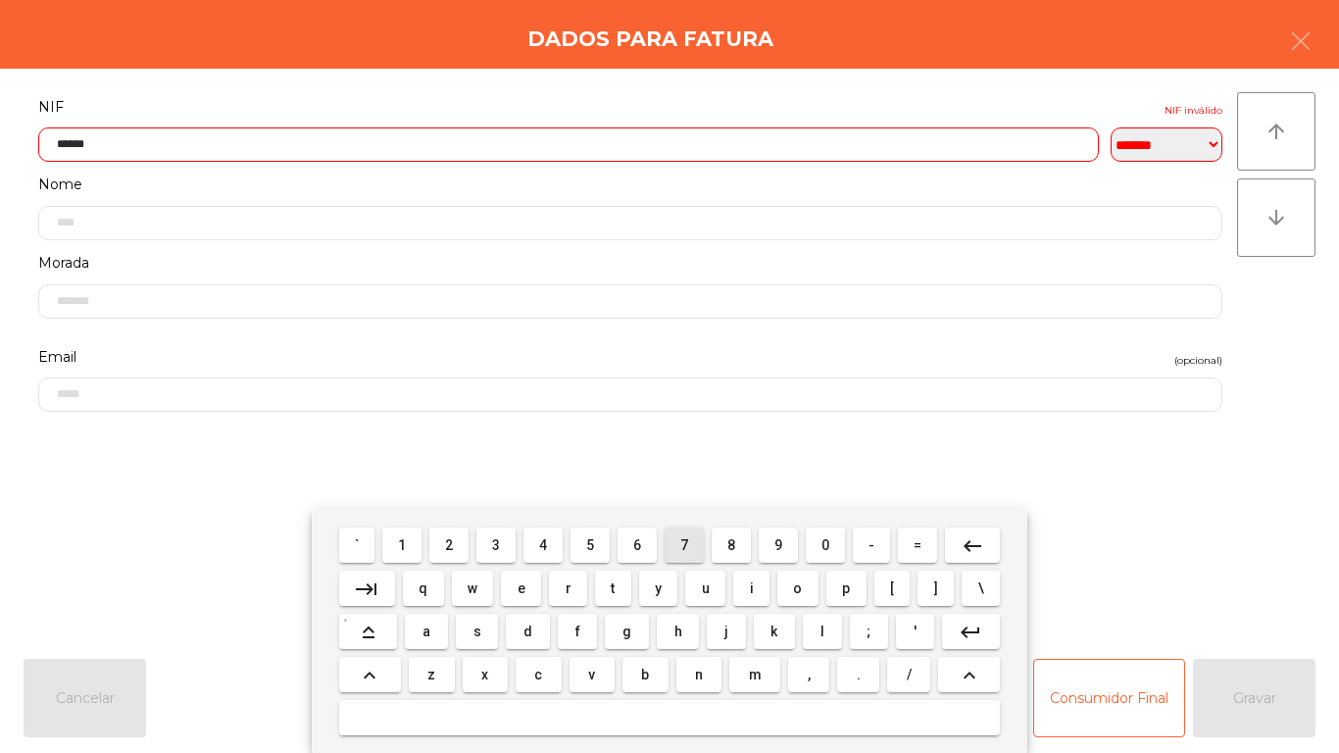
click at [668, 543] on button "7" at bounding box center [683, 544] width 39 height 35
click at [637, 545] on span "6" at bounding box center [637, 545] width 8 height 16
click at [590, 544] on span "5" at bounding box center [590, 545] width 8 height 16
type input "*********"
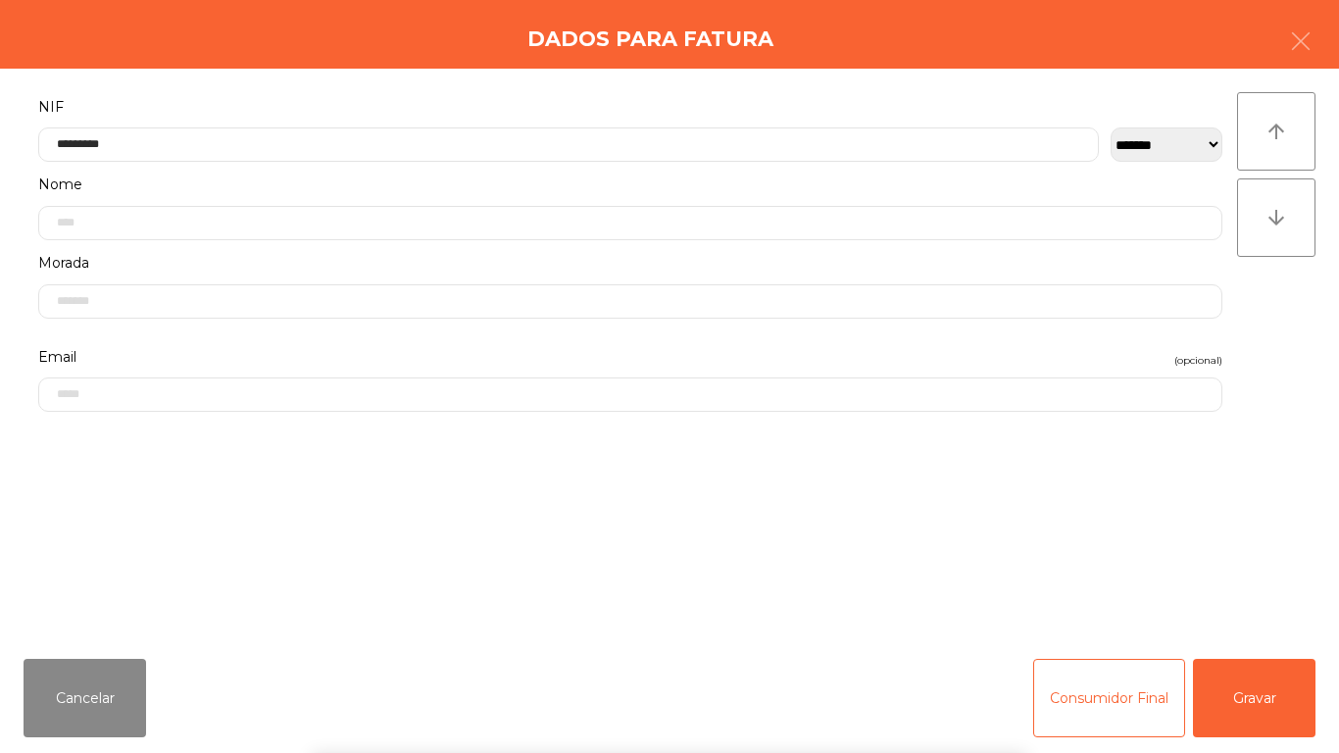
click at [1242, 707] on div "` 1 2 3 4 5 6 7 8 9 0 - = keyboard_backspace keyboard_tab q w e r t y u i o p […" at bounding box center [669, 631] width 1339 height 243
click at [1236, 671] on button "Gravar" at bounding box center [1254, 698] width 122 height 78
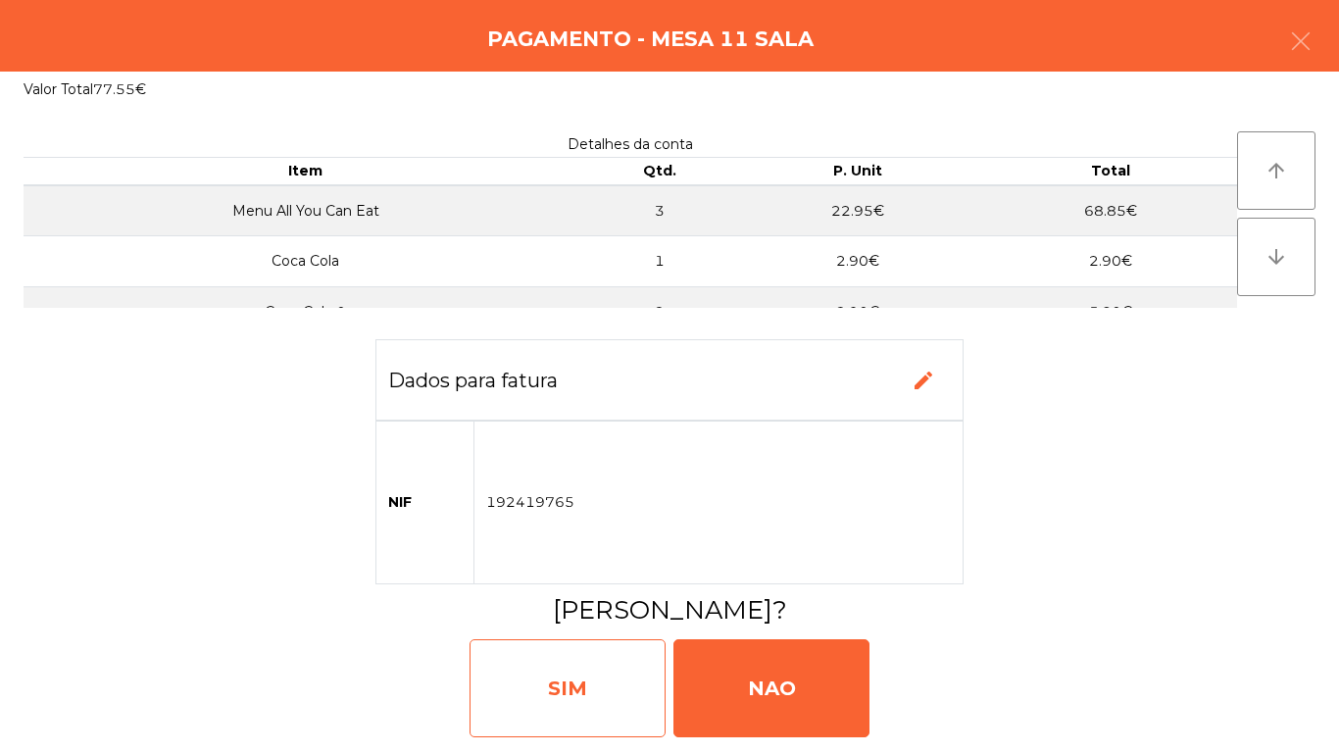
click at [594, 672] on div "SIM" at bounding box center [567, 688] width 196 height 98
